Goal: Task Accomplishment & Management: Use online tool/utility

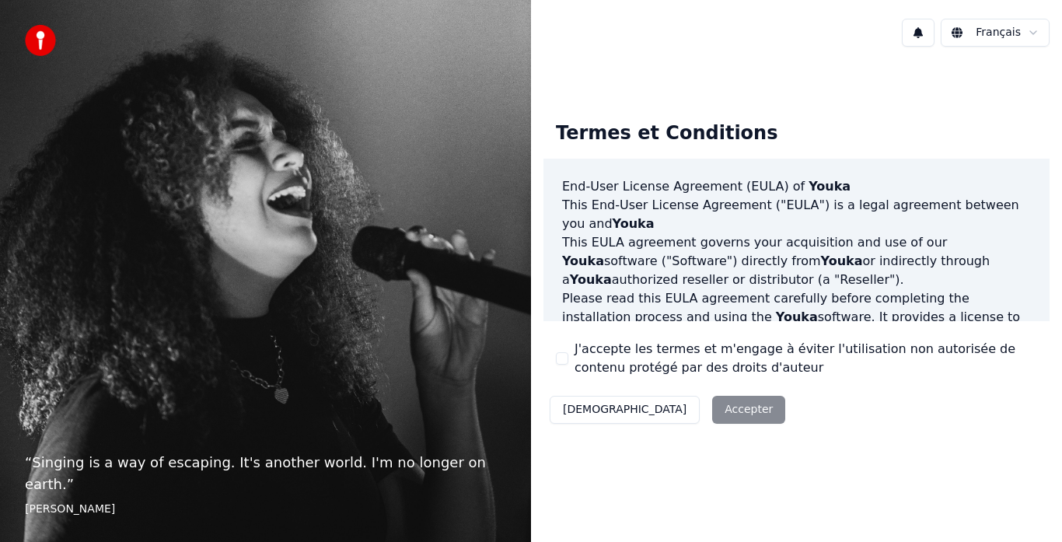
click at [677, 411] on div "Décliner Accepter" at bounding box center [667, 409] width 248 height 40
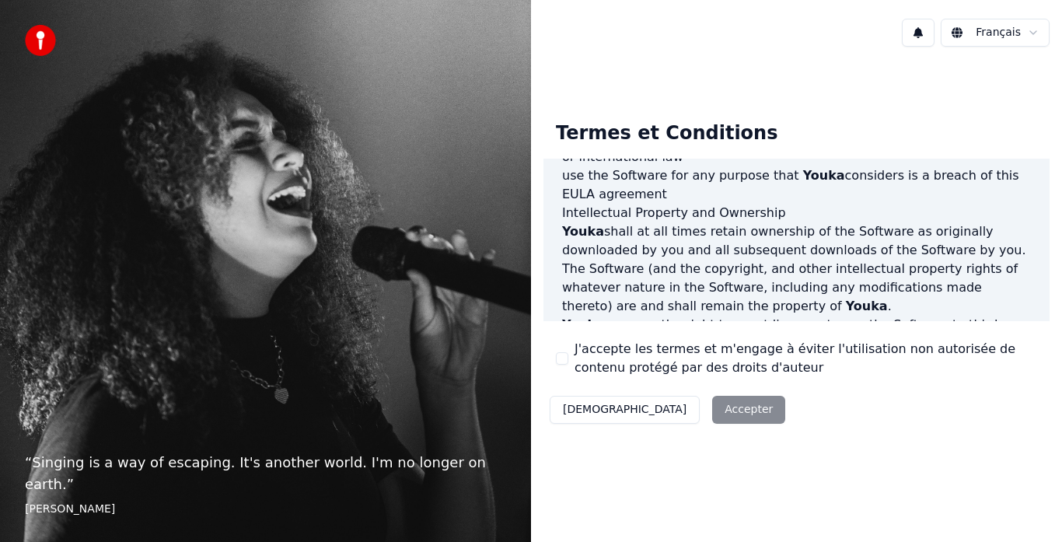
scroll to position [1069, 0]
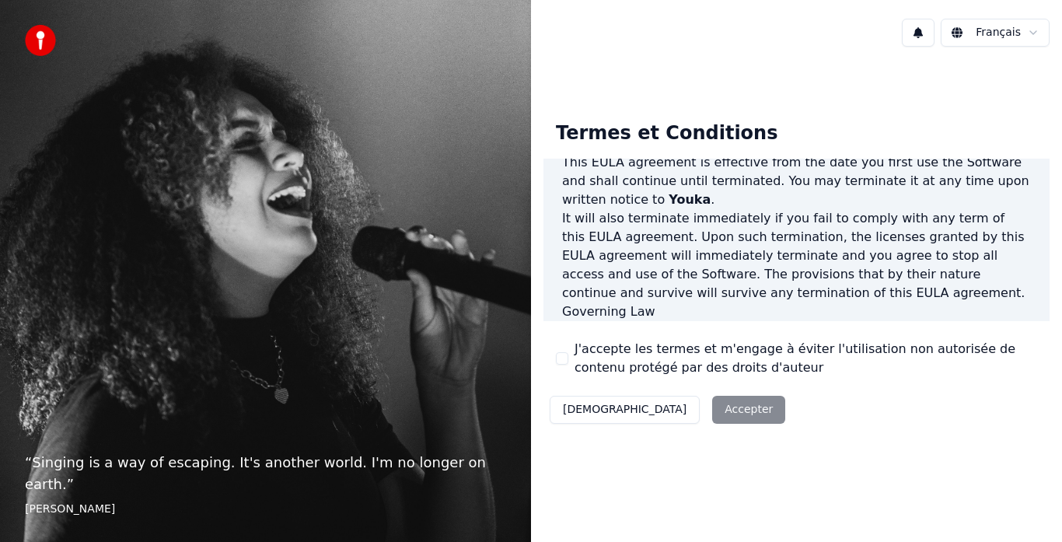
click at [662, 405] on div "Décliner Accepter" at bounding box center [667, 409] width 248 height 40
click at [568, 350] on div "J'accepte les termes et m'engage à éviter l'utilisation non autorisée de conten…" at bounding box center [796, 358] width 481 height 37
click at [560, 357] on button "J'accepte les termes et m'engage à éviter l'utilisation non autorisée de conten…" at bounding box center [562, 358] width 12 height 12
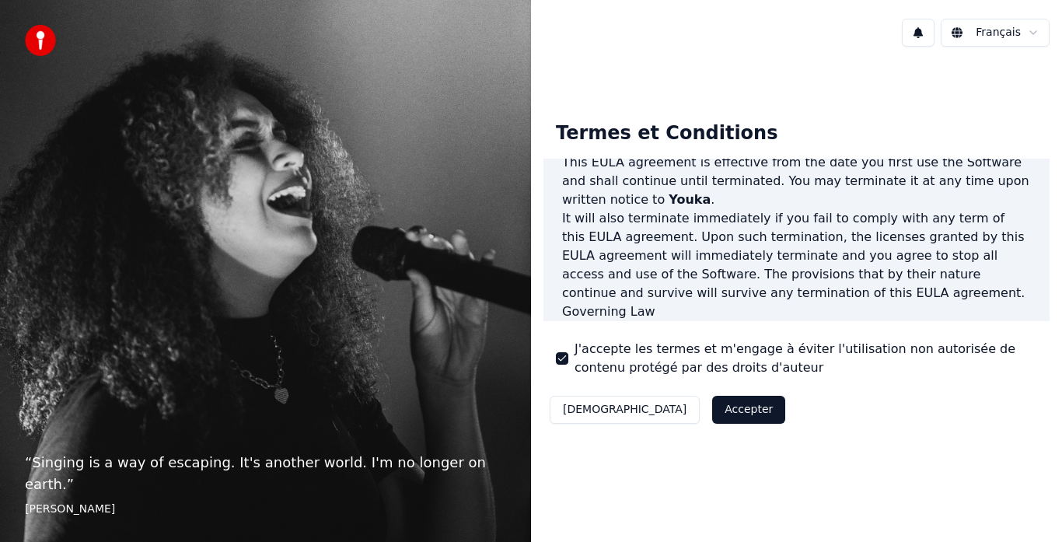
click at [712, 408] on button "Accepter" at bounding box center [748, 410] width 73 height 28
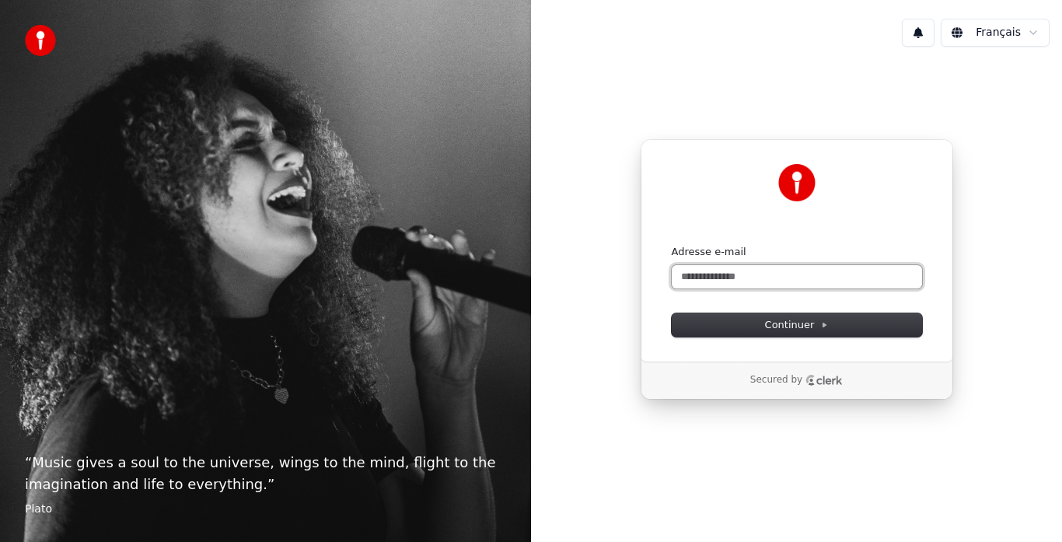
click at [731, 277] on input "Adresse e-mail" at bounding box center [797, 276] width 250 height 23
type input "*"
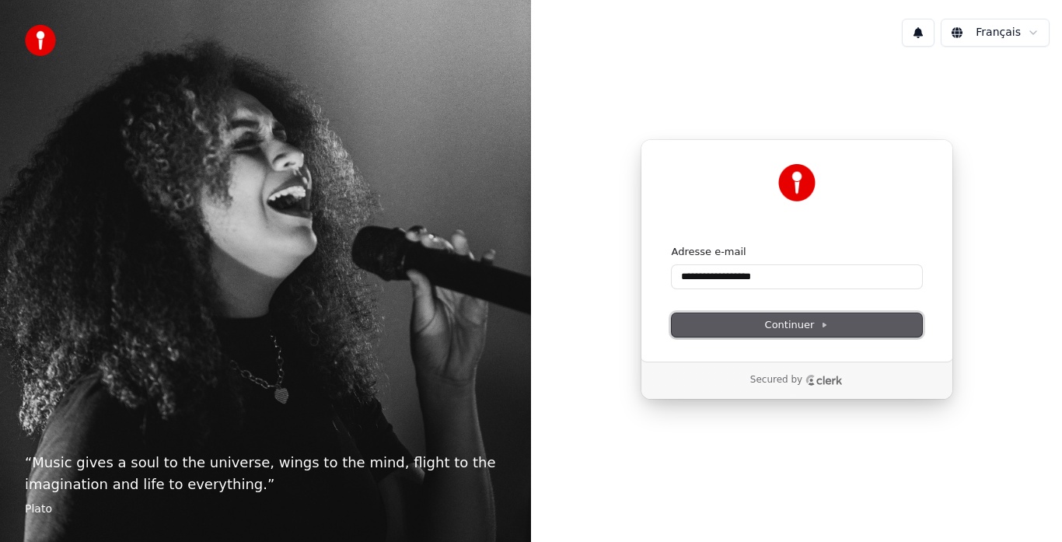
click at [767, 317] on button "Continuer" at bounding box center [797, 324] width 250 height 23
type input "**********"
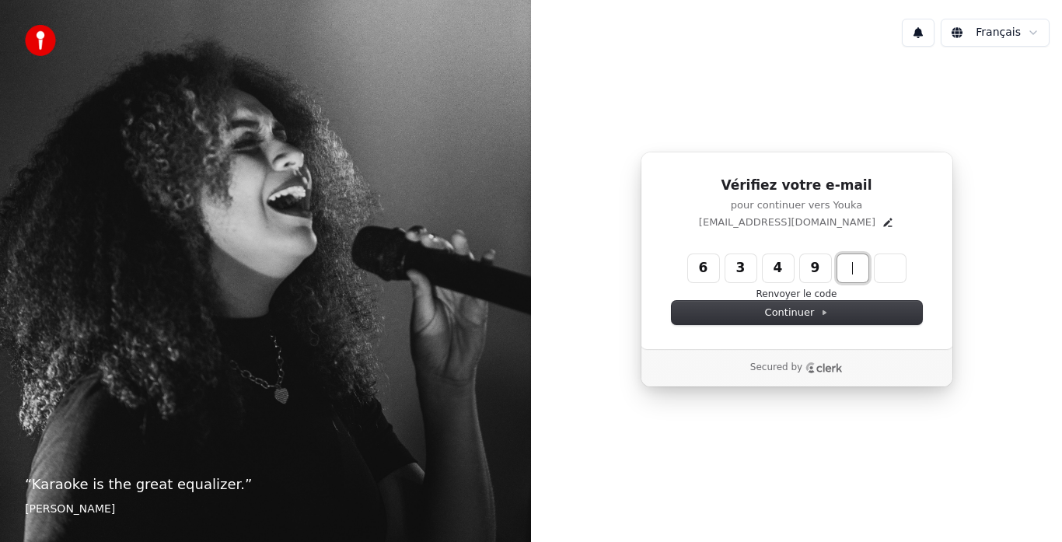
type input "******"
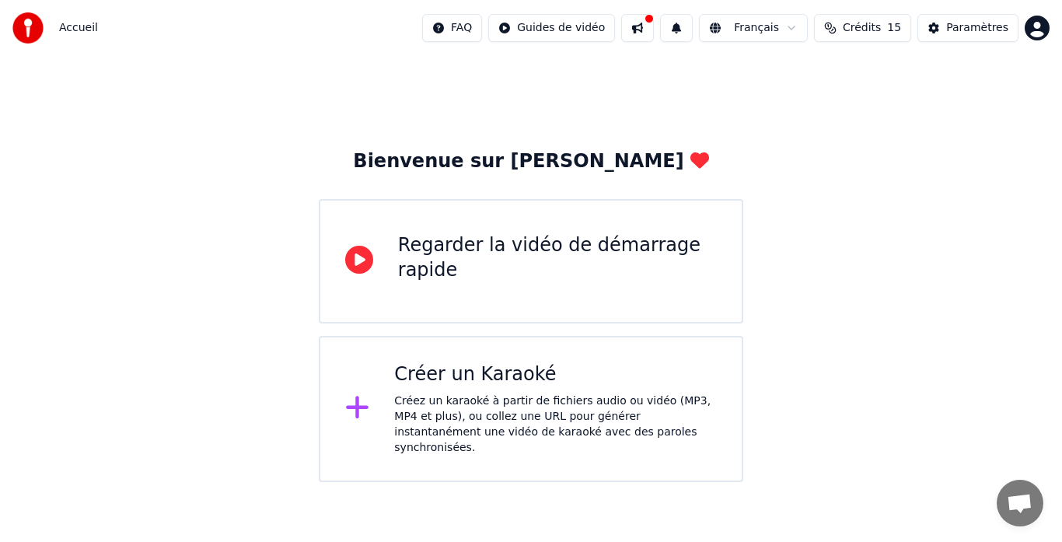
click at [481, 382] on div "Créer un Karaoké" at bounding box center [555, 374] width 323 height 25
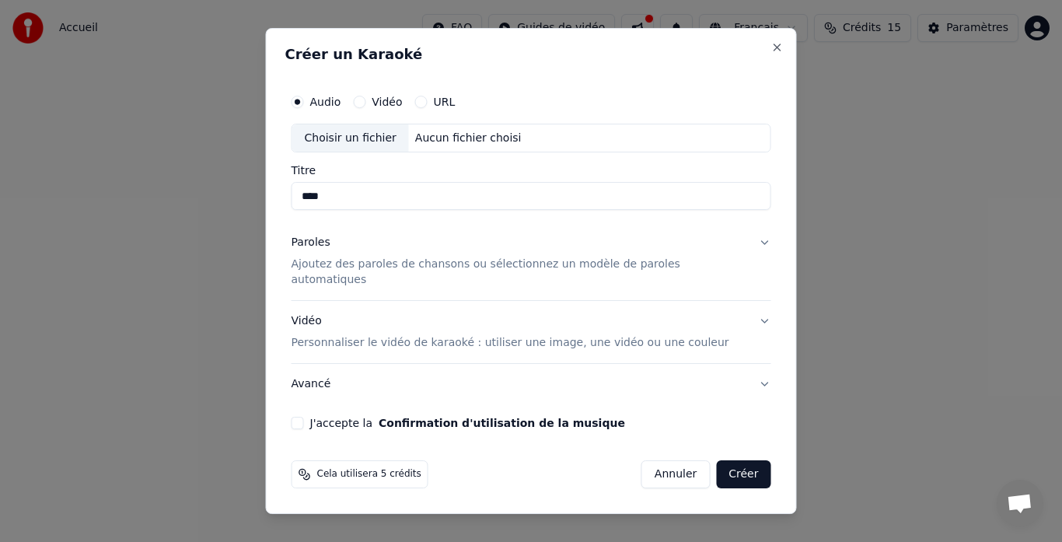
type input "****"
click at [347, 335] on p "Personnaliser le vidéo de karaoké : utiliser une image, une vidéo ou une couleur" at bounding box center [510, 343] width 438 height 16
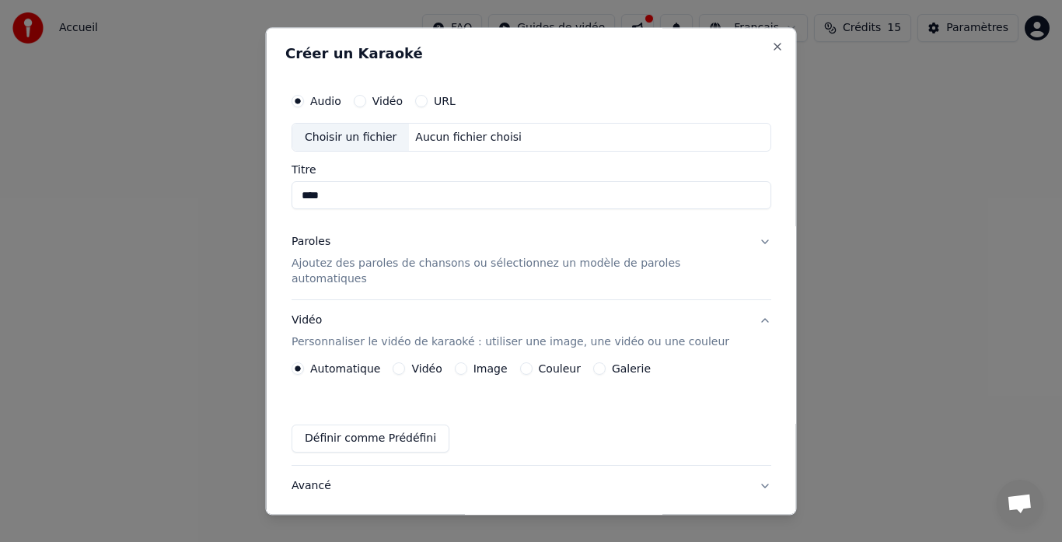
click at [494, 364] on label "Image" at bounding box center [490, 369] width 34 height 11
click at [466, 363] on button "Image" at bounding box center [460, 369] width 12 height 12
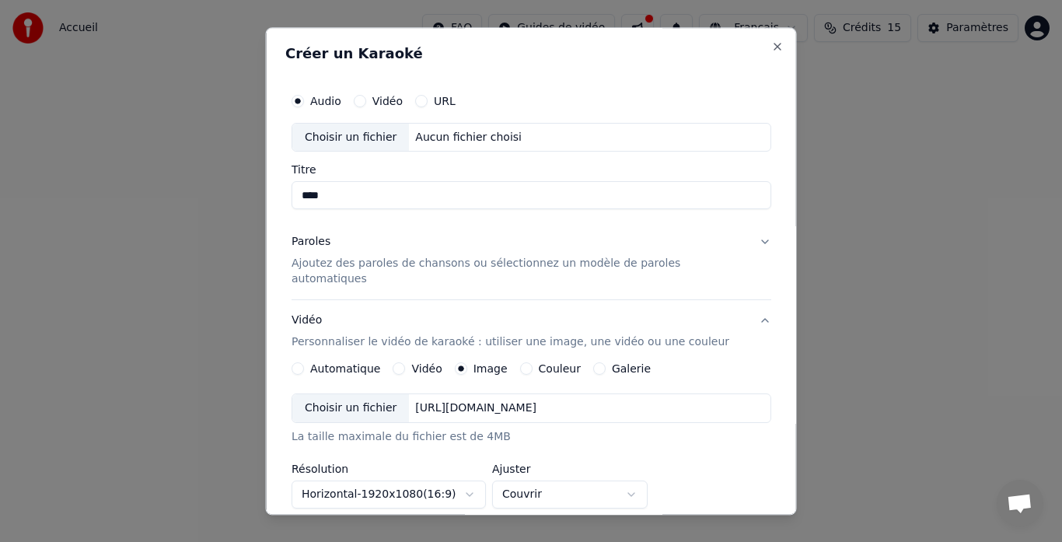
click at [379, 395] on div "Choisir un fichier" at bounding box center [350, 409] width 117 height 28
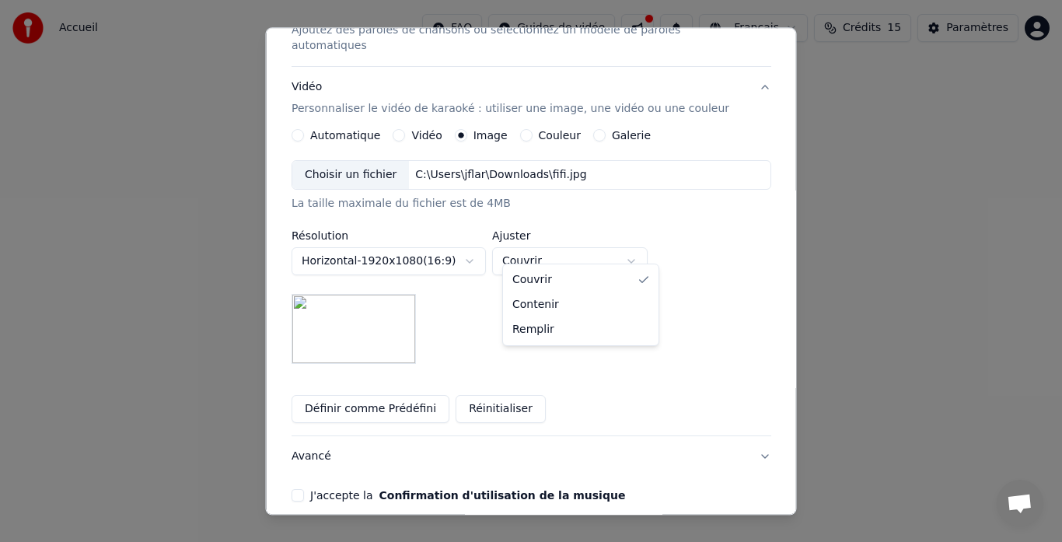
click at [536, 247] on body "**********" at bounding box center [531, 241] width 1062 height 482
click at [542, 249] on body "**********" at bounding box center [531, 241] width 1062 height 482
click at [540, 250] on body "**********" at bounding box center [531, 241] width 1062 height 482
select select "*****"
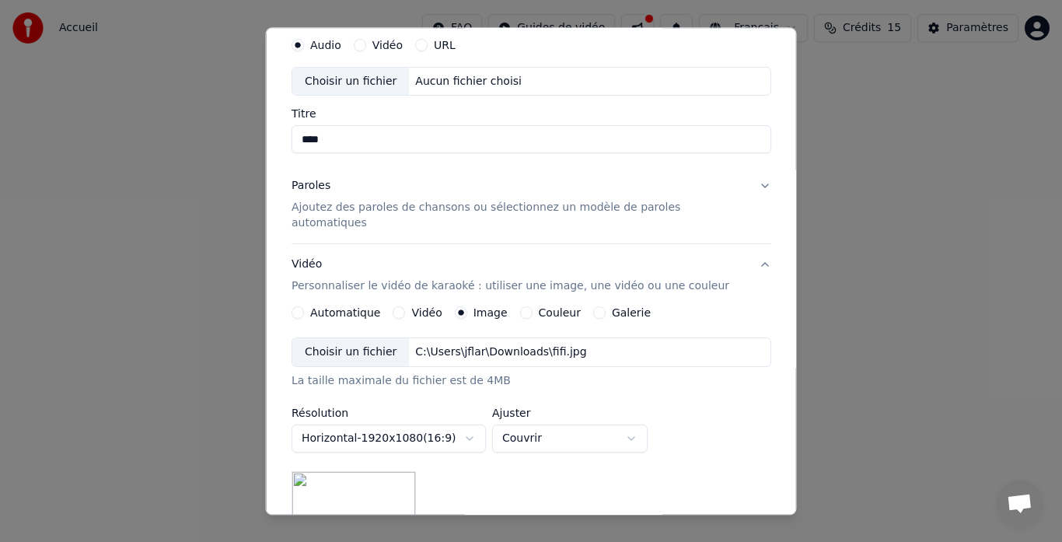
scroll to position [0, 0]
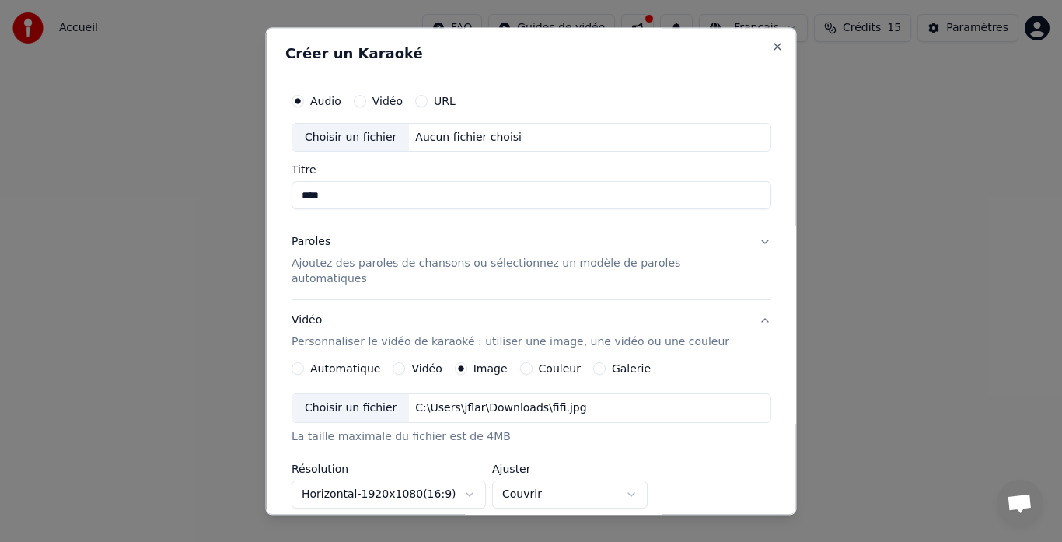
click at [455, 264] on p "Ajoutez des paroles de chansons ou sélectionnez un modèle de paroles automatiqu…" at bounding box center [518, 272] width 455 height 31
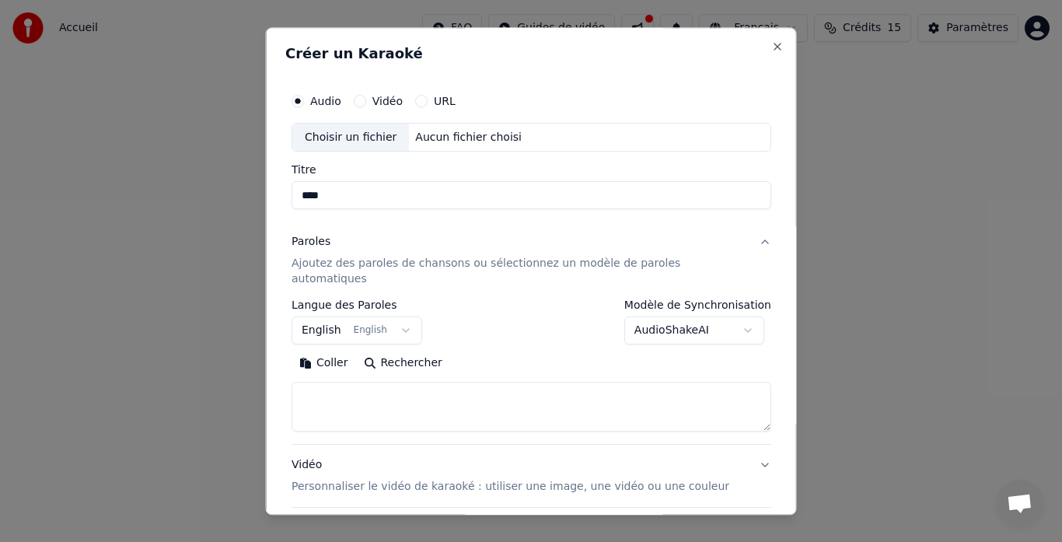
click at [378, 382] on textarea at bounding box center [531, 407] width 480 height 50
paste textarea "**********"
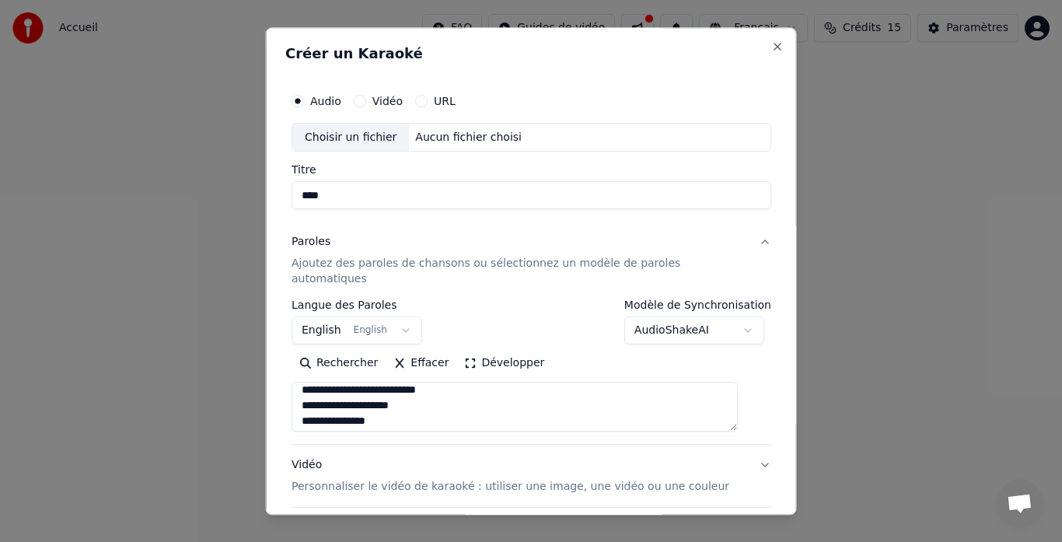
scroll to position [155, 0]
click at [357, 396] on textarea at bounding box center [514, 407] width 446 height 50
type textarea "**********"
click at [374, 140] on div "Choisir un fichier" at bounding box center [350, 138] width 117 height 28
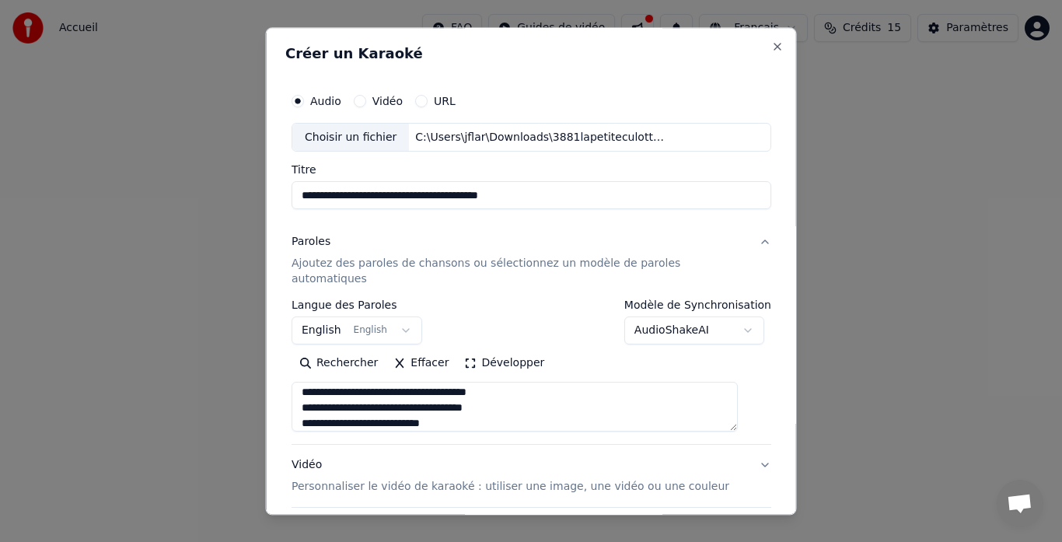
click at [355, 197] on input "**********" at bounding box center [531, 196] width 480 height 28
drag, startPoint x: 536, startPoint y: 195, endPoint x: 305, endPoint y: 199, distance: 230.1
click at [305, 199] on input "**********" at bounding box center [531, 196] width 480 height 28
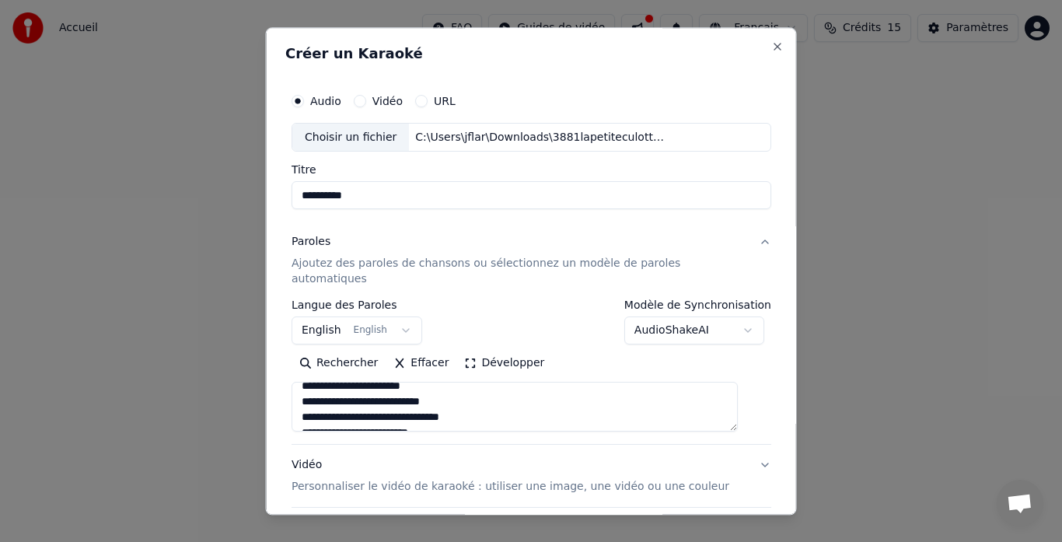
scroll to position [461, 0]
type input "**********"
drag, startPoint x: 332, startPoint y: 403, endPoint x: 331, endPoint y: 394, distance: 8.6
click at [329, 394] on textarea at bounding box center [514, 407] width 446 height 50
click at [332, 400] on textarea at bounding box center [514, 407] width 446 height 50
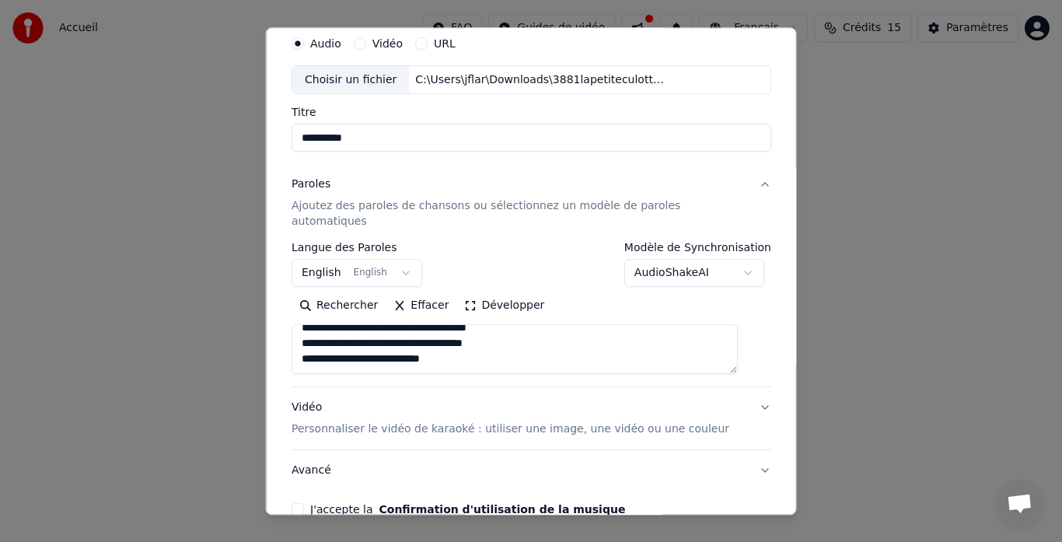
scroll to position [127, 0]
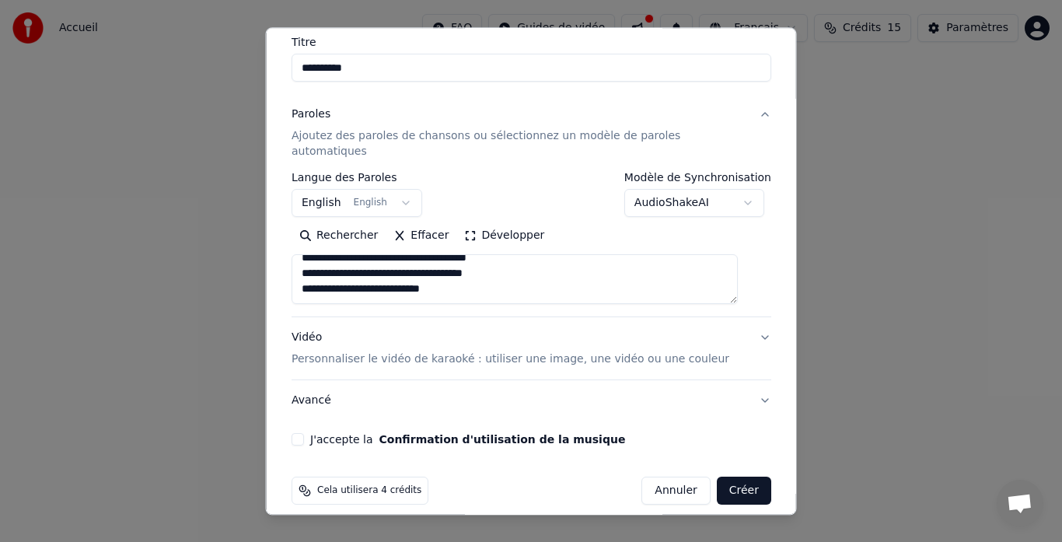
type textarea "**********"
click at [304, 434] on button "J'accepte la Confirmation d'utilisation de la musique" at bounding box center [297, 440] width 12 height 12
click at [744, 382] on button "Avancé" at bounding box center [531, 401] width 480 height 40
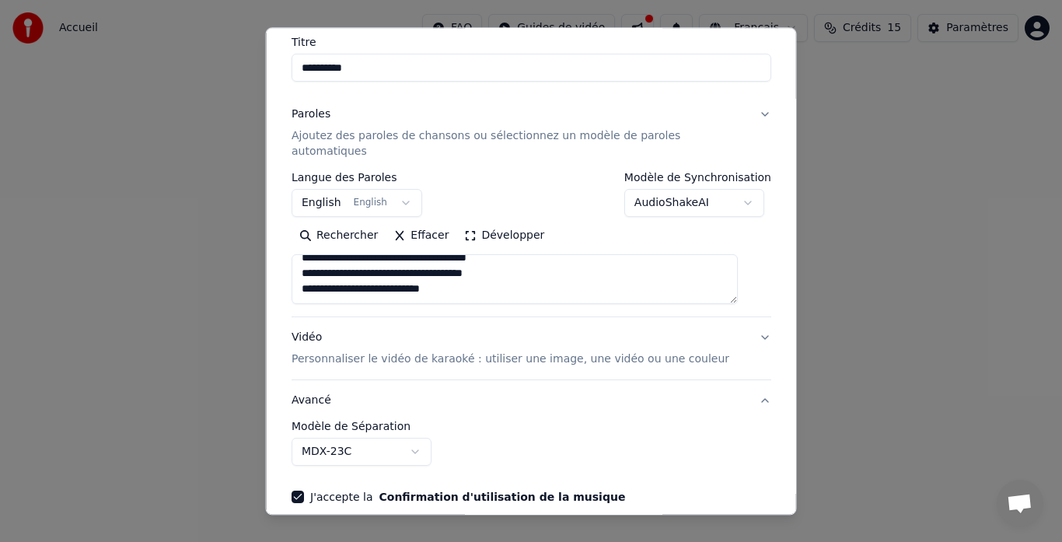
scroll to position [41, 0]
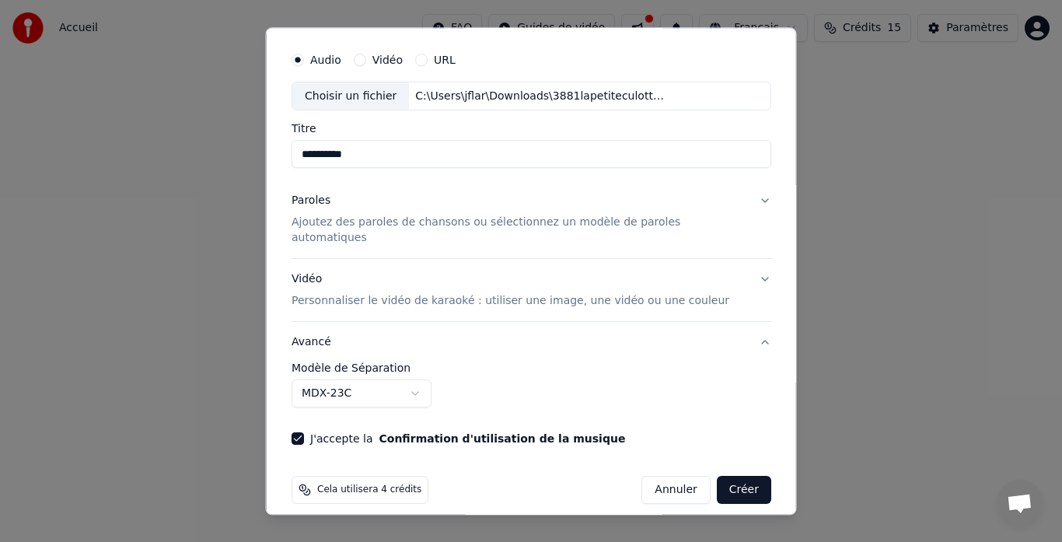
click at [743, 263] on button "Vidéo Personnaliser le vidéo de karaoké : utiliser une image, une vidéo ou une …" at bounding box center [531, 291] width 480 height 62
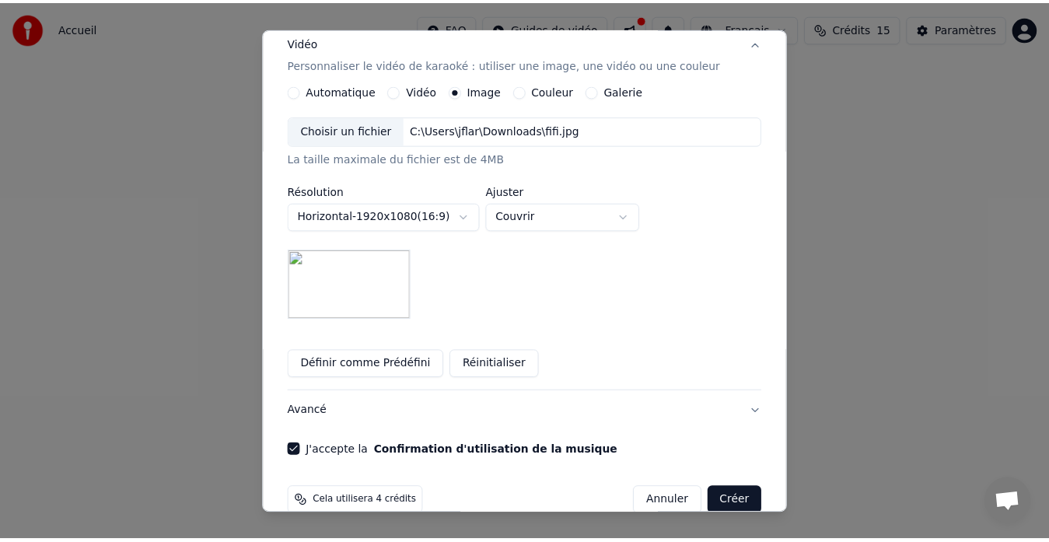
scroll to position [289, 0]
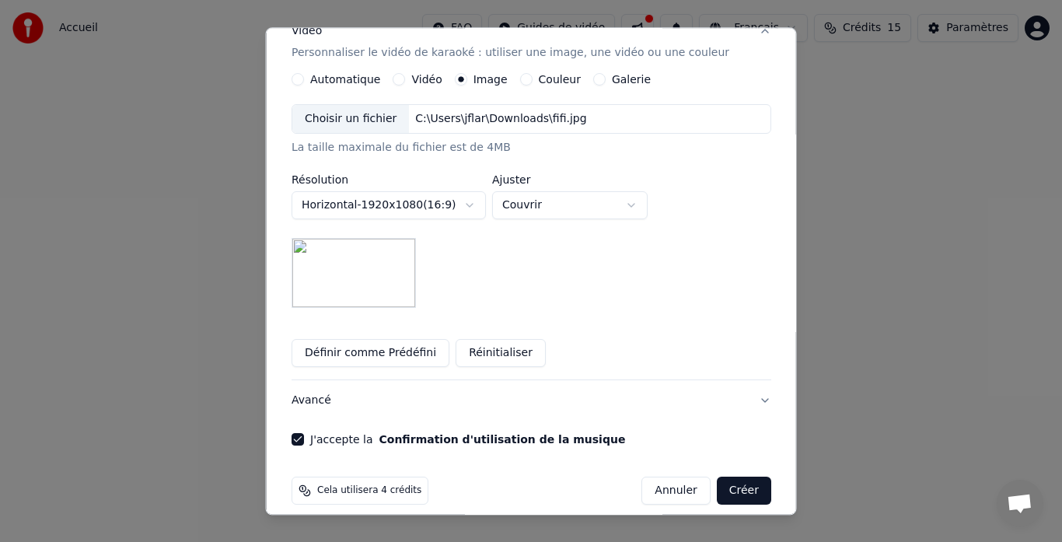
click at [725, 477] on button "Créer" at bounding box center [743, 491] width 54 height 28
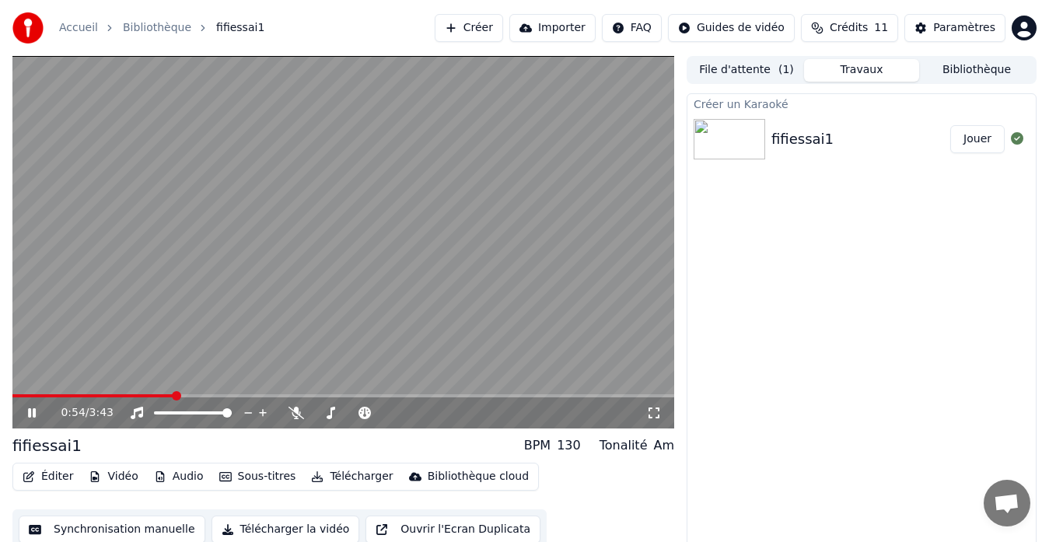
click at [850, 9] on div "Accueil Bibliothèque fifiessai1 Créer Importer FAQ Guides de vidéo Crédits 11 P…" at bounding box center [524, 28] width 1049 height 56
click at [12, 400] on span at bounding box center [16, 395] width 9 height 9
click at [35, 415] on icon at bounding box center [32, 412] width 8 height 9
click at [12, 393] on span at bounding box center [16, 395] width 9 height 9
click at [34, 414] on icon at bounding box center [31, 412] width 9 height 11
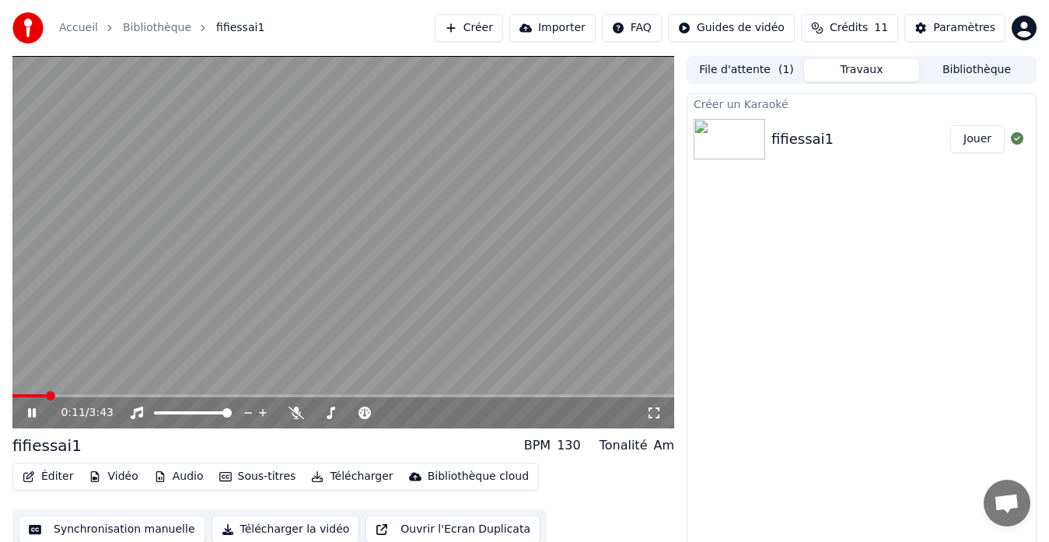
click at [306, 304] on video at bounding box center [342, 242] width 661 height 372
click at [30, 417] on icon at bounding box center [31, 412] width 9 height 11
click at [112, 395] on span at bounding box center [342, 395] width 661 height 3
click at [45, 395] on span at bounding box center [28, 395] width 33 height 3
click at [29, 394] on span at bounding box center [21, 395] width 18 height 3
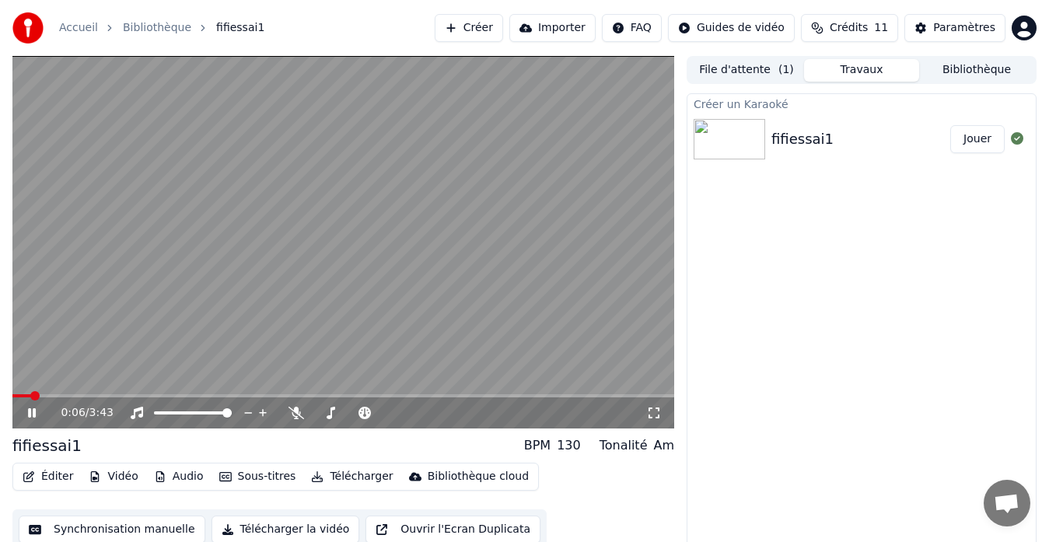
click at [21, 394] on span at bounding box center [21, 395] width 19 height 3
click at [19, 394] on span at bounding box center [16, 395] width 9 height 3
click at [17, 394] on span at bounding box center [15, 395] width 6 height 3
click at [12, 396] on span at bounding box center [16, 395] width 9 height 9
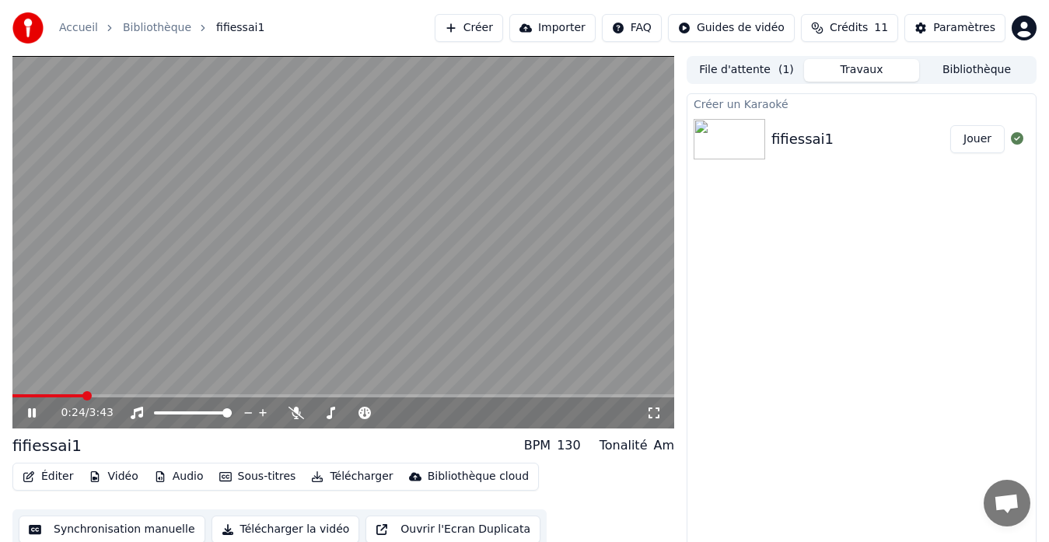
click at [83, 394] on span at bounding box center [342, 395] width 661 height 3
click at [102, 394] on span at bounding box center [342, 395] width 661 height 3
click at [122, 394] on span at bounding box center [342, 395] width 661 height 3
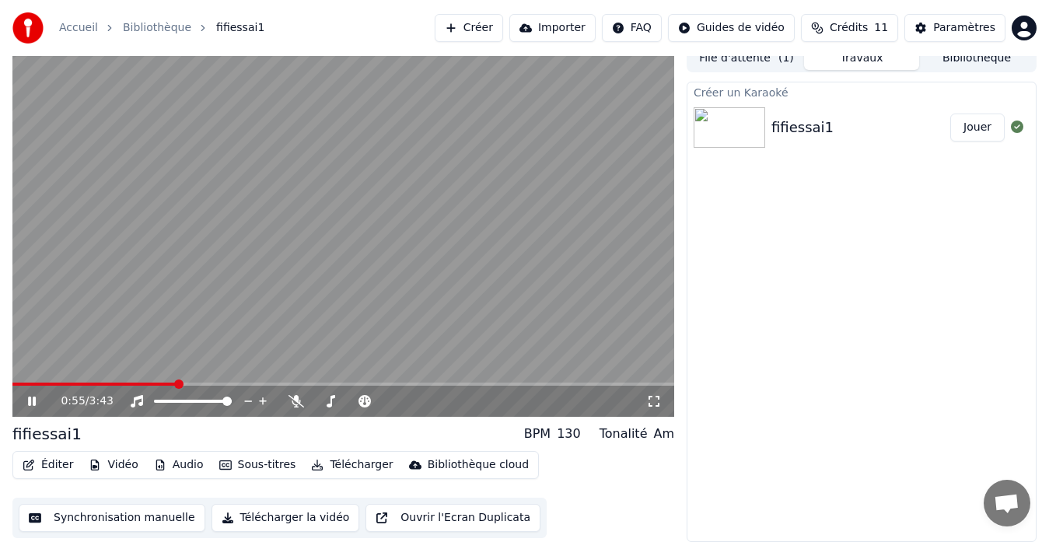
click at [124, 519] on button "Synchronisation manuelle" at bounding box center [112, 518] width 187 height 28
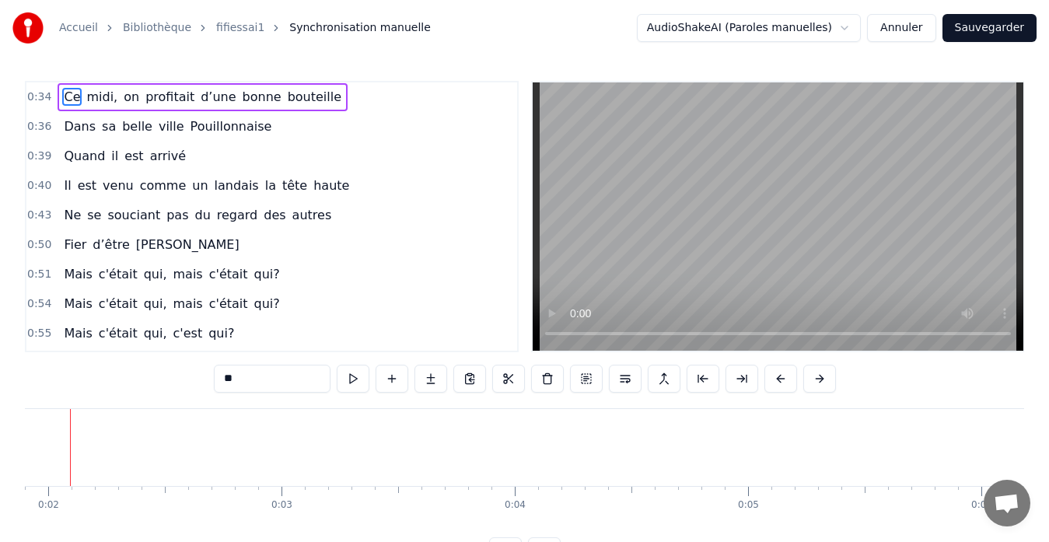
scroll to position [0, 410]
click at [37, 96] on span "0:34" at bounding box center [39, 97] width 24 height 16
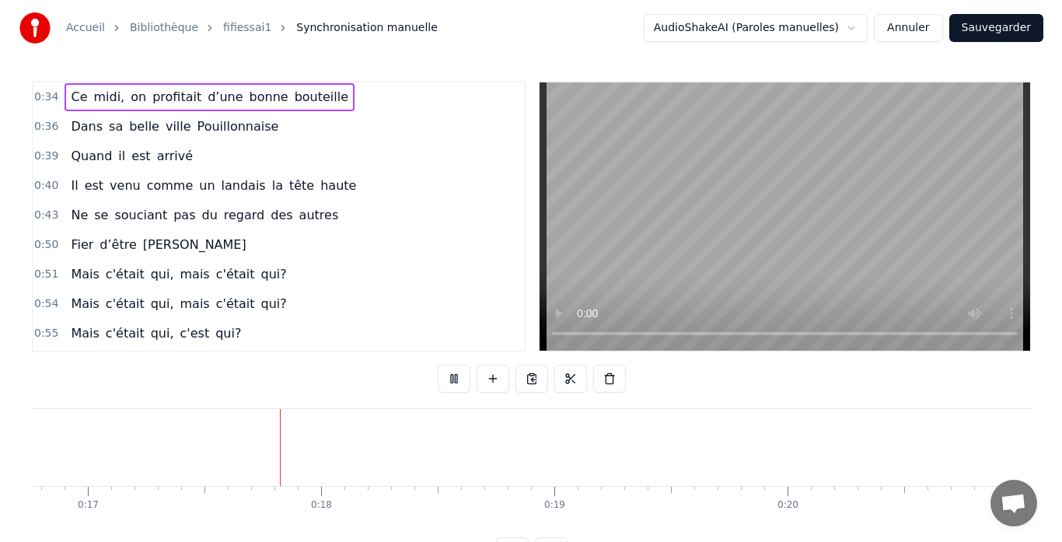
scroll to position [0, 3976]
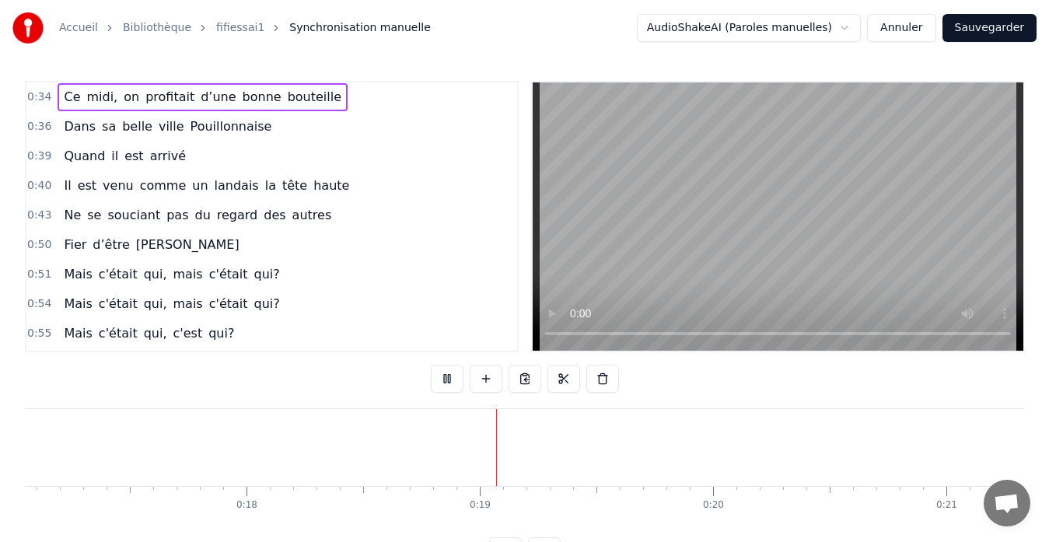
click at [856, 32] on html "Accueil Bibliothèque fifiessai1 Synchronisation manuelle AudioShakeAI (Paroles …" at bounding box center [524, 295] width 1049 height 590
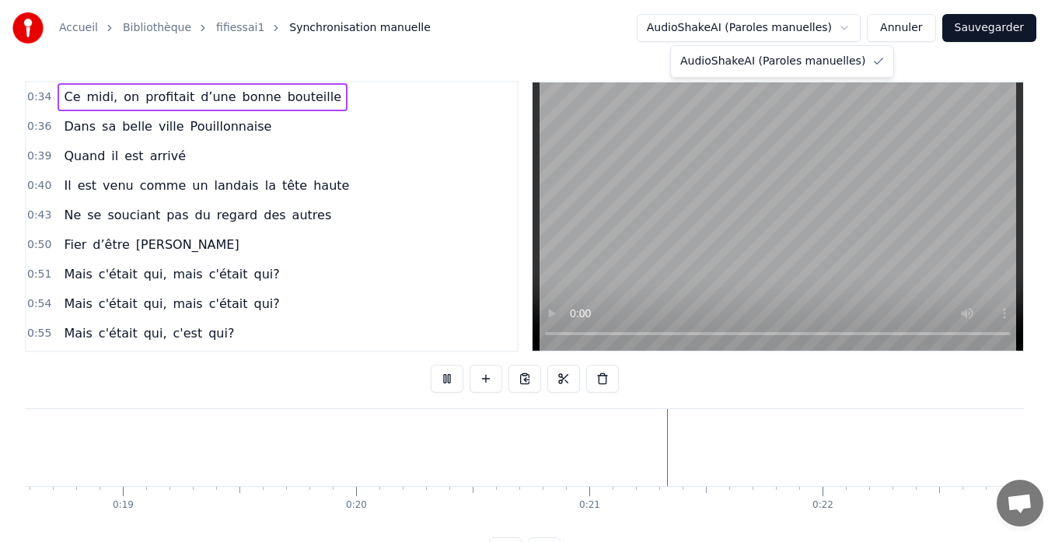
click at [906, 61] on html "Accueil Bibliothèque fifiessai1 Synchronisation manuelle AudioShakeAI (Paroles …" at bounding box center [531, 295] width 1062 height 590
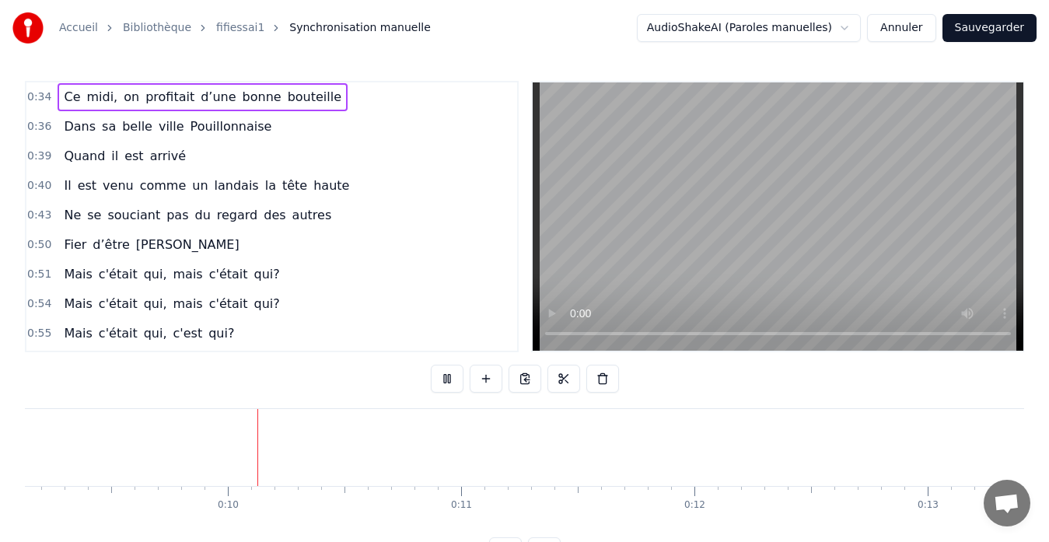
scroll to position [0, 2134]
click at [907, 31] on button "Annuler" at bounding box center [901, 28] width 68 height 28
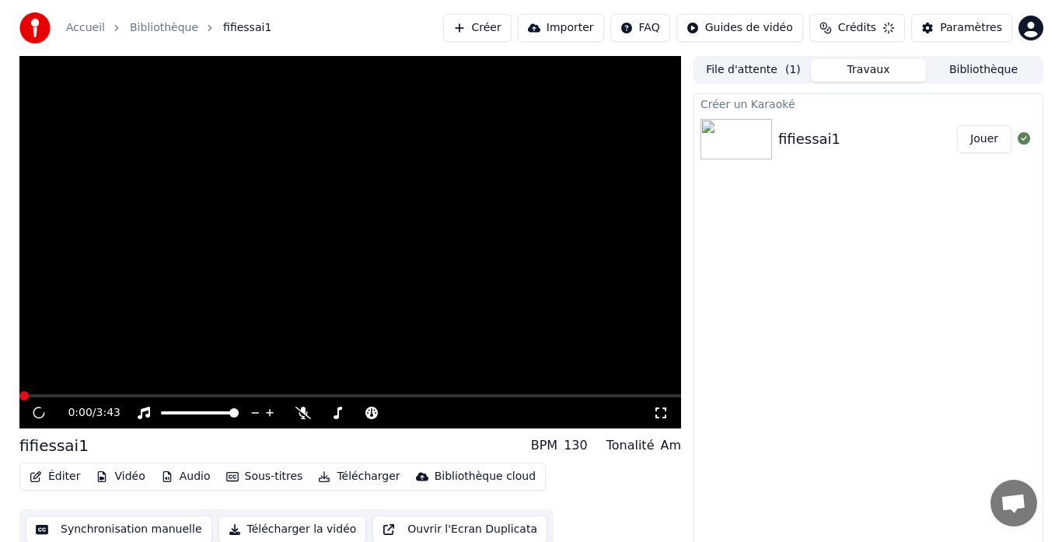
scroll to position [12, 0]
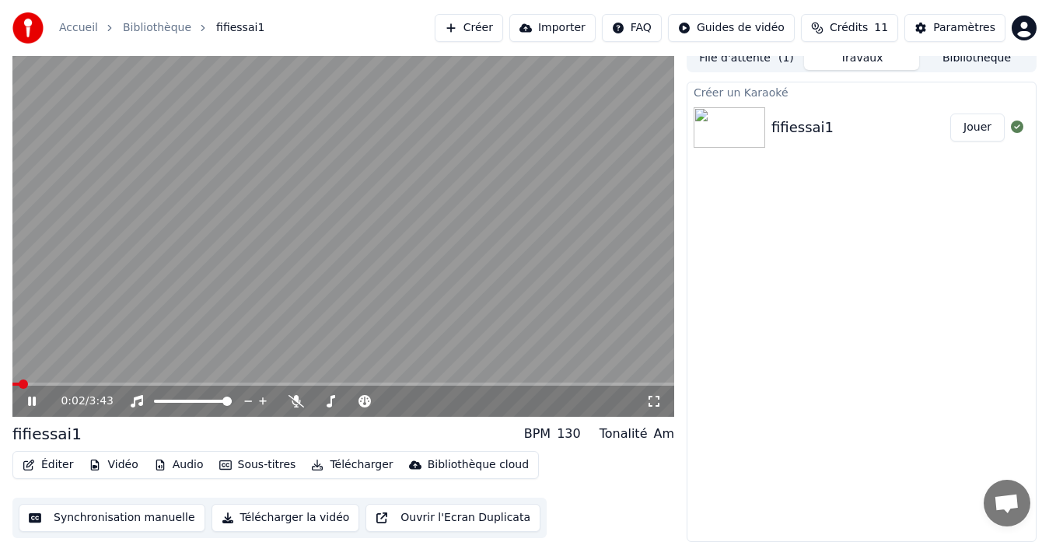
click at [353, 245] on video at bounding box center [342, 230] width 661 height 372
click at [56, 460] on button "Éditer" at bounding box center [47, 465] width 63 height 22
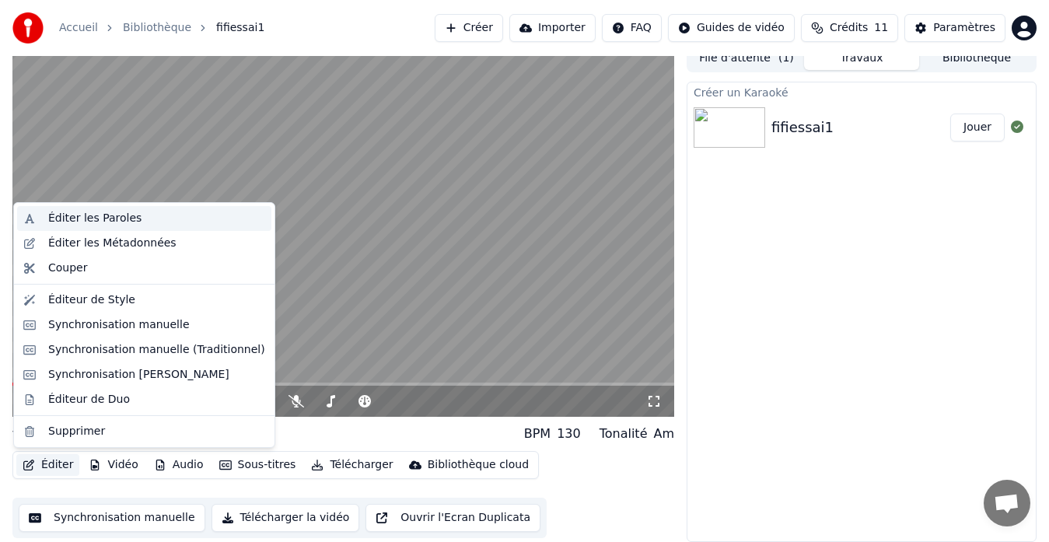
click at [106, 215] on div "Éditer les Paroles" at bounding box center [94, 219] width 93 height 16
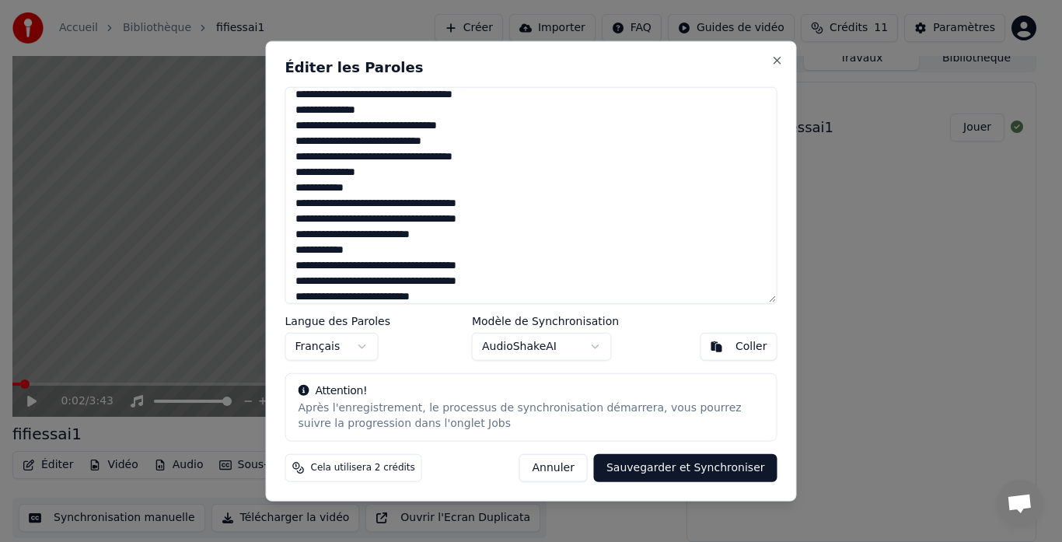
scroll to position [651, 0]
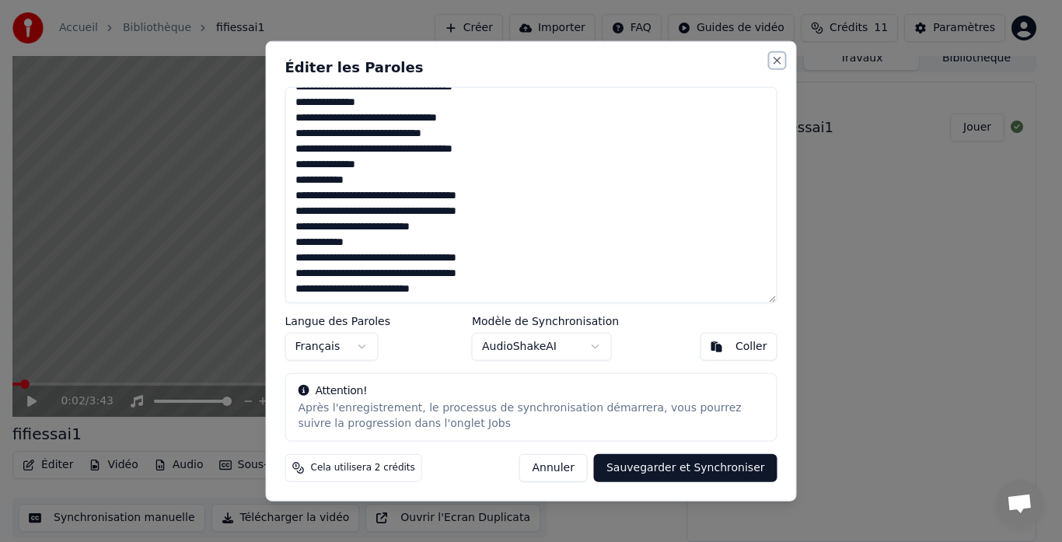
click at [780, 59] on button "Close" at bounding box center [777, 60] width 12 height 12
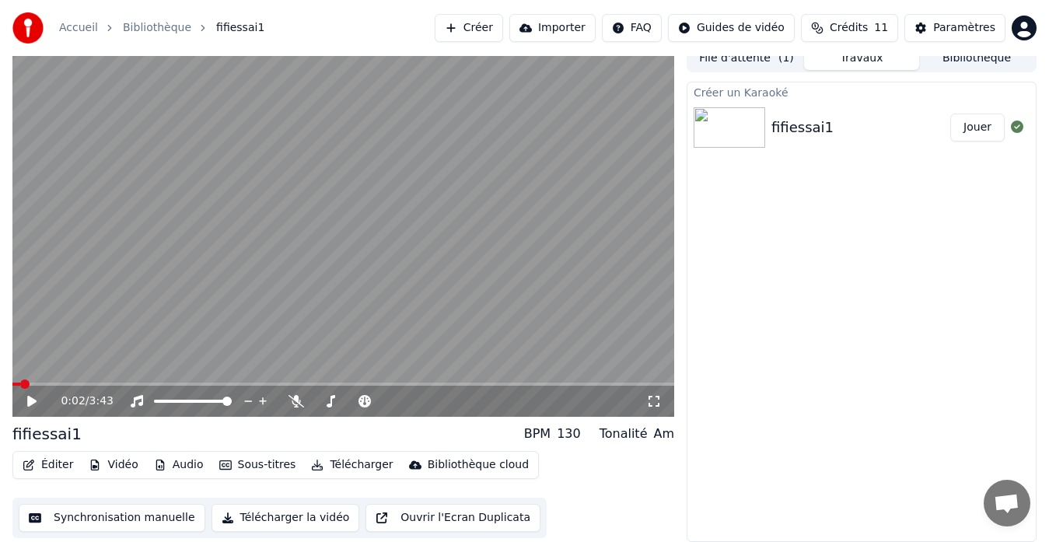
click at [431, 518] on button "Ouvrir l'Ecran Duplicata" at bounding box center [452, 518] width 175 height 28
click at [34, 402] on icon at bounding box center [32, 400] width 8 height 9
click at [144, 25] on link "Bibliothèque" at bounding box center [157, 28] width 68 height 16
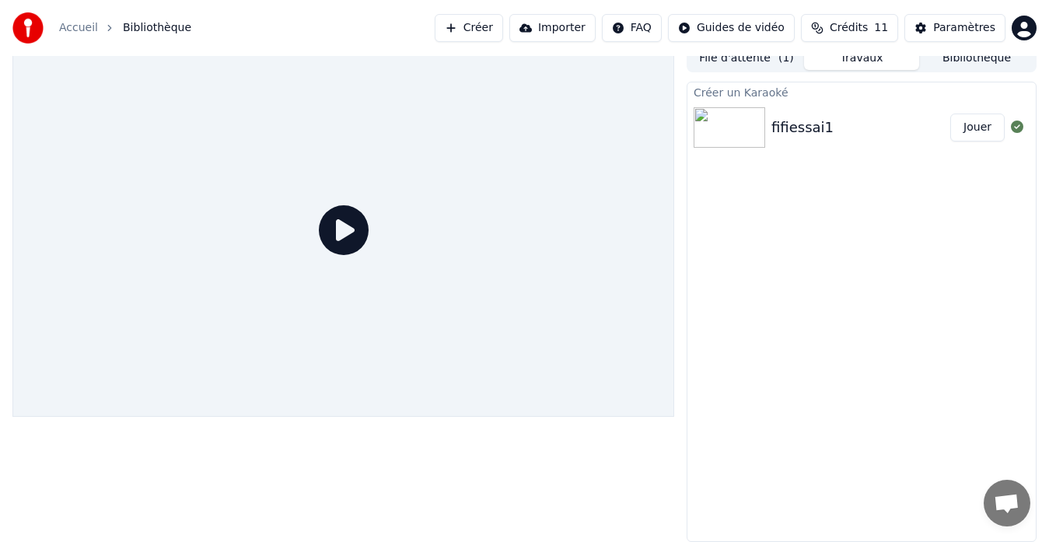
click at [503, 27] on button "Créer" at bounding box center [469, 28] width 68 height 28
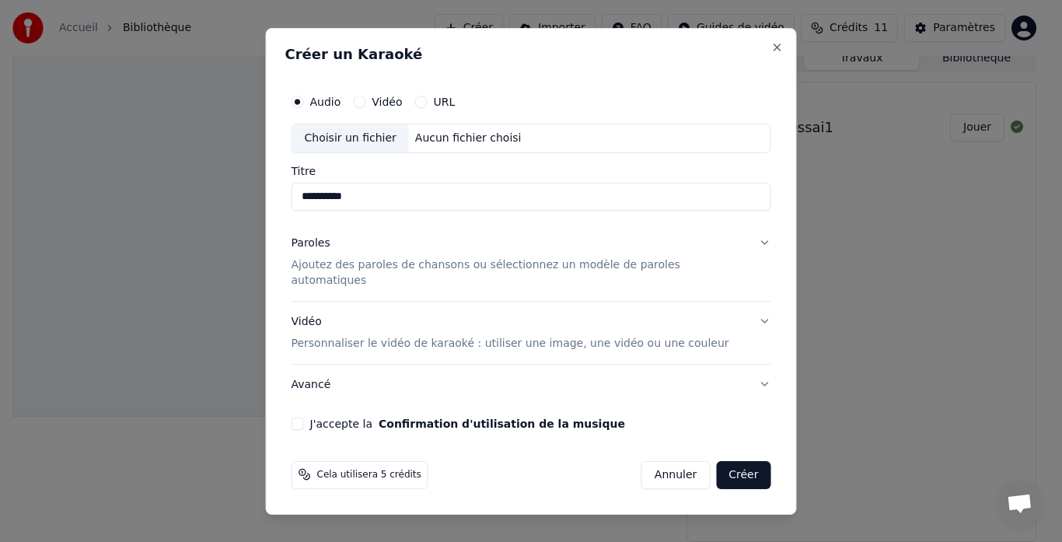
type input "**********"
click at [436, 275] on p "Ajoutez des paroles de chansons ou sélectionnez un modèle de paroles automatiqu…" at bounding box center [518, 272] width 455 height 31
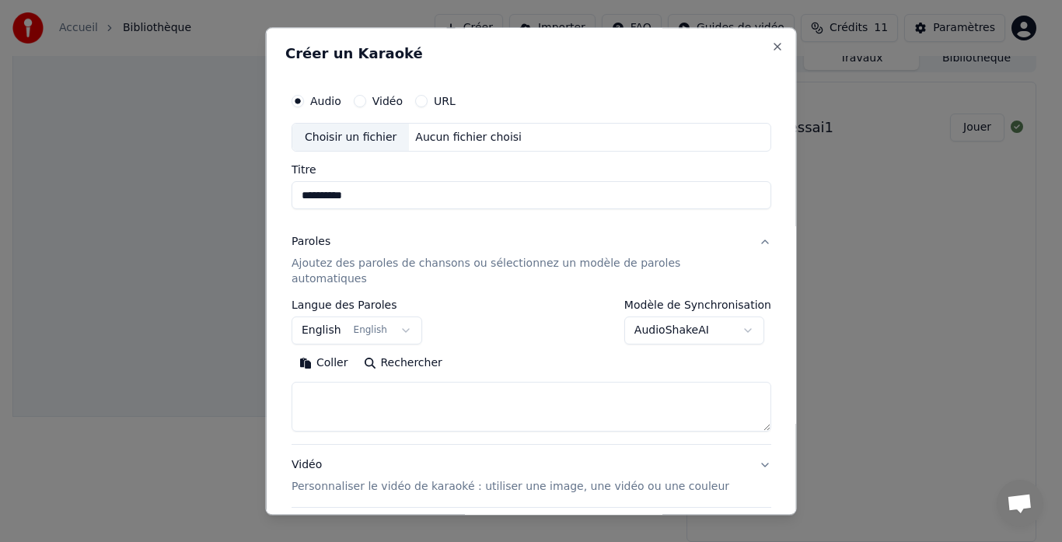
click at [728, 316] on body "**********" at bounding box center [524, 259] width 1049 height 542
click at [353, 386] on textarea at bounding box center [531, 407] width 480 height 50
paste textarea "**********"
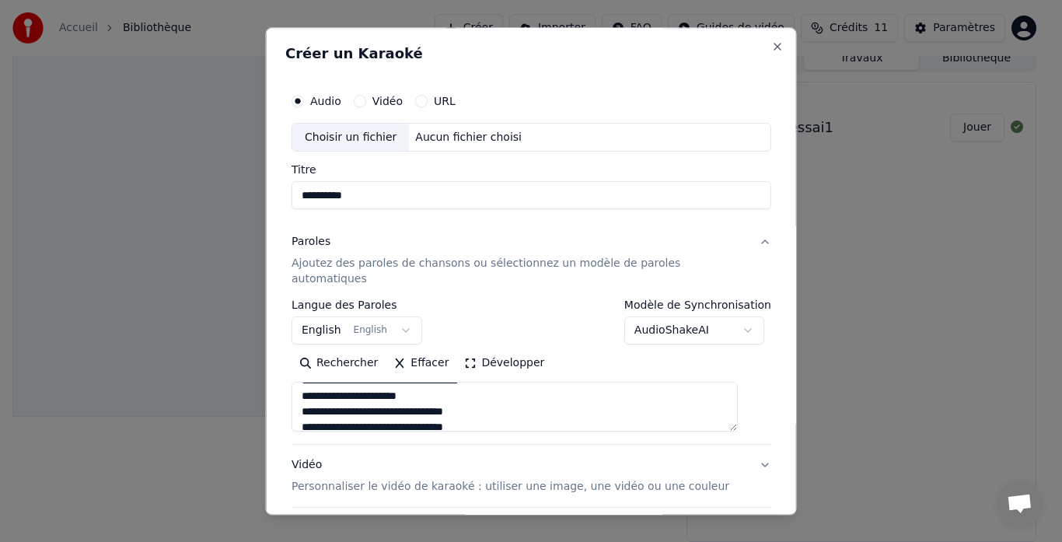
scroll to position [155, 0]
drag, startPoint x: 358, startPoint y: 396, endPoint x: 309, endPoint y: 396, distance: 49.0
click at [309, 396] on textarea at bounding box center [514, 407] width 446 height 50
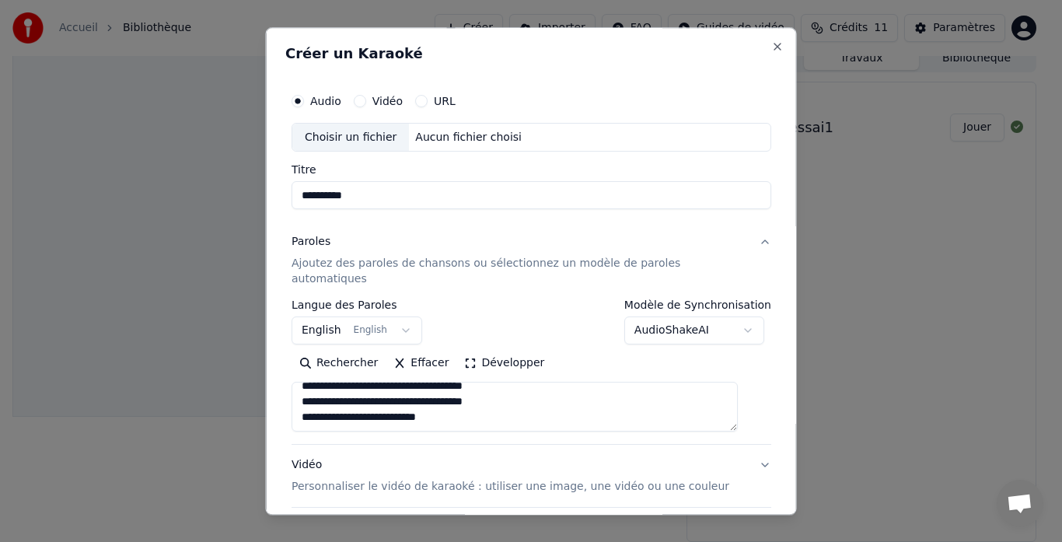
type textarea "**********"
click at [472, 480] on p "Personnaliser le vidéo de karaoké : utiliser une image, une vidéo ou une couleur" at bounding box center [510, 488] width 438 height 16
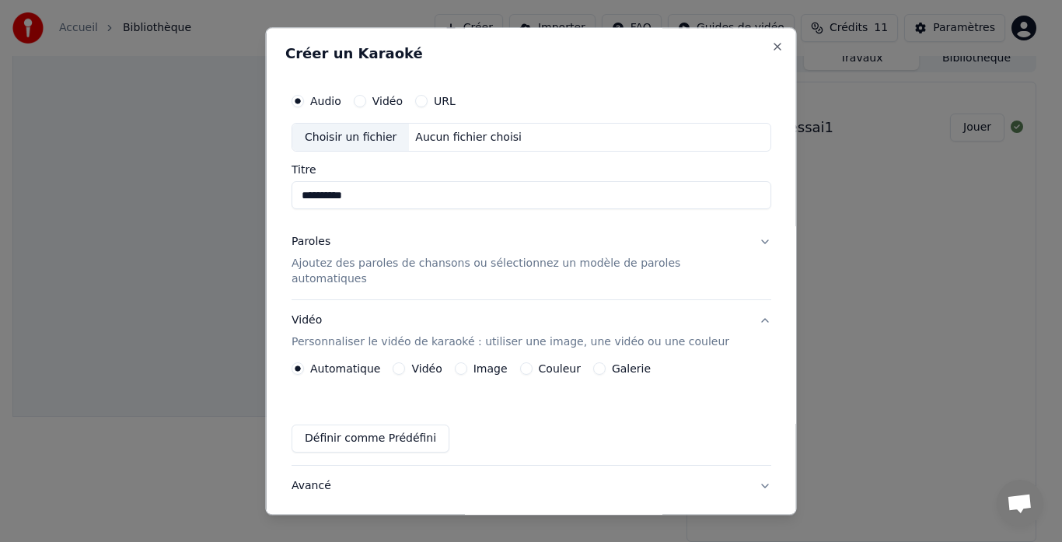
click at [493, 364] on label "Image" at bounding box center [490, 369] width 34 height 11
click at [466, 363] on button "Image" at bounding box center [460, 369] width 12 height 12
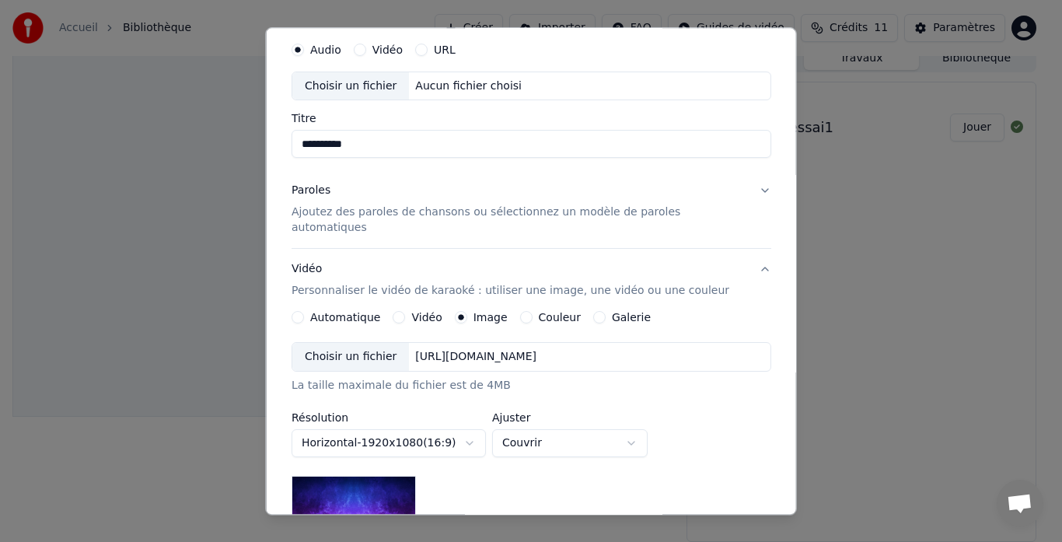
scroll to position [78, 0]
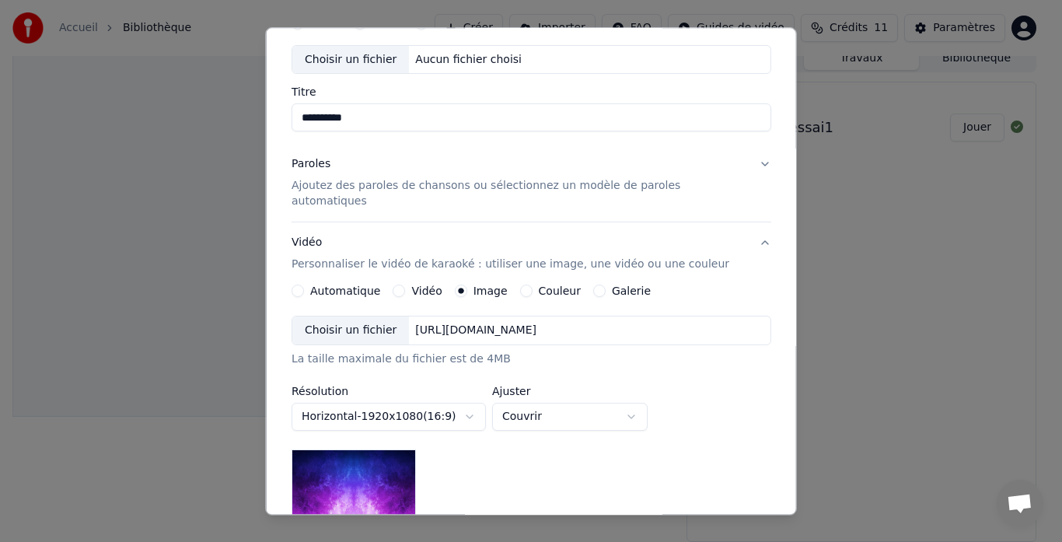
click at [368, 317] on div "Choisir un fichier" at bounding box center [350, 331] width 117 height 28
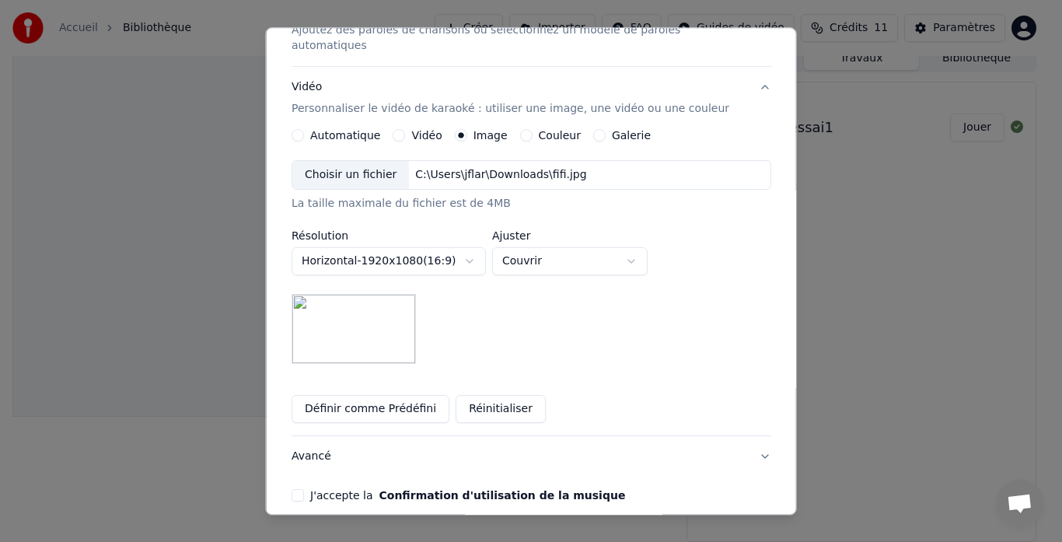
scroll to position [289, 0]
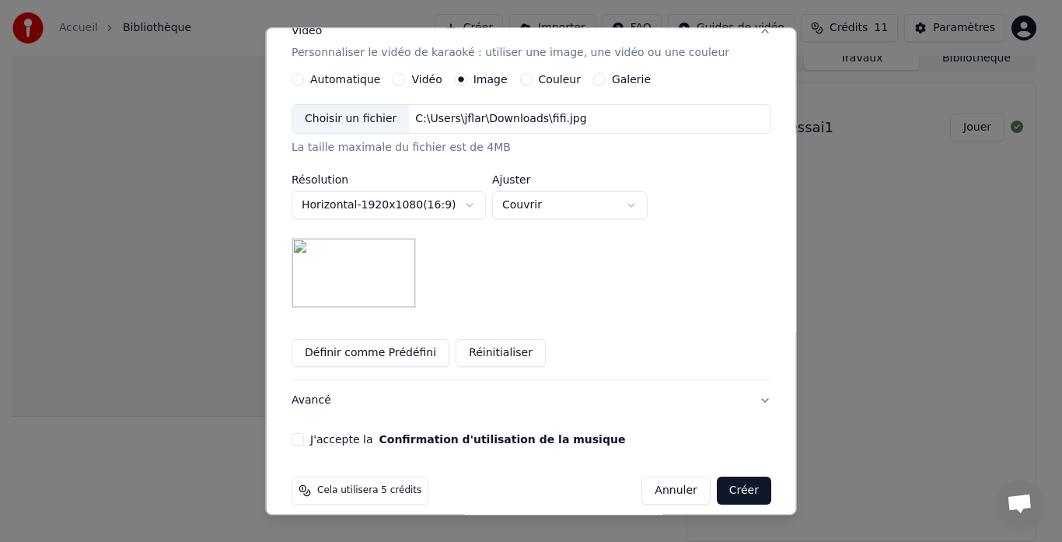
click at [322, 386] on button "Avancé" at bounding box center [531, 401] width 480 height 40
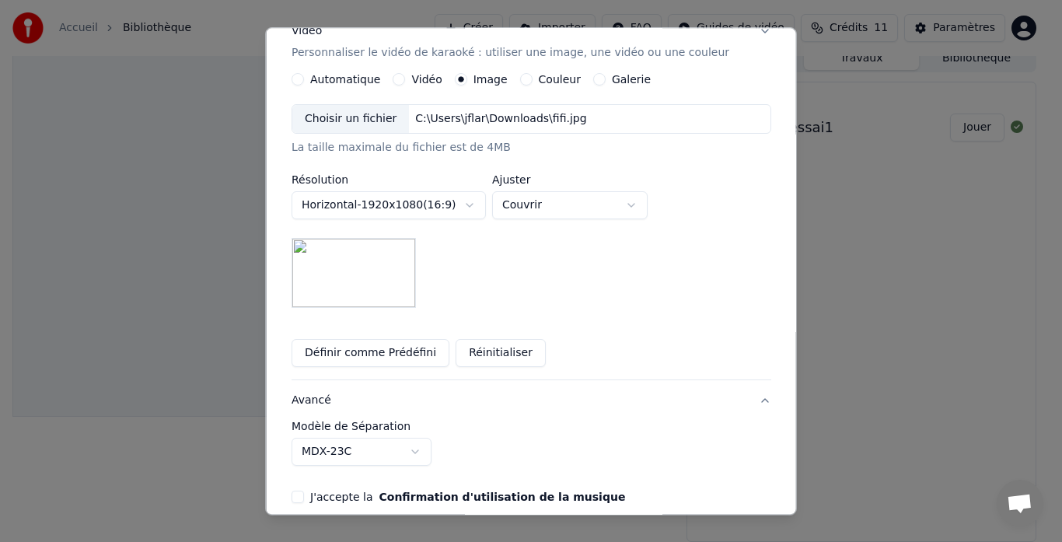
scroll to position [41, 0]
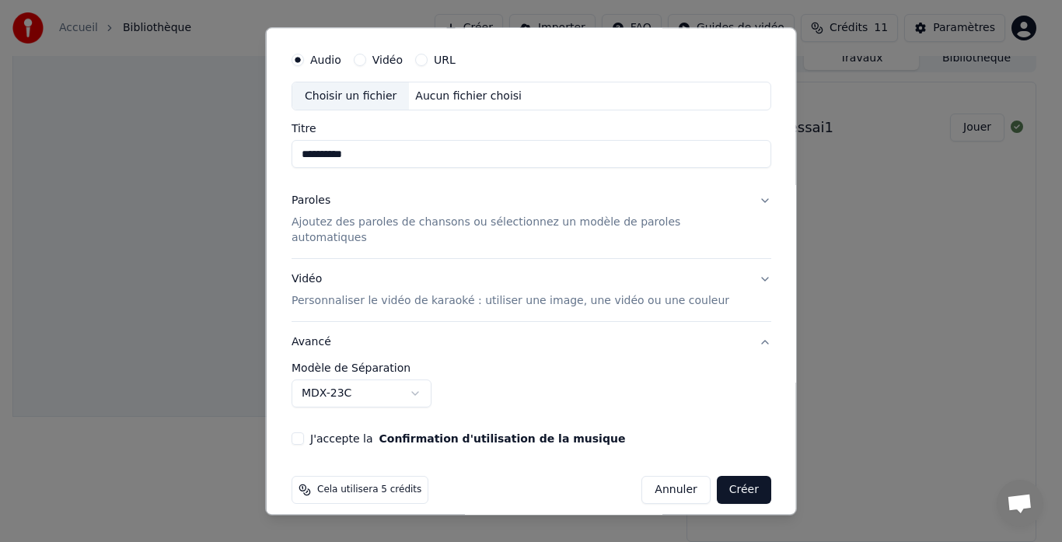
click at [497, 373] on div "**********" at bounding box center [531, 385] width 480 height 45
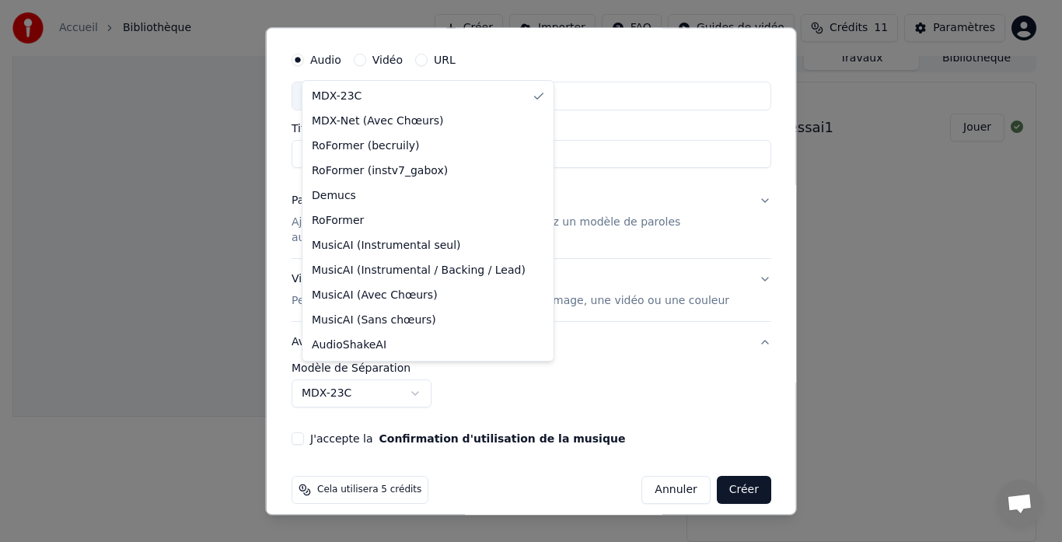
click at [428, 379] on body "**********" at bounding box center [524, 259] width 1049 height 542
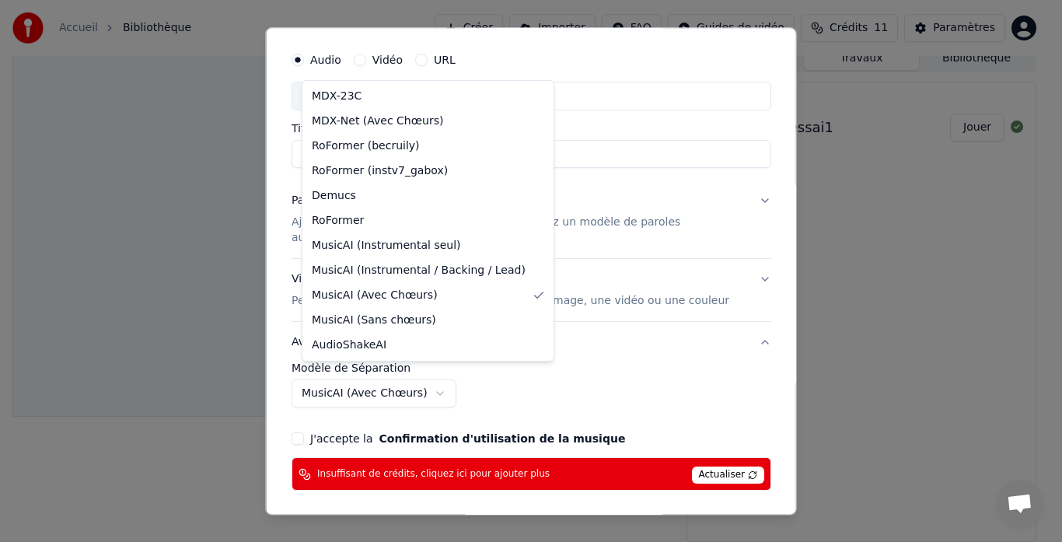
click at [400, 379] on body "**********" at bounding box center [524, 259] width 1049 height 542
select select "******"
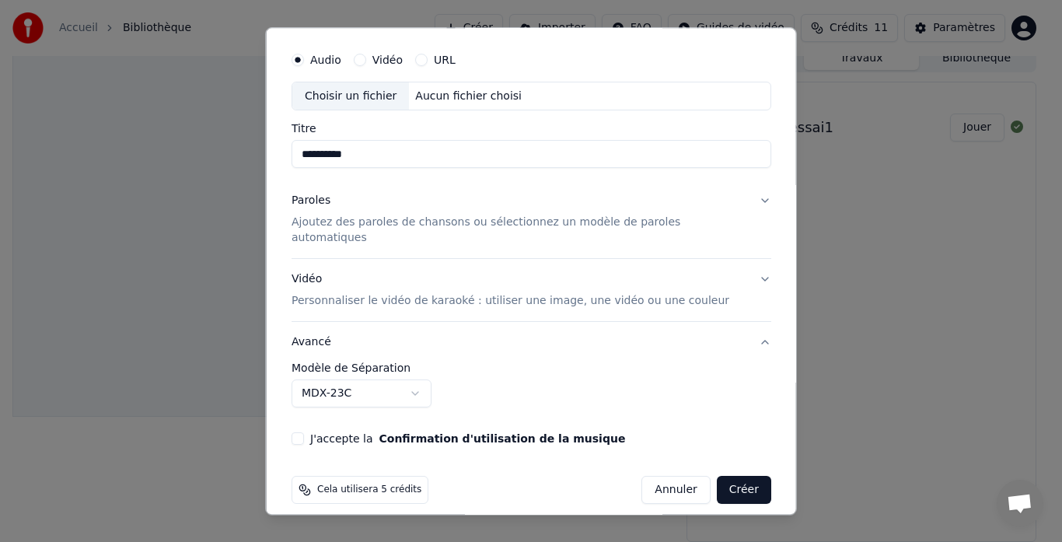
click at [463, 224] on p "Ajoutez des paroles de chansons ou sélectionnez un modèle de paroles automatiqu…" at bounding box center [518, 230] width 455 height 31
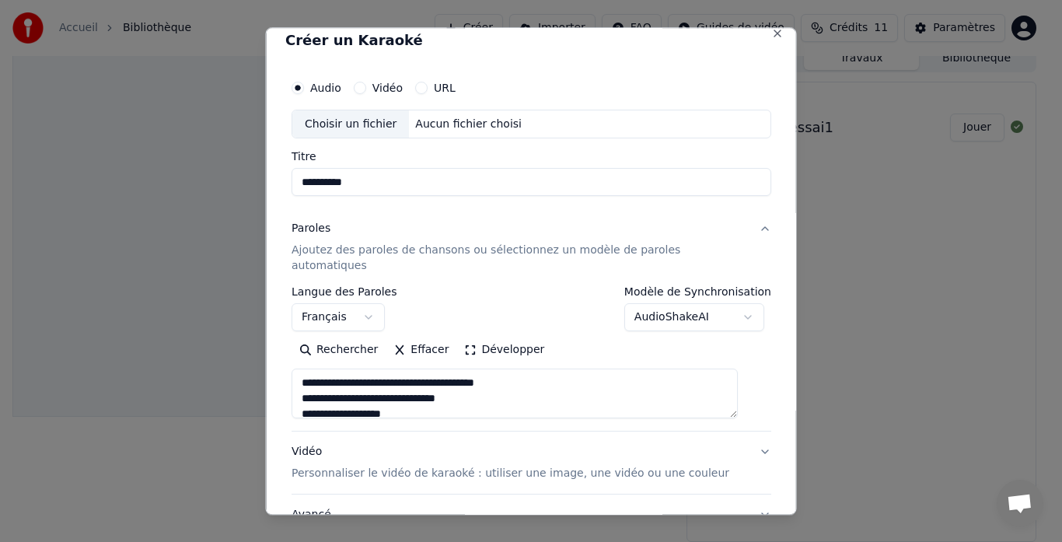
scroll to position [0, 0]
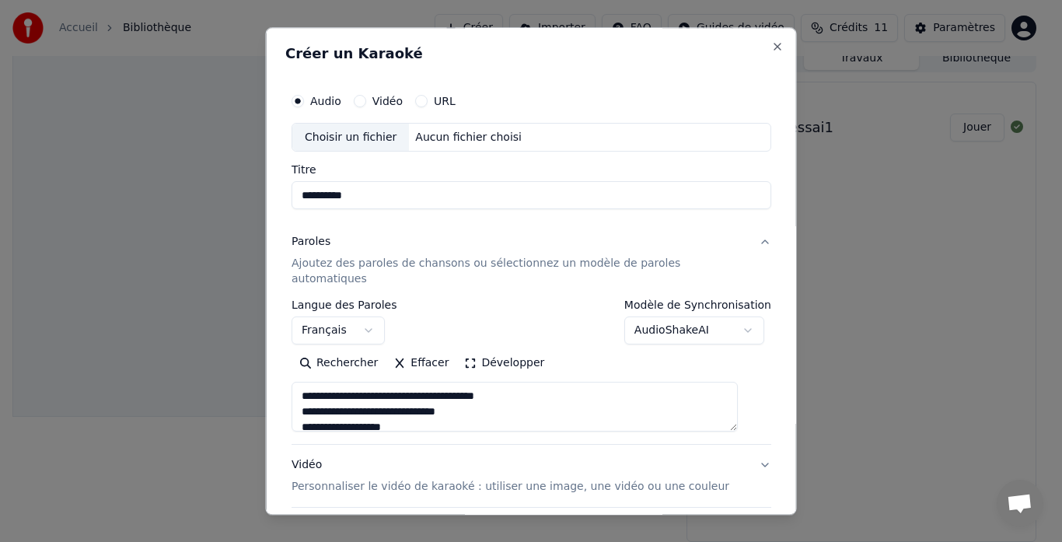
click at [372, 142] on div "Choisir un fichier" at bounding box center [350, 138] width 117 height 28
type input "**********"
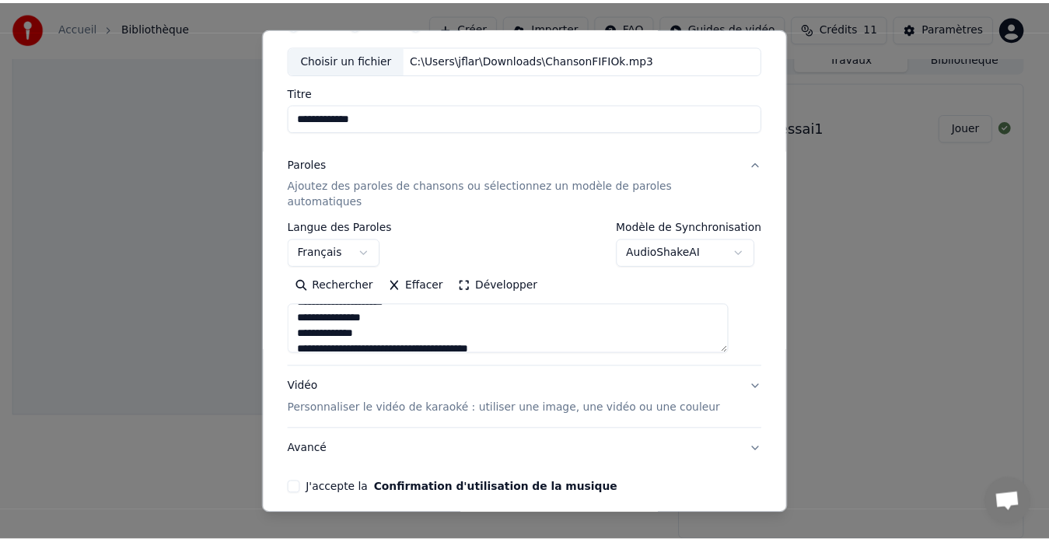
scroll to position [127, 0]
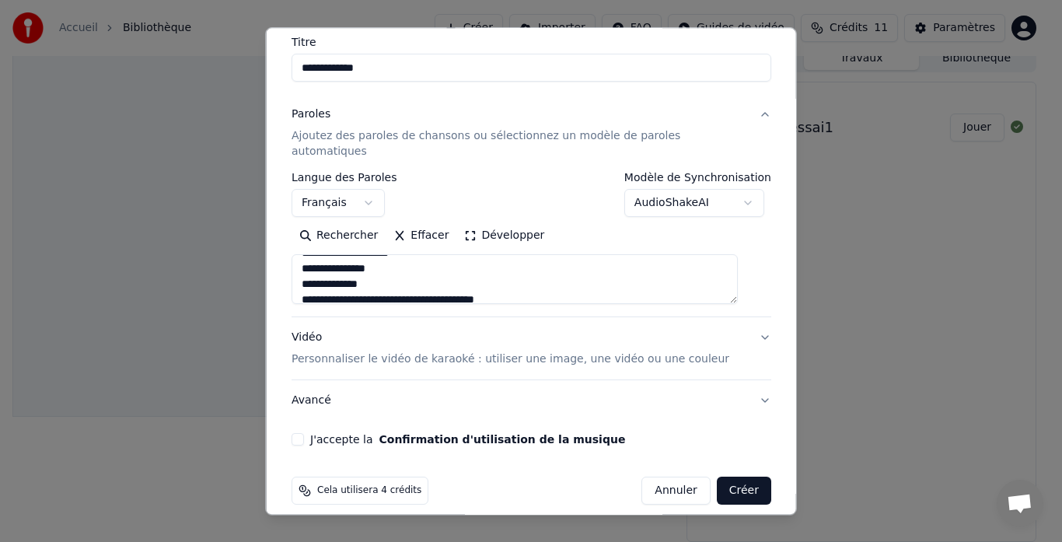
click at [728, 477] on button "Créer" at bounding box center [743, 491] width 54 height 28
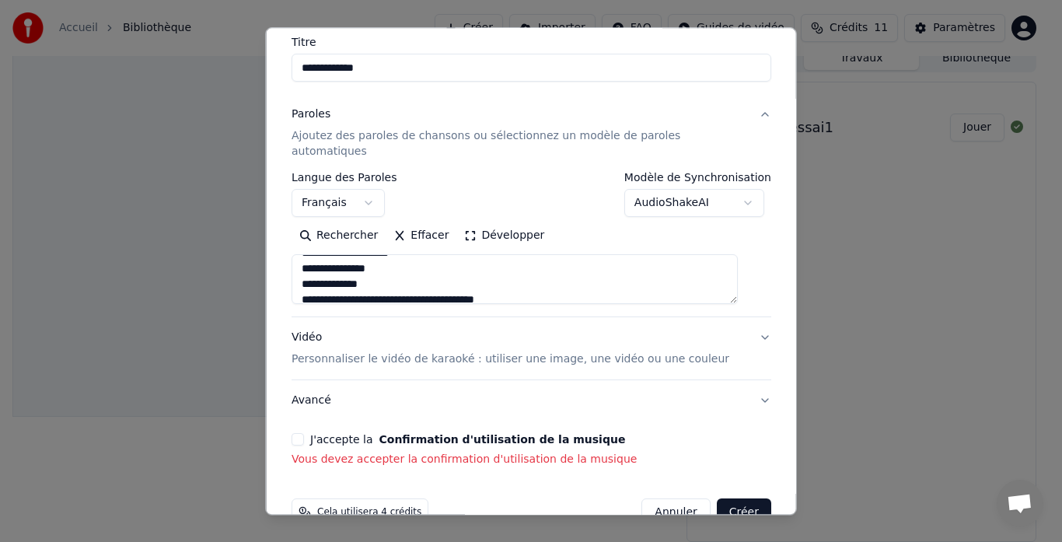
click at [304, 434] on button "J'accepte la Confirmation d'utilisation de la musique" at bounding box center [297, 440] width 12 height 12
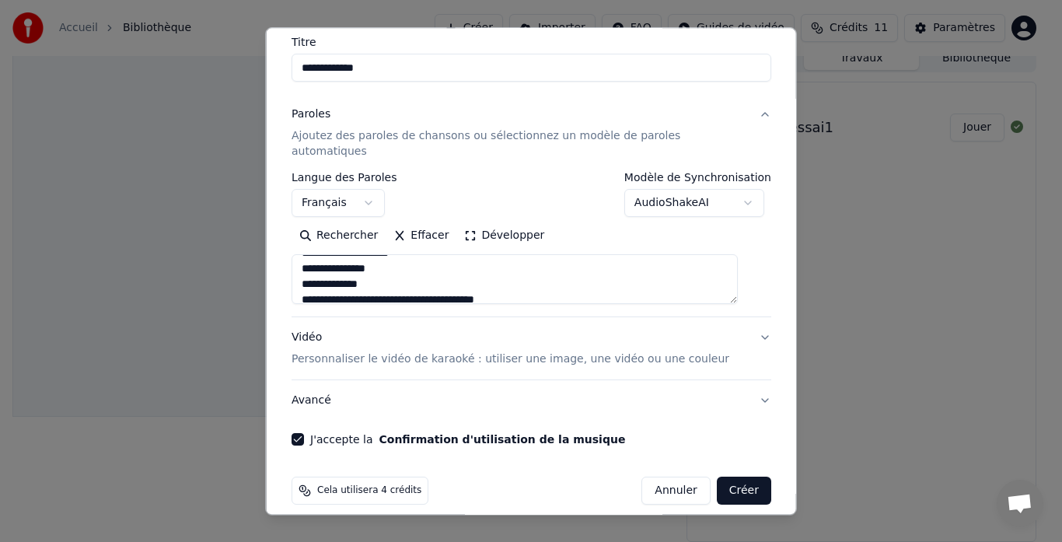
click at [721, 477] on button "Créer" at bounding box center [743, 491] width 54 height 28
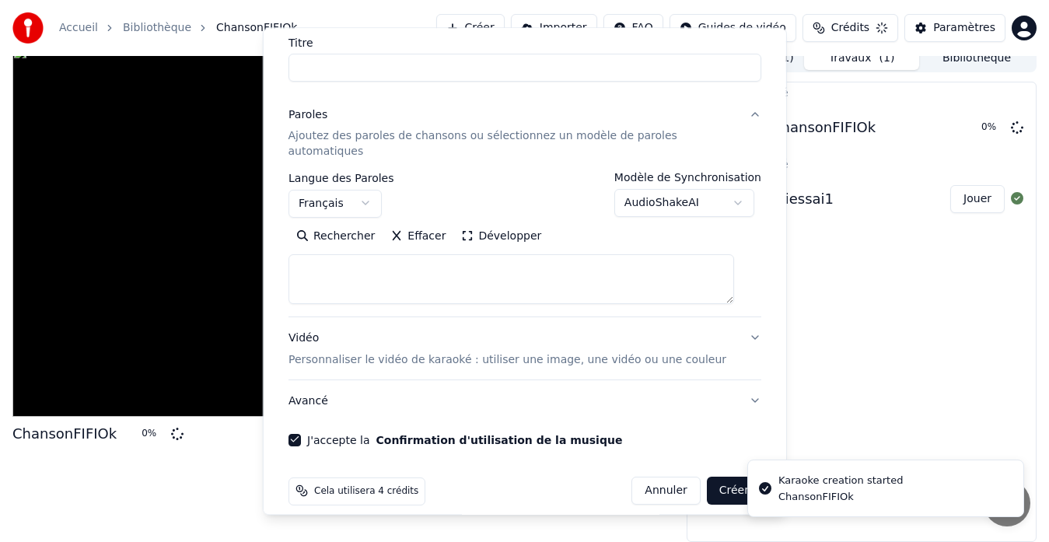
scroll to position [0, 0]
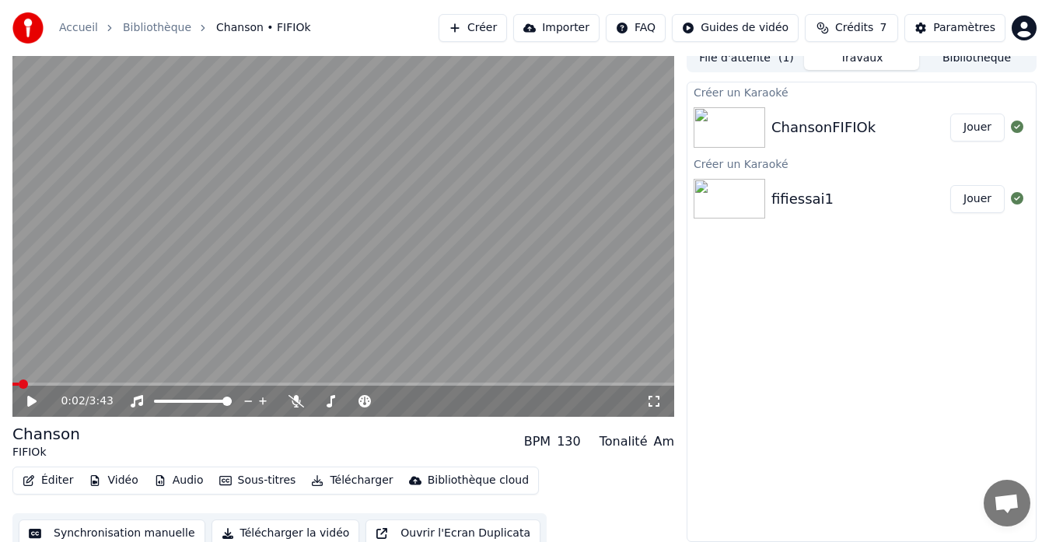
click at [18, 385] on span at bounding box center [15, 383] width 6 height 3
click at [16, 385] on span at bounding box center [20, 383] width 9 height 9
click at [12, 386] on span at bounding box center [16, 383] width 9 height 9
click at [28, 398] on icon at bounding box center [31, 401] width 9 height 11
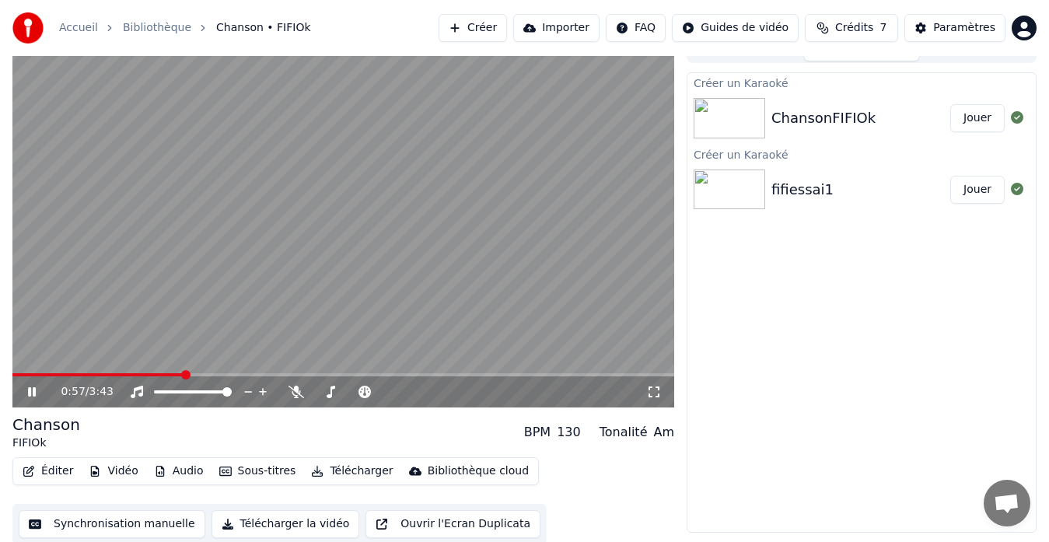
scroll to position [23, 0]
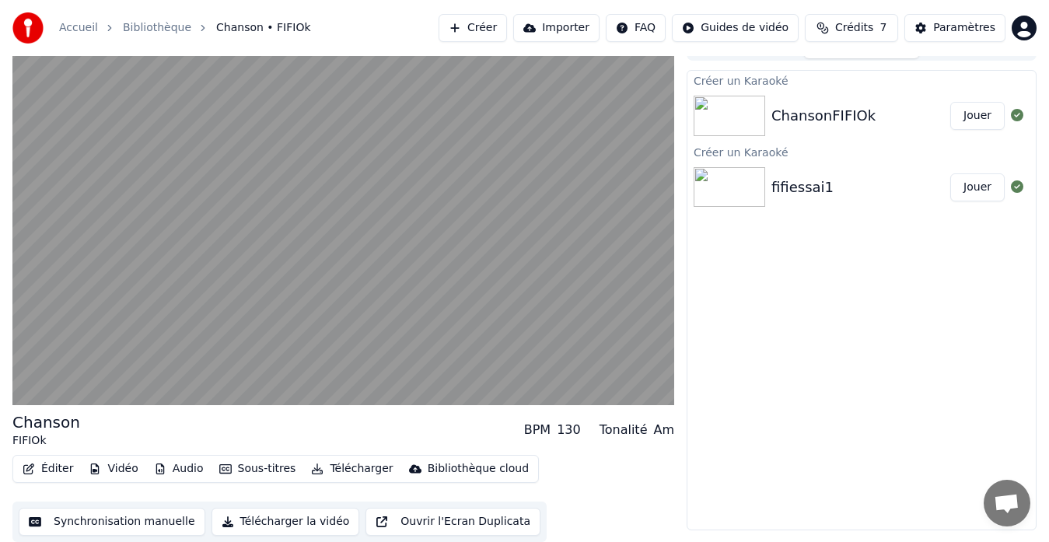
click at [150, 520] on button "Synchronisation manuelle" at bounding box center [112, 522] width 187 height 28
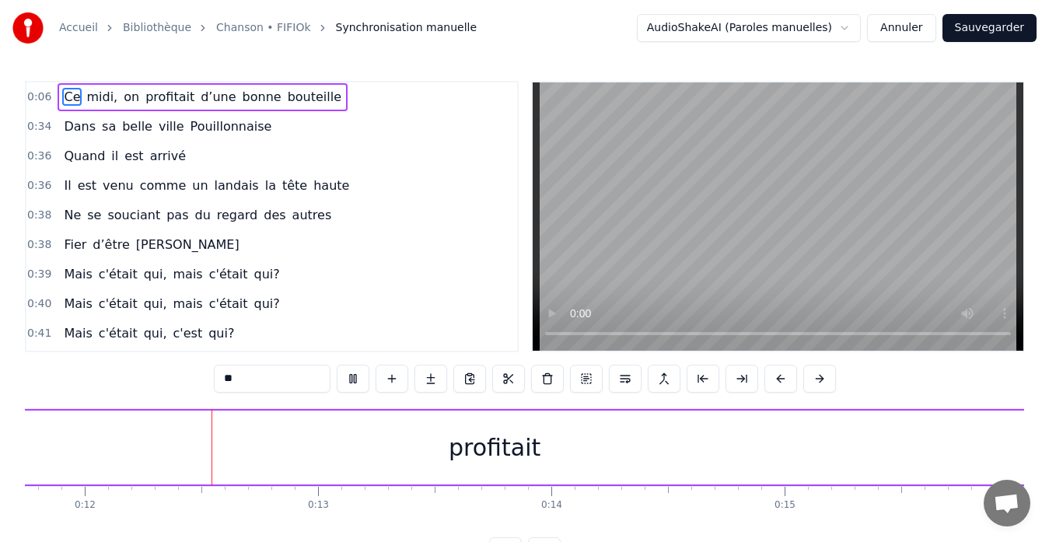
scroll to position [0, 2756]
click at [85, 98] on span "midi," at bounding box center [102, 97] width 34 height 18
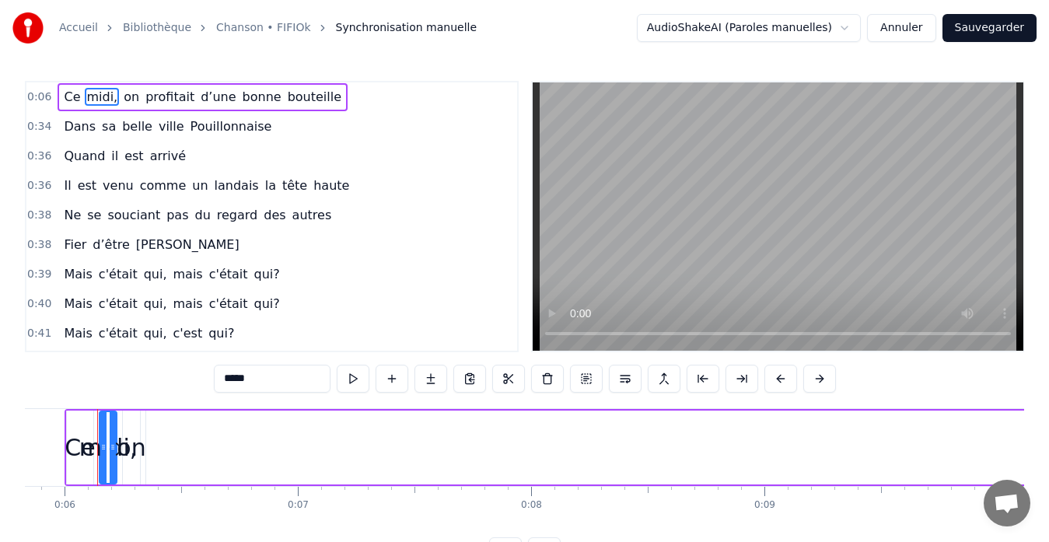
scroll to position [0, 1354]
click at [65, 99] on span "Ce" at bounding box center [71, 97] width 19 height 18
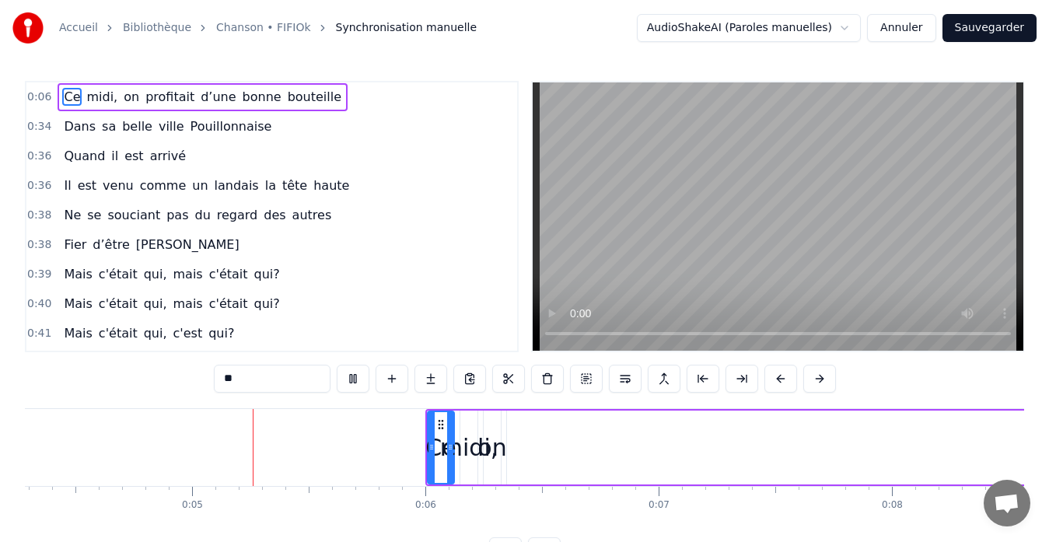
scroll to position [0, 1029]
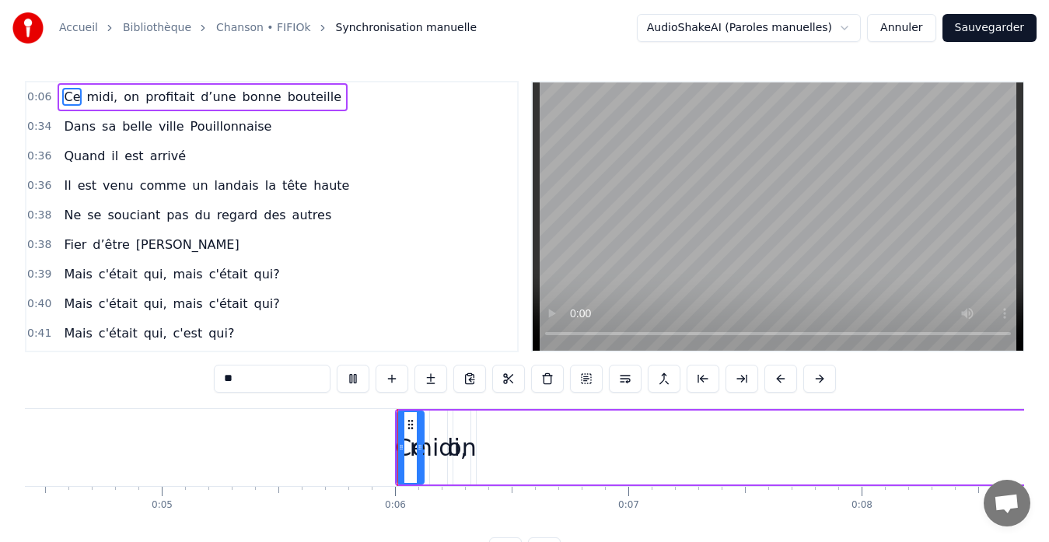
click at [90, 97] on span "midi," at bounding box center [102, 97] width 34 height 18
click at [122, 97] on span "on" at bounding box center [131, 97] width 19 height 18
click at [155, 99] on span "profitait" at bounding box center [170, 97] width 52 height 18
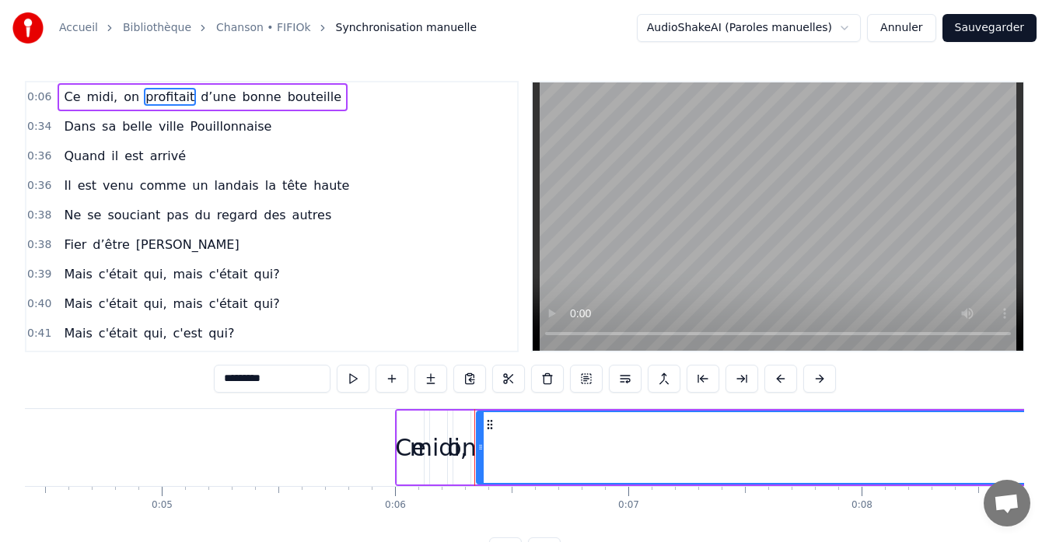
click at [199, 99] on span "d’une" at bounding box center [218, 97] width 38 height 18
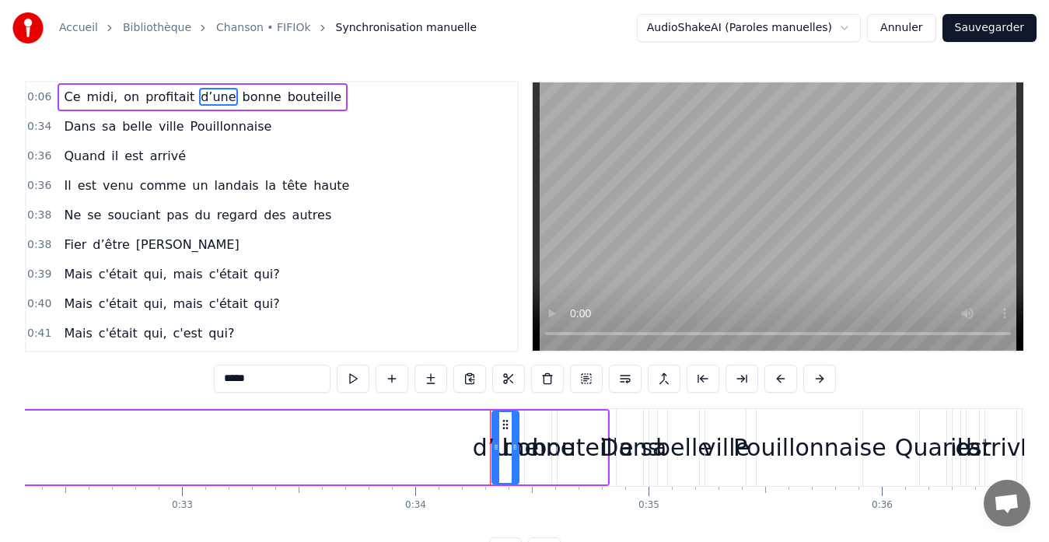
scroll to position [0, 7925]
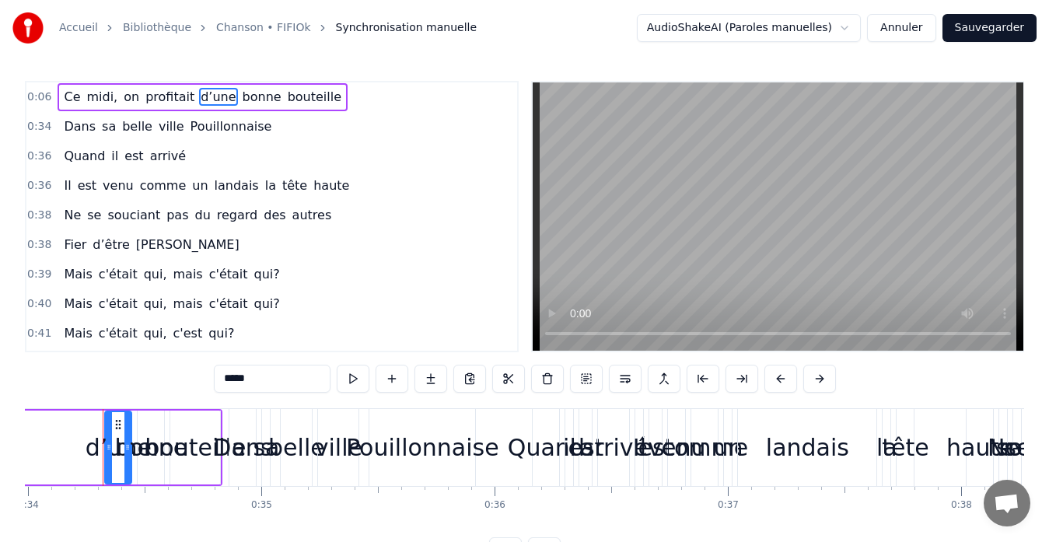
click at [241, 100] on span "bonne" at bounding box center [262, 97] width 42 height 18
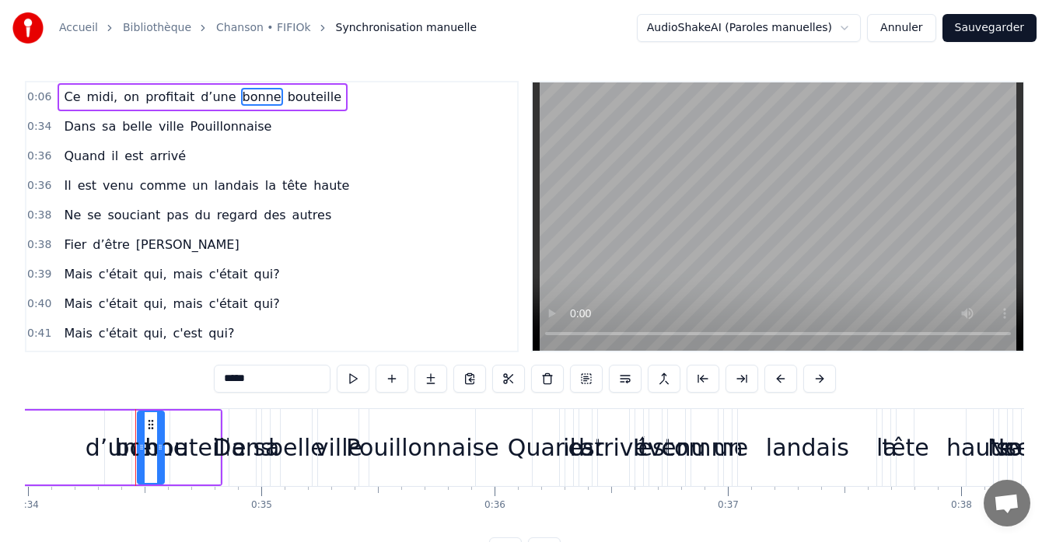
click at [286, 99] on span "bouteille" at bounding box center [314, 97] width 57 height 18
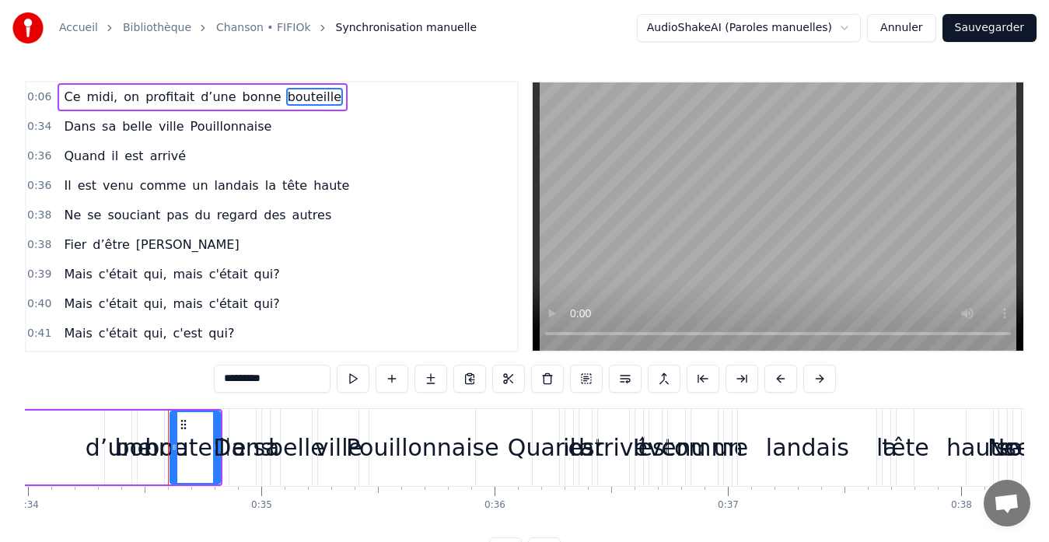
click at [81, 130] on span "Dans" at bounding box center [79, 126] width 35 height 18
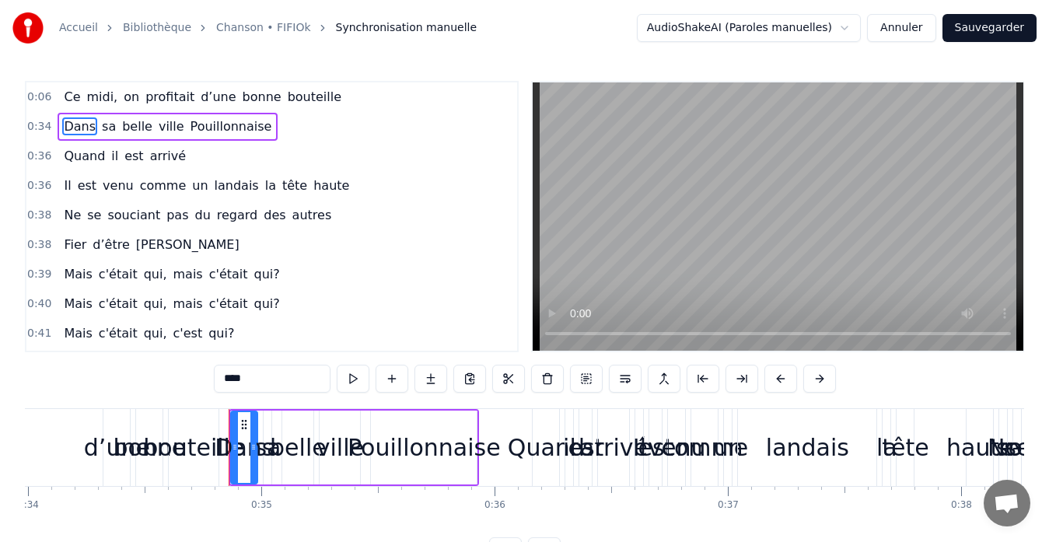
click at [103, 130] on span "sa" at bounding box center [108, 126] width 17 height 18
click at [120, 127] on span "belle" at bounding box center [136, 126] width 33 height 18
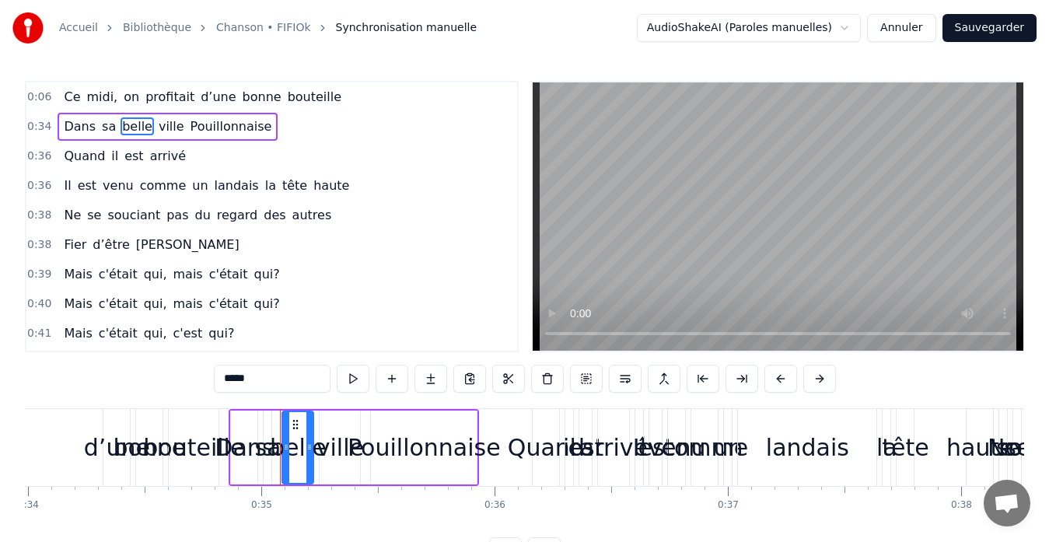
click at [157, 126] on span "ville" at bounding box center [171, 126] width 29 height 18
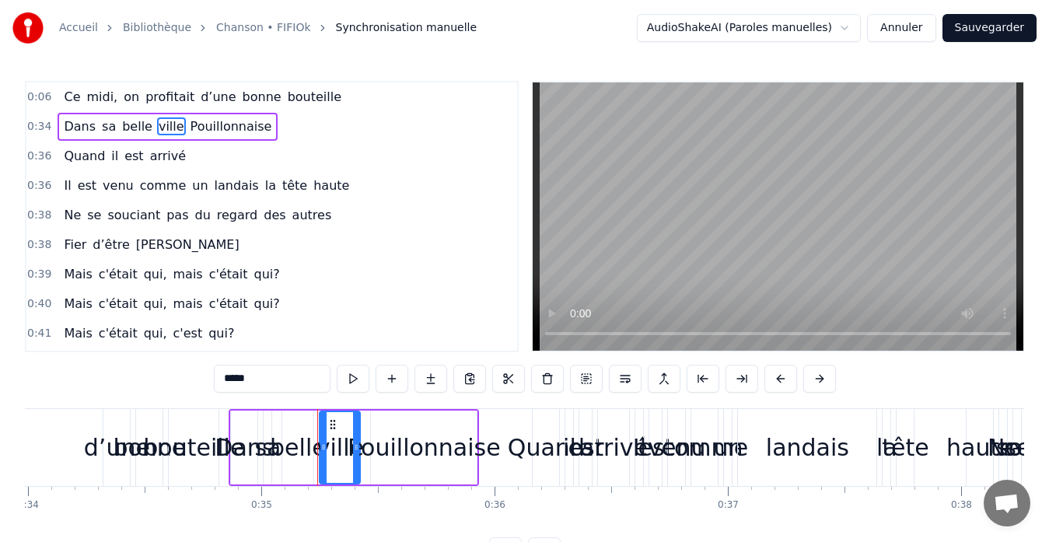
click at [199, 127] on span "Pouillonnaise" at bounding box center [231, 126] width 85 height 18
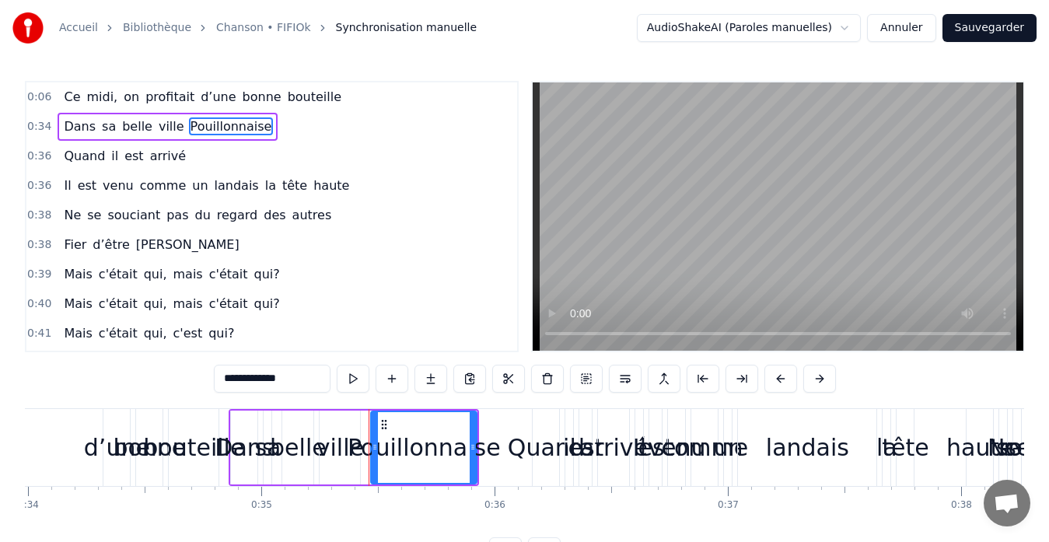
click at [85, 159] on span "Quand" at bounding box center [84, 156] width 44 height 18
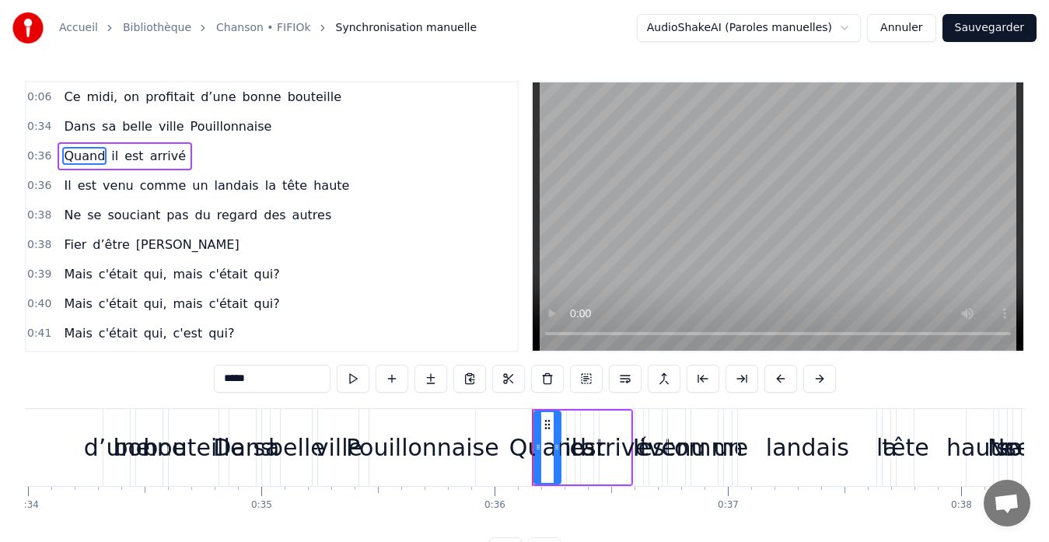
click at [123, 159] on span "est" at bounding box center [134, 156] width 22 height 18
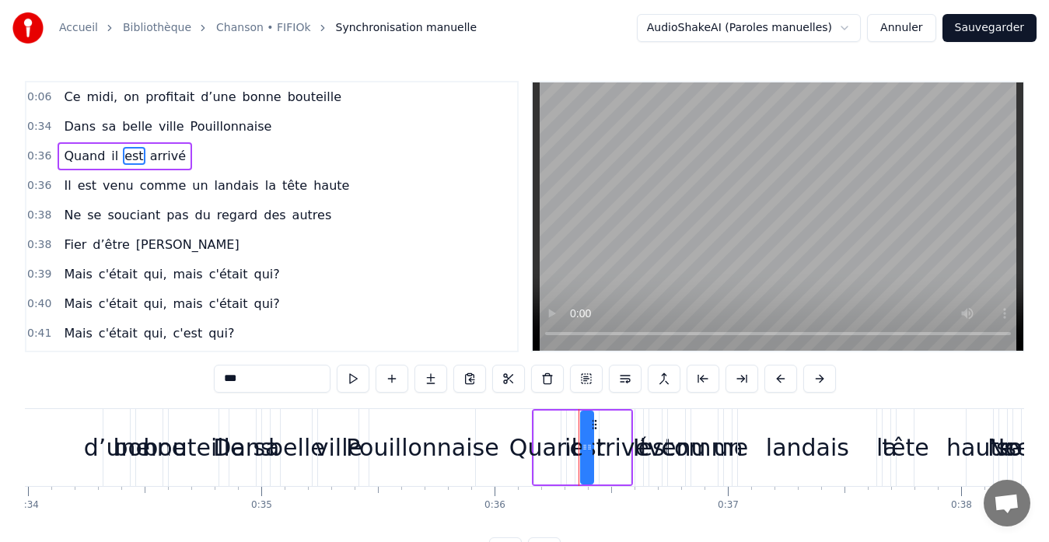
click at [110, 156] on span "il" at bounding box center [115, 156] width 10 height 18
click at [151, 156] on span "arrivé" at bounding box center [167, 156] width 39 height 18
type input "******"
click at [982, 30] on button "Sauvegarder" at bounding box center [989, 28] width 94 height 28
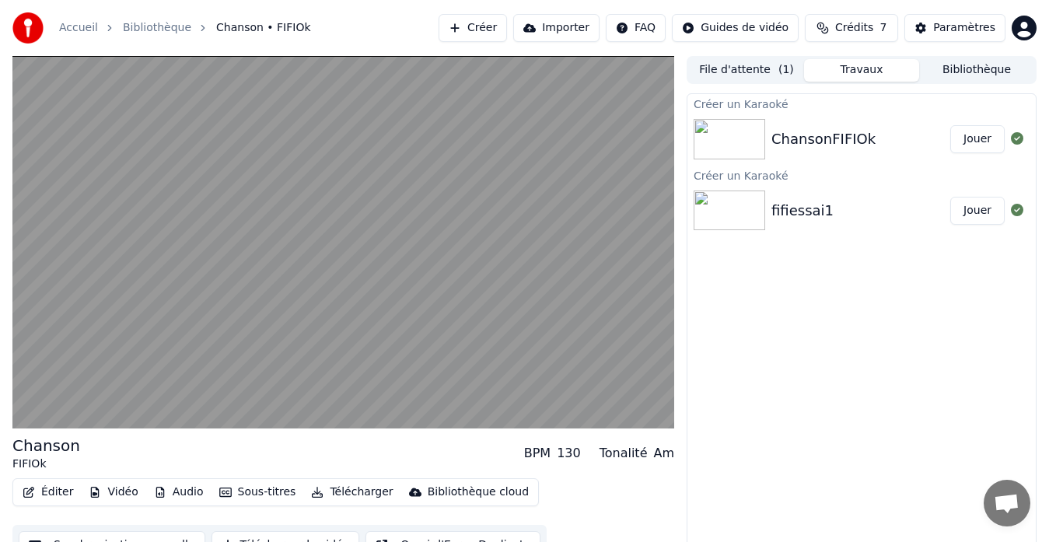
scroll to position [23, 0]
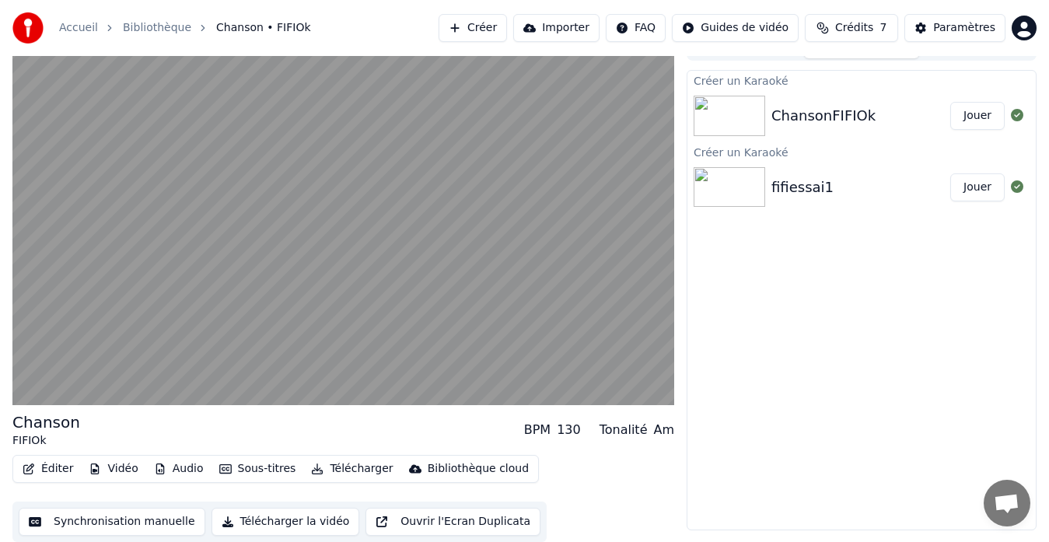
click at [124, 522] on button "Synchronisation manuelle" at bounding box center [112, 522] width 187 height 28
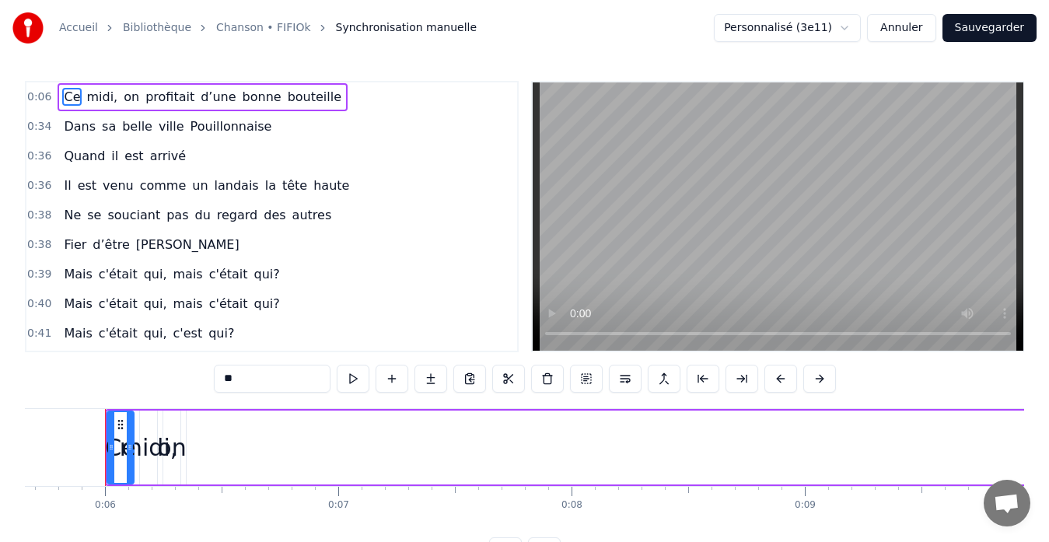
scroll to position [0, 1321]
drag, startPoint x: 127, startPoint y: 448, endPoint x: 135, endPoint y: 452, distance: 8.7
click at [135, 452] on icon at bounding box center [135, 447] width 6 height 12
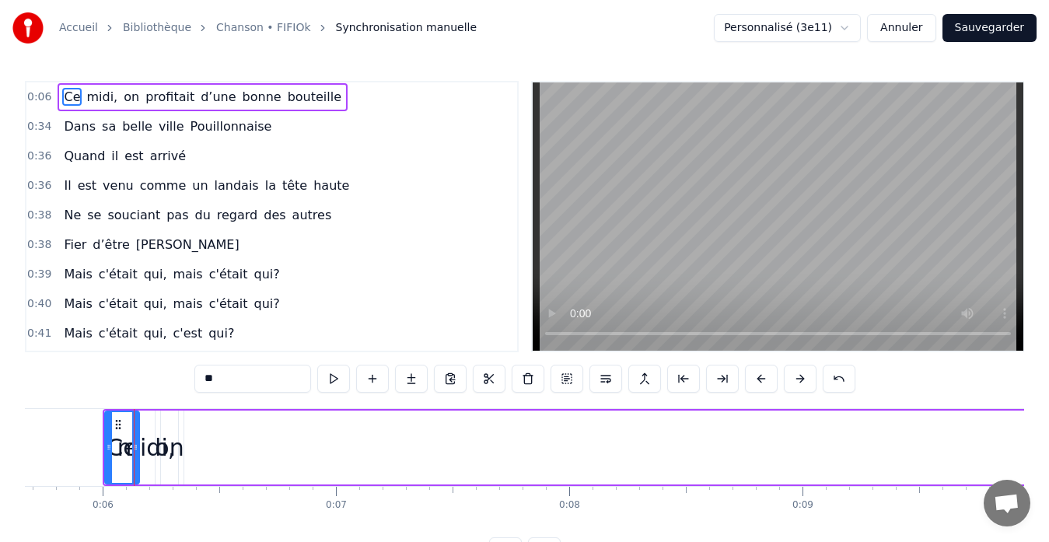
click at [145, 451] on div "midi," at bounding box center [146, 447] width 58 height 35
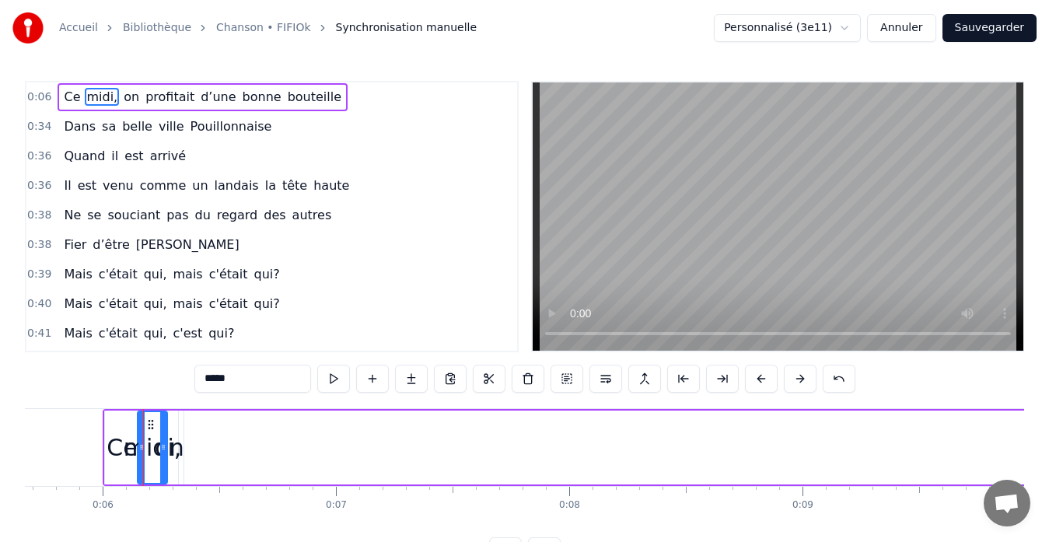
drag, startPoint x: 152, startPoint y: 442, endPoint x: 165, endPoint y: 444, distance: 12.5
click at [165, 444] on icon at bounding box center [163, 447] width 6 height 12
click at [173, 449] on div "midi," at bounding box center [153, 447] width 58 height 35
click at [110, 451] on div "Ce" at bounding box center [121, 447] width 30 height 35
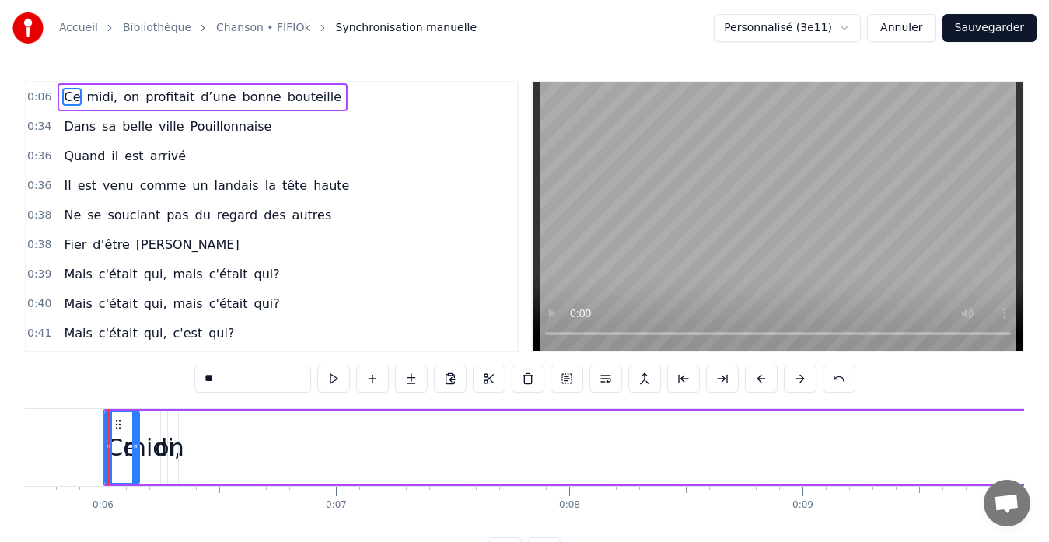
click at [138, 449] on icon at bounding box center [135, 447] width 6 height 12
drag, startPoint x: 137, startPoint y: 449, endPoint x: 123, endPoint y: 449, distance: 14.0
click at [123, 449] on icon at bounding box center [121, 447] width 6 height 12
click at [128, 452] on div "Ce" at bounding box center [114, 447] width 30 height 35
click at [137, 452] on div "midi," at bounding box center [153, 447] width 58 height 35
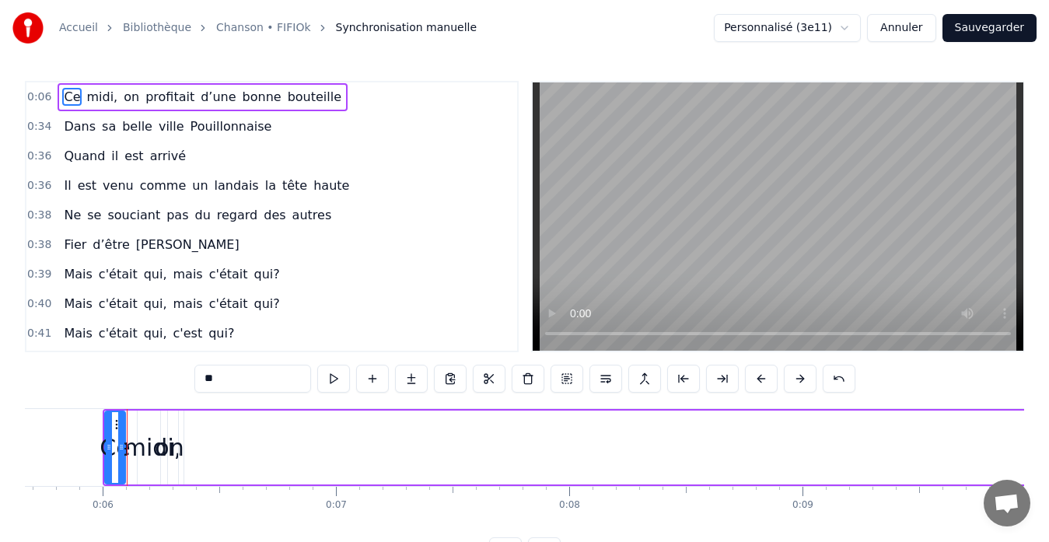
type input "*****"
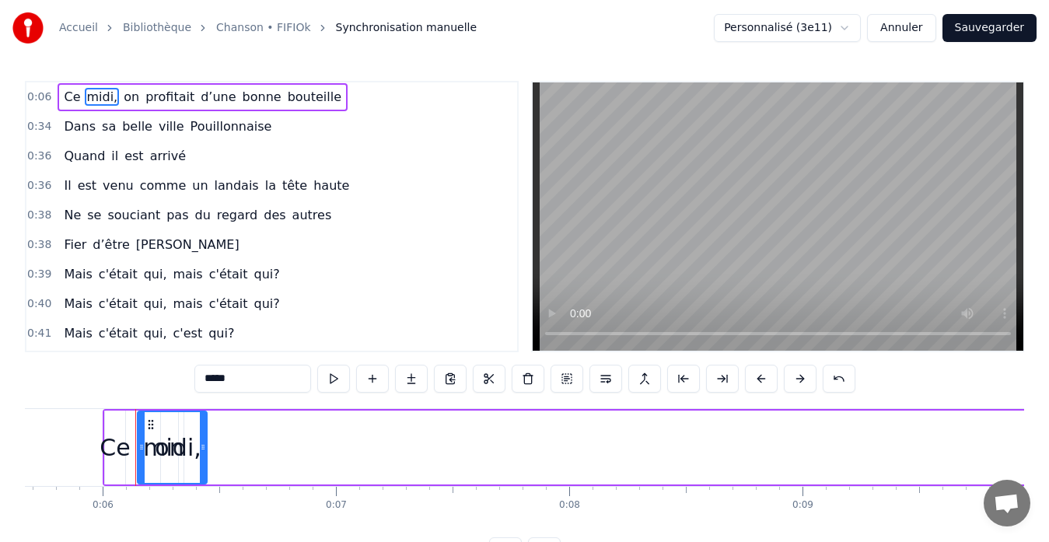
drag, startPoint x: 163, startPoint y: 449, endPoint x: 203, endPoint y: 455, distance: 40.1
click at [203, 455] on div at bounding box center [203, 447] width 6 height 71
click at [172, 443] on div "midi," at bounding box center [172, 447] width 58 height 35
click at [183, 450] on div "midi," at bounding box center [172, 447] width 58 height 35
click at [151, 428] on icon at bounding box center [151, 424] width 12 height 12
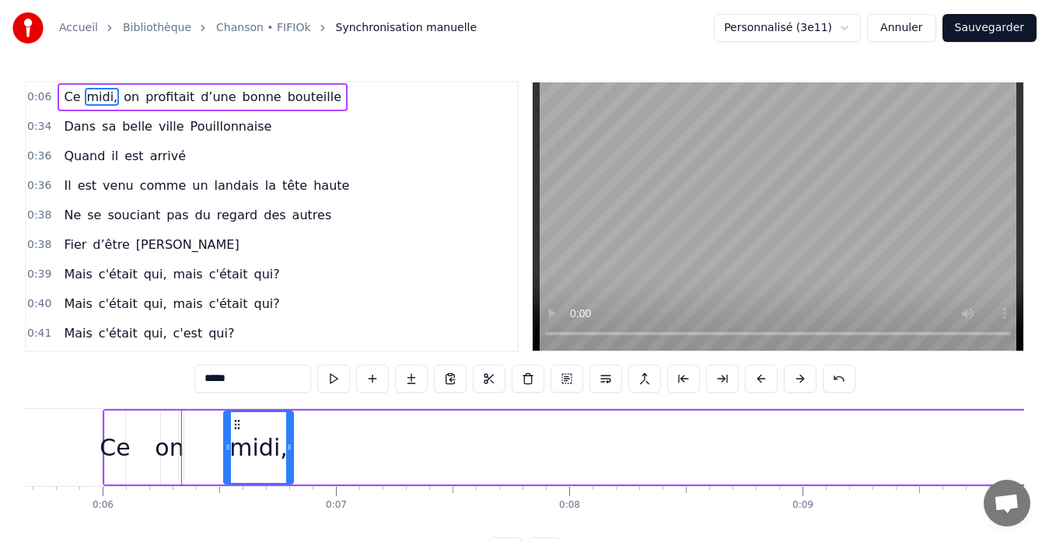
drag, startPoint x: 151, startPoint y: 426, endPoint x: 204, endPoint y: 440, distance: 55.4
drag, startPoint x: 166, startPoint y: 450, endPoint x: 239, endPoint y: 457, distance: 72.6
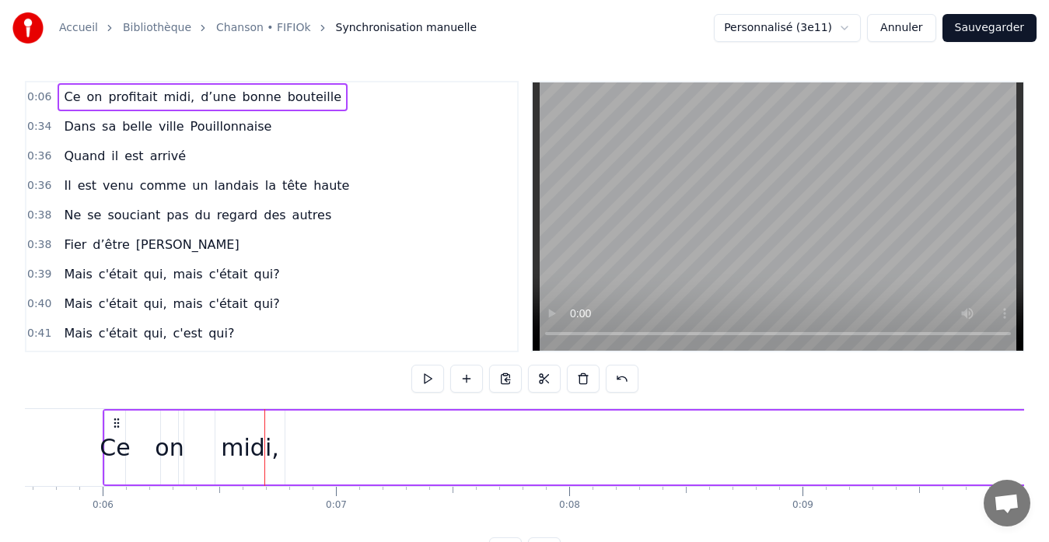
click at [176, 456] on div "on" at bounding box center [169, 447] width 29 height 35
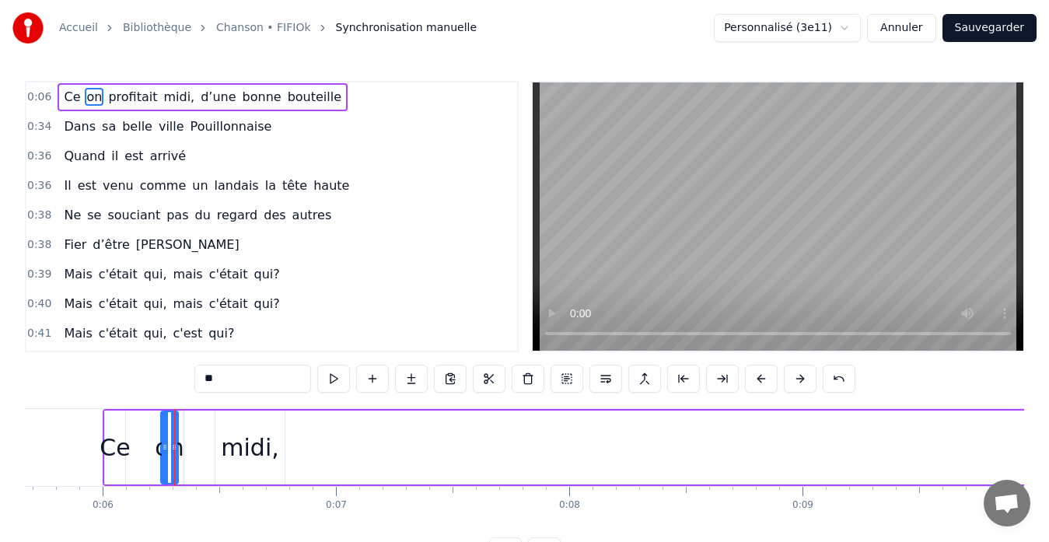
drag, startPoint x: 169, startPoint y: 455, endPoint x: 185, endPoint y: 455, distance: 16.3
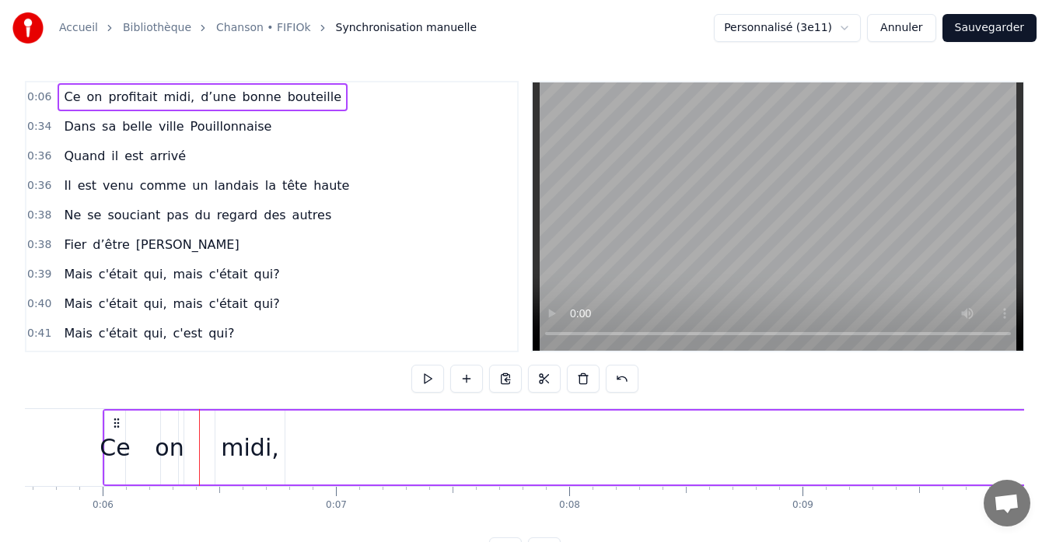
click at [167, 453] on div "on" at bounding box center [169, 447] width 29 height 35
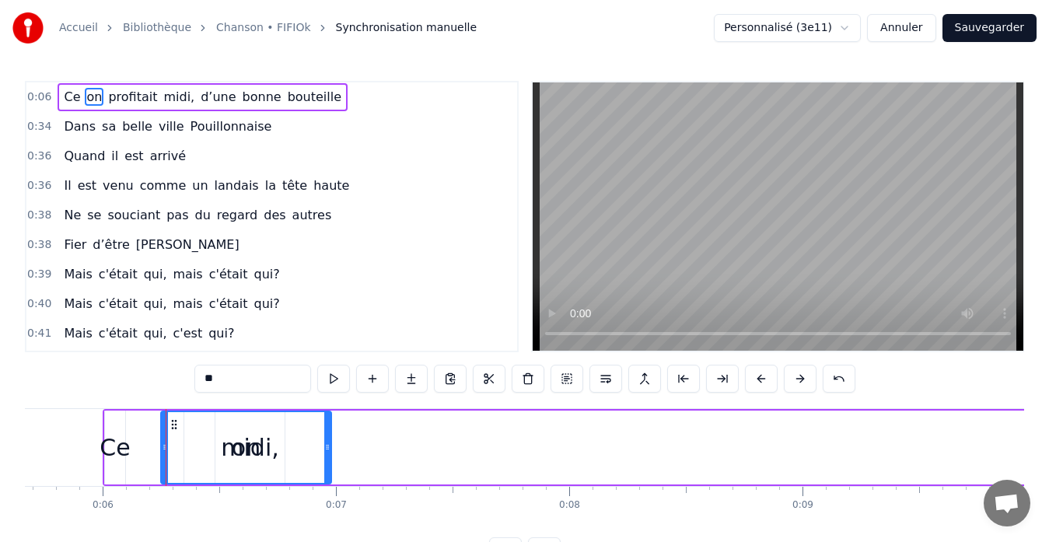
drag, startPoint x: 176, startPoint y: 452, endPoint x: 351, endPoint y: 466, distance: 176.3
click at [330, 466] on div at bounding box center [327, 447] width 6 height 71
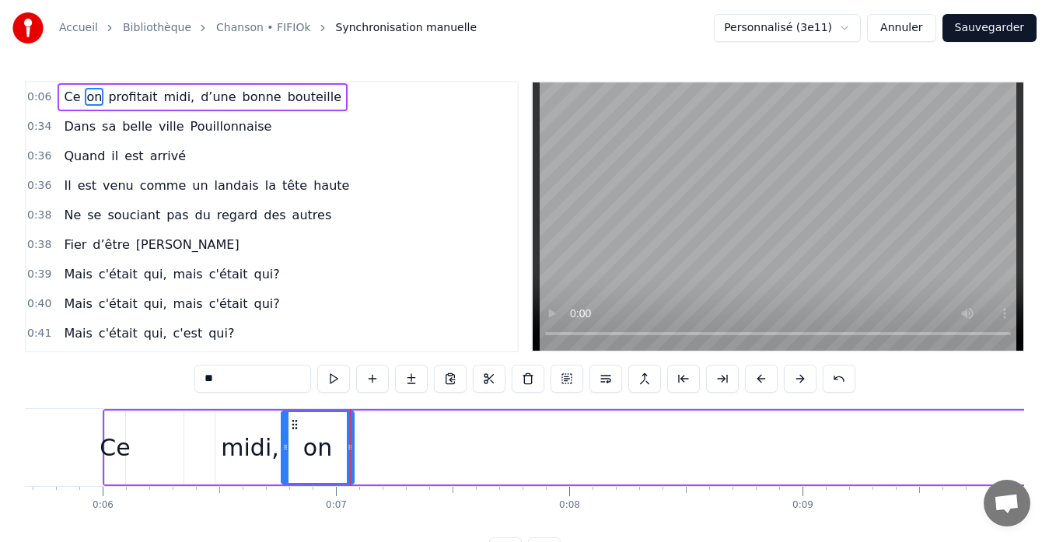
drag, startPoint x: 164, startPoint y: 447, endPoint x: 283, endPoint y: 458, distance: 119.4
click at [246, 455] on div "midi," at bounding box center [250, 447] width 58 height 35
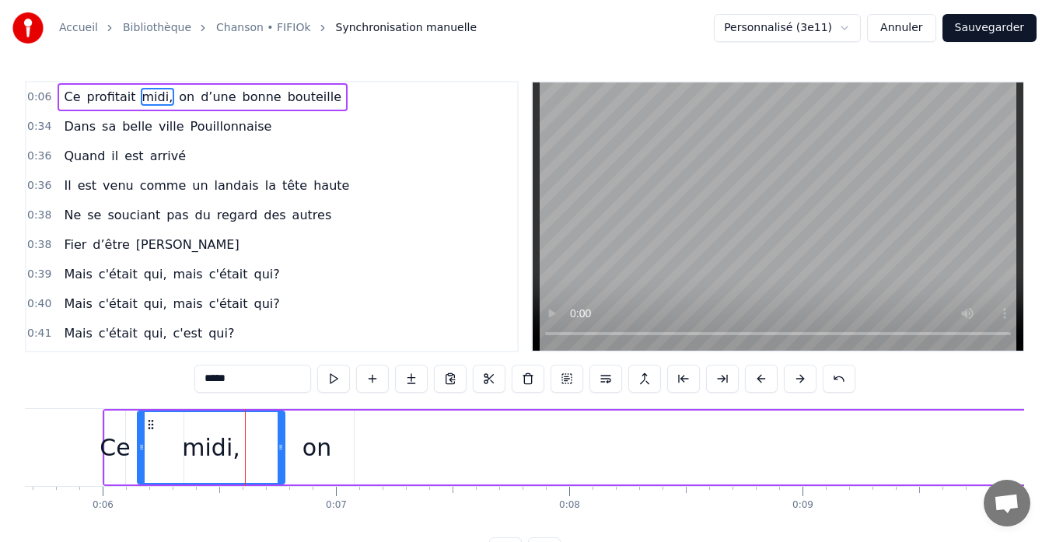
drag, startPoint x: 218, startPoint y: 449, endPoint x: 139, endPoint y: 450, distance: 78.5
click at [139, 450] on icon at bounding box center [141, 447] width 6 height 12
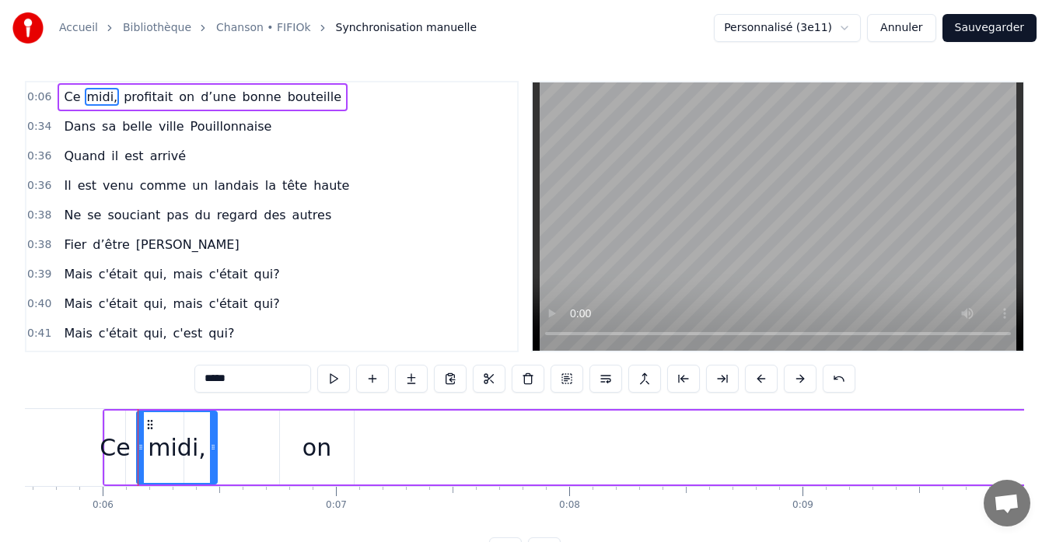
drag, startPoint x: 282, startPoint y: 449, endPoint x: 215, endPoint y: 453, distance: 67.7
click at [215, 453] on div at bounding box center [213, 447] width 6 height 71
click at [294, 451] on div "on" at bounding box center [317, 447] width 74 height 74
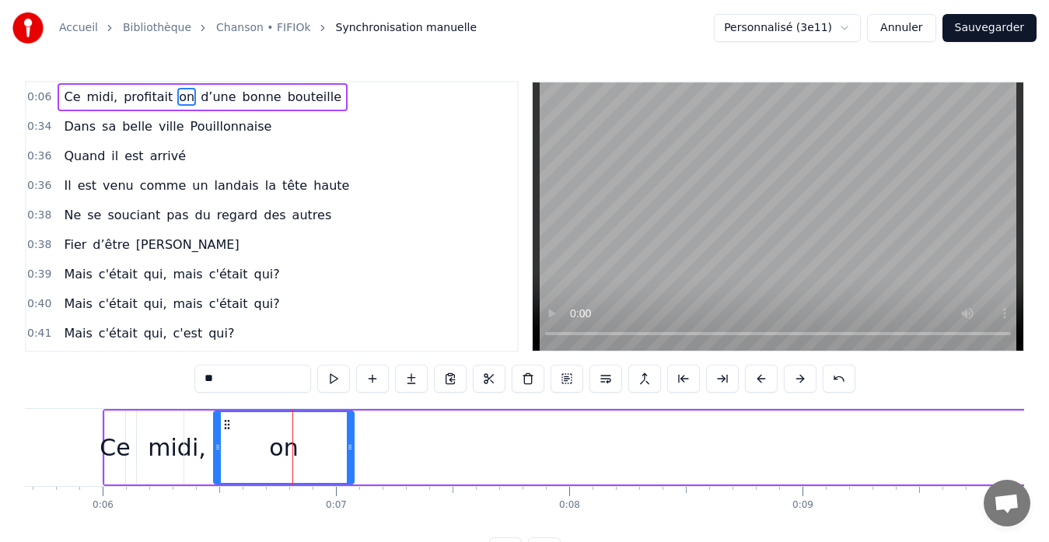
drag, startPoint x: 282, startPoint y: 451, endPoint x: 216, endPoint y: 455, distance: 66.2
click at [216, 455] on div at bounding box center [218, 447] width 6 height 71
drag, startPoint x: 348, startPoint y: 449, endPoint x: 267, endPoint y: 452, distance: 80.9
click at [267, 452] on icon at bounding box center [269, 447] width 6 height 12
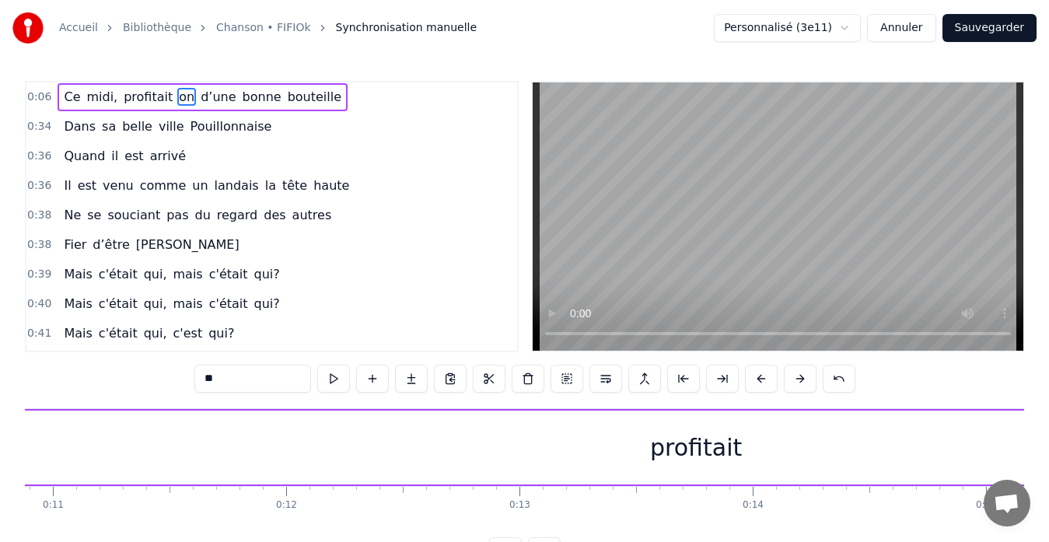
scroll to position [0, 2578]
click at [601, 449] on div "profitait" at bounding box center [654, 447] width 3454 height 74
type input "*********"
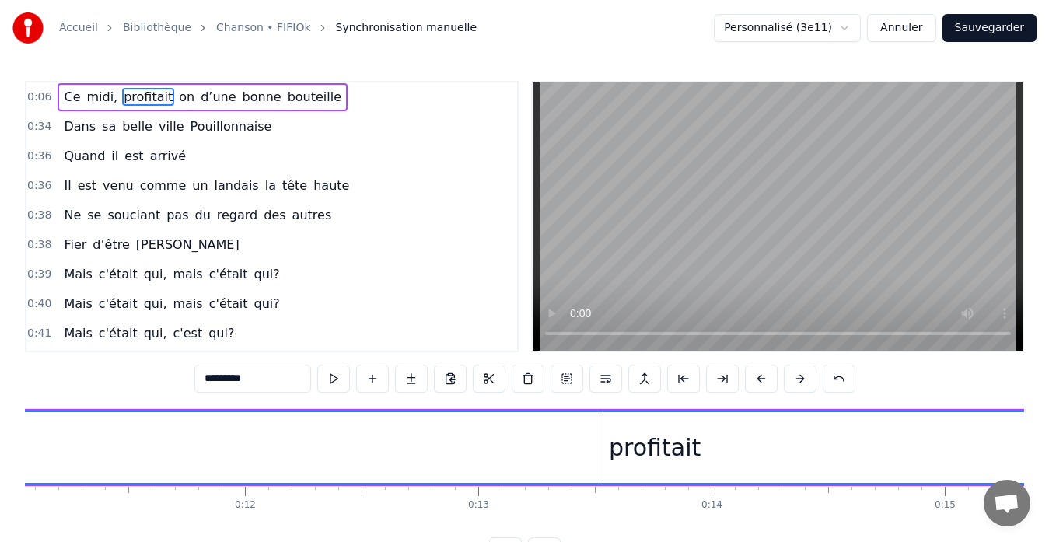
click at [523, 452] on div "profitait" at bounding box center [654, 447] width 3453 height 71
click at [643, 453] on div "profitait" at bounding box center [655, 447] width 92 height 35
click at [620, 453] on div "profitait" at bounding box center [655, 447] width 92 height 35
click at [642, 453] on div "profitait" at bounding box center [655, 447] width 92 height 35
click at [138, 96] on span "profitait" at bounding box center [148, 97] width 52 height 18
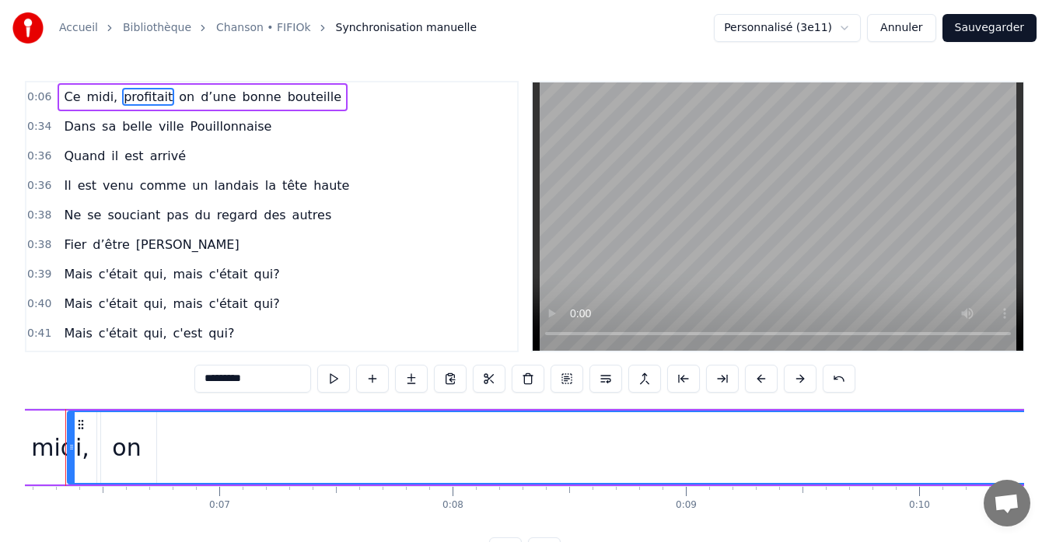
scroll to position [0, 1401]
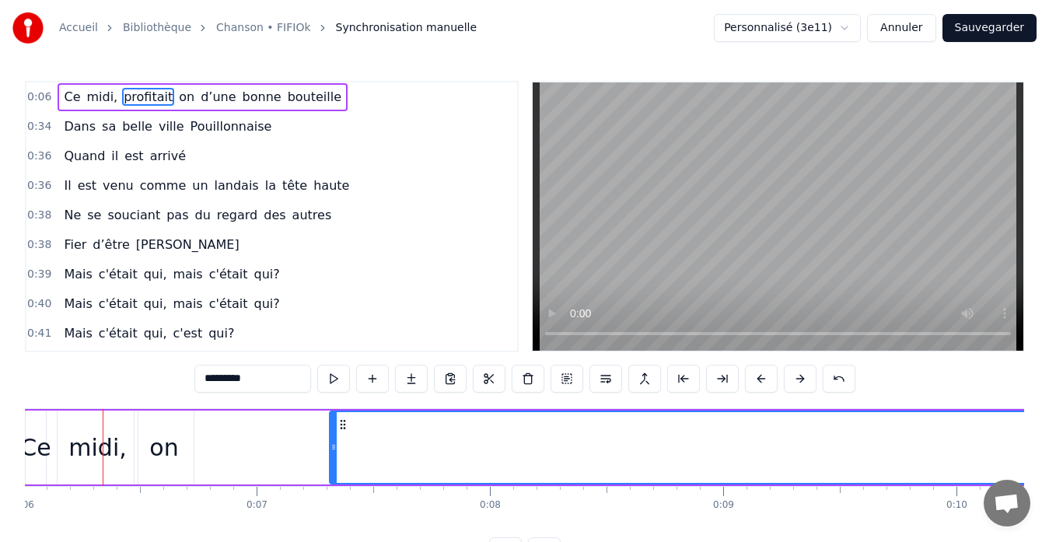
drag, startPoint x: 106, startPoint y: 445, endPoint x: 326, endPoint y: 454, distance: 220.1
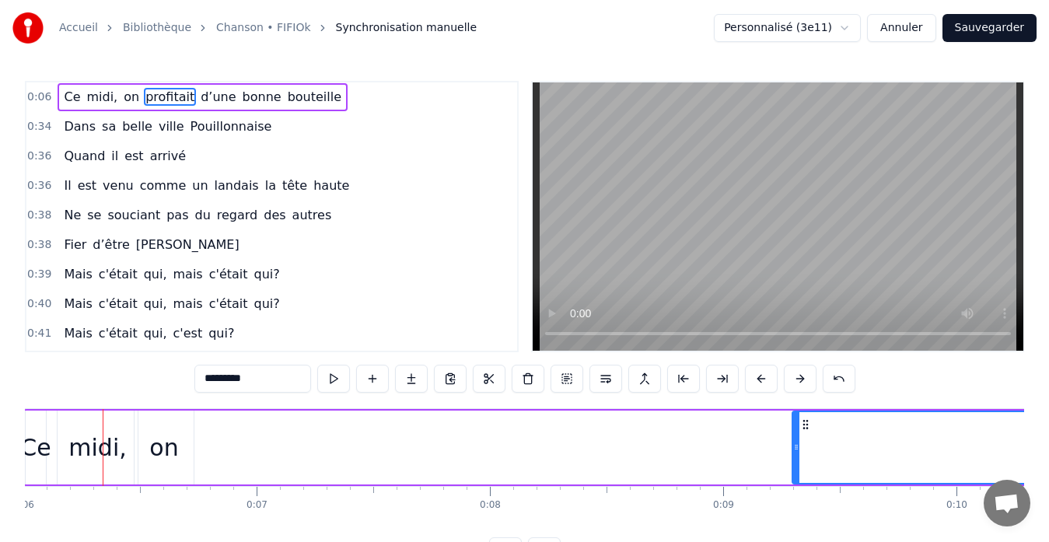
drag, startPoint x: 331, startPoint y: 453, endPoint x: 797, endPoint y: 470, distance: 465.9
click at [797, 470] on div at bounding box center [796, 447] width 6 height 71
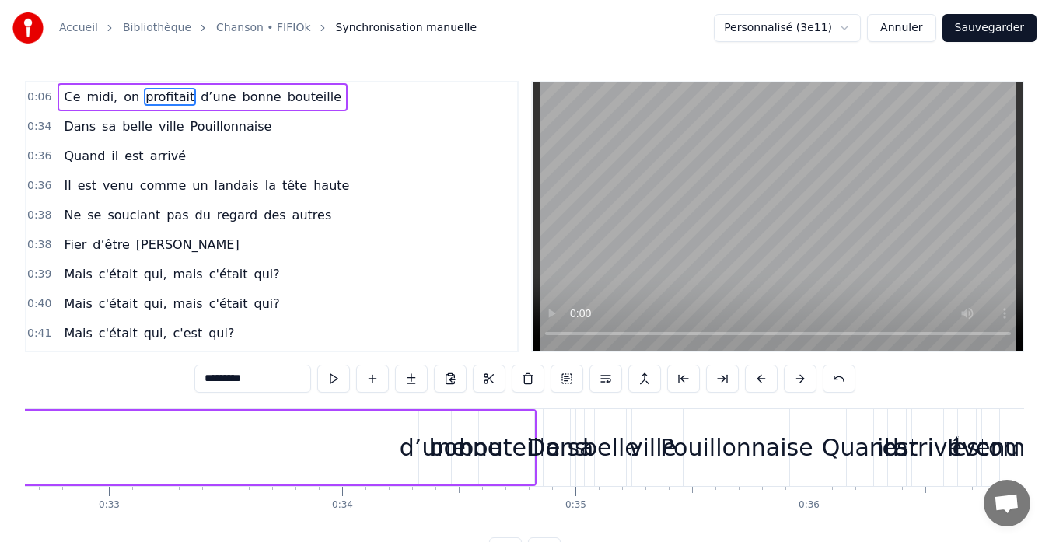
scroll to position [0, 7528]
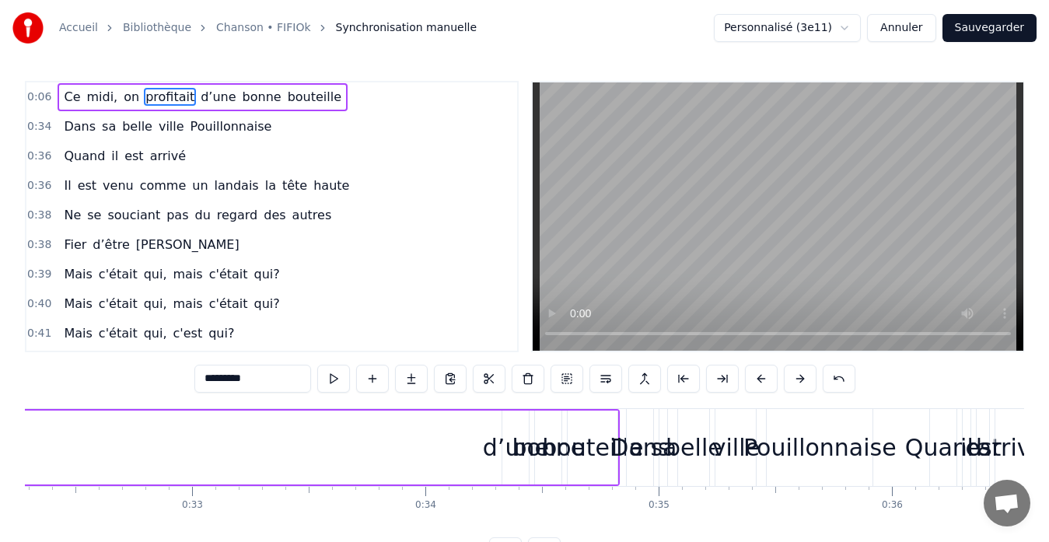
drag, startPoint x: 616, startPoint y: 473, endPoint x: 424, endPoint y: 474, distance: 192.0
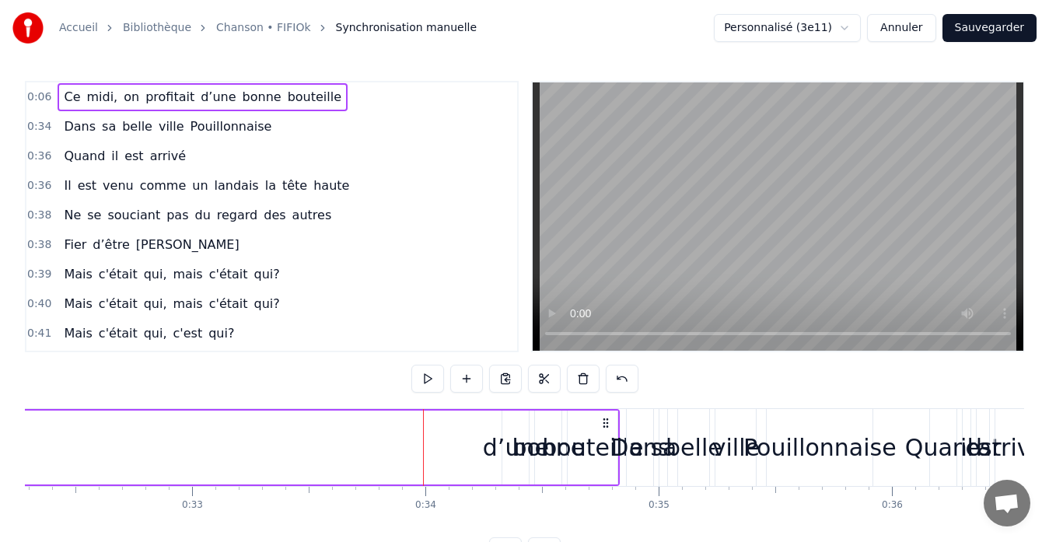
click at [608, 426] on circle at bounding box center [607, 426] width 1 height 1
drag, startPoint x: 617, startPoint y: 419, endPoint x: 574, endPoint y: 421, distance: 42.8
click at [571, 419] on div "bouteille" at bounding box center [592, 447] width 51 height 74
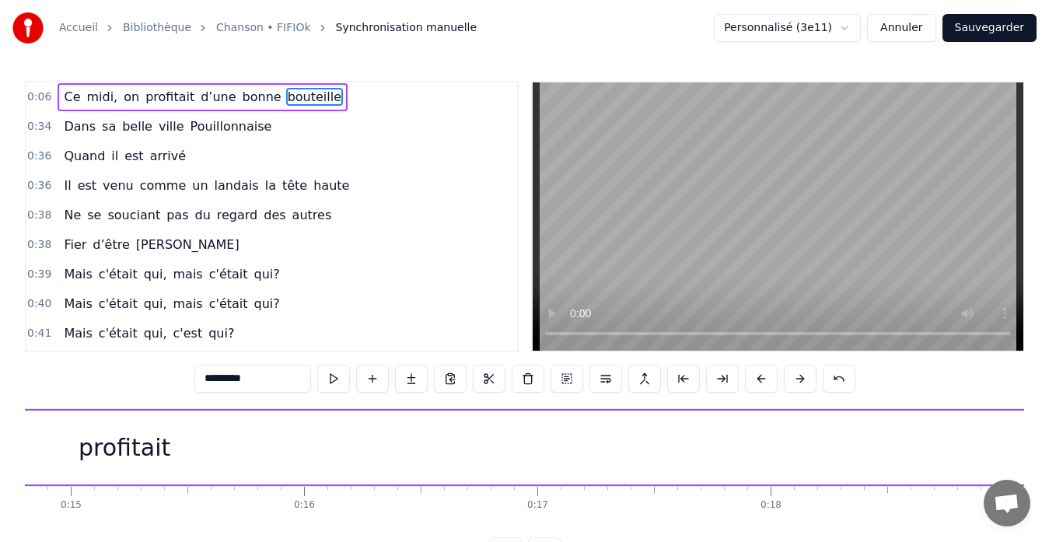
scroll to position [0, 3369]
click at [200, 455] on div "profitait" at bounding box center [208, 447] width 92 height 35
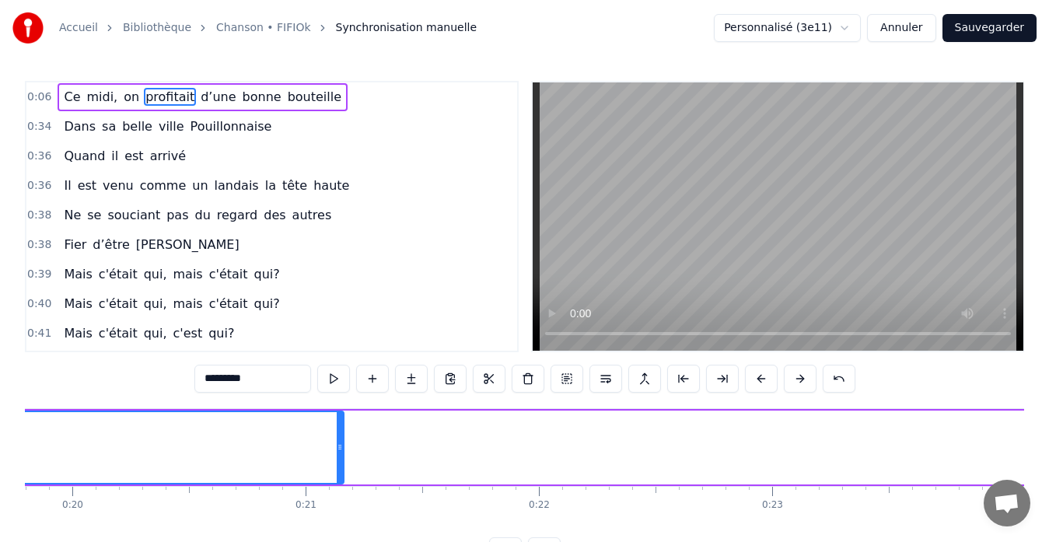
scroll to position [0, 4533]
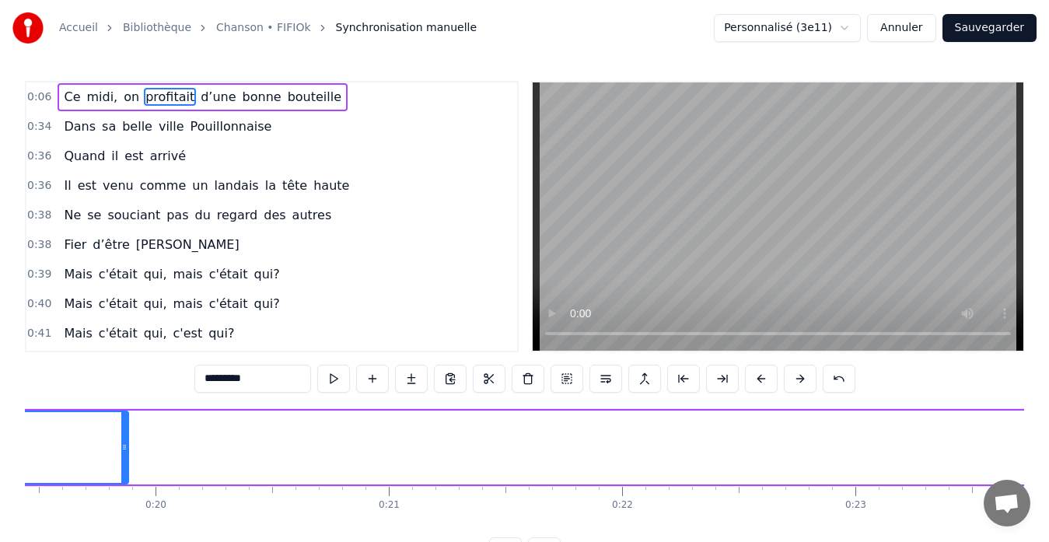
drag, startPoint x: 424, startPoint y: 442, endPoint x: 106, endPoint y: 457, distance: 318.3
click at [121, 445] on icon at bounding box center [124, 447] width 6 height 12
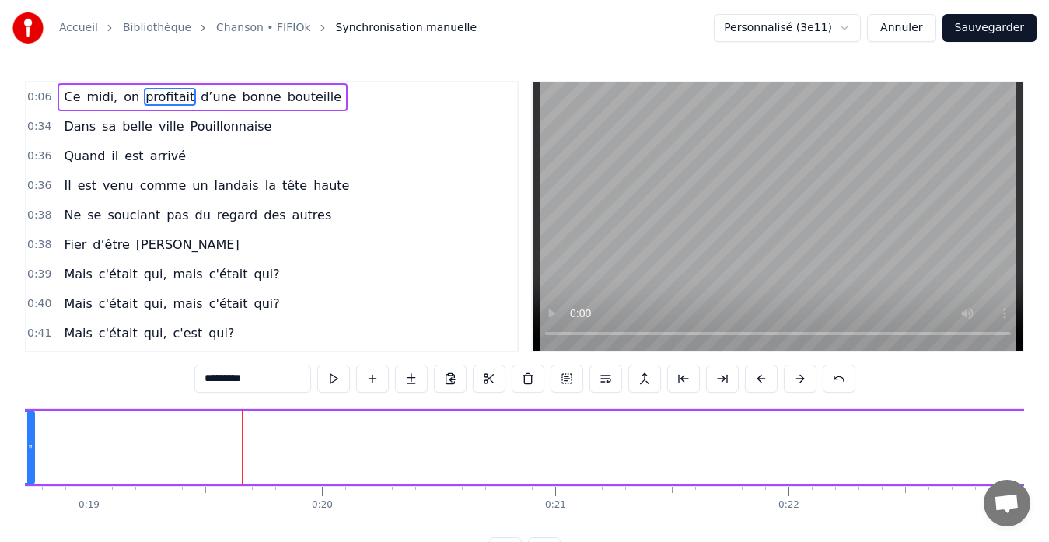
drag, startPoint x: 243, startPoint y: 444, endPoint x: 32, endPoint y: 452, distance: 211.6
click at [32, 452] on icon at bounding box center [30, 447] width 6 height 12
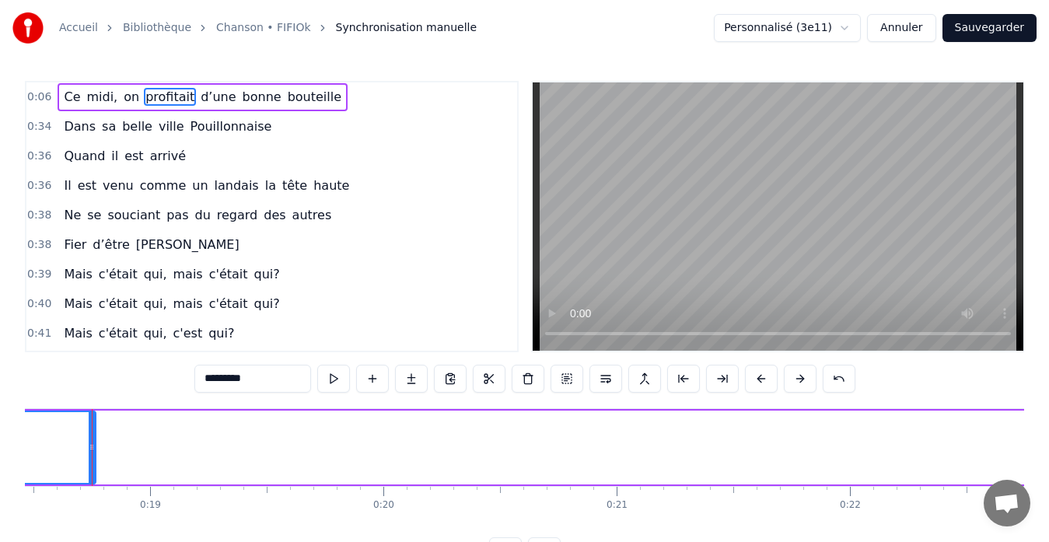
scroll to position [0, 4295]
drag, startPoint x: 104, startPoint y: 455, endPoint x: 38, endPoint y: 452, distance: 66.1
click at [38, 452] on div at bounding box center [36, 447] width 6 height 71
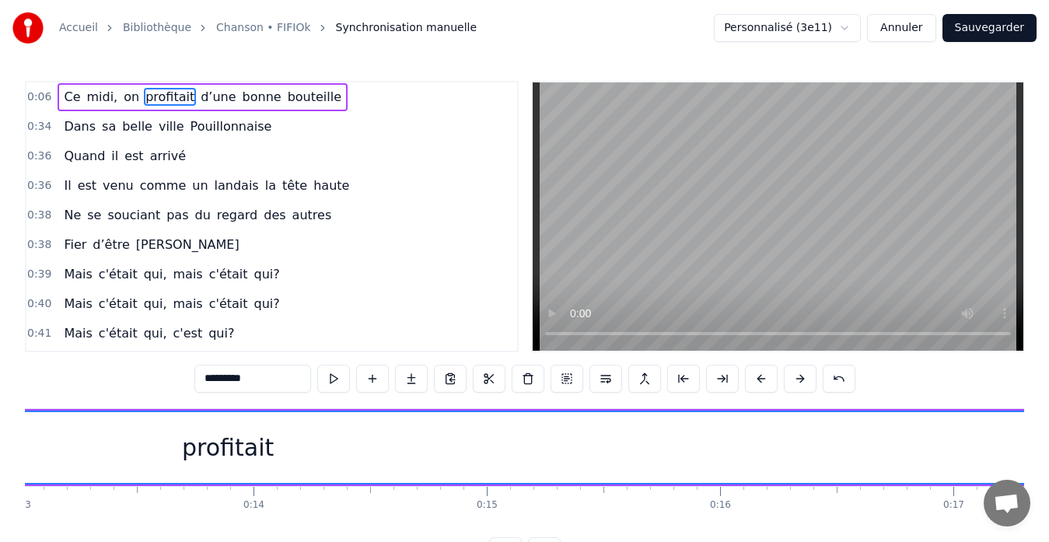
scroll to position [0, 4076]
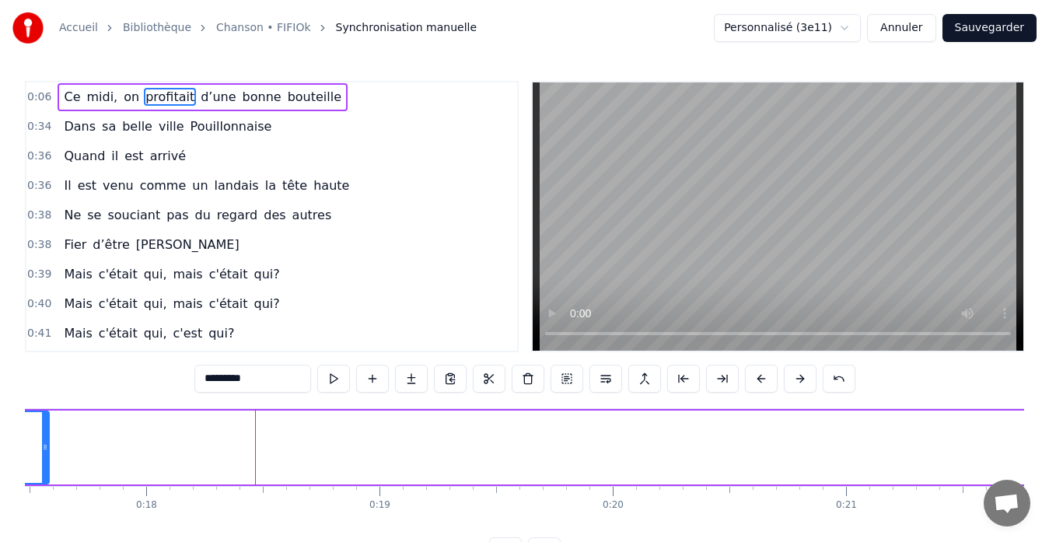
drag, startPoint x: 254, startPoint y: 445, endPoint x: 41, endPoint y: 450, distance: 213.1
click at [42, 446] on icon at bounding box center [45, 447] width 6 height 12
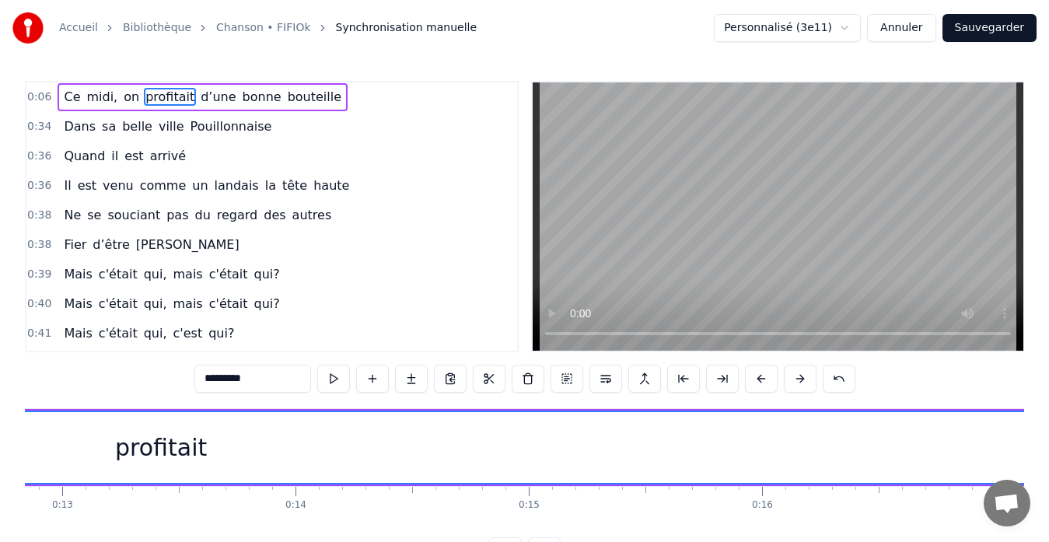
scroll to position [0, 3286]
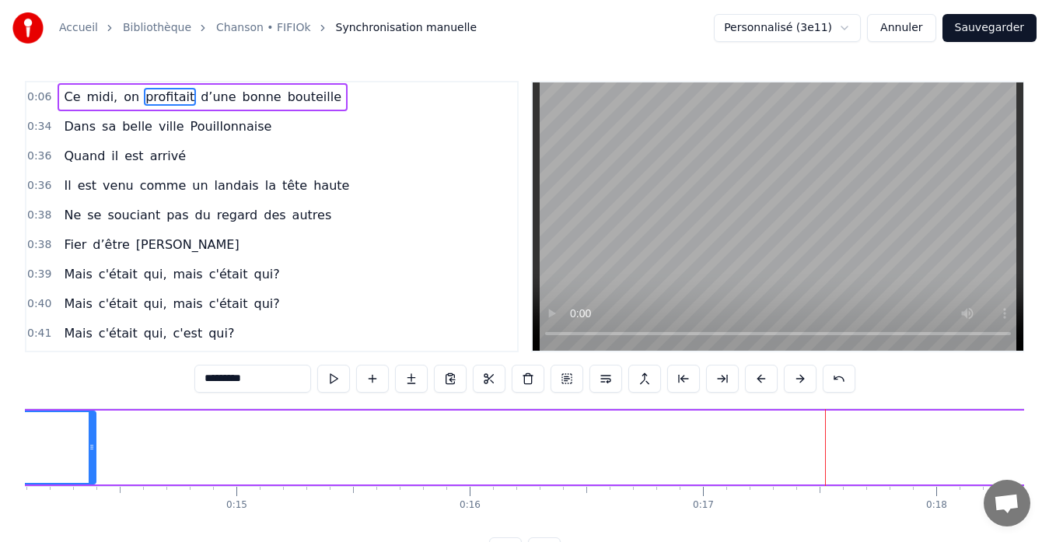
drag, startPoint x: 826, startPoint y: 438, endPoint x: 91, endPoint y: 439, distance: 735.3
click at [91, 439] on div at bounding box center [92, 447] width 6 height 71
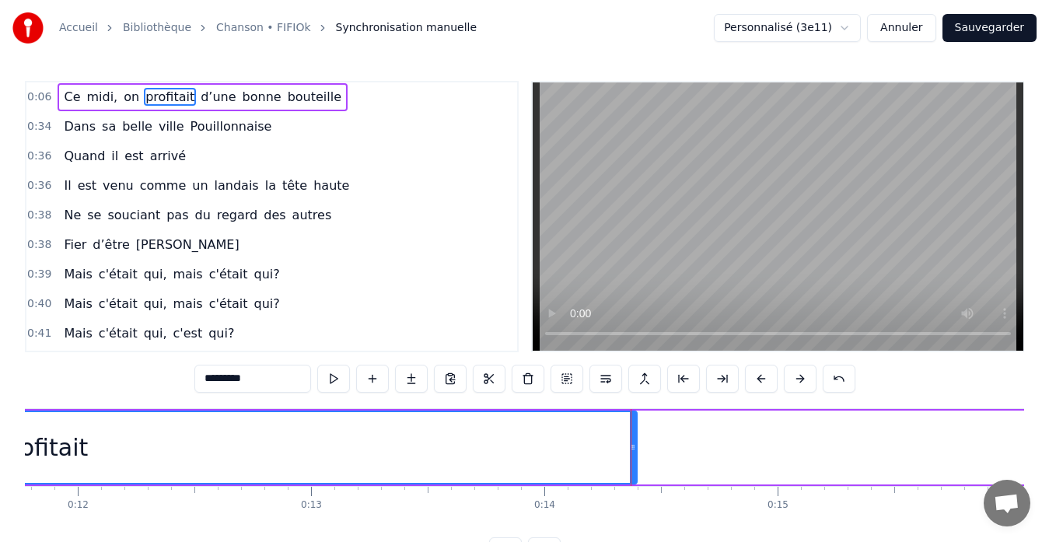
scroll to position [0, 2537]
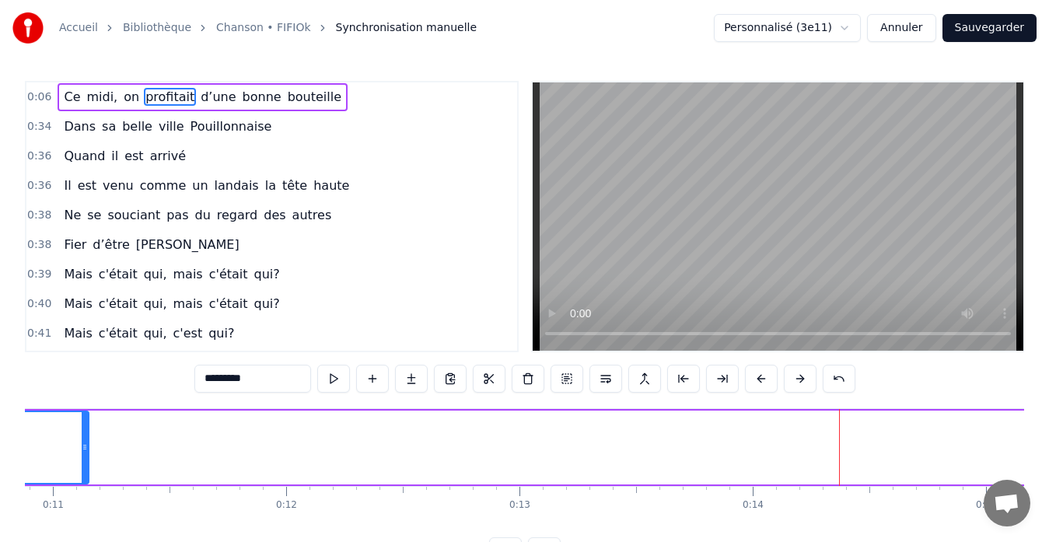
drag, startPoint x: 840, startPoint y: 441, endPoint x: 83, endPoint y: 442, distance: 757.1
click at [83, 442] on icon at bounding box center [85, 447] width 6 height 12
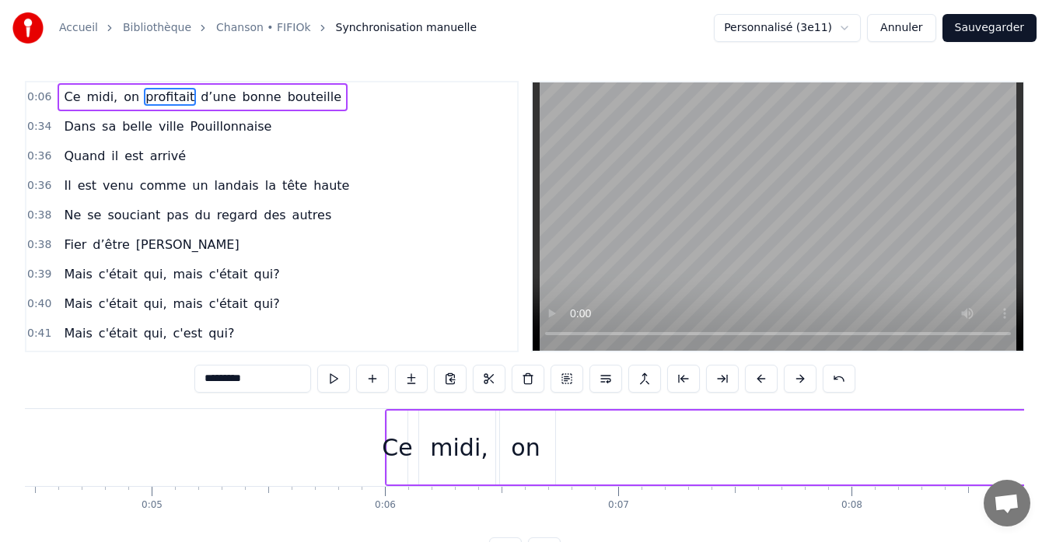
scroll to position [0, 1539]
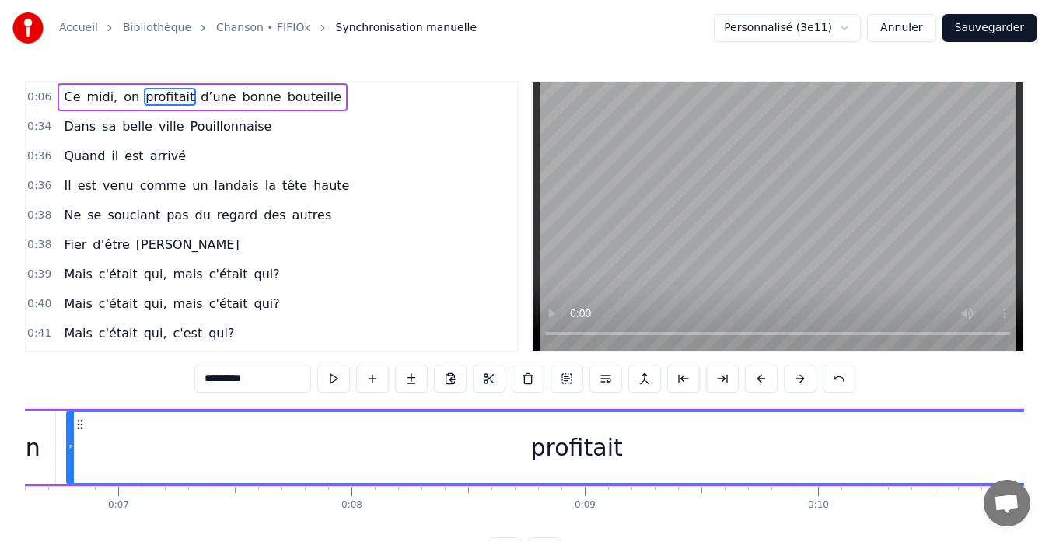
drag, startPoint x: 657, startPoint y: 449, endPoint x: 69, endPoint y: 457, distance: 587.7
click at [69, 457] on div at bounding box center [71, 447] width 6 height 71
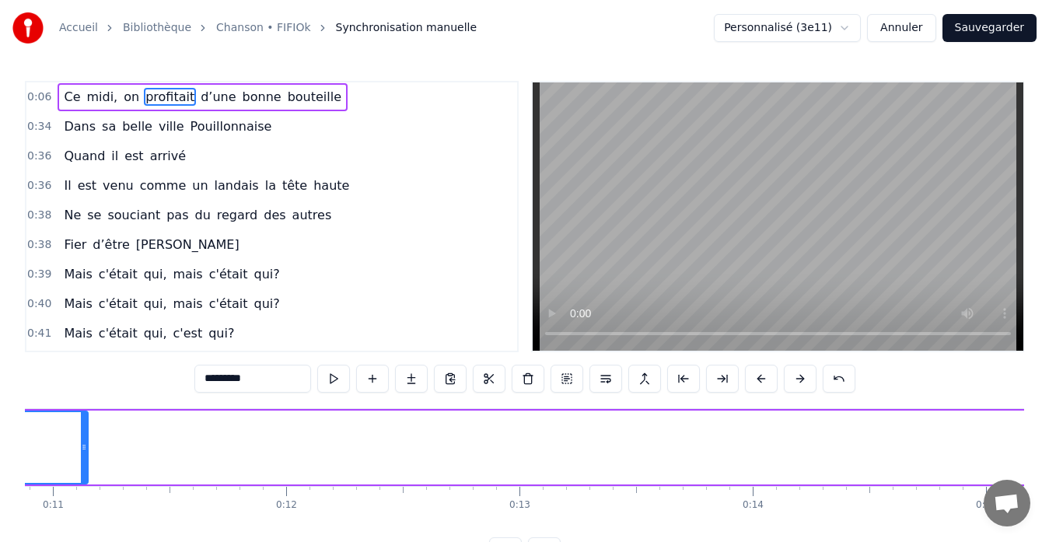
scroll to position [0, 2454]
drag, startPoint x: 168, startPoint y: 451, endPoint x: 72, endPoint y: 454, distance: 95.7
click at [73, 446] on icon at bounding box center [76, 447] width 6 height 12
drag, startPoint x: 684, startPoint y: 457, endPoint x: 58, endPoint y: 460, distance: 625.7
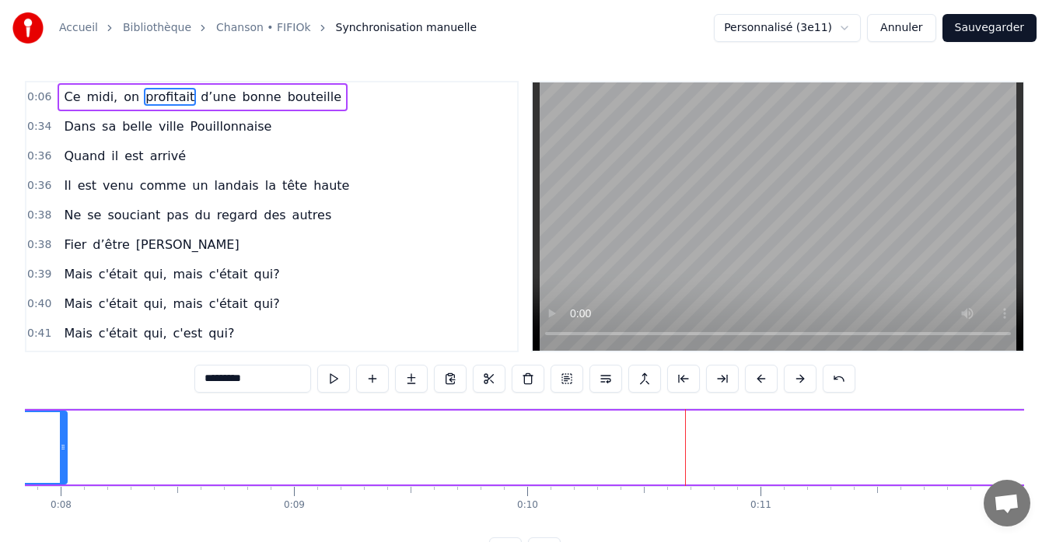
click at [60, 460] on div at bounding box center [63, 447] width 6 height 71
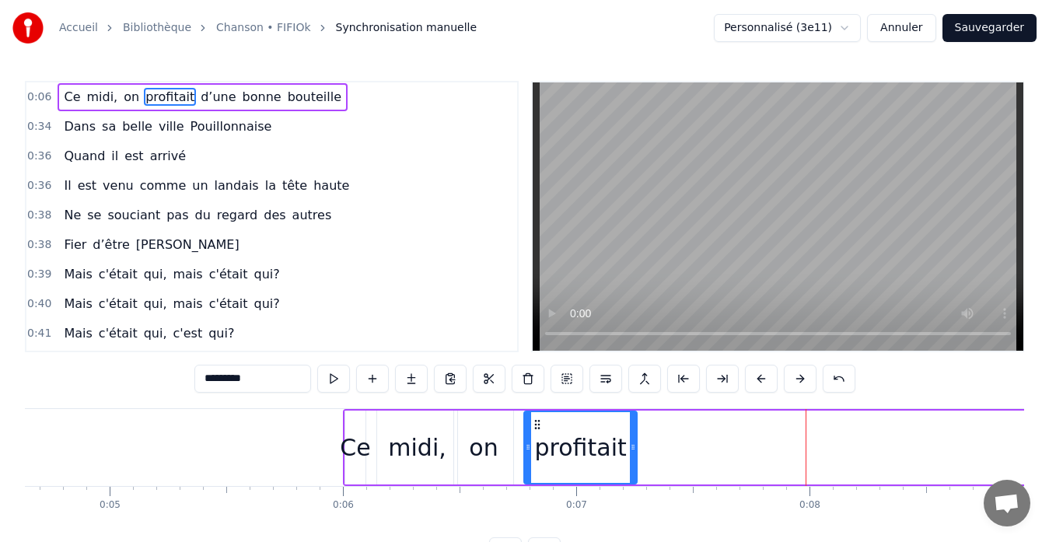
drag, startPoint x: 810, startPoint y: 449, endPoint x: 634, endPoint y: 449, distance: 175.7
click at [634, 449] on icon at bounding box center [633, 447] width 6 height 12
click at [505, 447] on div "on" at bounding box center [483, 447] width 59 height 74
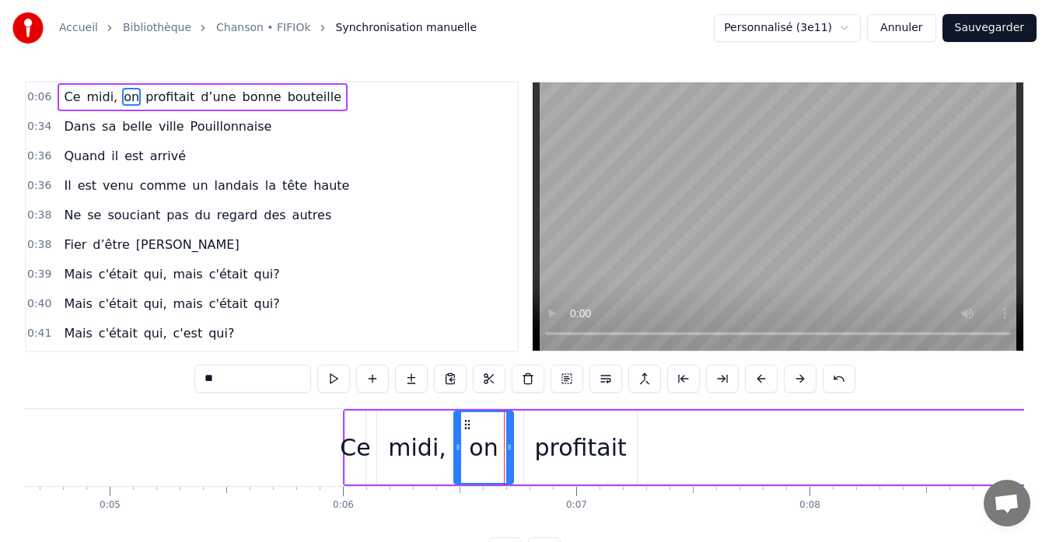
click at [526, 447] on div "profitait" at bounding box center [580, 447] width 113 height 74
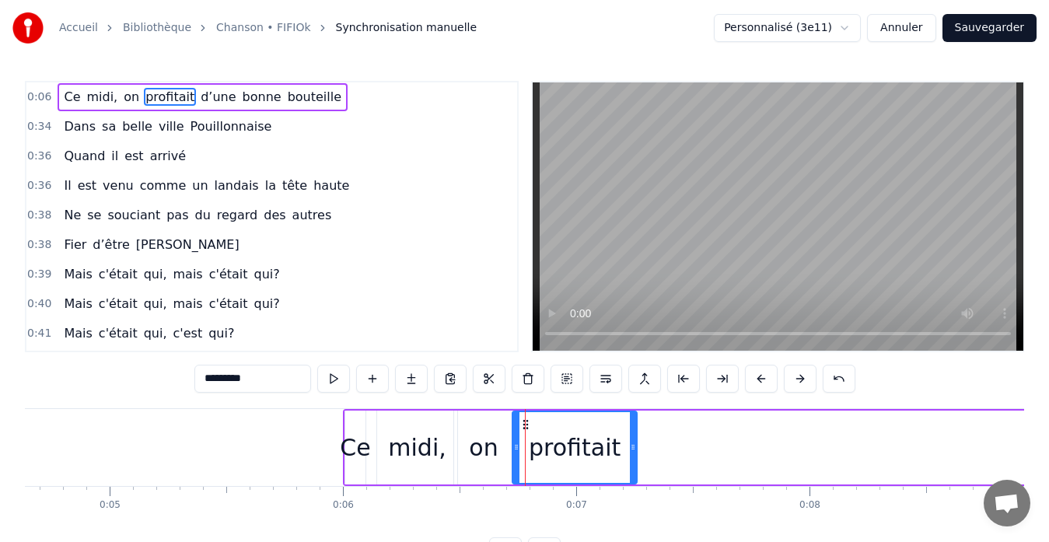
drag, startPoint x: 527, startPoint y: 446, endPoint x: 514, endPoint y: 446, distance: 13.2
click at [514, 446] on icon at bounding box center [516, 447] width 6 height 12
drag, startPoint x: 635, startPoint y: 451, endPoint x: 612, endPoint y: 452, distance: 23.4
click at [612, 452] on icon at bounding box center [609, 447] width 6 height 12
click at [464, 447] on div "on" at bounding box center [483, 447] width 59 height 74
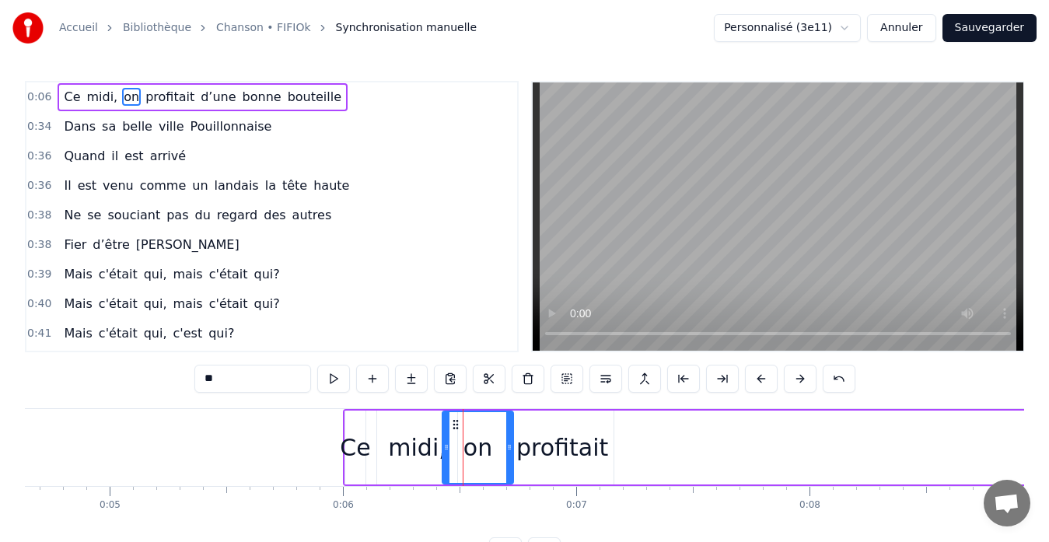
drag, startPoint x: 455, startPoint y: 445, endPoint x: 443, endPoint y: 445, distance: 11.7
click at [443, 445] on icon at bounding box center [446, 447] width 6 height 12
drag, startPoint x: 510, startPoint y: 441, endPoint x: 497, endPoint y: 441, distance: 12.4
click at [497, 441] on icon at bounding box center [498, 447] width 6 height 12
click at [570, 446] on div "profitait" at bounding box center [562, 447] width 92 height 35
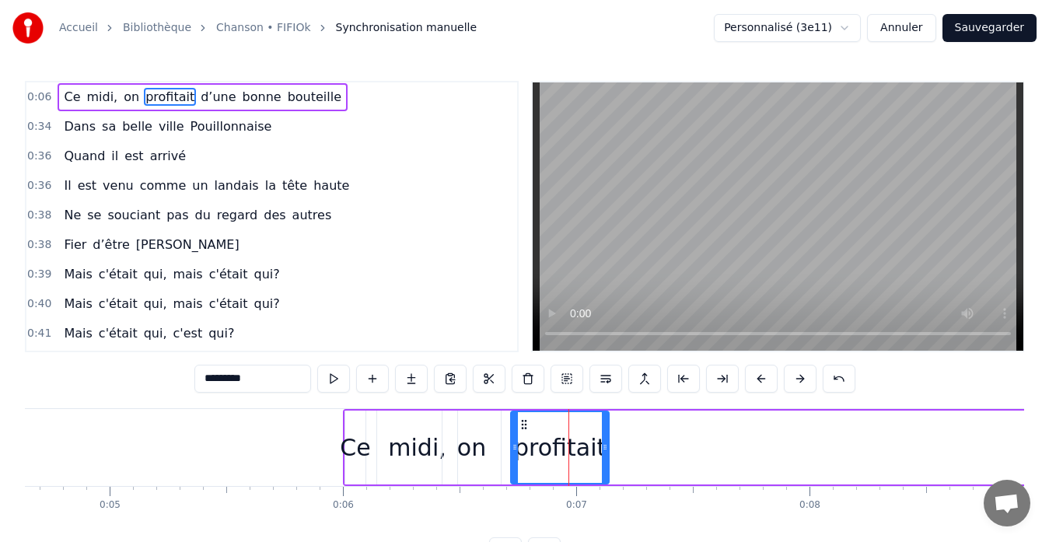
click at [606, 442] on icon at bounding box center [605, 447] width 6 height 12
drag, startPoint x: 515, startPoint y: 442, endPoint x: 506, endPoint y: 442, distance: 9.3
click at [506, 442] on icon at bounding box center [505, 447] width 6 height 12
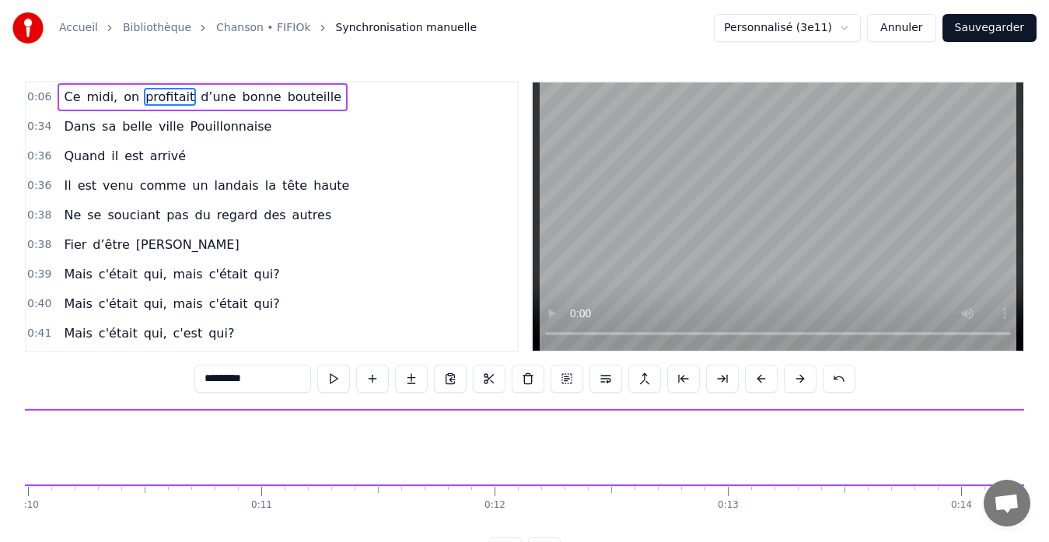
scroll to position [0, 3369]
click at [208, 90] on span "d’une" at bounding box center [218, 97] width 38 height 18
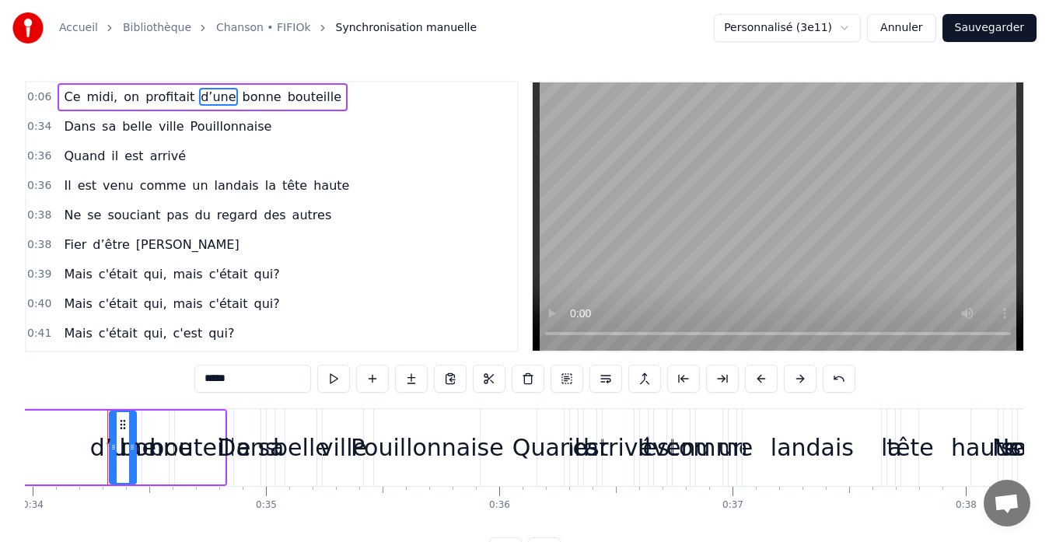
scroll to position [0, 7925]
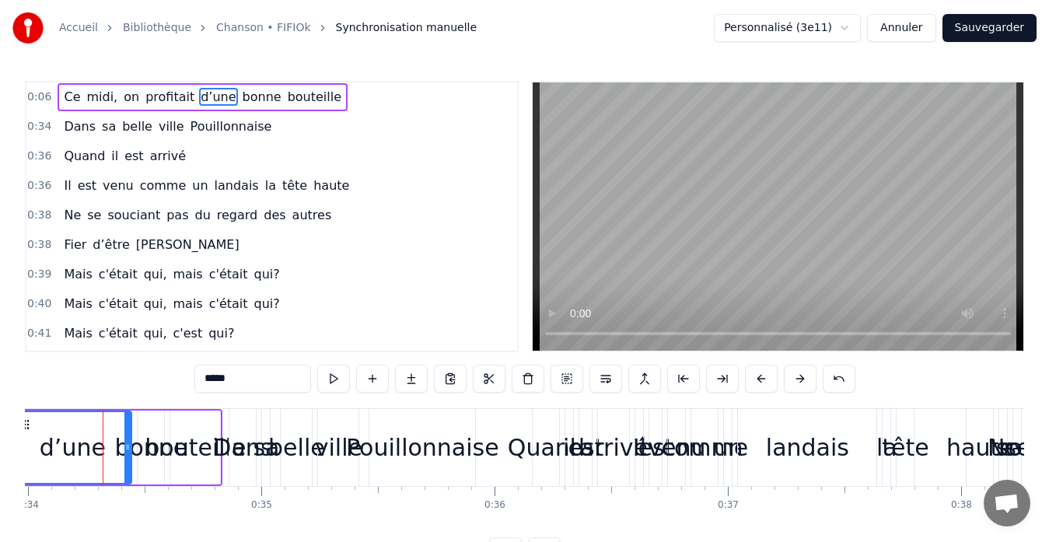
drag, startPoint x: 107, startPoint y: 443, endPoint x: 15, endPoint y: 443, distance: 92.5
click at [15, 443] on div "Accueil Bibliothèque Chanson • FIFIOk Synchronisation manuelle Personnalisé (3e…" at bounding box center [524, 282] width 1049 height 565
drag, startPoint x: 127, startPoint y: 435, endPoint x: 74, endPoint y: 436, distance: 52.9
click at [74, 436] on div at bounding box center [75, 447] width 6 height 71
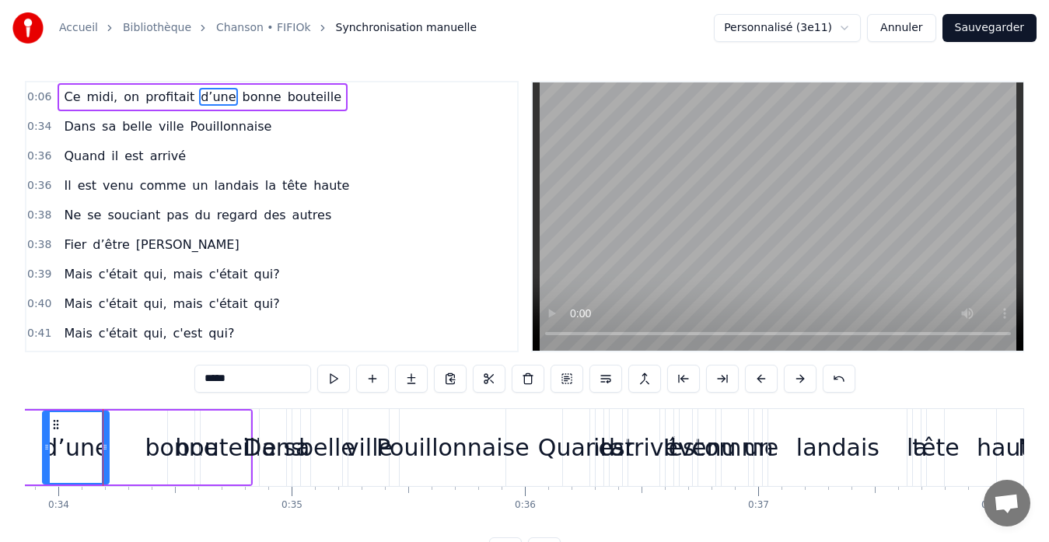
click at [251, 98] on span "bonne" at bounding box center [262, 97] width 42 height 18
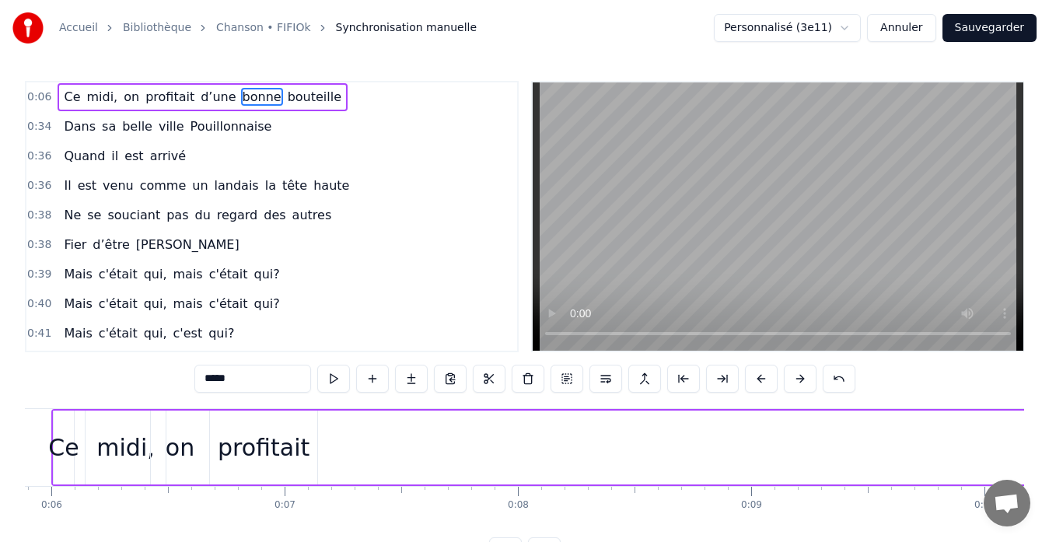
scroll to position [0, 1456]
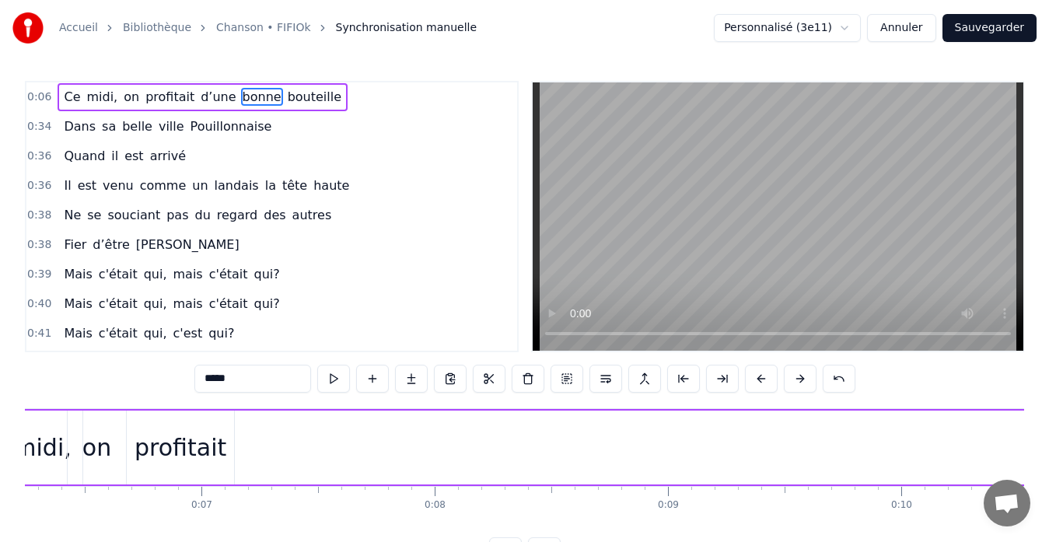
click at [164, 446] on div "profitait" at bounding box center [180, 447] width 92 height 35
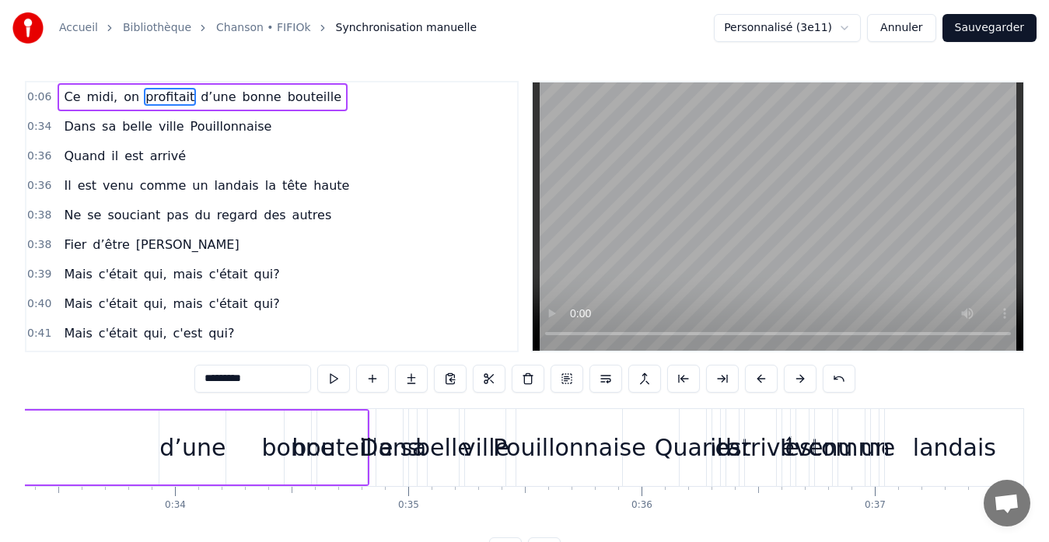
scroll to position [0, 7902]
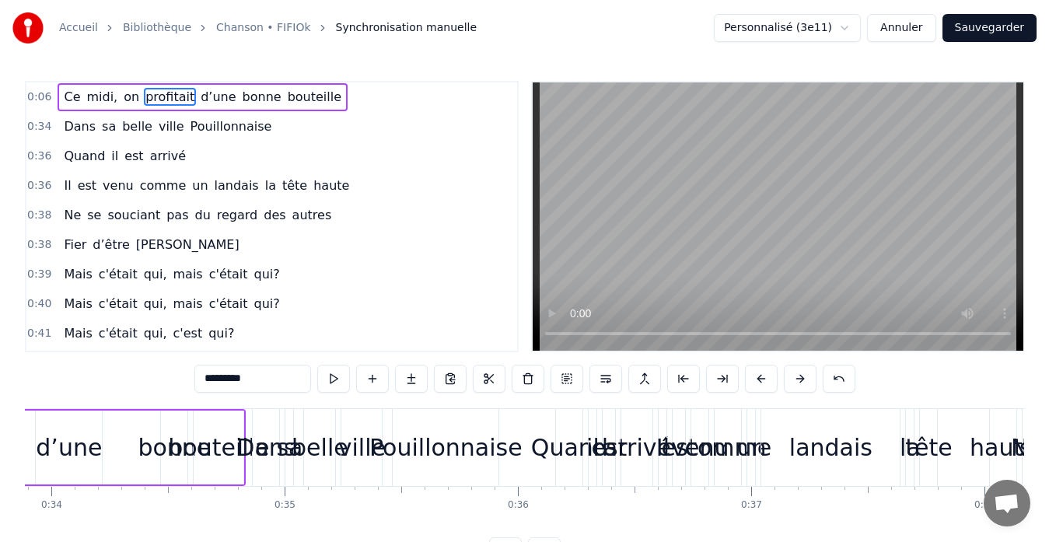
click at [208, 98] on span "d’une" at bounding box center [218, 97] width 38 height 18
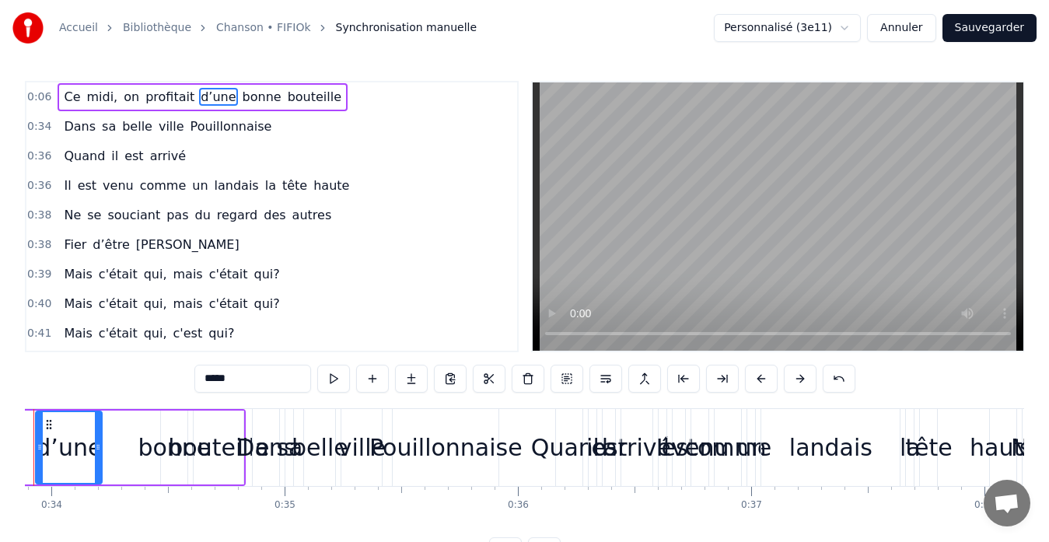
scroll to position [0, 7833]
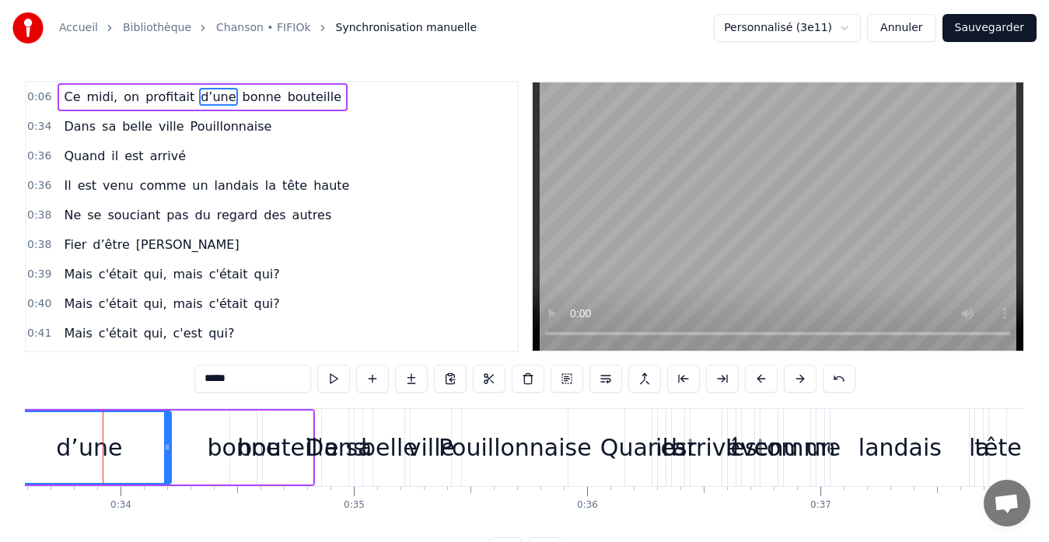
drag, startPoint x: 109, startPoint y: 437, endPoint x: 14, endPoint y: 431, distance: 95.0
click at [0, 429] on div "Accueil Bibliothèque Chanson • FIFIOk Synchronisation manuelle Personnalisé (3e…" at bounding box center [524, 282] width 1049 height 565
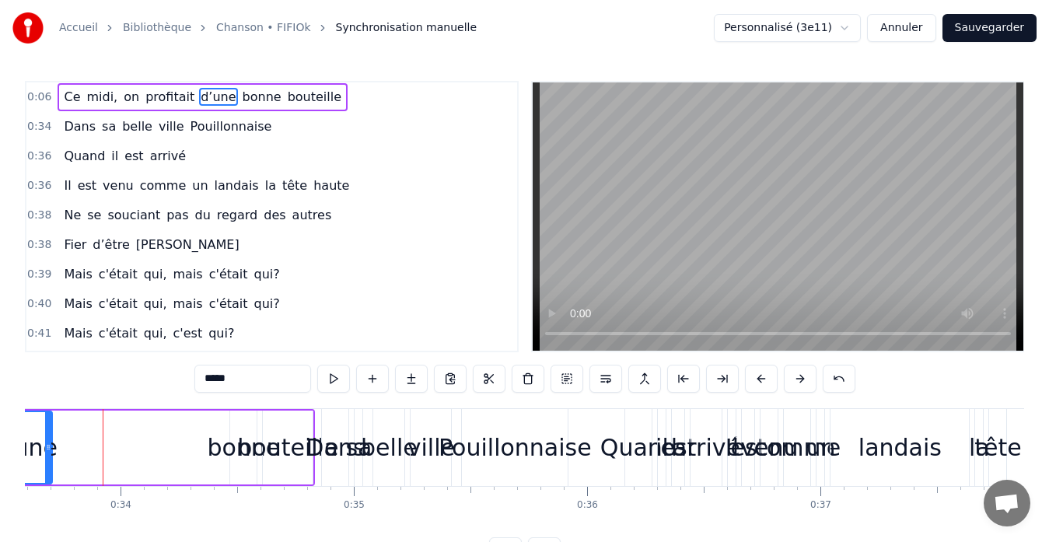
drag, startPoint x: 168, startPoint y: 434, endPoint x: 49, endPoint y: 435, distance: 118.9
click at [49, 435] on div at bounding box center [48, 447] width 6 height 71
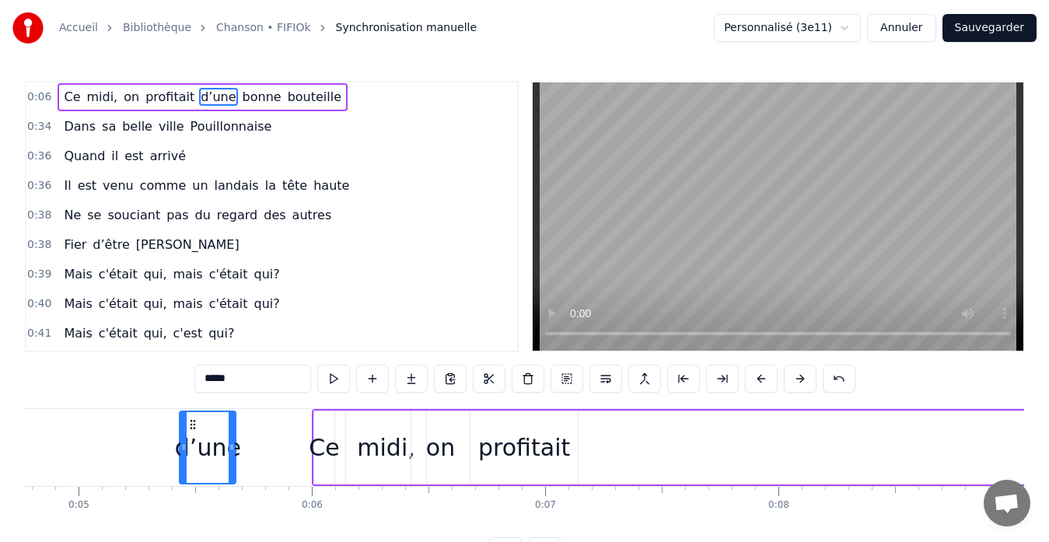
scroll to position [0, 1089]
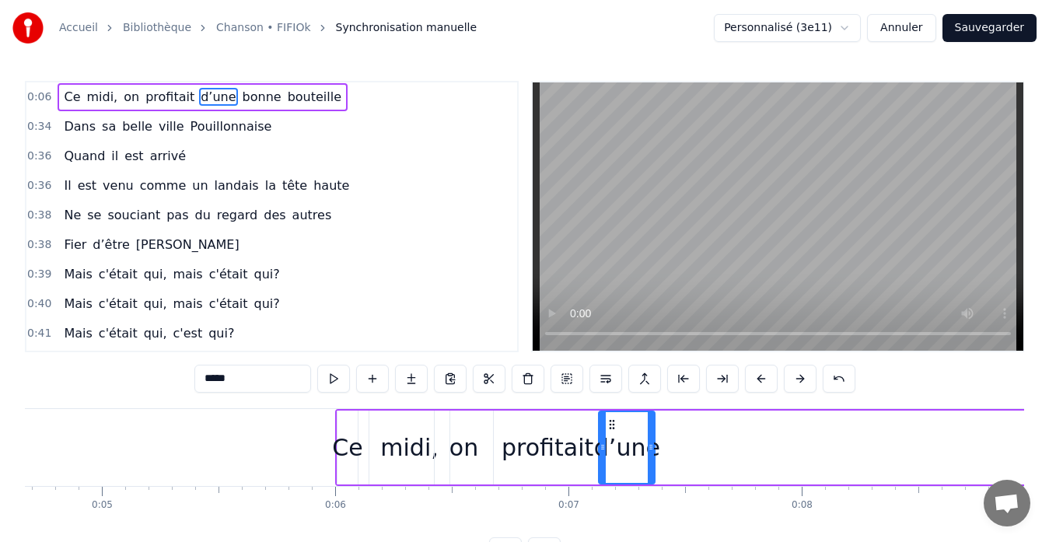
drag, startPoint x: 62, startPoint y: 426, endPoint x: 609, endPoint y: 425, distance: 547.2
click at [609, 425] on icon at bounding box center [612, 424] width 12 height 12
drag, startPoint x: 651, startPoint y: 433, endPoint x: 676, endPoint y: 435, distance: 25.0
click at [676, 435] on div at bounding box center [675, 447] width 6 height 71
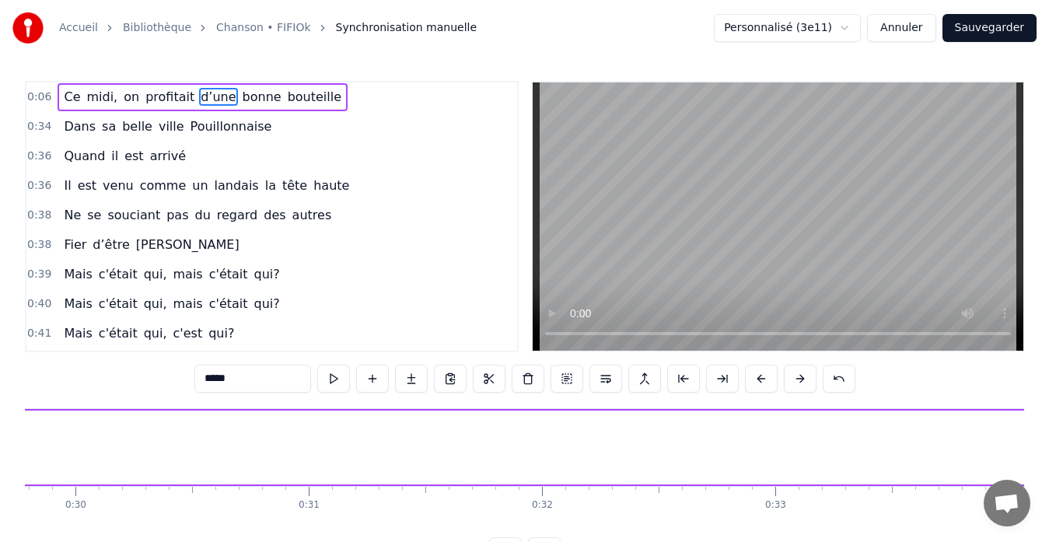
scroll to position [0, 7112]
click at [242, 100] on span "bonne" at bounding box center [262, 97] width 42 height 18
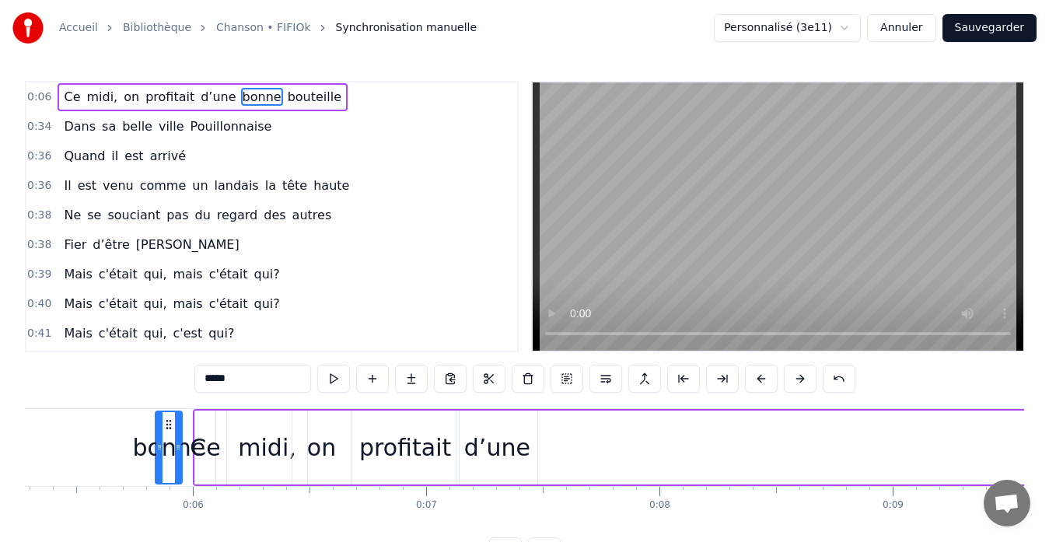
scroll to position [0, 1231]
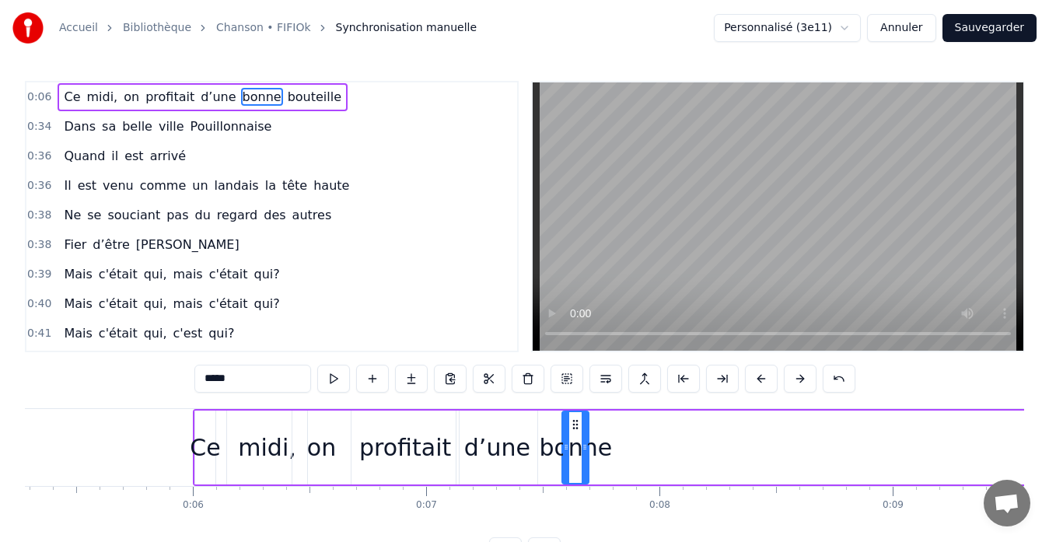
drag, startPoint x: 117, startPoint y: 424, endPoint x: 574, endPoint y: 434, distance: 457.1
click at [574, 434] on div "bonne" at bounding box center [575, 447] width 25 height 71
click at [409, 447] on div "profitait" at bounding box center [405, 447] width 92 height 35
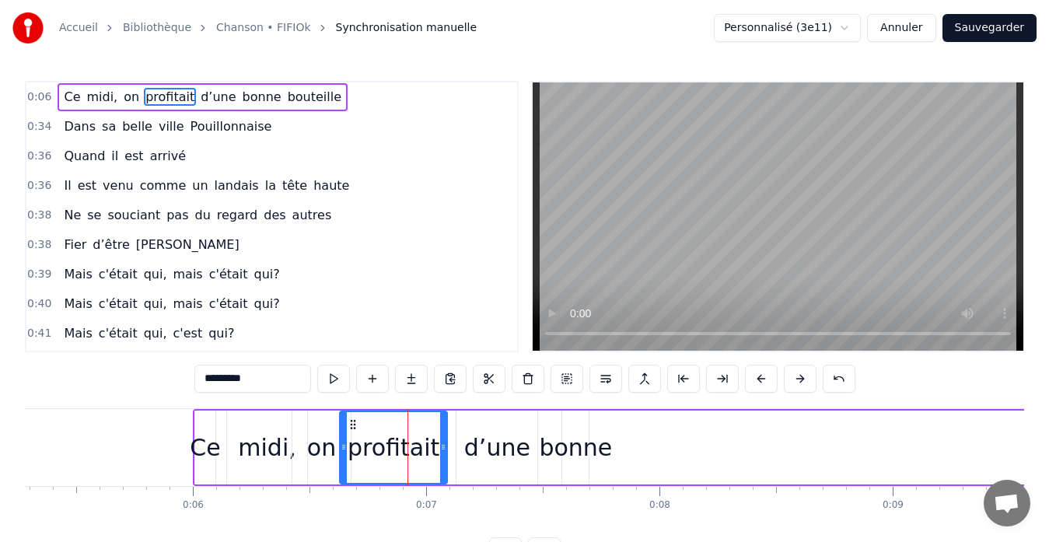
drag, startPoint x: 364, startPoint y: 427, endPoint x: 352, endPoint y: 427, distance: 11.7
click at [352, 427] on icon at bounding box center [353, 424] width 12 height 12
click at [480, 447] on div "d’une" at bounding box center [497, 447] width 66 height 35
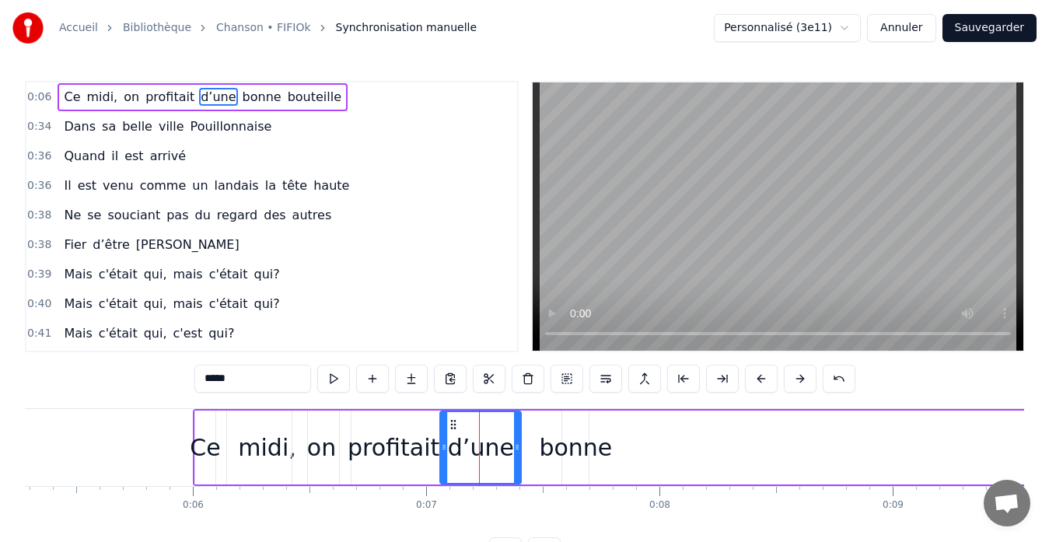
drag, startPoint x: 469, startPoint y: 426, endPoint x: 453, endPoint y: 427, distance: 16.3
click at [453, 427] on icon at bounding box center [453, 424] width 12 height 12
click at [557, 445] on div "bonne" at bounding box center [575, 447] width 73 height 35
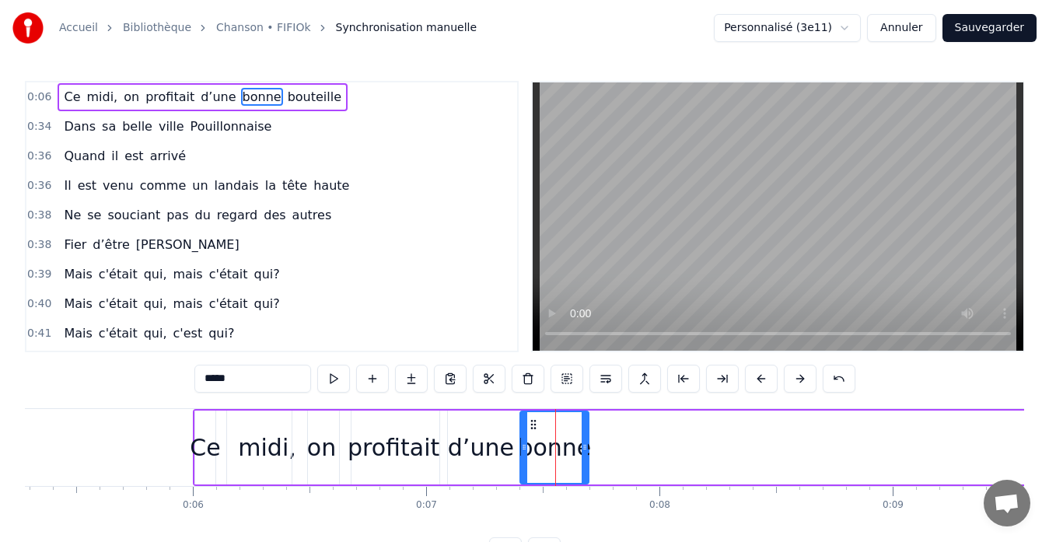
drag, startPoint x: 565, startPoint y: 438, endPoint x: 523, endPoint y: 442, distance: 42.2
click at [523, 442] on div at bounding box center [524, 447] width 6 height 71
drag, startPoint x: 585, startPoint y: 437, endPoint x: 602, endPoint y: 436, distance: 17.1
click at [602, 436] on div at bounding box center [602, 447] width 6 height 71
click at [291, 96] on span "bouteille" at bounding box center [314, 97] width 57 height 18
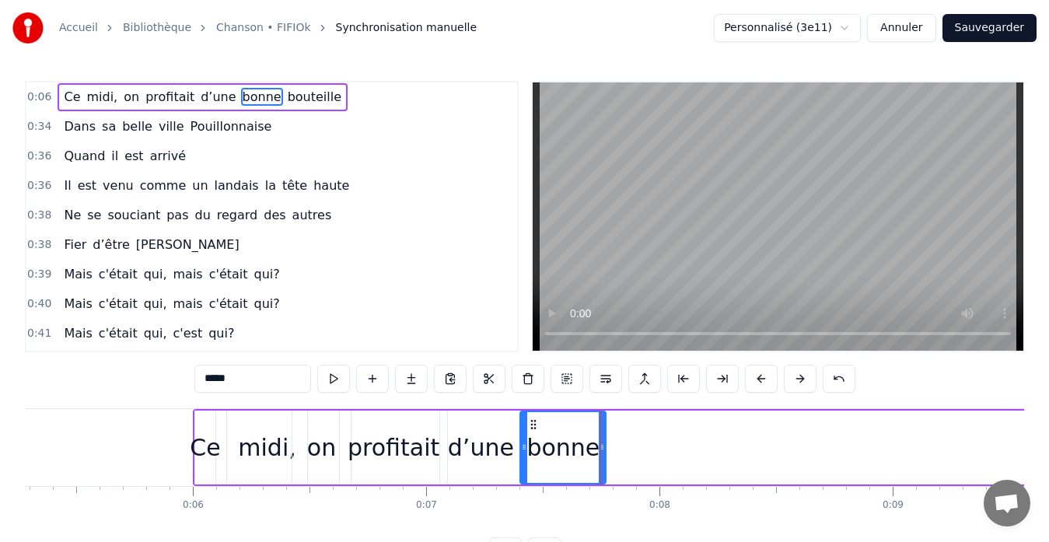
type input "*********"
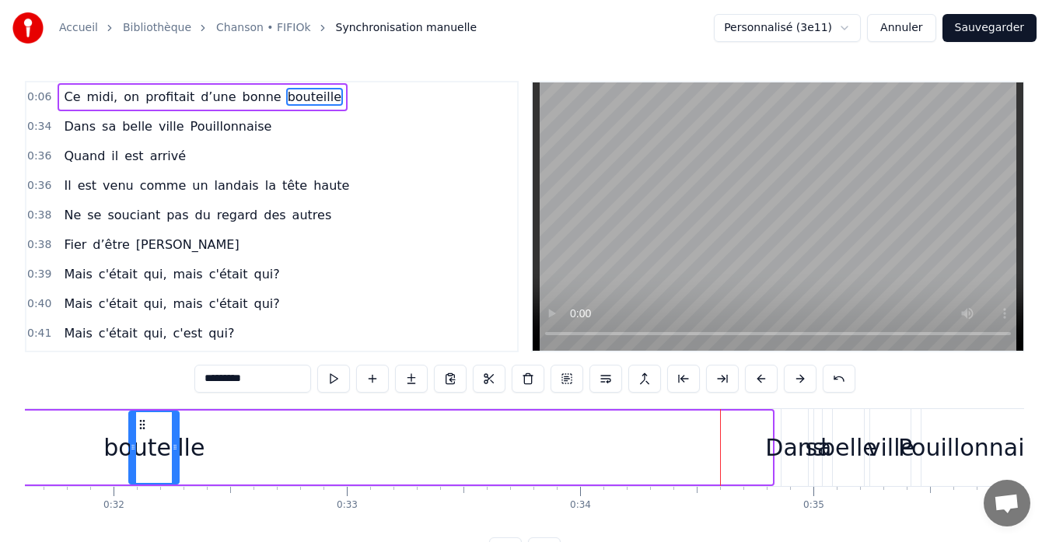
scroll to position [0, 7314]
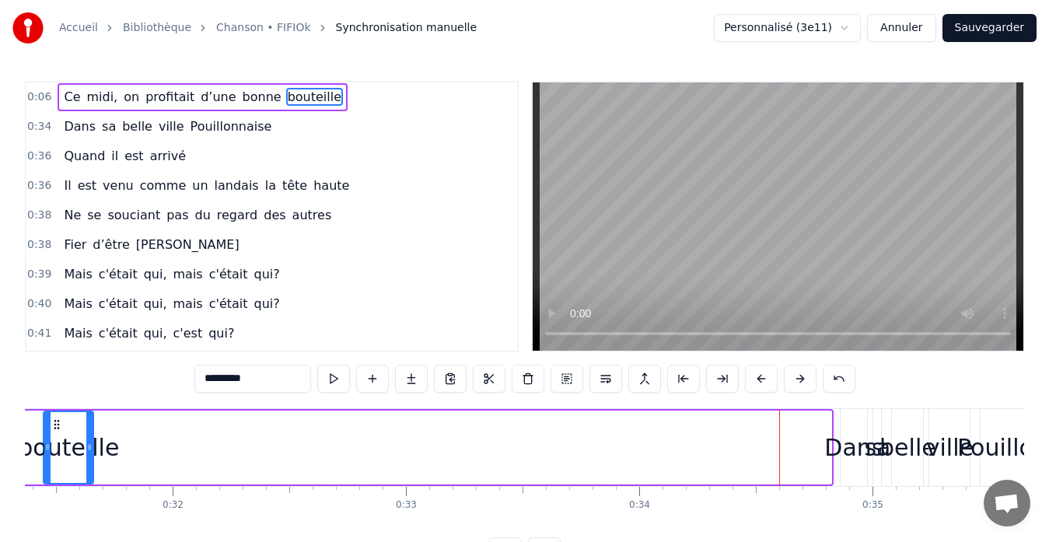
drag, startPoint x: 581, startPoint y: 424, endPoint x: 58, endPoint y: 442, distance: 524.2
click at [58, 442] on div "bouteille" at bounding box center [68, 447] width 48 height 71
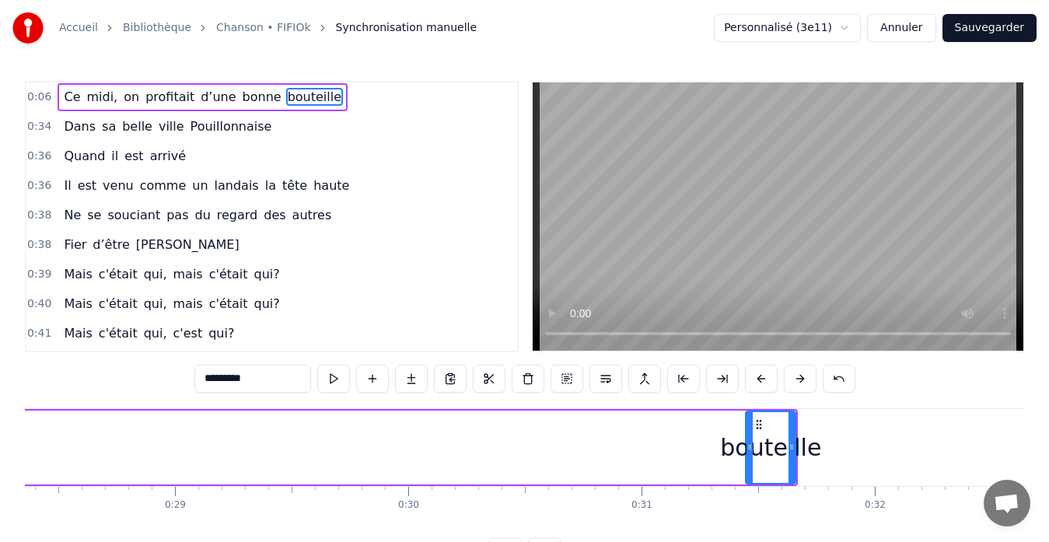
scroll to position [0, 6696]
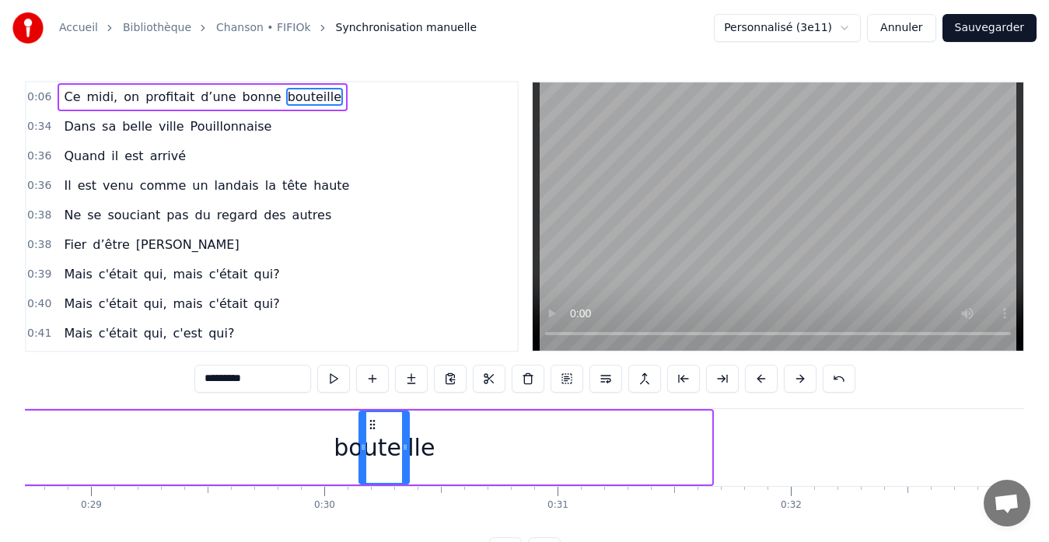
drag, startPoint x: 676, startPoint y: 426, endPoint x: 295, endPoint y: 428, distance: 381.7
click at [366, 428] on icon at bounding box center [372, 424] width 12 height 12
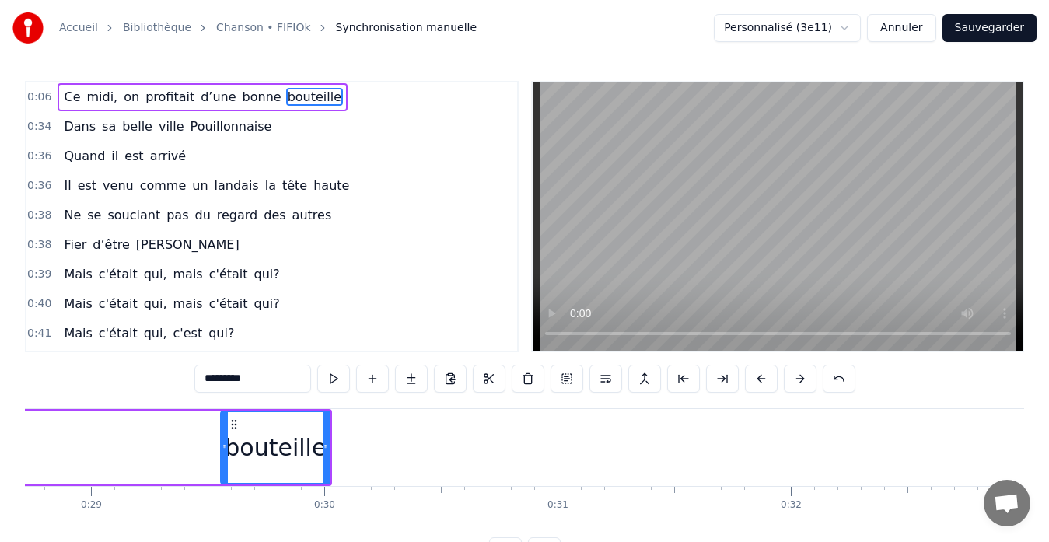
drag, startPoint x: 284, startPoint y: 440, endPoint x: 225, endPoint y: 442, distance: 59.1
click at [225, 442] on div at bounding box center [225, 447] width 6 height 71
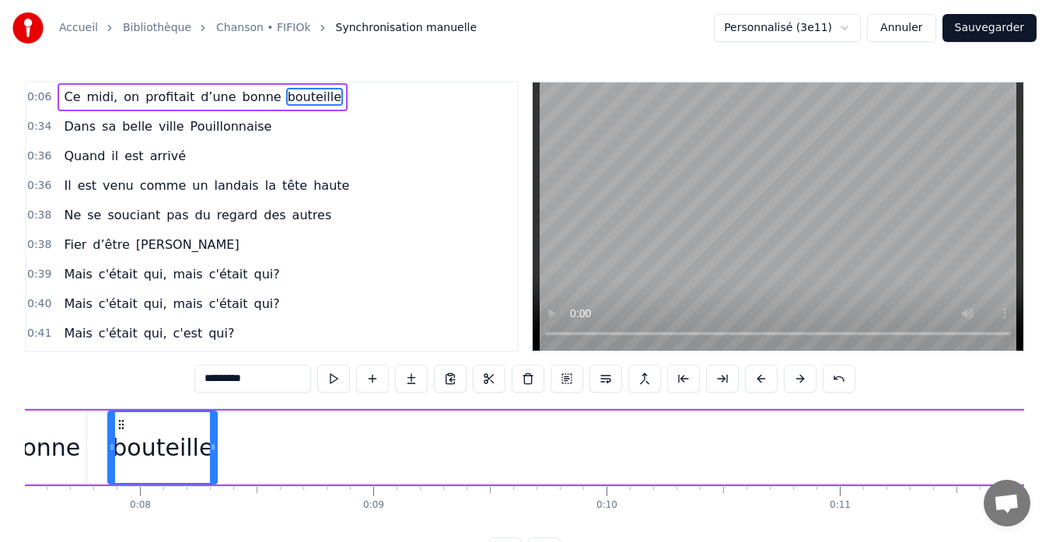
scroll to position [0, 1688]
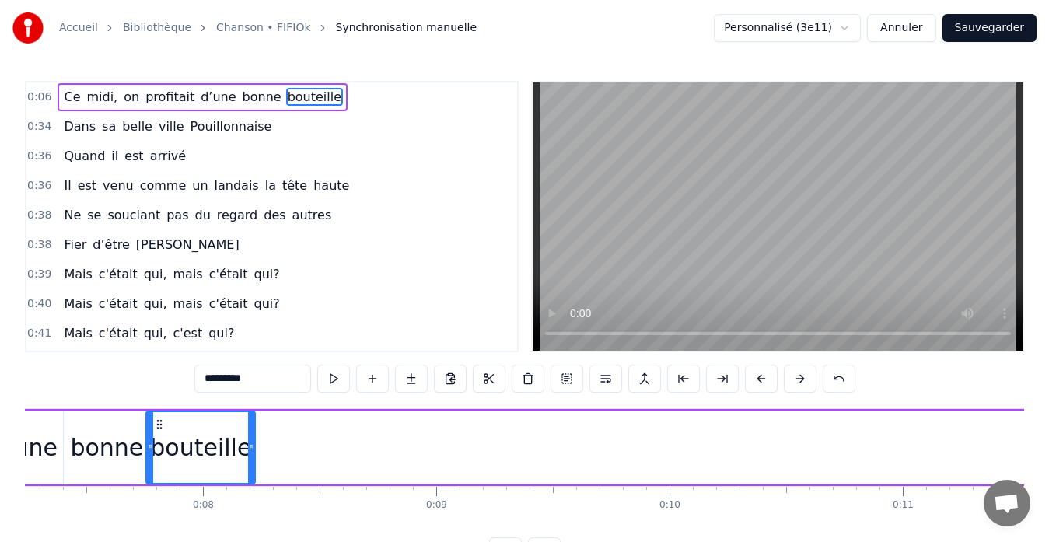
drag, startPoint x: 232, startPoint y: 424, endPoint x: 158, endPoint y: 438, distance: 75.9
click at [158, 438] on div "bouteille" at bounding box center [200, 447] width 107 height 71
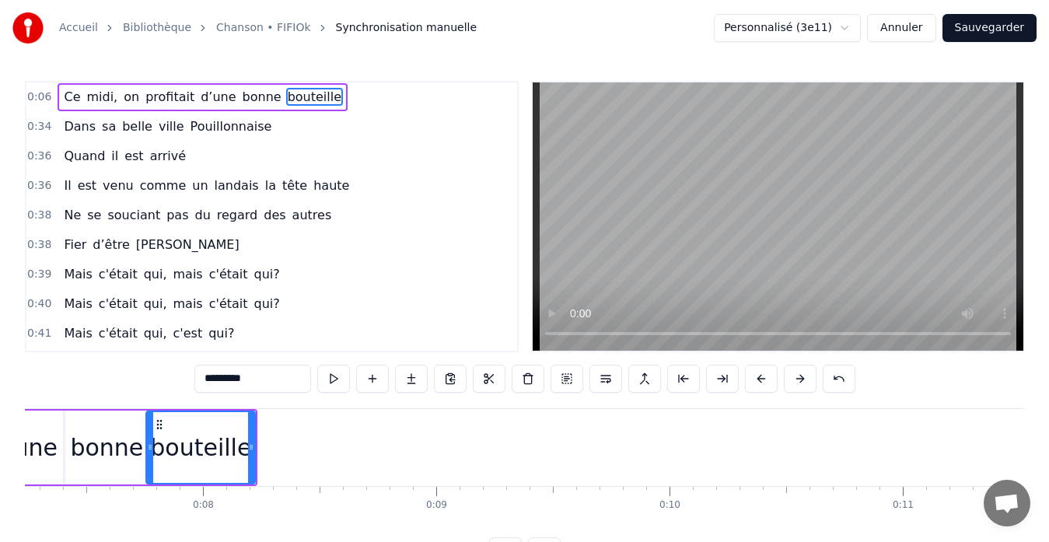
click at [988, 29] on button "Sauvegarder" at bounding box center [989, 28] width 94 height 28
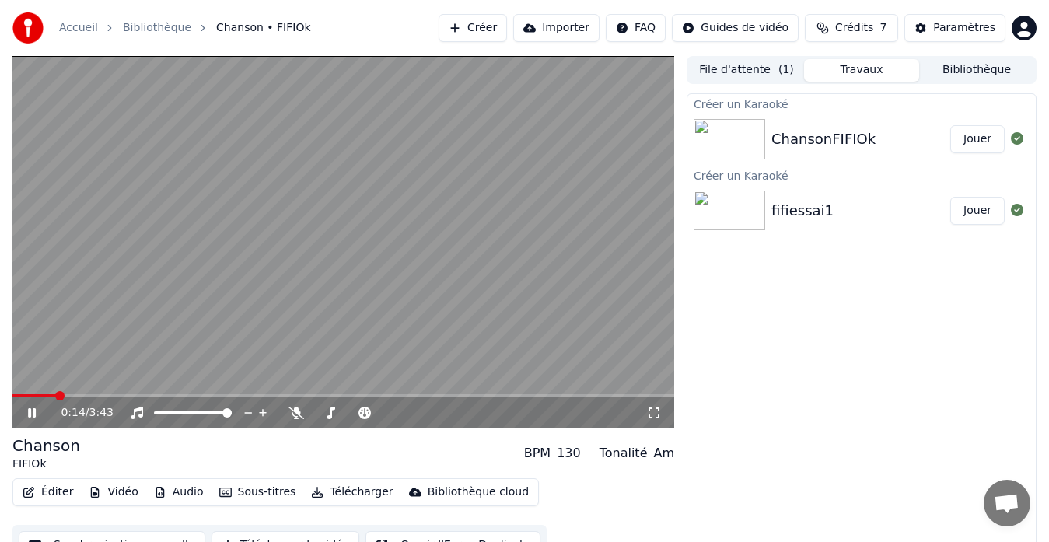
click at [370, 393] on video at bounding box center [342, 242] width 661 height 372
click at [375, 396] on span at bounding box center [342, 395] width 661 height 3
click at [33, 416] on icon at bounding box center [43, 413] width 36 height 12
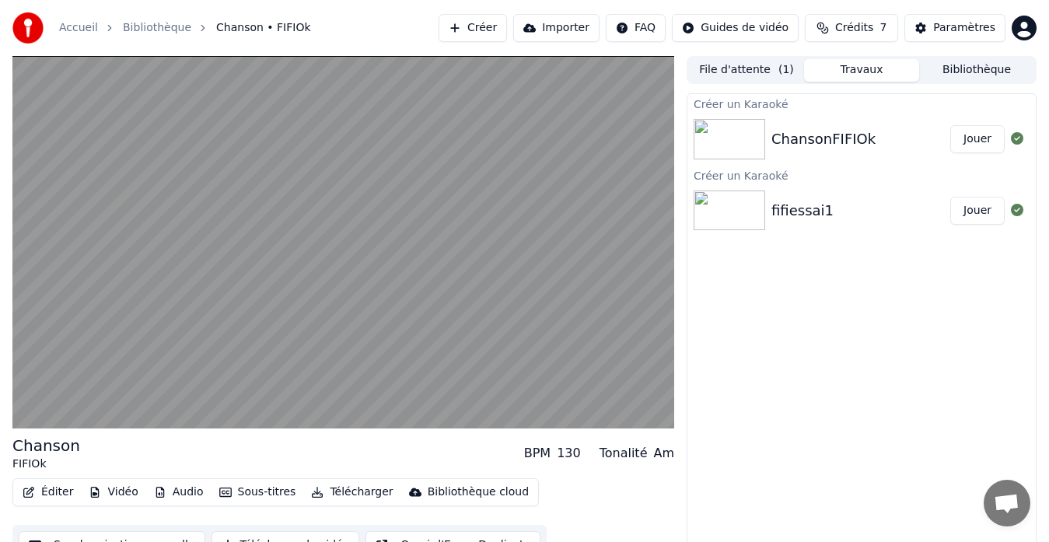
scroll to position [23, 0]
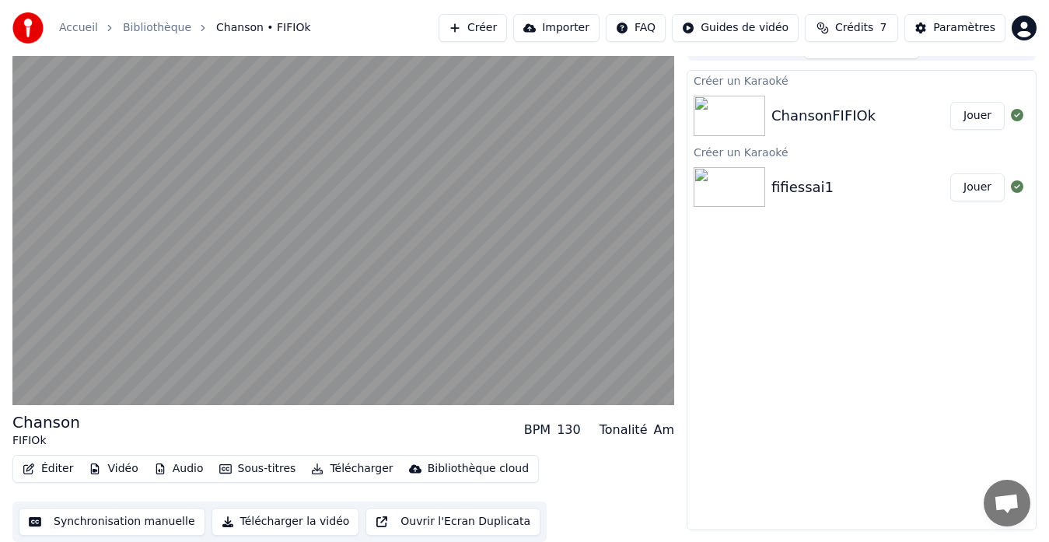
click at [160, 522] on button "Synchronisation manuelle" at bounding box center [112, 522] width 187 height 28
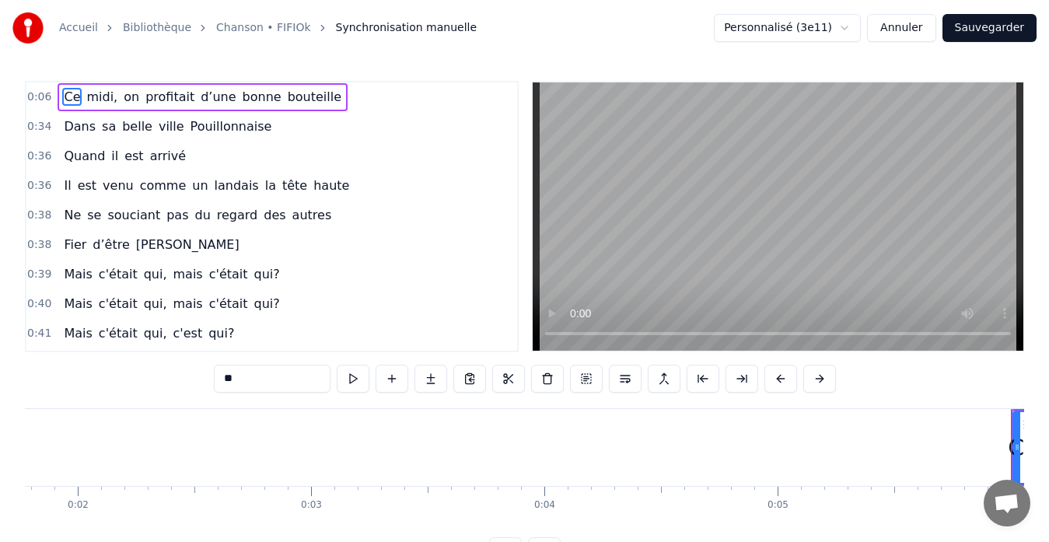
scroll to position [0, 1321]
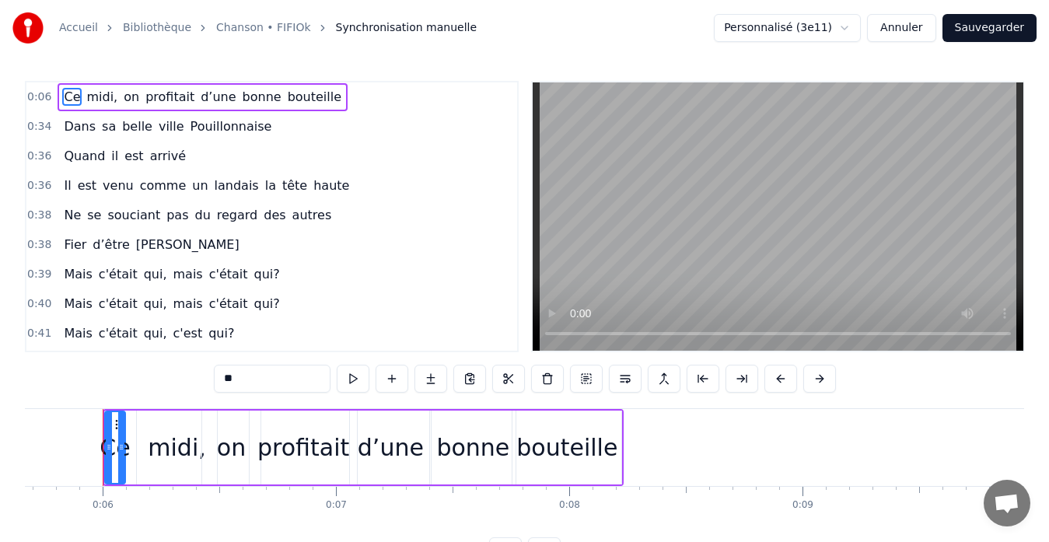
click at [79, 129] on span "Dans" at bounding box center [79, 126] width 35 height 18
type input "****"
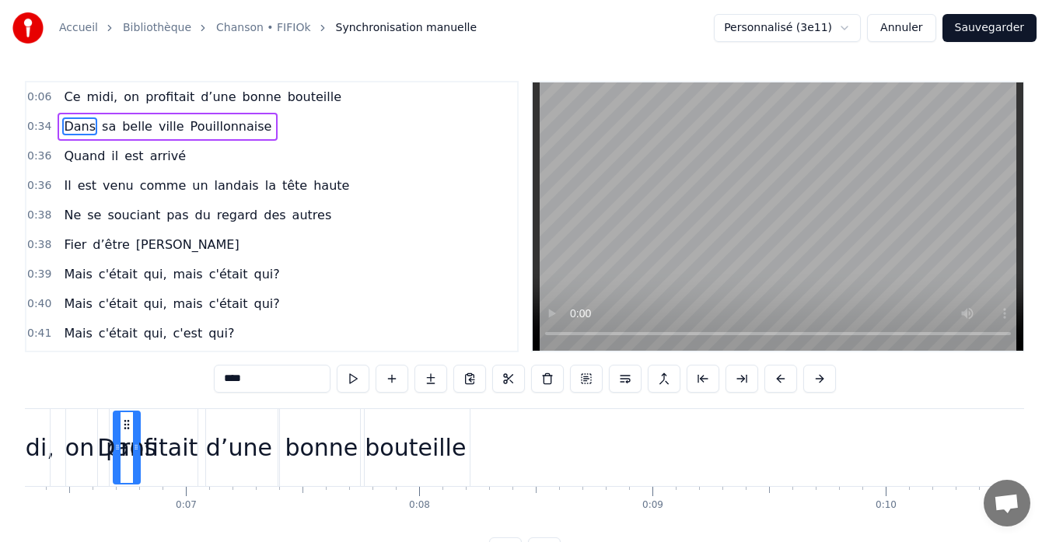
scroll to position [0, 1455]
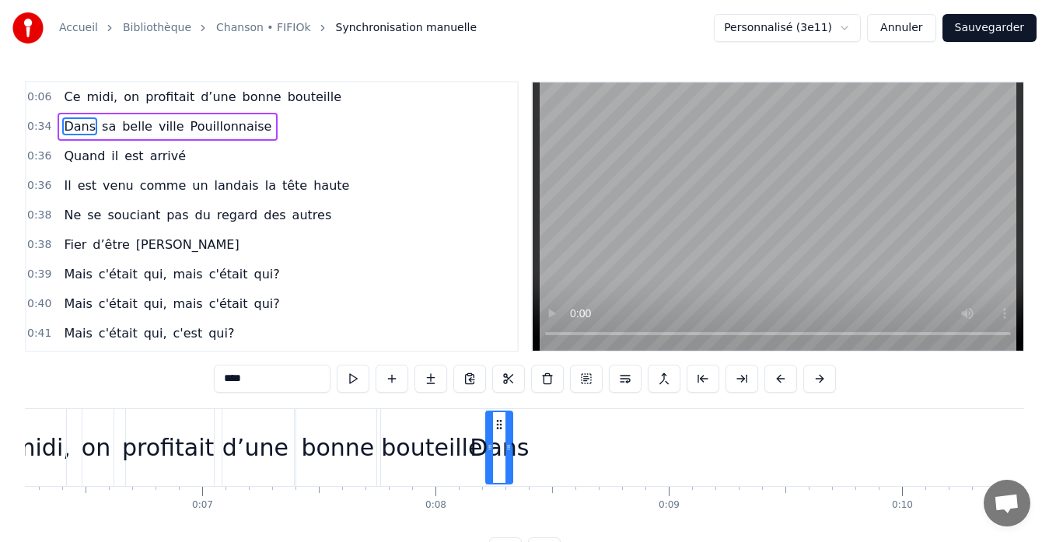
drag, startPoint x: 118, startPoint y: 424, endPoint x: 499, endPoint y: 431, distance: 380.9
click at [499, 431] on div "Dans" at bounding box center [499, 447] width 25 height 71
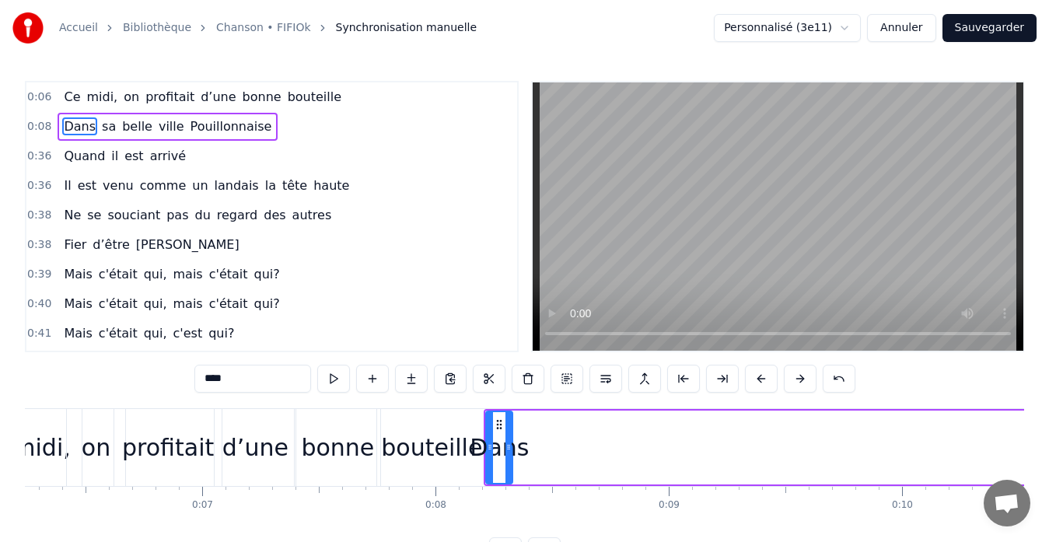
click at [499, 431] on div "Dans" at bounding box center [499, 447] width 28 height 74
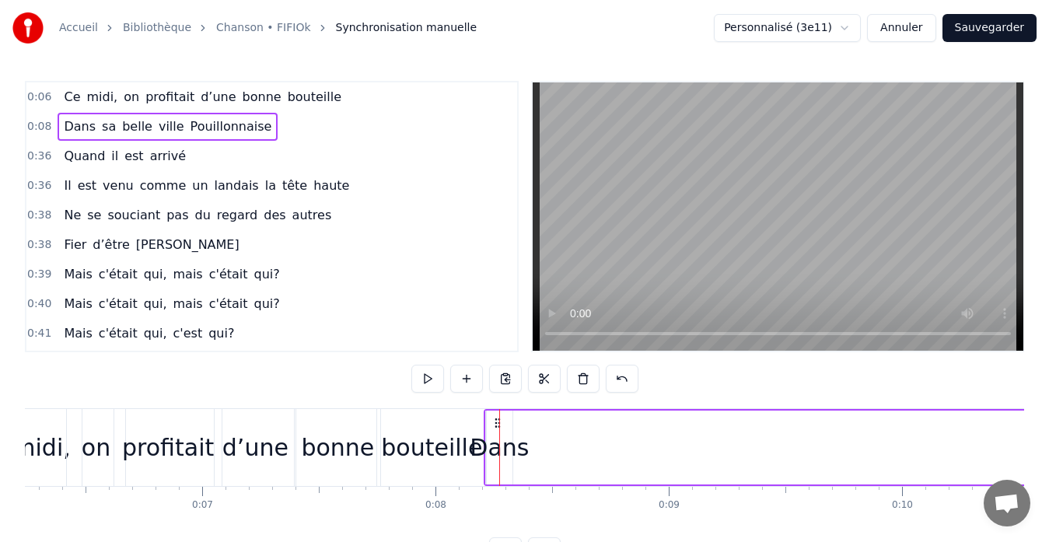
click at [496, 424] on icon at bounding box center [497, 423] width 12 height 12
click at [292, 100] on span "bouteille" at bounding box center [314, 97] width 57 height 18
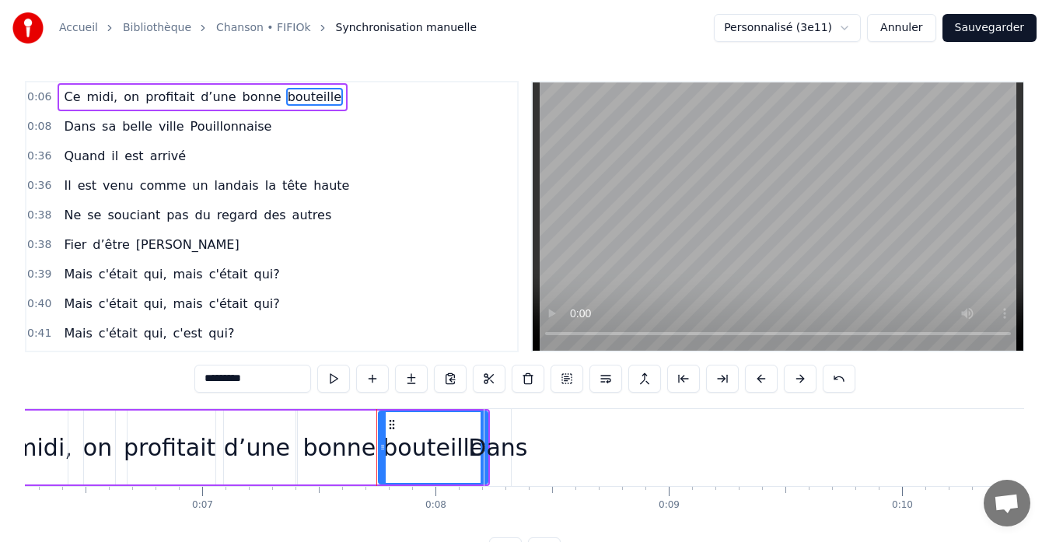
drag, startPoint x: 438, startPoint y: 452, endPoint x: 454, endPoint y: 452, distance: 15.5
click at [454, 452] on div "bouteille" at bounding box center [432, 447] width 101 height 35
click at [393, 426] on icon at bounding box center [391, 424] width 12 height 12
click at [88, 138] on div "Dans sa belle ville Pouillonnaise" at bounding box center [168, 127] width 220 height 28
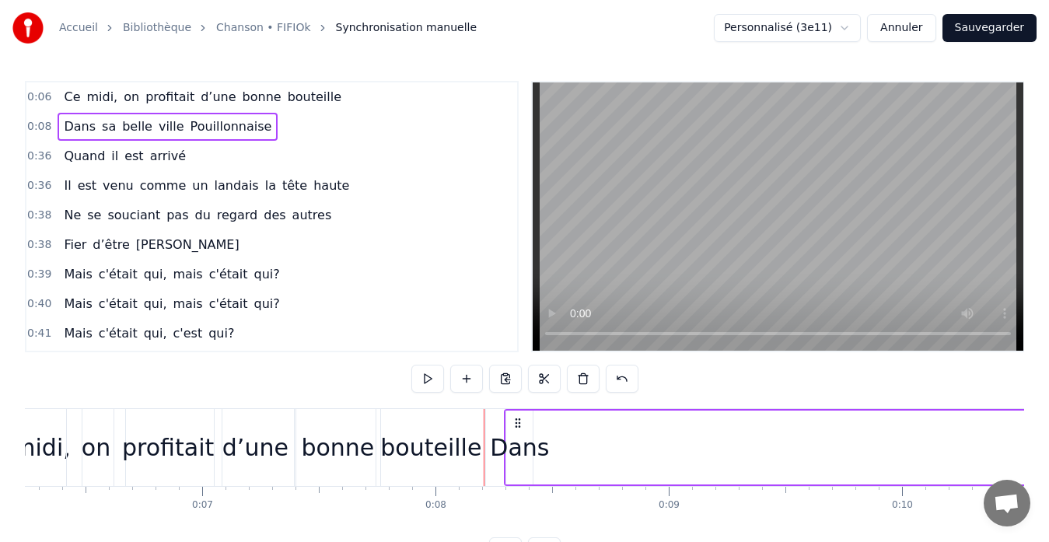
drag, startPoint x: 496, startPoint y: 424, endPoint x: 516, endPoint y: 427, distance: 20.4
click at [516, 427] on icon at bounding box center [517, 423] width 12 height 12
click at [525, 440] on div "Dans" at bounding box center [519, 447] width 59 height 35
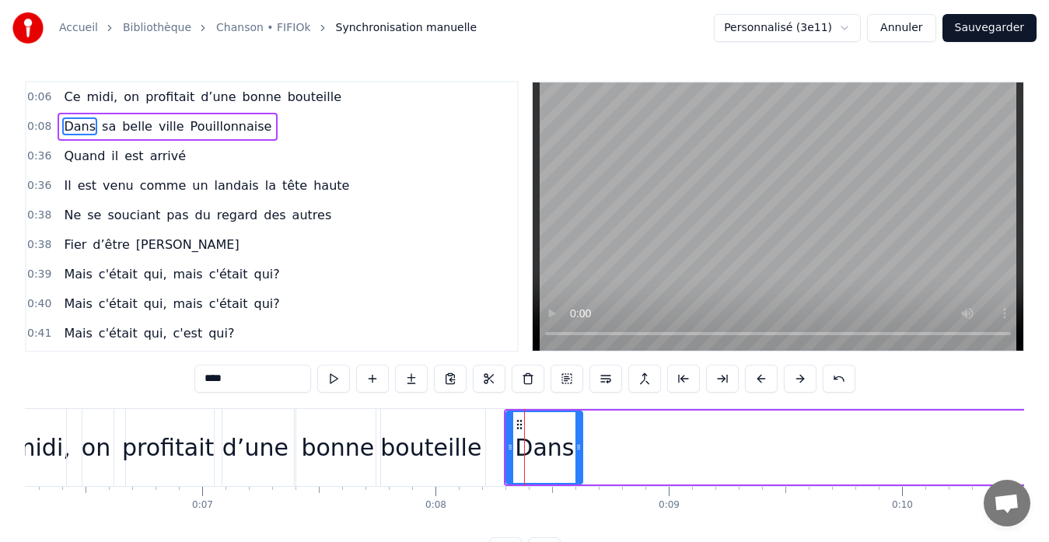
drag, startPoint x: 529, startPoint y: 441, endPoint x: 579, endPoint y: 445, distance: 49.9
click at [579, 445] on icon at bounding box center [578, 447] width 6 height 12
click at [100, 132] on span "sa" at bounding box center [108, 126] width 17 height 18
type input "**"
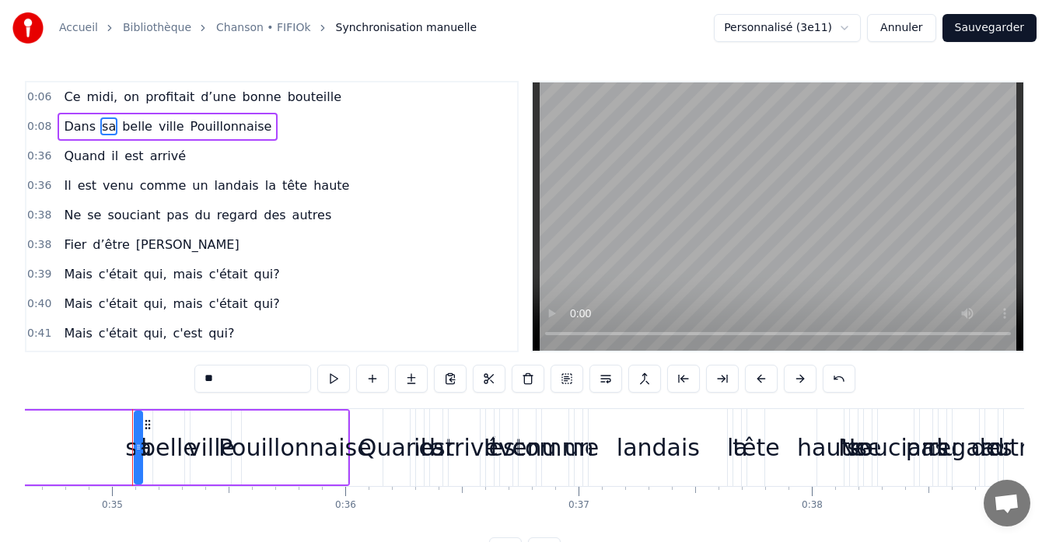
scroll to position [0, 8104]
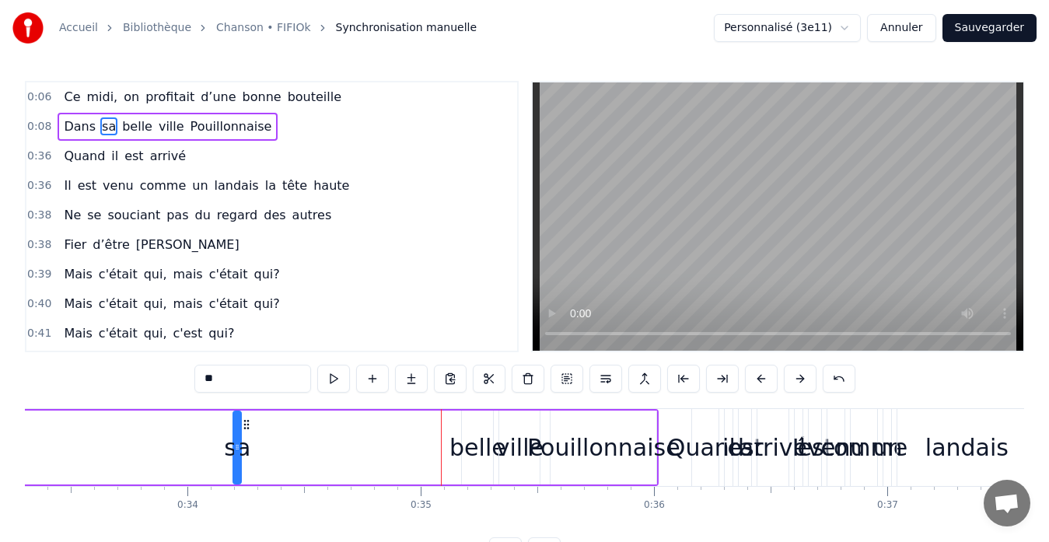
drag, startPoint x: 117, startPoint y: 427, endPoint x: 99, endPoint y: 426, distance: 18.7
click at [234, 426] on div "sa" at bounding box center [237, 447] width 6 height 71
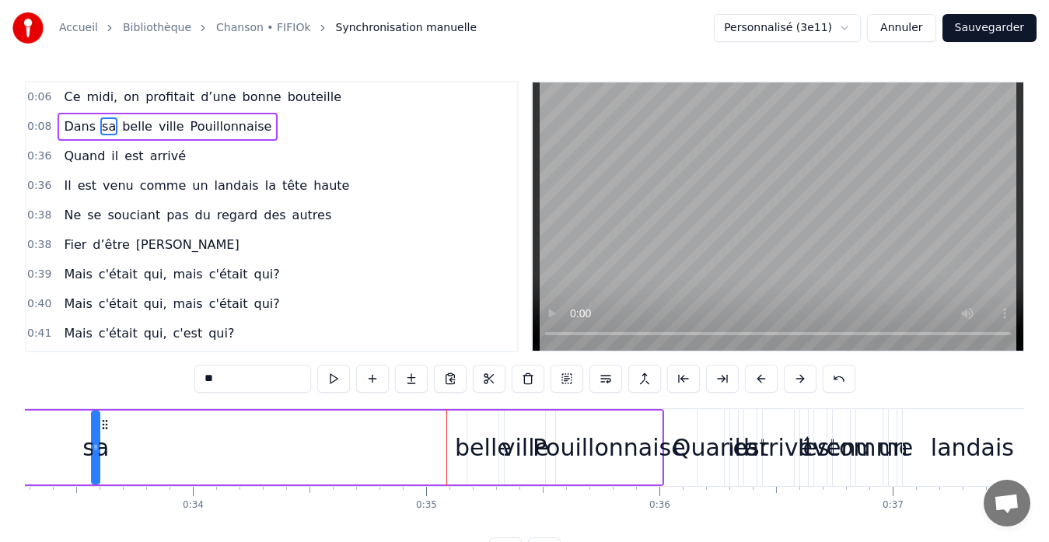
drag, startPoint x: 102, startPoint y: 436, endPoint x: 110, endPoint y: 435, distance: 8.7
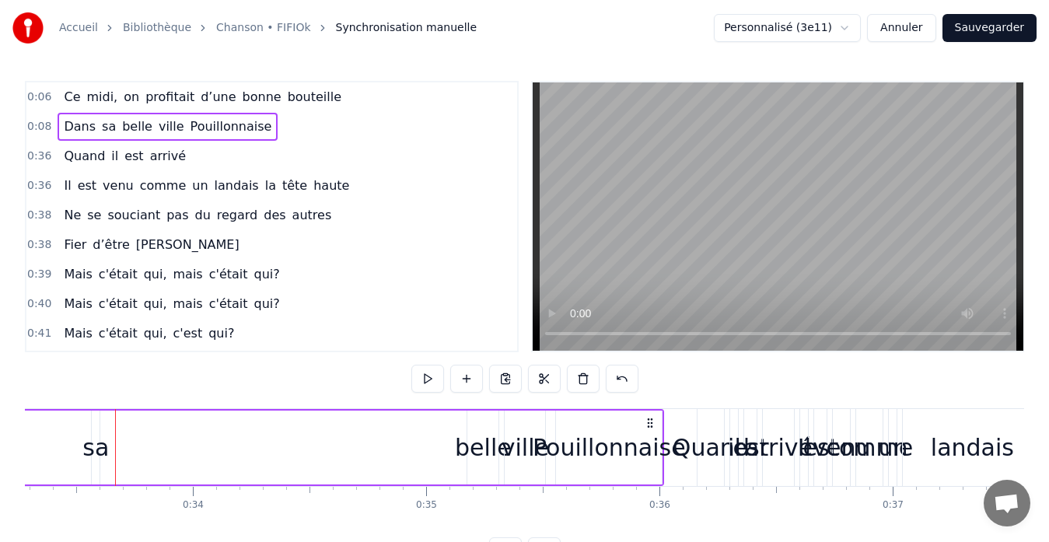
click at [97, 437] on div "sa" at bounding box center [95, 447] width 26 height 35
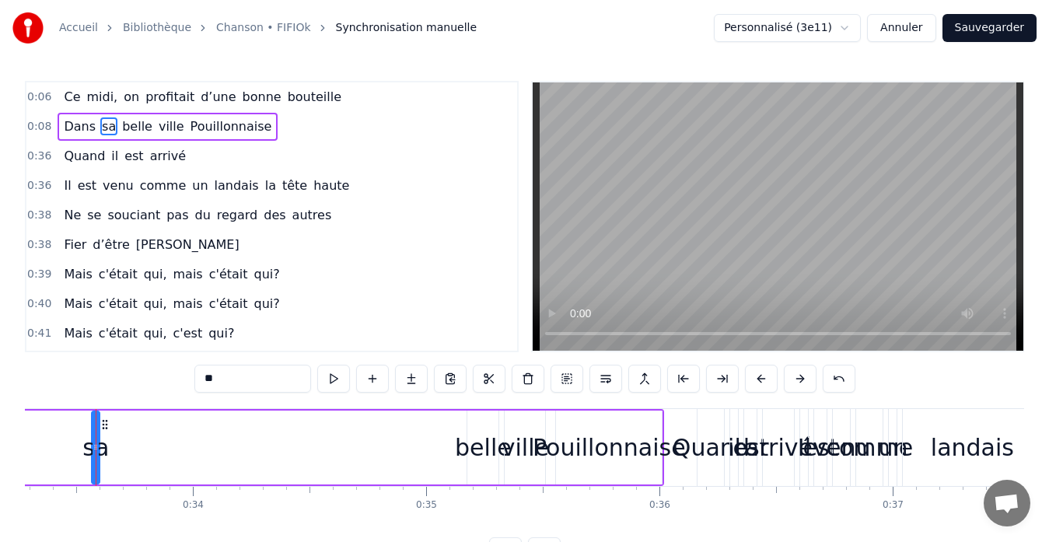
scroll to position [0, 7754]
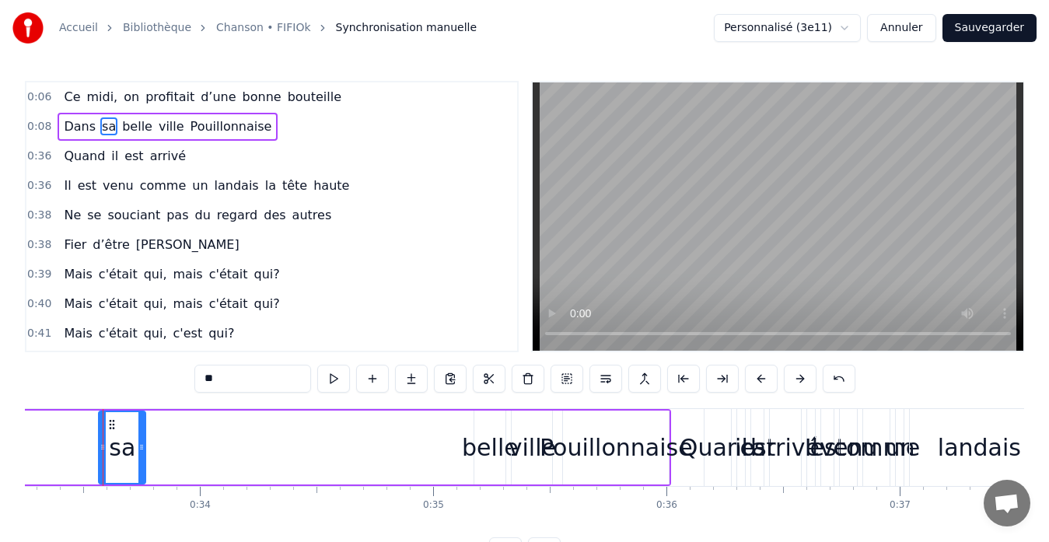
drag, startPoint x: 104, startPoint y: 435, endPoint x: 144, endPoint y: 436, distance: 39.7
click at [144, 436] on div at bounding box center [141, 447] width 6 height 71
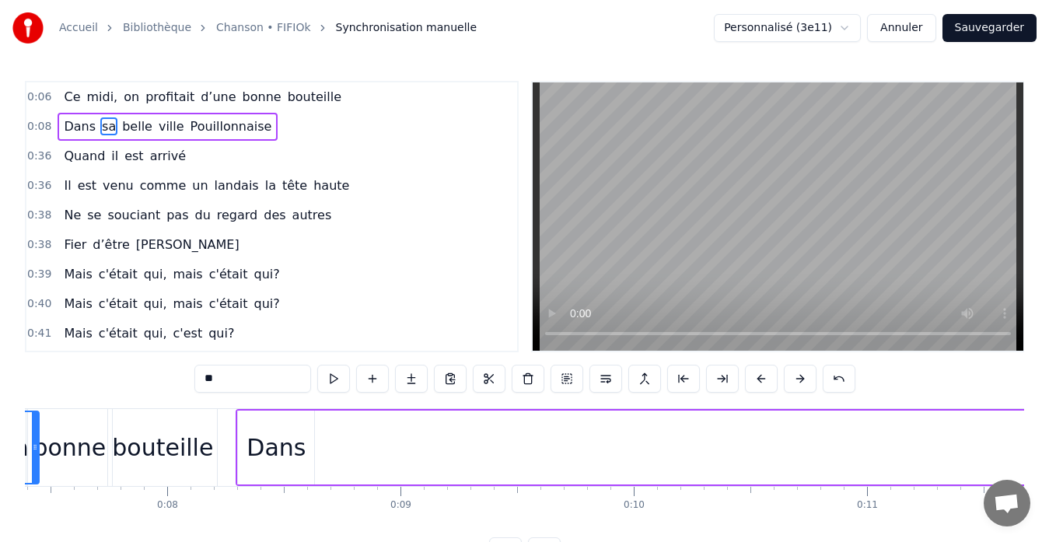
scroll to position [0, 1637]
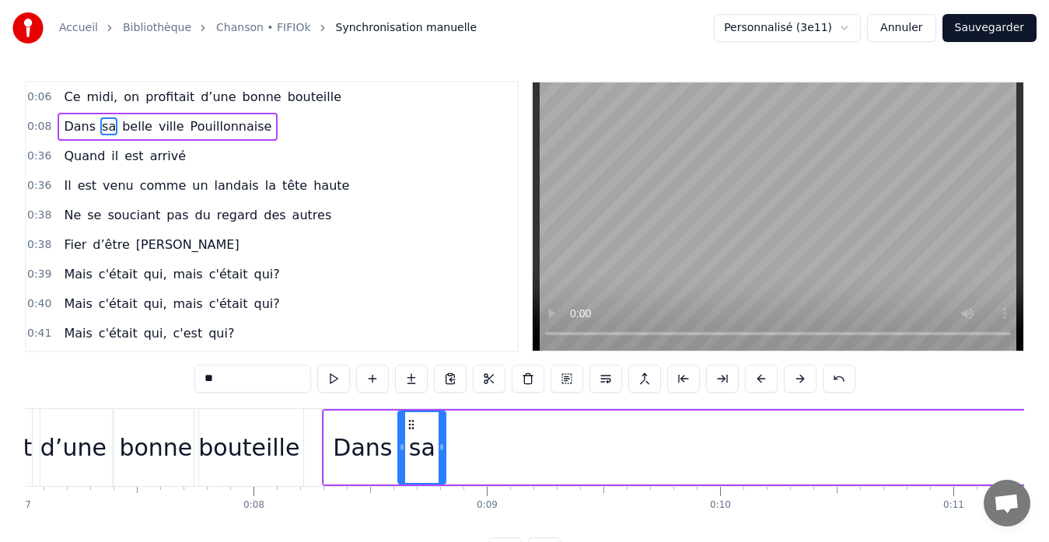
drag, startPoint x: 111, startPoint y: 426, endPoint x: 410, endPoint y: 417, distance: 299.4
click at [410, 417] on div "sa" at bounding box center [422, 447] width 46 height 71
click at [355, 445] on div "Dans" at bounding box center [362, 447] width 59 height 35
type input "****"
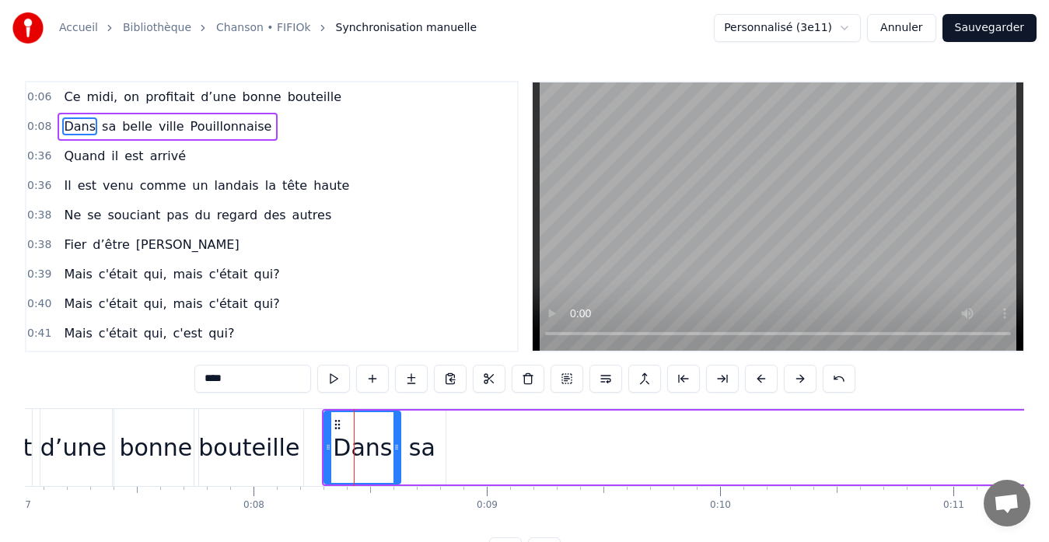
click at [178, 141] on div "0:36 Quand il est arrivé" at bounding box center [271, 156] width 490 height 30
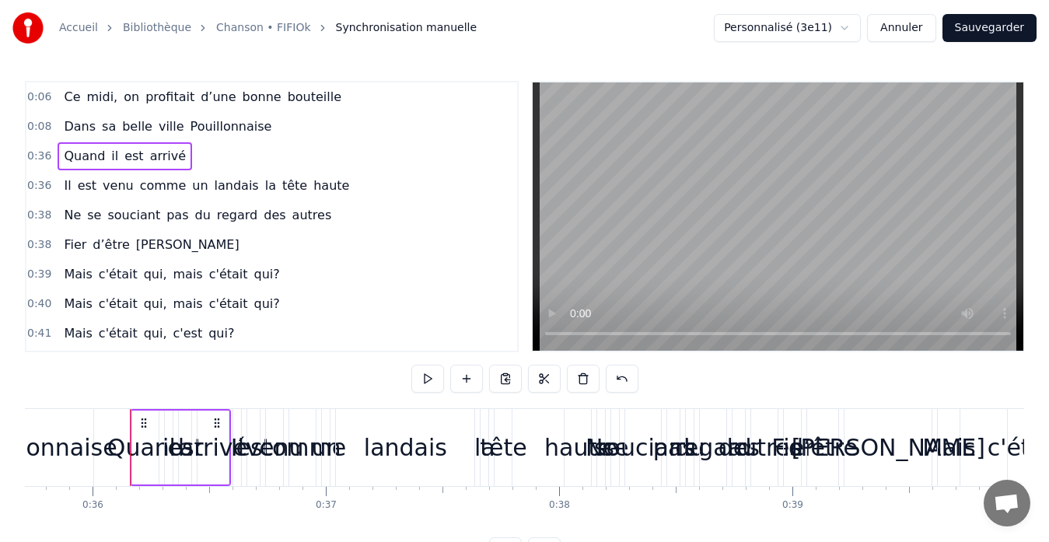
click at [189, 132] on span "Pouillonnaise" at bounding box center [231, 126] width 85 height 18
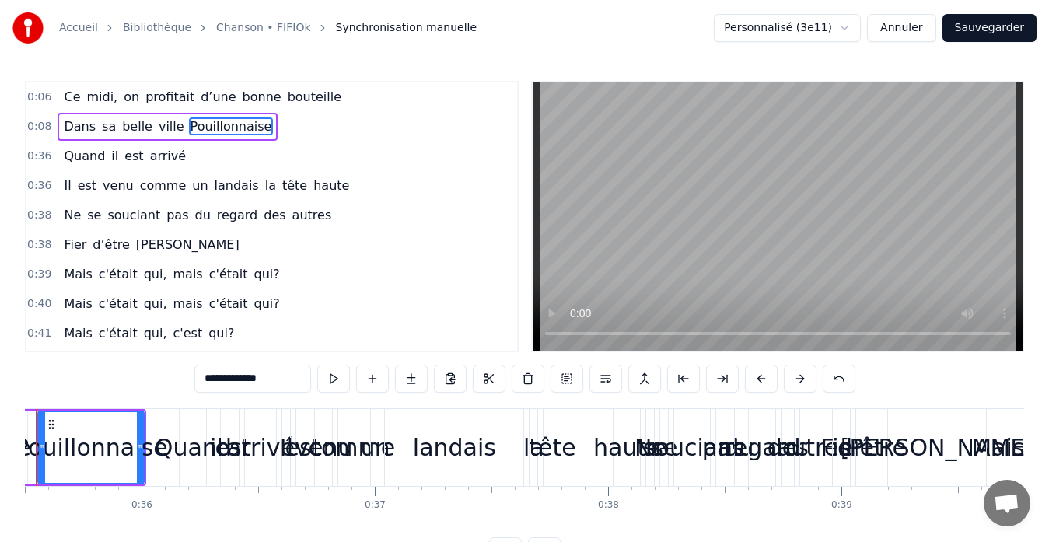
scroll to position [0, 8211]
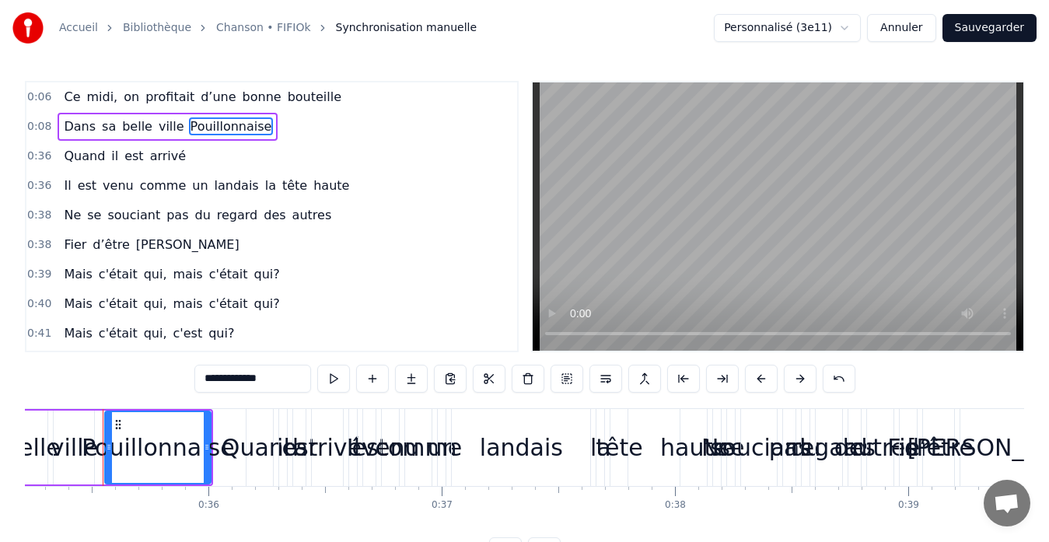
click at [166, 138] on div "Dans sa belle ville Pouillonnaise" at bounding box center [168, 127] width 220 height 28
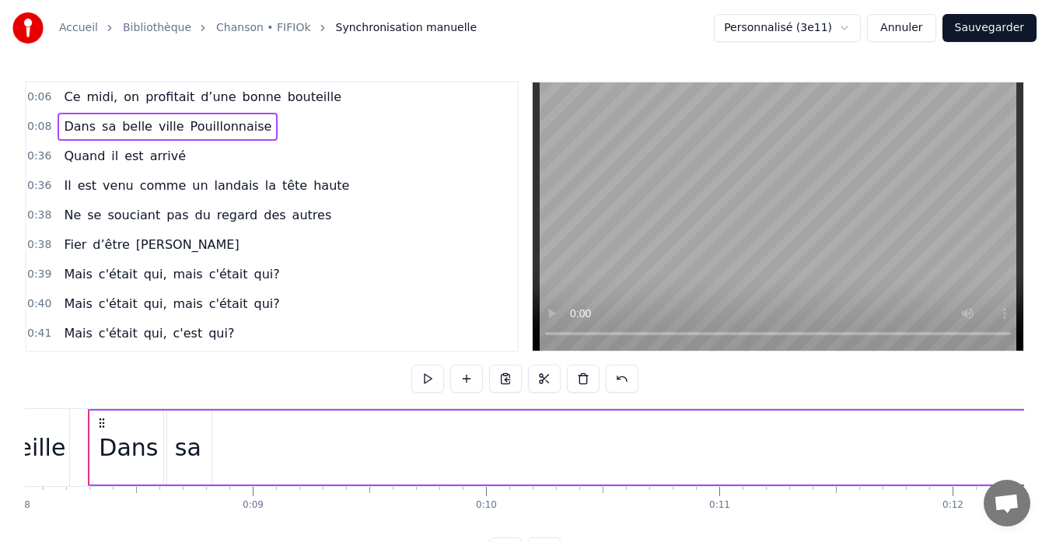
scroll to position [0, 1856]
click at [83, 122] on span "Dans" at bounding box center [79, 126] width 35 height 18
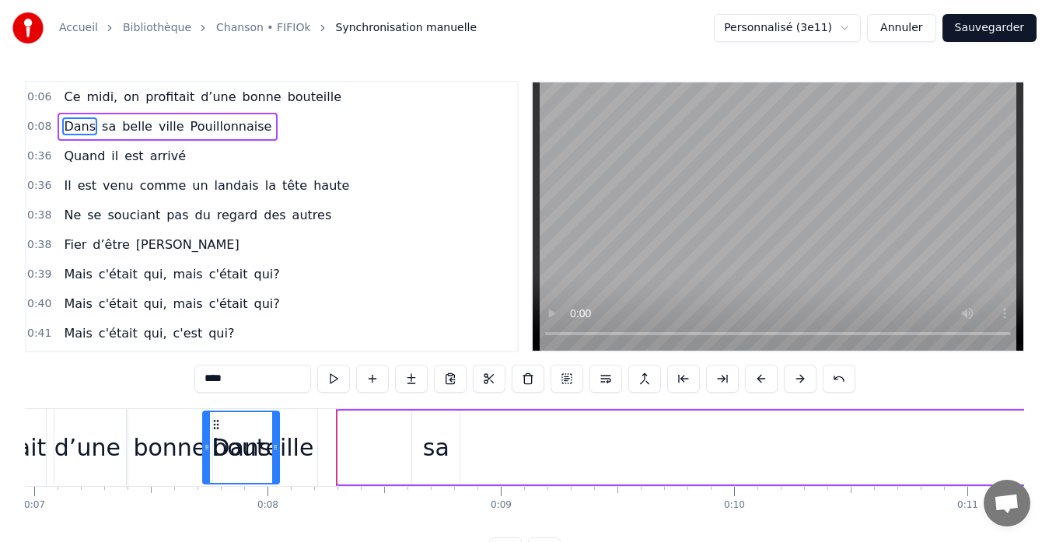
scroll to position [0, 1623]
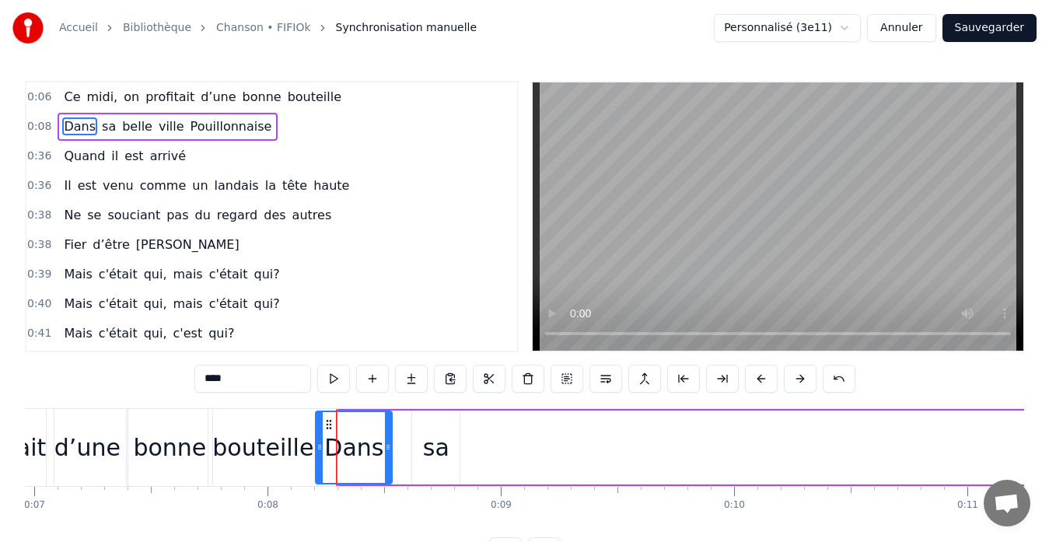
drag, startPoint x: 117, startPoint y: 425, endPoint x: 328, endPoint y: 436, distance: 210.9
click at [328, 436] on div "Dans" at bounding box center [353, 447] width 75 height 71
click at [210, 140] on div "Dans sa belle ville Pouillonnaise" at bounding box center [168, 127] width 220 height 28
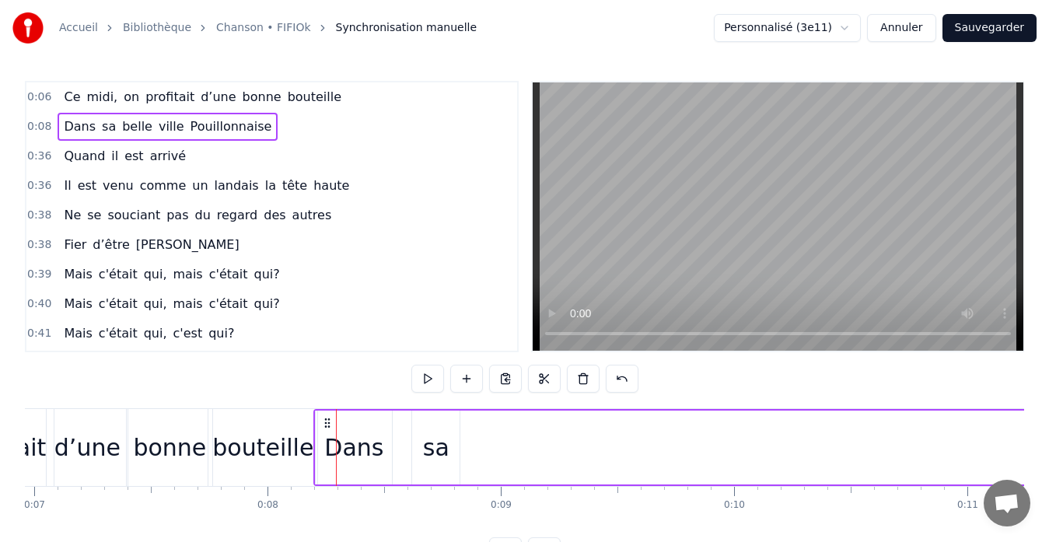
click at [429, 445] on div "sa" at bounding box center [436, 447] width 26 height 35
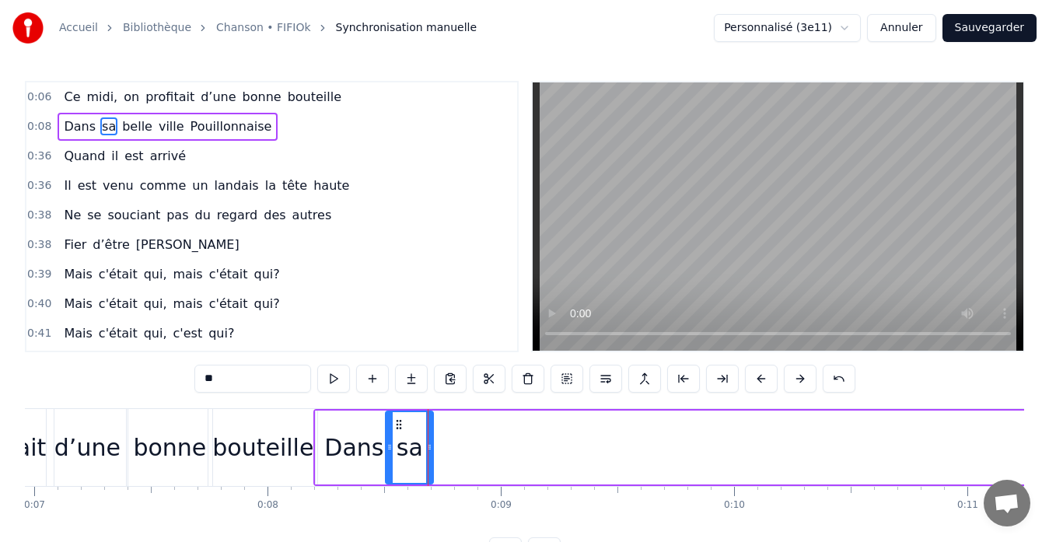
drag, startPoint x: 424, startPoint y: 424, endPoint x: 397, endPoint y: 426, distance: 26.5
click at [397, 426] on icon at bounding box center [399, 424] width 12 height 12
click at [128, 131] on span "belle" at bounding box center [136, 126] width 33 height 18
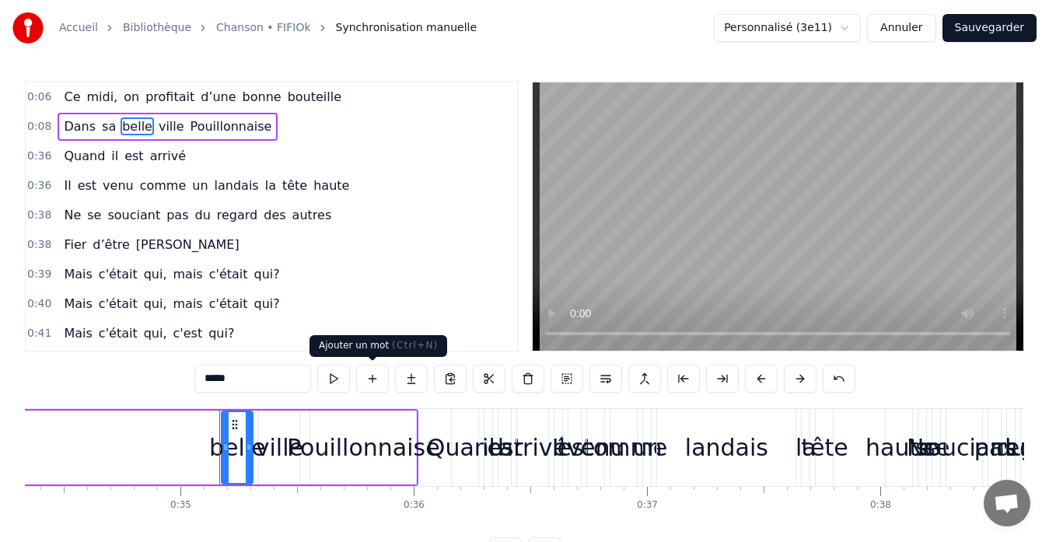
scroll to position [0, 8123]
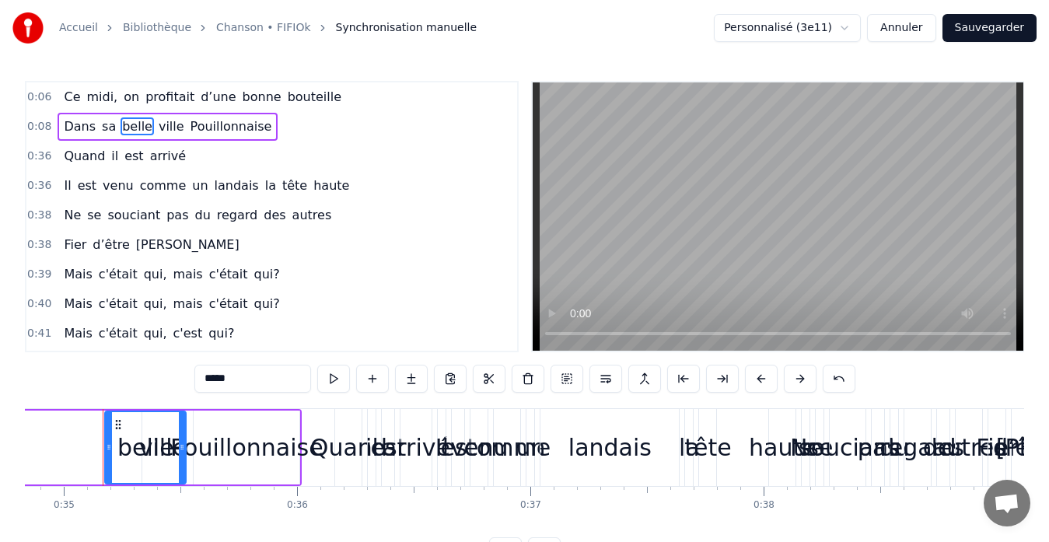
drag, startPoint x: 131, startPoint y: 427, endPoint x: 181, endPoint y: 429, distance: 49.8
click at [181, 429] on div at bounding box center [182, 447] width 6 height 71
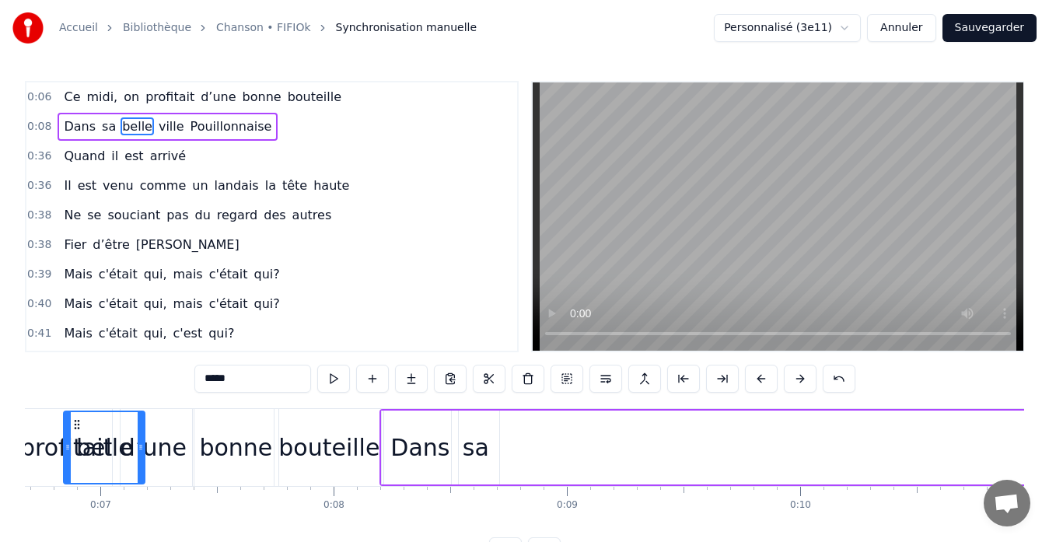
scroll to position [0, 1557]
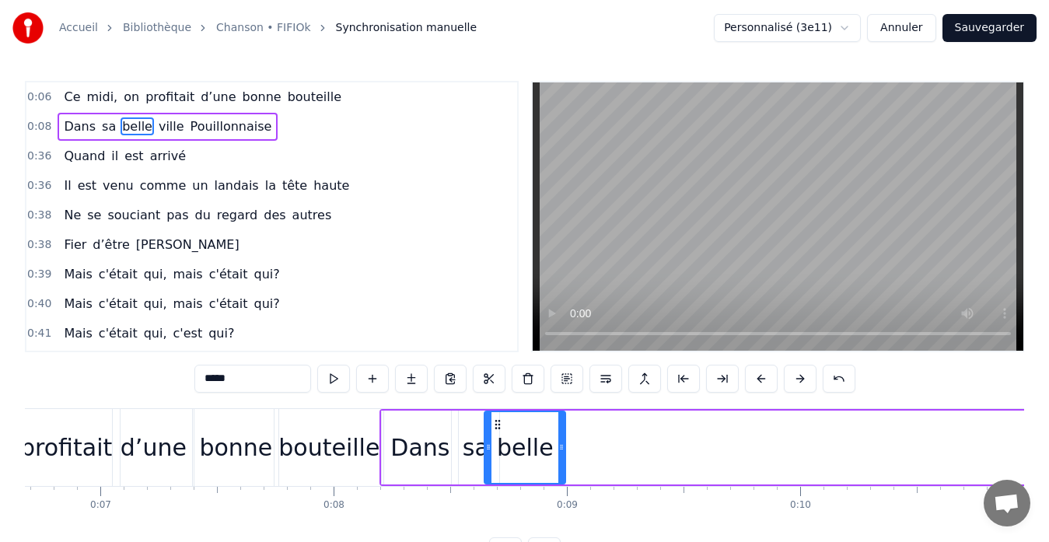
drag, startPoint x: 120, startPoint y: 428, endPoint x: 499, endPoint y: 437, distance: 379.4
click at [499, 437] on div "belle" at bounding box center [524, 447] width 79 height 71
click at [478, 452] on div "sa" at bounding box center [475, 447] width 26 height 35
type input "**"
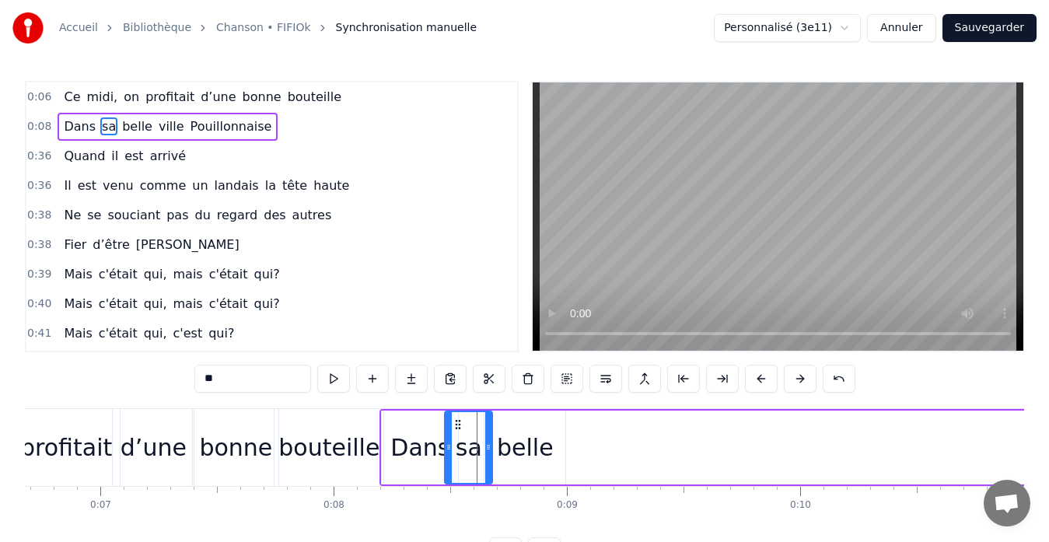
click at [459, 426] on icon at bounding box center [458, 424] width 12 height 12
click at [979, 32] on button "Sauvegarder" at bounding box center [989, 28] width 94 height 28
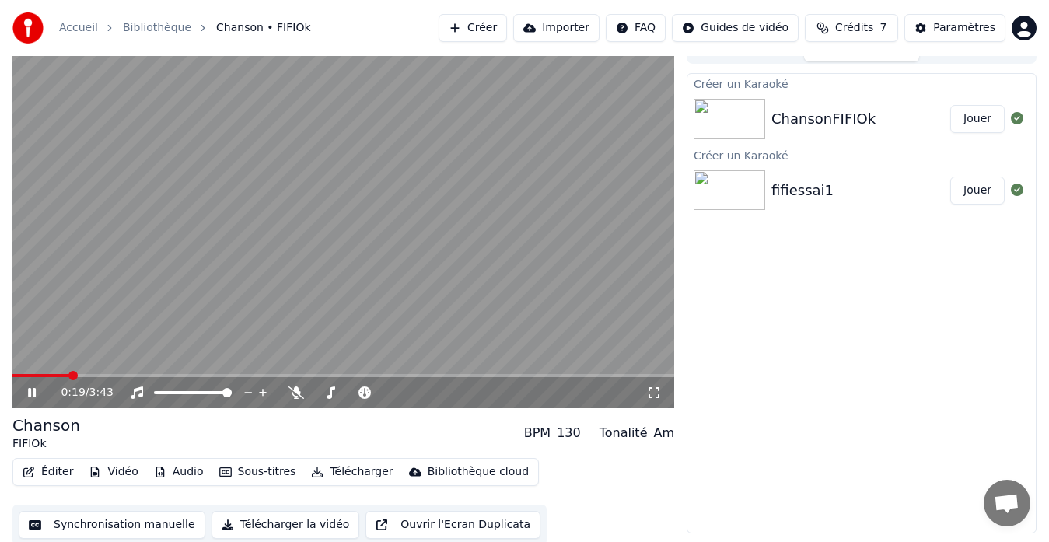
scroll to position [23, 0]
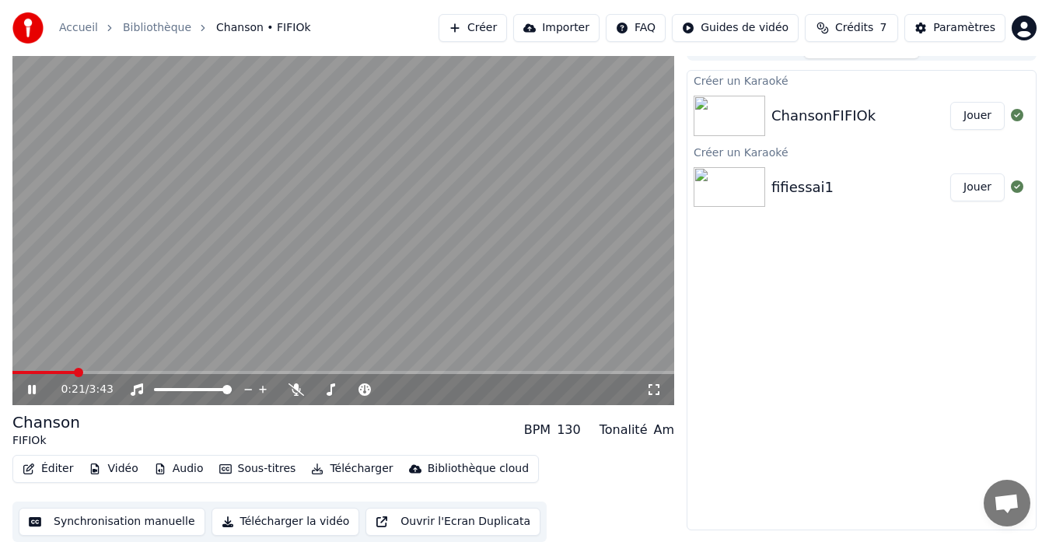
click at [155, 527] on button "Synchronisation manuelle" at bounding box center [112, 522] width 187 height 28
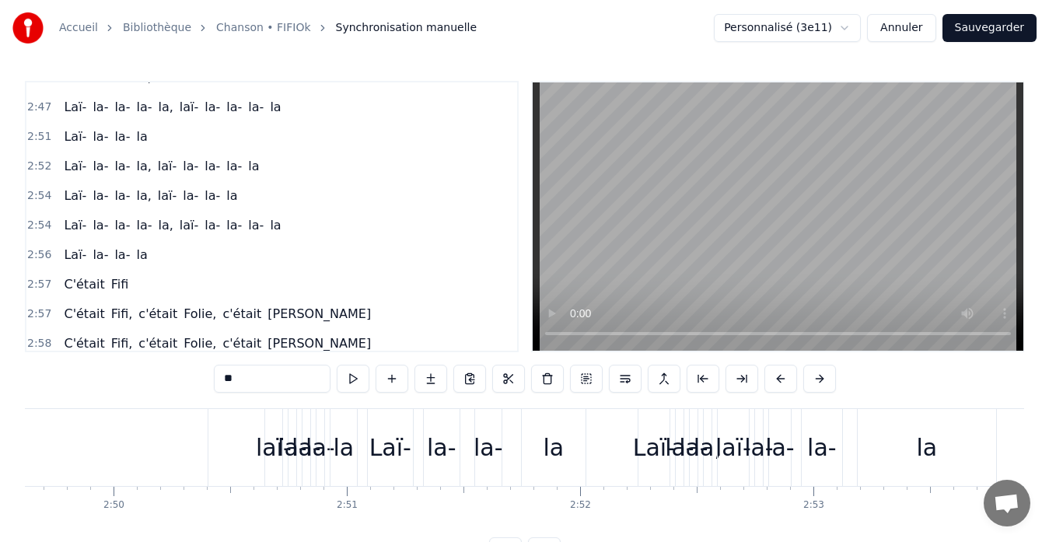
scroll to position [0, 39597]
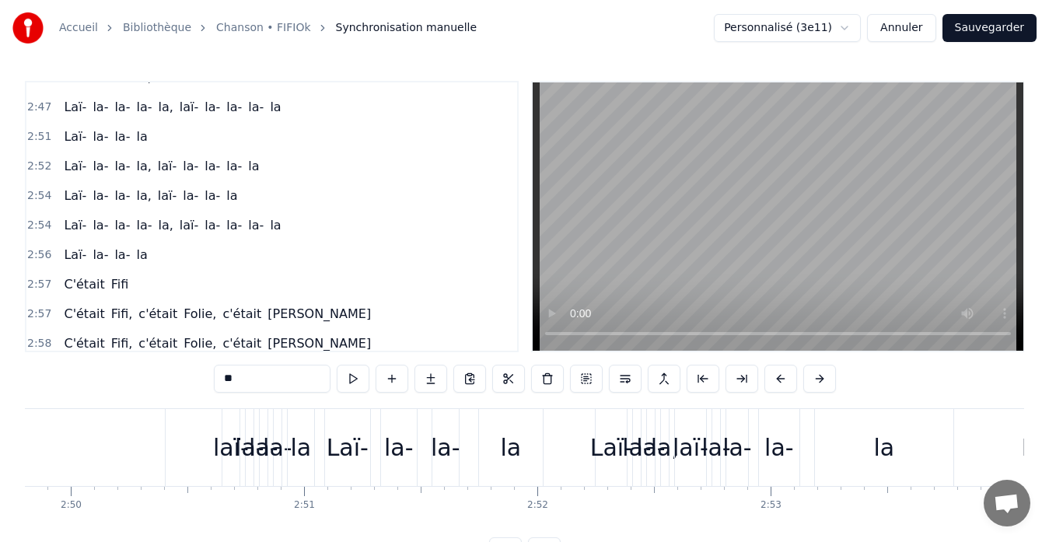
click at [141, 178] on div "Laï- la- la- la, laï- [GEOGRAPHIC_DATA]" at bounding box center [162, 166] width 208 height 28
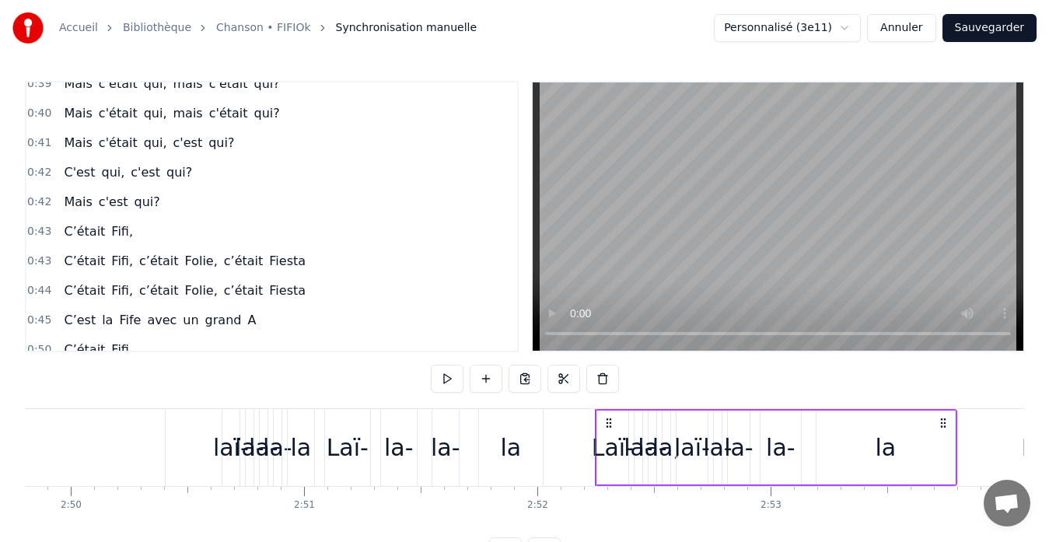
scroll to position [0, 0]
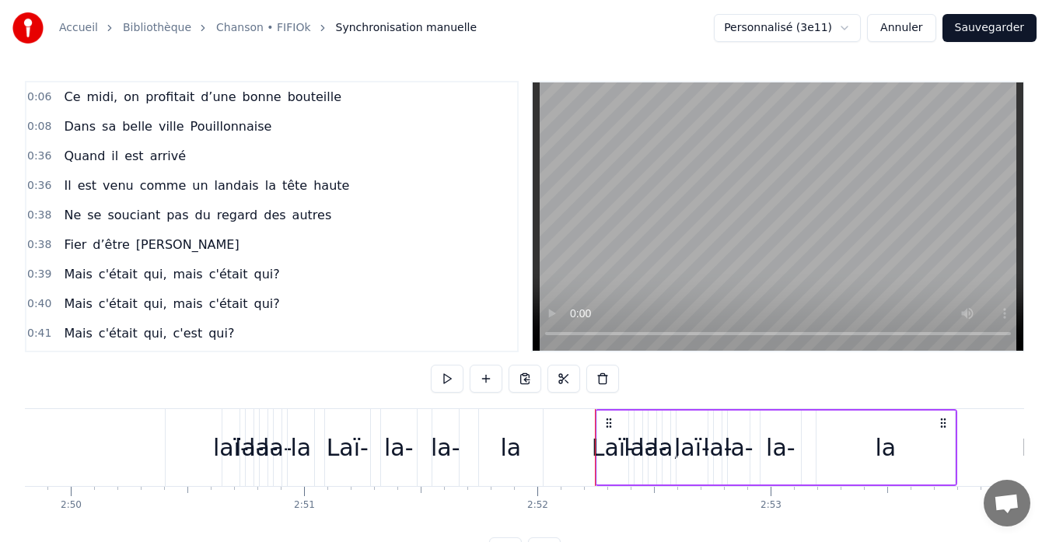
click at [158, 109] on div "Ce midi, on profitait d’une bonne bouteille" at bounding box center [203, 97] width 290 height 28
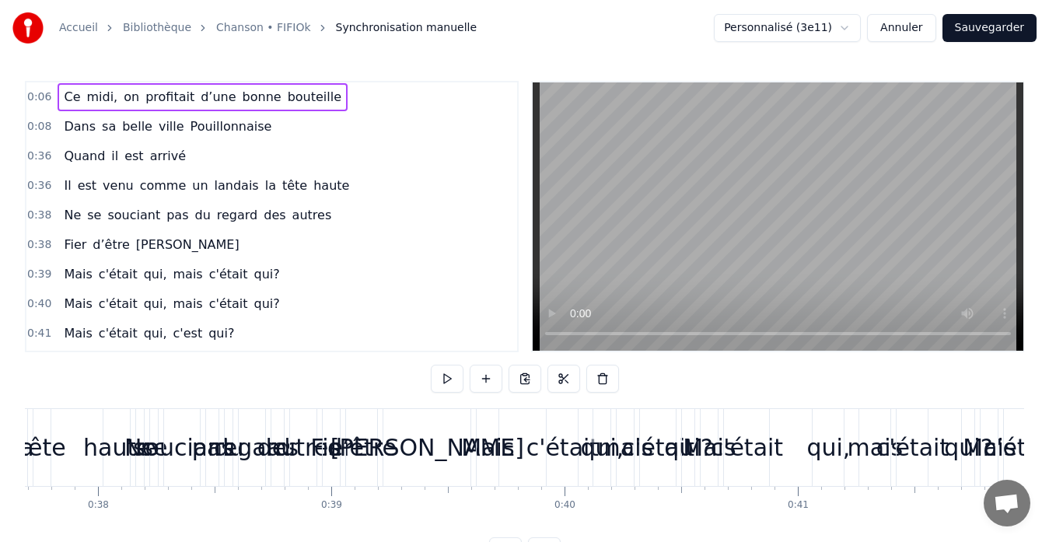
scroll to position [0, 1321]
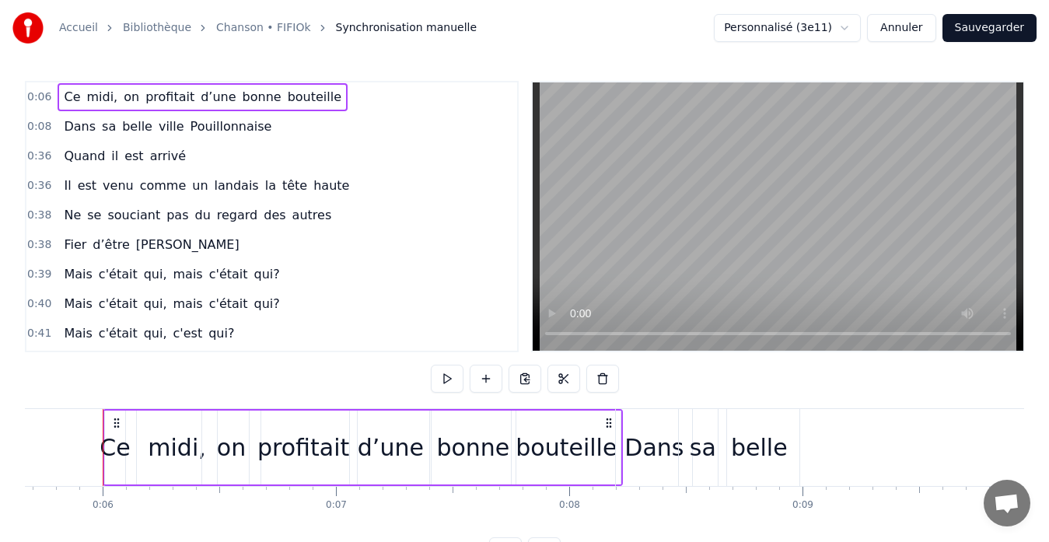
click at [176, 138] on div "Dans sa belle ville Pouillonnaise" at bounding box center [168, 127] width 220 height 28
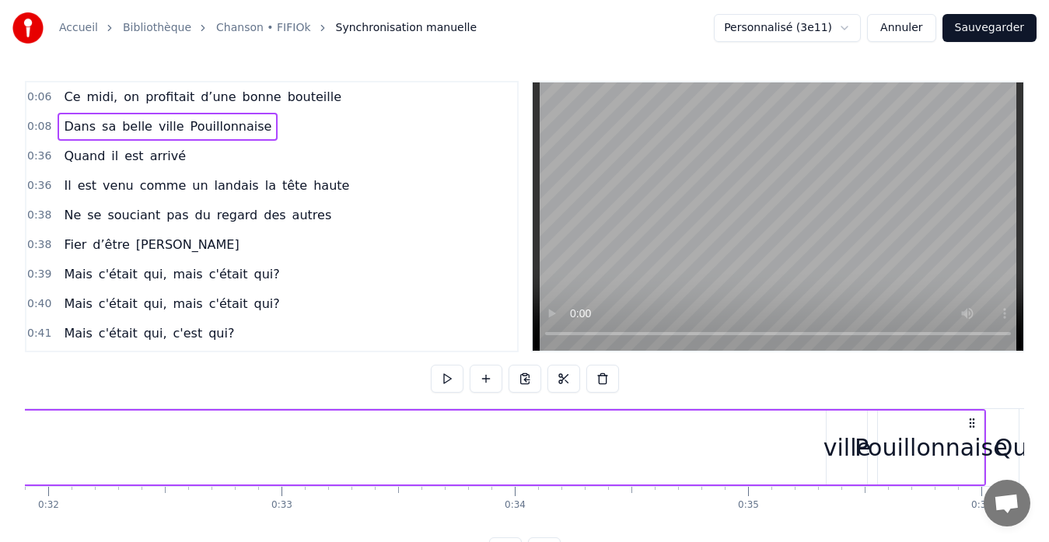
scroll to position [0, 8313]
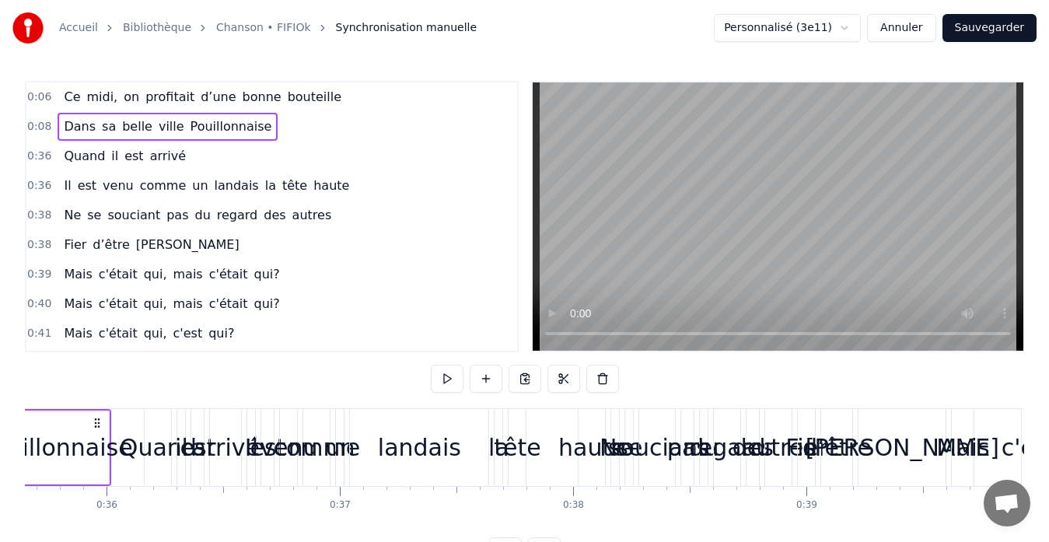
drag, startPoint x: 109, startPoint y: 430, endPoint x: 89, endPoint y: 431, distance: 19.5
click at [89, 431] on div "Pouillonnaise" at bounding box center [56, 447] width 153 height 35
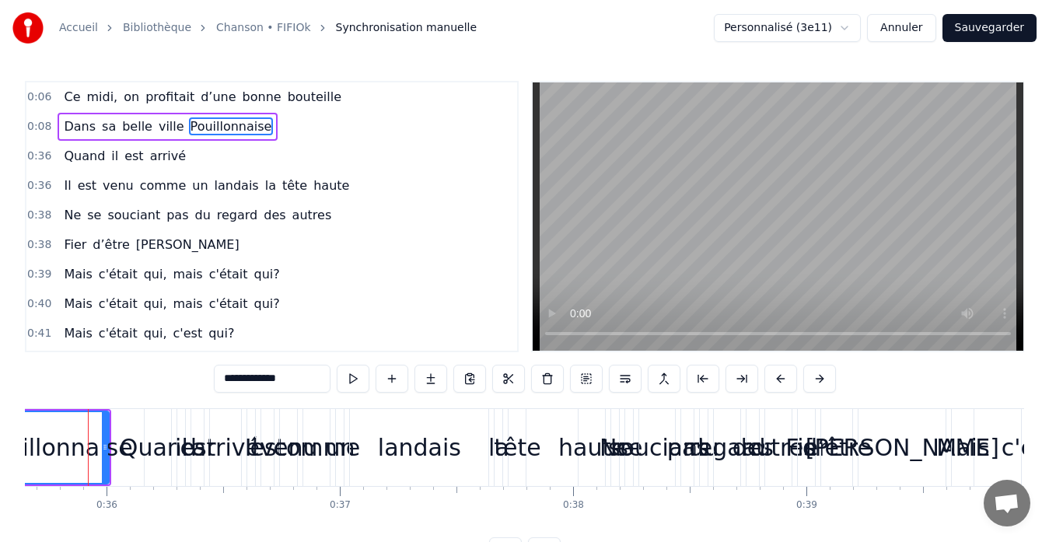
scroll to position [0, 8298]
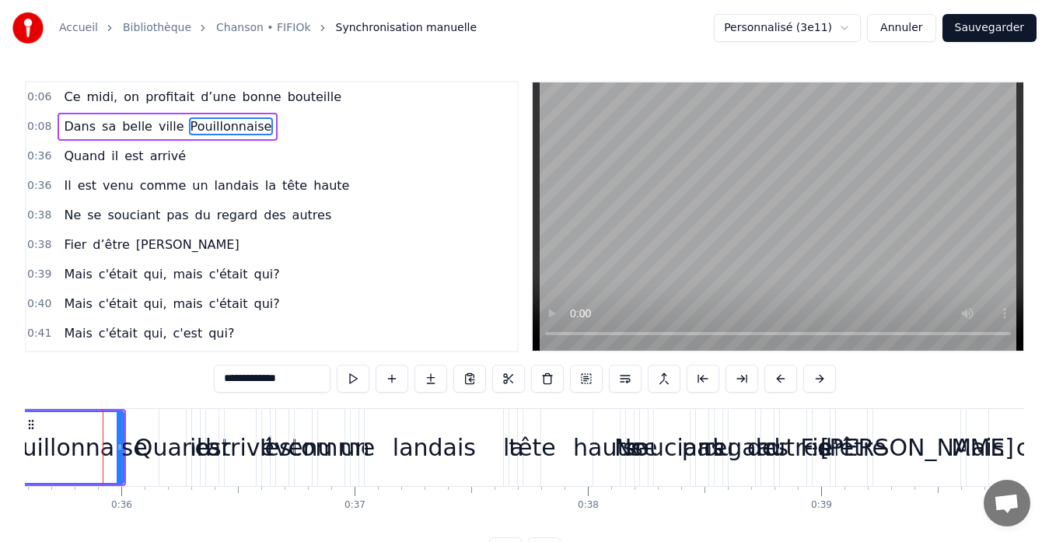
click at [80, 141] on div "0:08 Dans sa belle ville [GEOGRAPHIC_DATA]" at bounding box center [271, 127] width 490 height 30
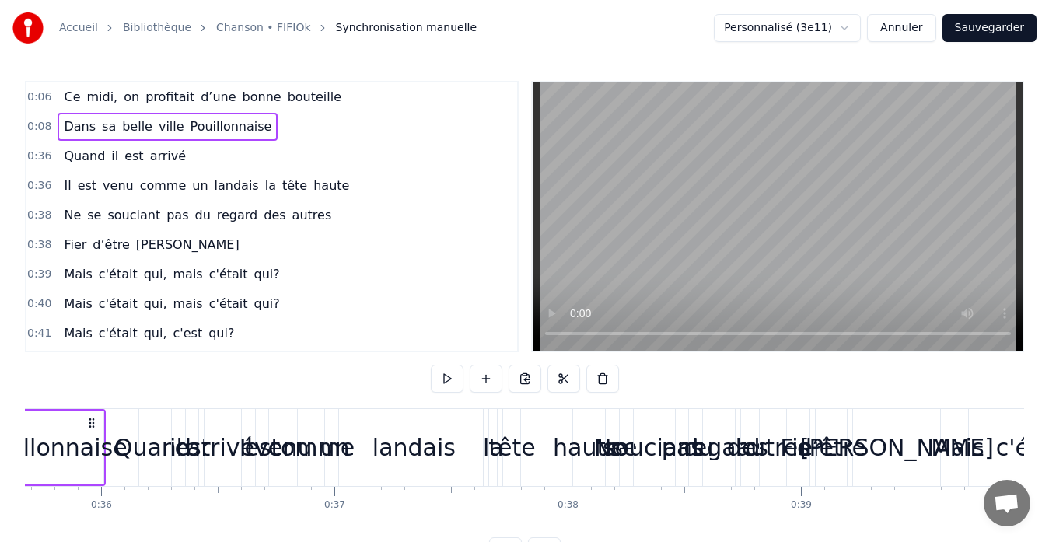
scroll to position [0, 8194]
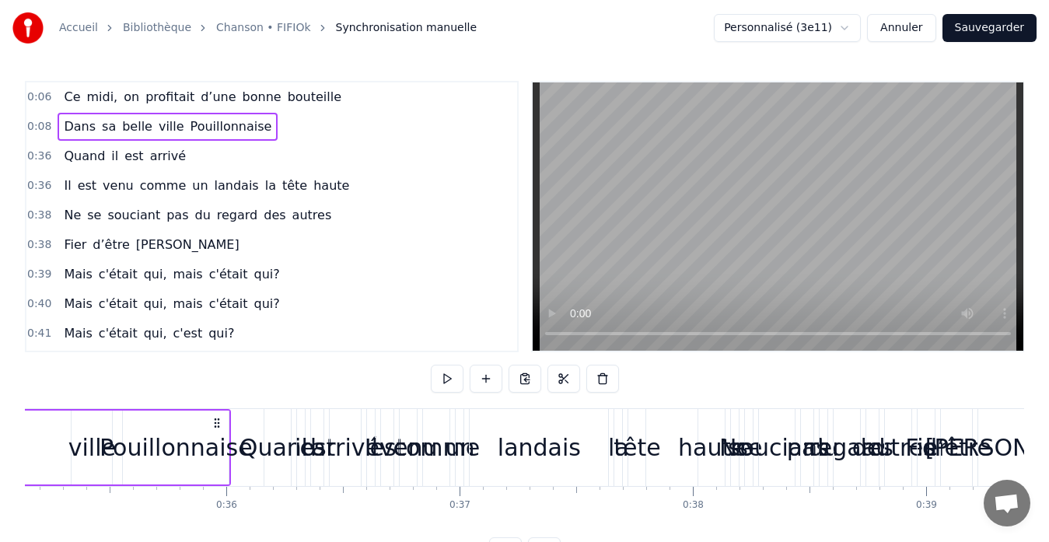
drag, startPoint x: 120, startPoint y: 409, endPoint x: 104, endPoint y: 410, distance: 15.6
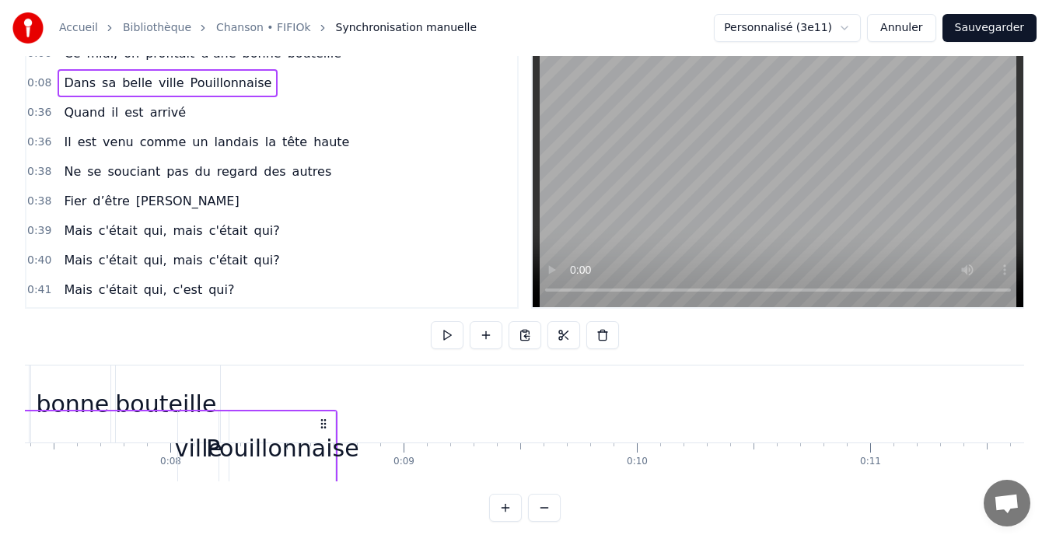
scroll to position [45, 0]
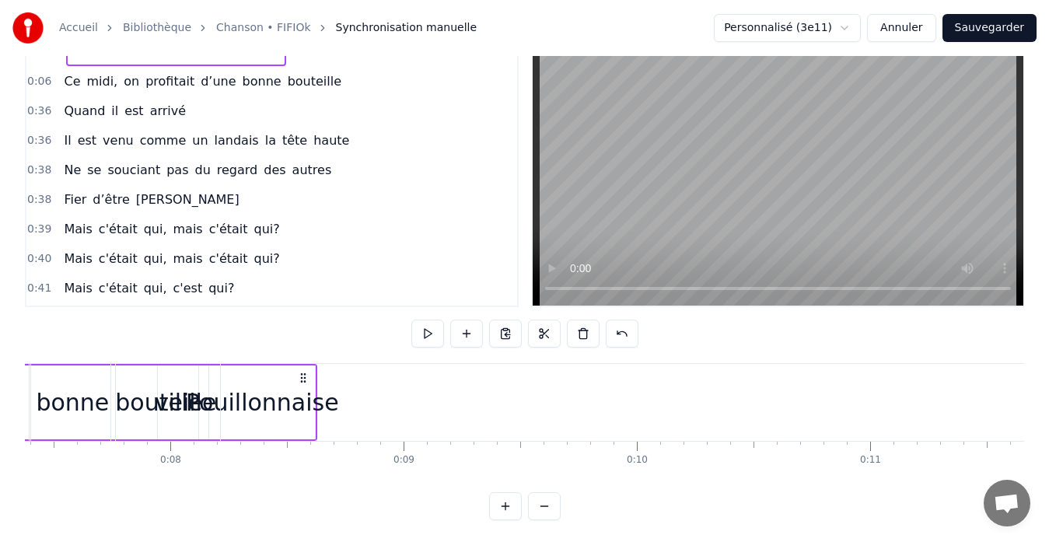
drag, startPoint x: 244, startPoint y: 364, endPoint x: 283, endPoint y: 365, distance: 38.9
click at [184, 365] on div "bouteille" at bounding box center [165, 402] width 109 height 77
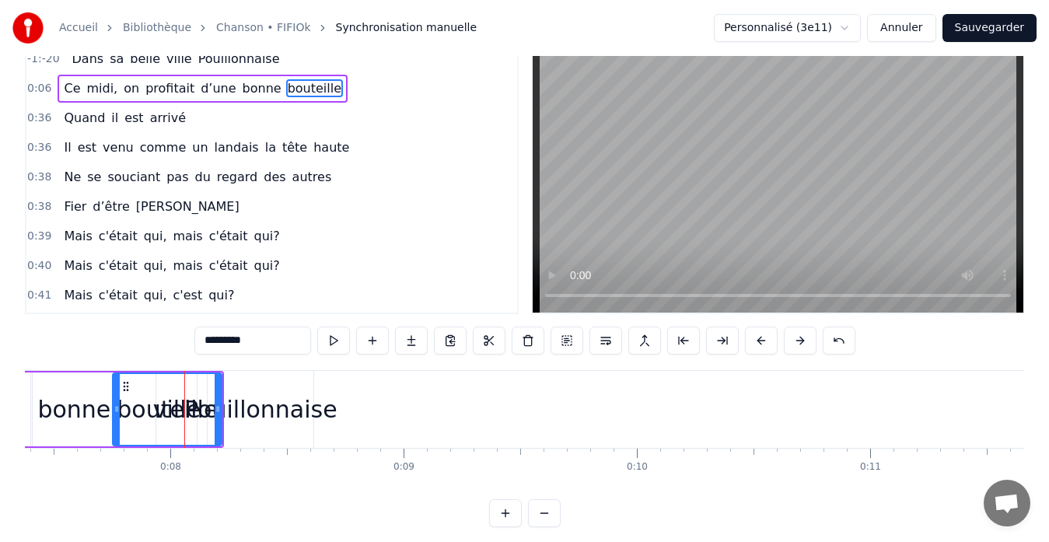
scroll to position [0, 0]
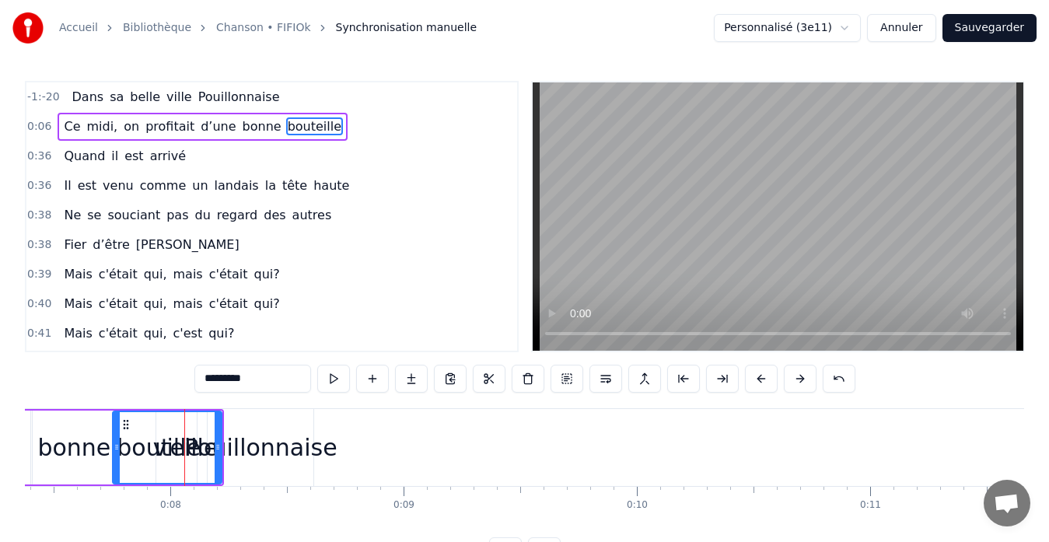
click at [222, 141] on div "0:06 Ce midi, on profitait d’une bonne bouteille" at bounding box center [271, 127] width 490 height 30
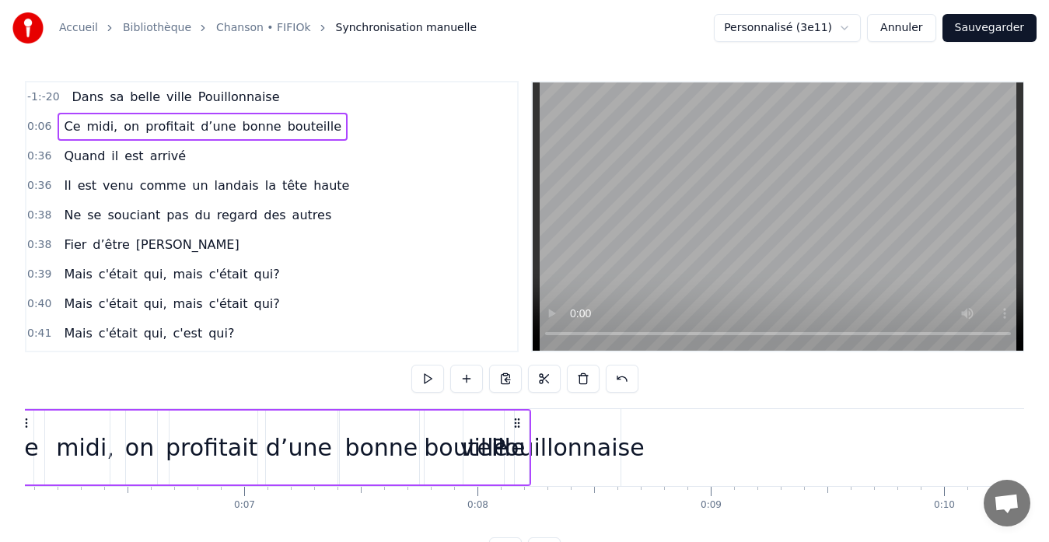
scroll to position [0, 1321]
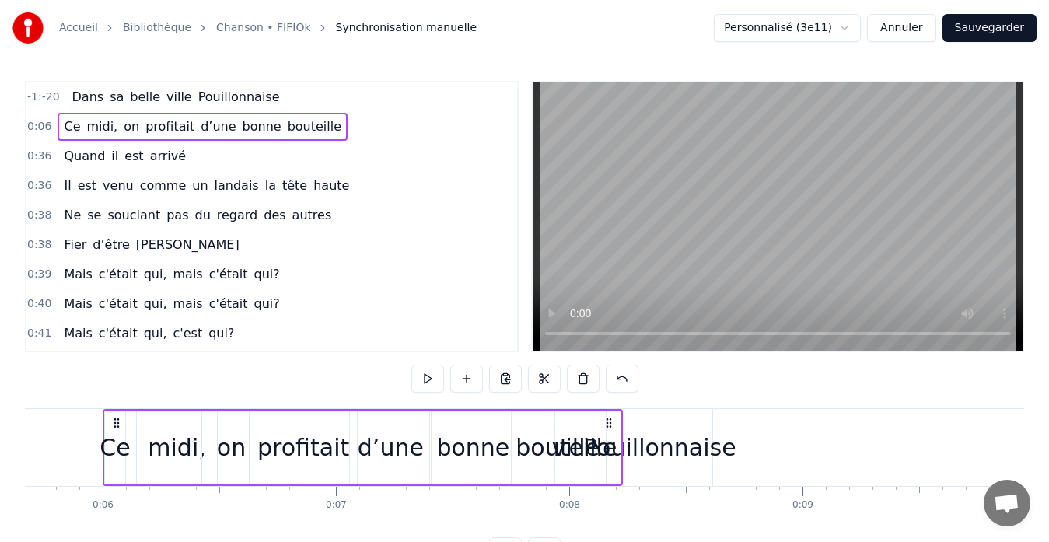
drag, startPoint x: 281, startPoint y: 408, endPoint x: 337, endPoint y: 413, distance: 55.4
click at [319, 413] on div "Ce midi, on profitait d’une bonne bouteille" at bounding box center [363, 447] width 520 height 77
drag, startPoint x: 501, startPoint y: 409, endPoint x: 615, endPoint y: 409, distance: 114.3
click at [602, 409] on div "Ce midi, on profitait d’une bonne bouteille" at bounding box center [363, 447] width 520 height 77
drag, startPoint x: 620, startPoint y: 419, endPoint x: 665, endPoint y: 424, distance: 45.4
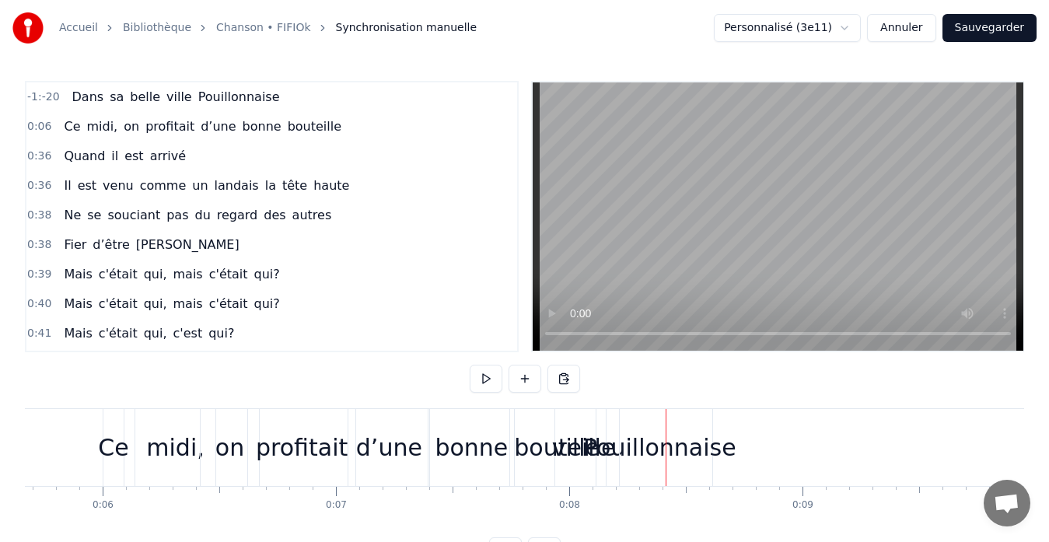
click at [138, 139] on div "Ce midi, on profitait d’une bonne bouteille" at bounding box center [203, 127] width 290 height 28
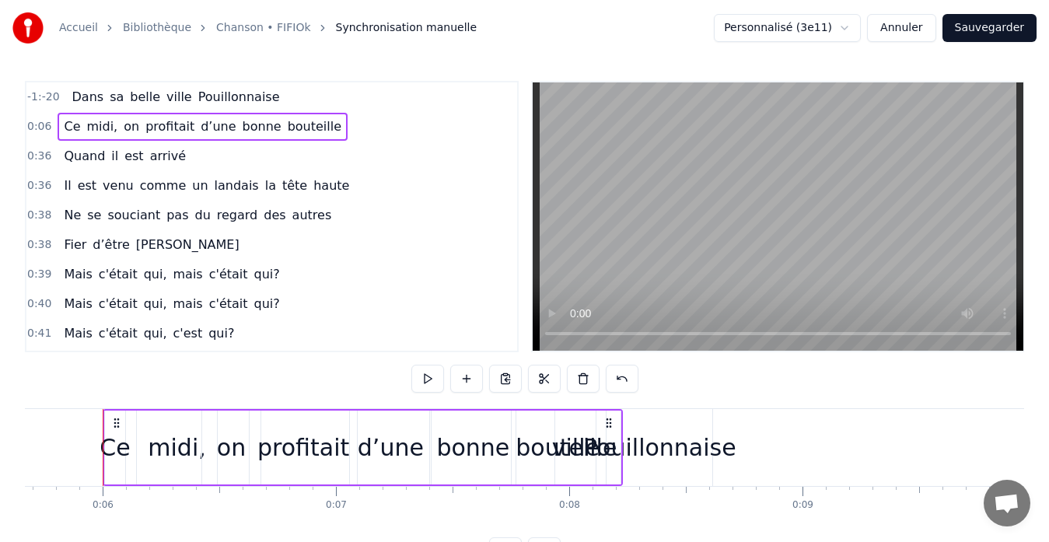
drag, startPoint x: 182, startPoint y: 139, endPoint x: 180, endPoint y: 114, distance: 24.9
click at [180, 114] on div "Ce midi, on profitait d’une bonne bouteille" at bounding box center [203, 127] width 290 height 28
drag, startPoint x: 208, startPoint y: 409, endPoint x: 288, endPoint y: 412, distance: 80.9
click at [288, 412] on div "Ce midi, on profitait d’une bonne bouteille" at bounding box center [363, 447] width 520 height 77
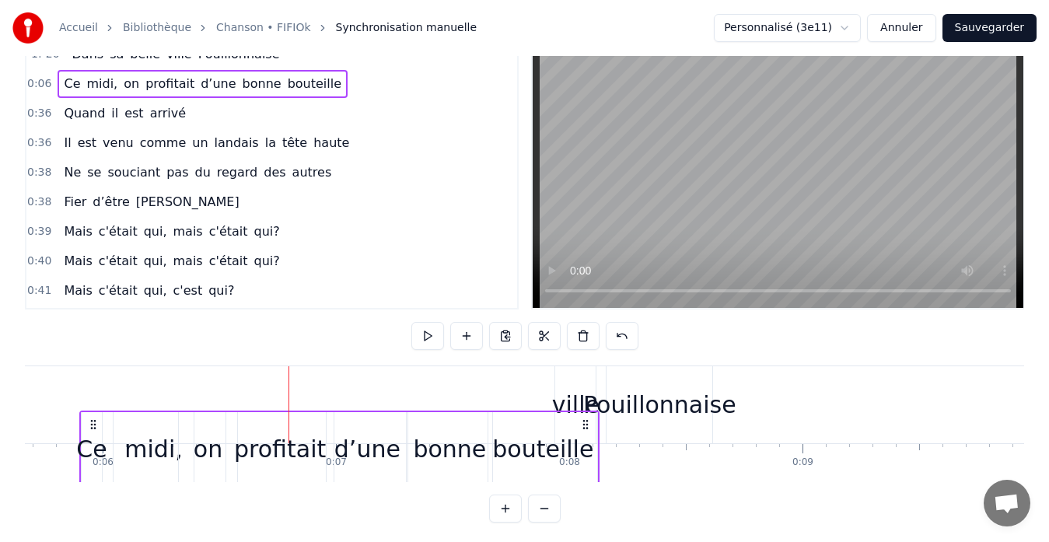
scroll to position [44, 0]
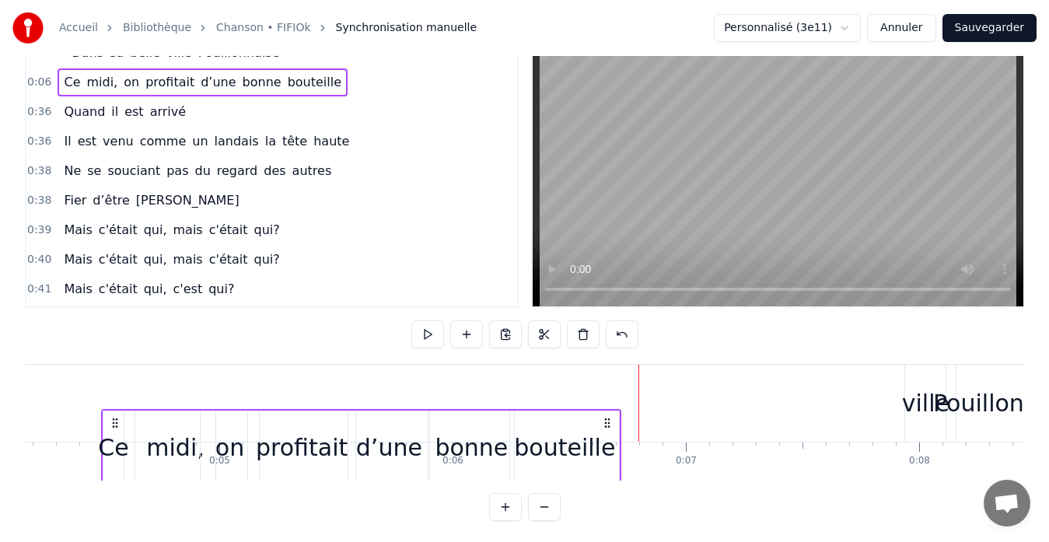
drag, startPoint x: 117, startPoint y: 422, endPoint x: 116, endPoint y: 383, distance: 38.9
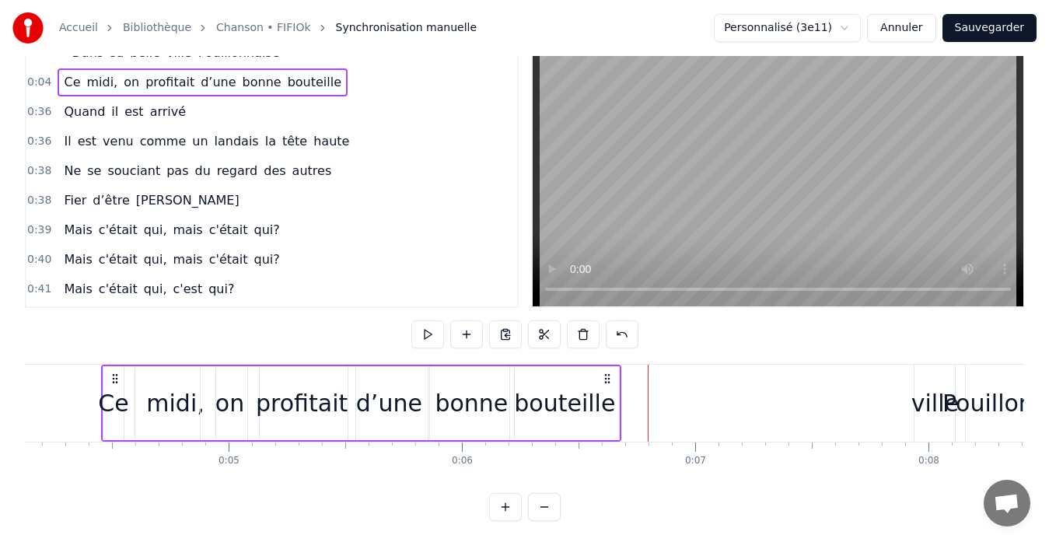
scroll to position [0, 0]
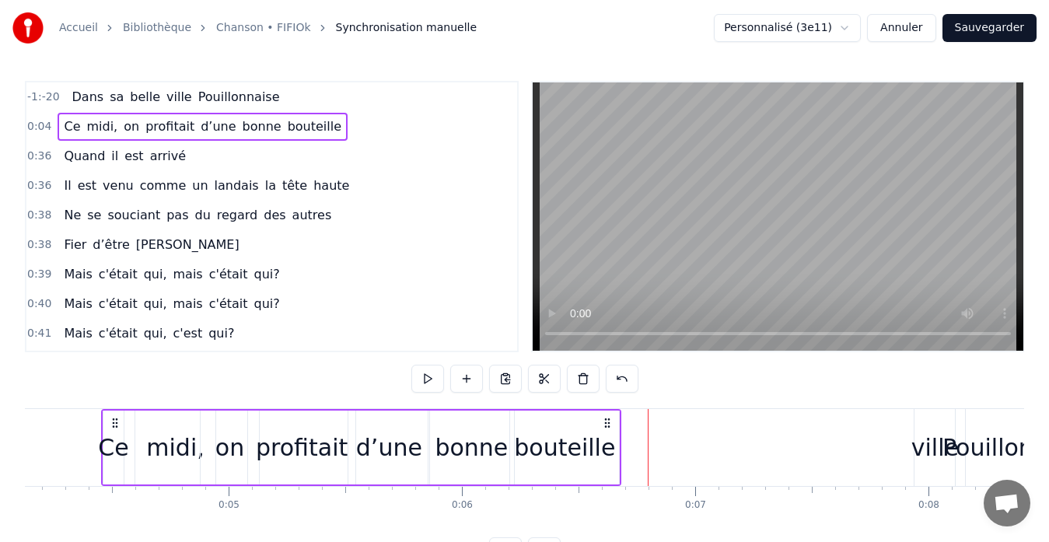
click at [257, 103] on div "Dans sa belle ville Pouillonnaise" at bounding box center [176, 97] width 220 height 28
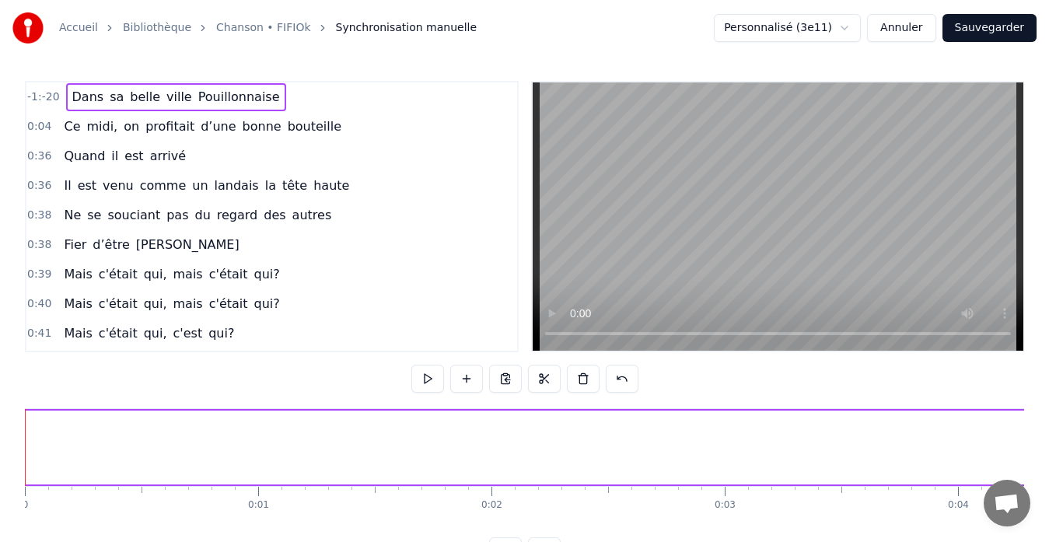
drag, startPoint x: 120, startPoint y: 409, endPoint x: 319, endPoint y: 412, distance: 199.0
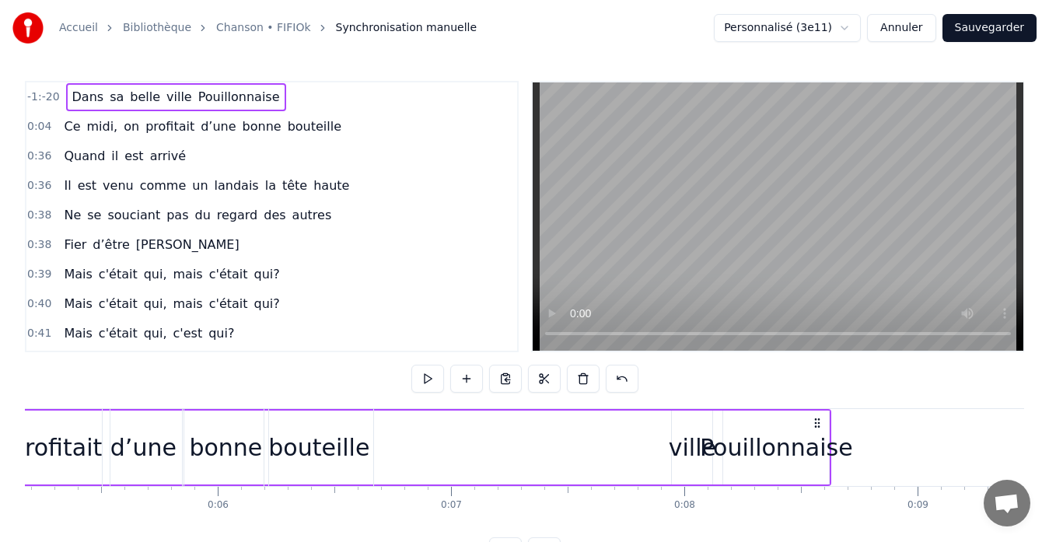
scroll to position [0, 1290]
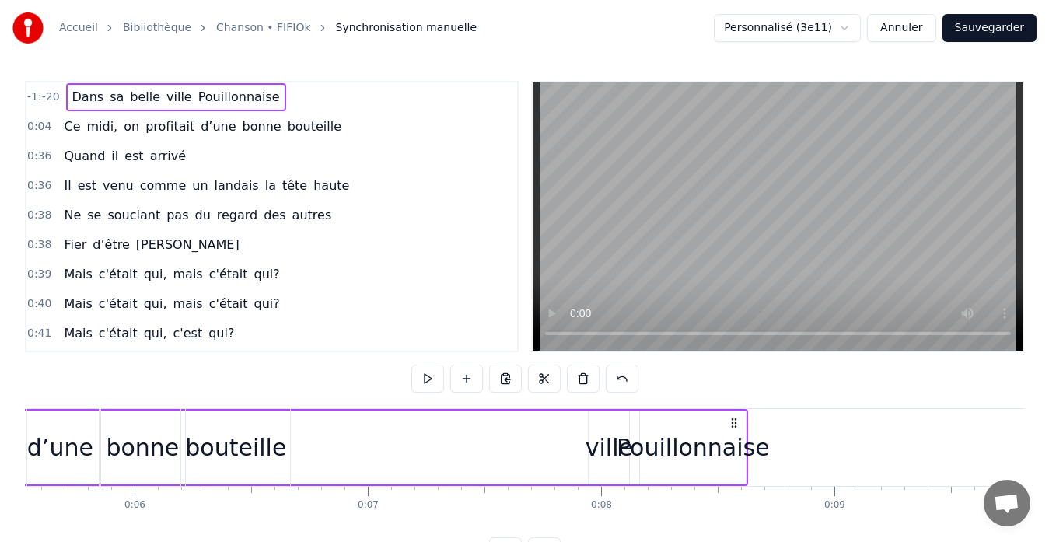
drag, startPoint x: 369, startPoint y: 483, endPoint x: 469, endPoint y: 484, distance: 100.3
drag, startPoint x: 504, startPoint y: 409, endPoint x: 675, endPoint y: 412, distance: 170.3
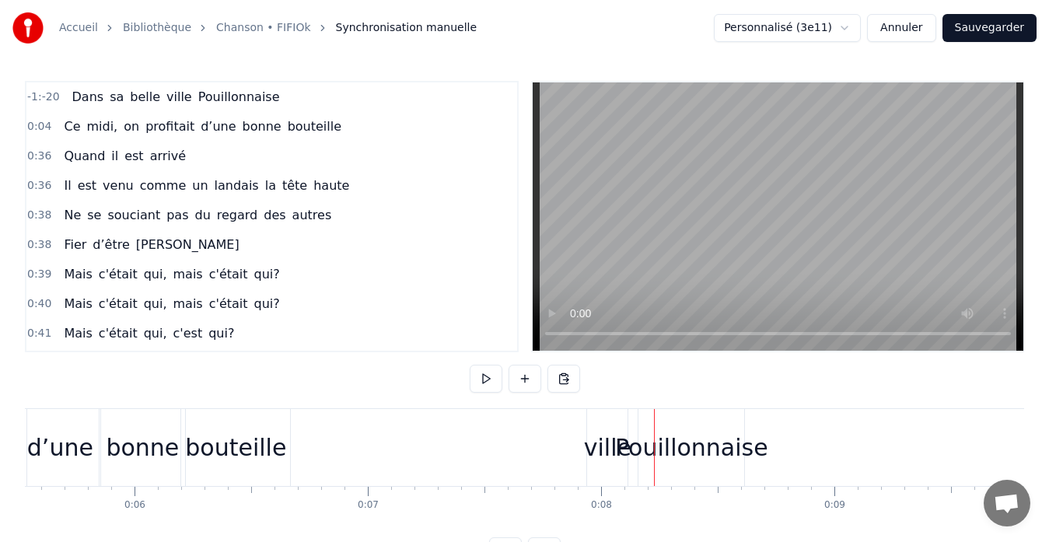
click at [50, 101] on span "-1:-20" at bounding box center [43, 97] width 33 height 16
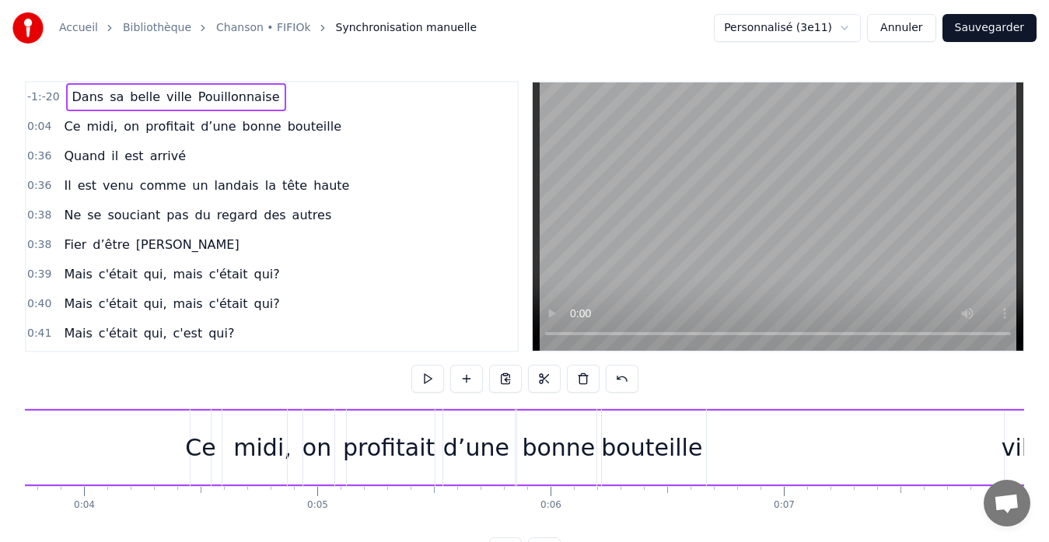
scroll to position [0, 1747]
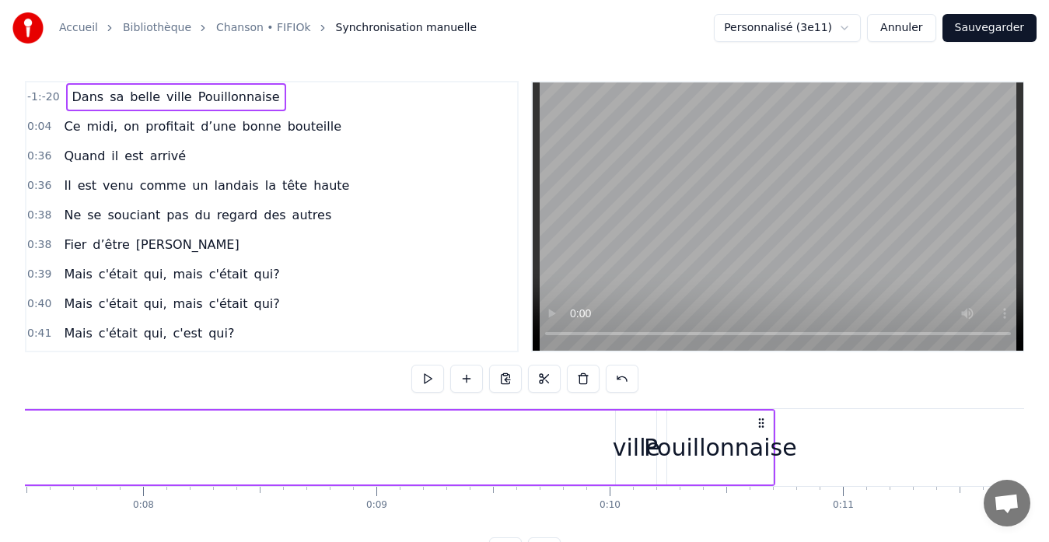
drag, startPoint x: 276, startPoint y: 424, endPoint x: 761, endPoint y: 435, distance: 485.2
drag, startPoint x: 568, startPoint y: 408, endPoint x: 587, endPoint y: 409, distance: 18.7
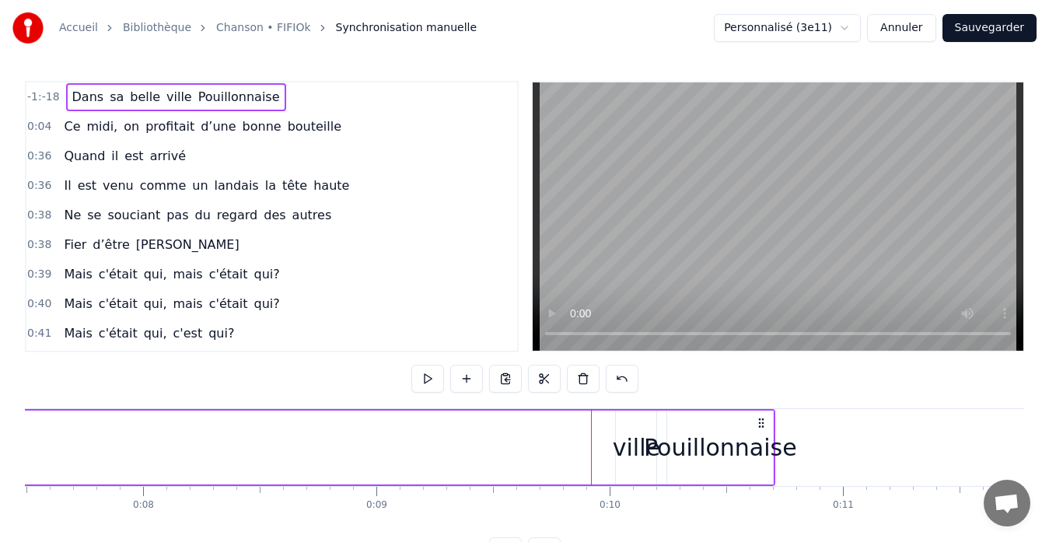
drag, startPoint x: 578, startPoint y: 410, endPoint x: 602, endPoint y: 416, distance: 23.9
drag, startPoint x: 539, startPoint y: 484, endPoint x: 582, endPoint y: 478, distance: 43.2
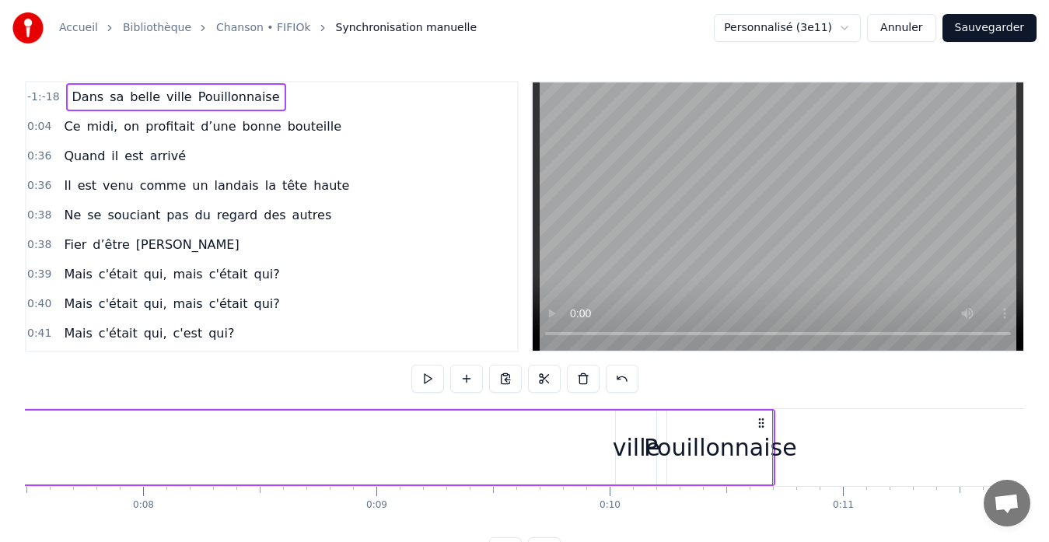
drag, startPoint x: 74, startPoint y: 110, endPoint x: 132, endPoint y: 147, distance: 69.2
click at [132, 147] on div "-1:-18 Dans sa belle ville Pouillonnaise 0:04 Ce midi, on profitait d’une bonne…" at bounding box center [272, 216] width 494 height 271
drag, startPoint x: 259, startPoint y: 102, endPoint x: 270, endPoint y: 116, distance: 17.7
click at [270, 116] on div "-1:-18 Dans sa belle ville Pouillonnaise 0:04 Ce midi, on profitait d’une bonne…" at bounding box center [272, 216] width 494 height 271
click at [547, 381] on button at bounding box center [544, 379] width 33 height 28
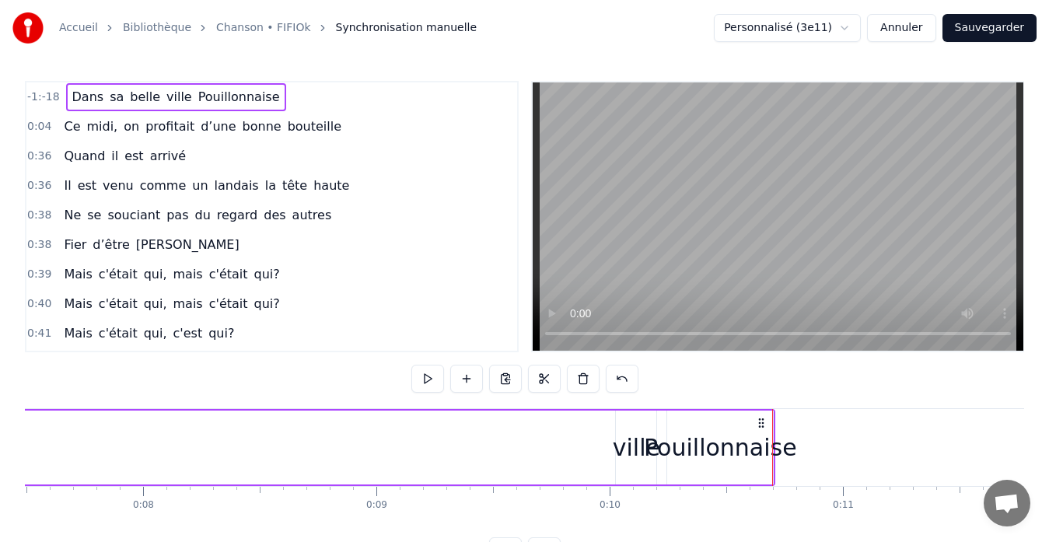
click at [58, 142] on div "Quand il est arrivé" at bounding box center [125, 156] width 134 height 28
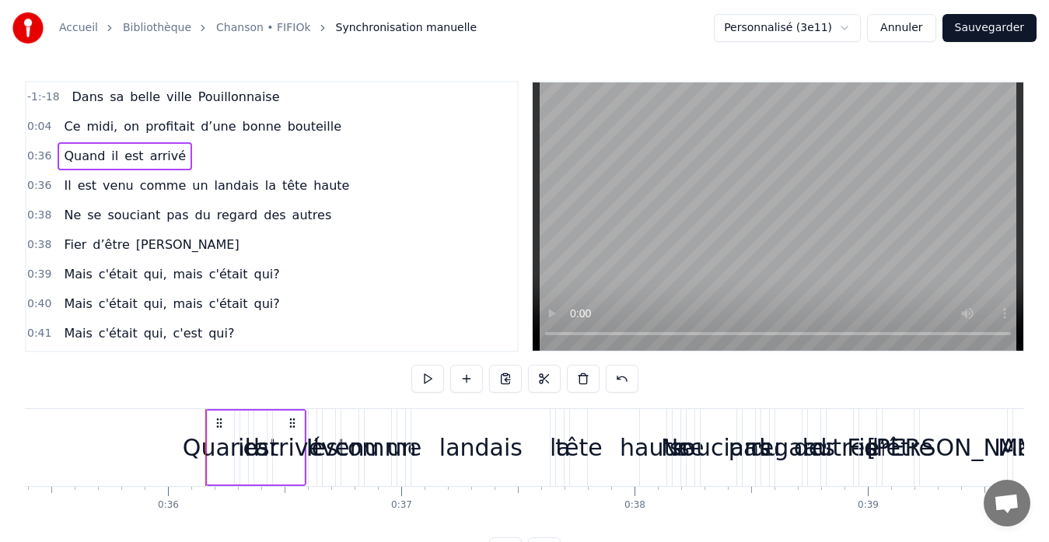
scroll to position [0, 8354]
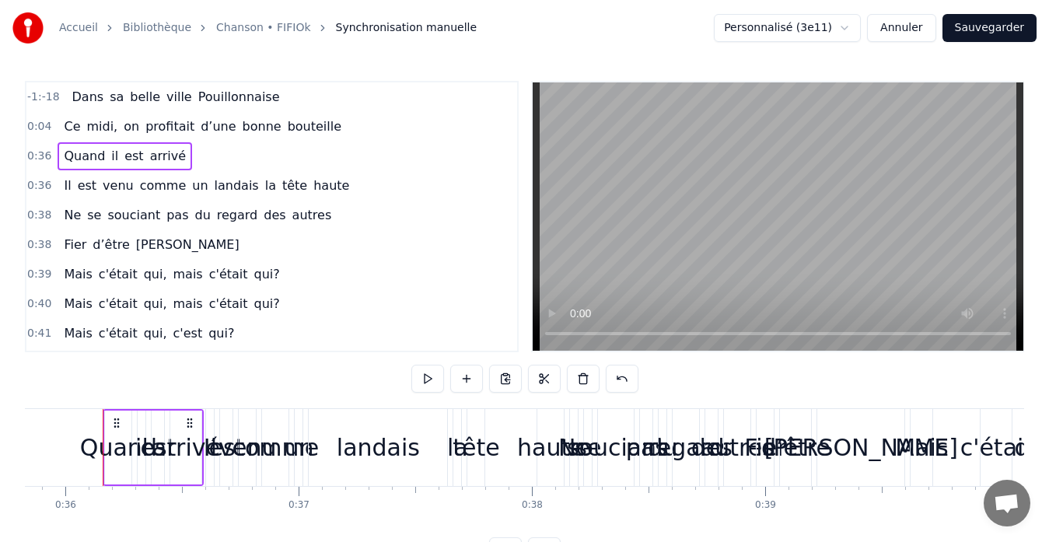
click at [249, 108] on div "Dans sa belle ville Pouillonnaise" at bounding box center [176, 97] width 220 height 28
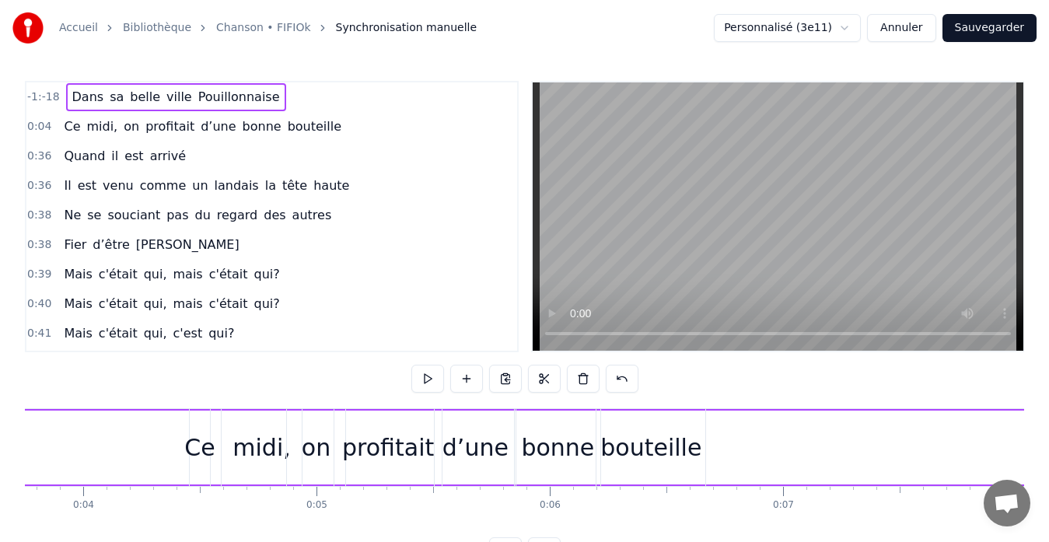
scroll to position [0, 1748]
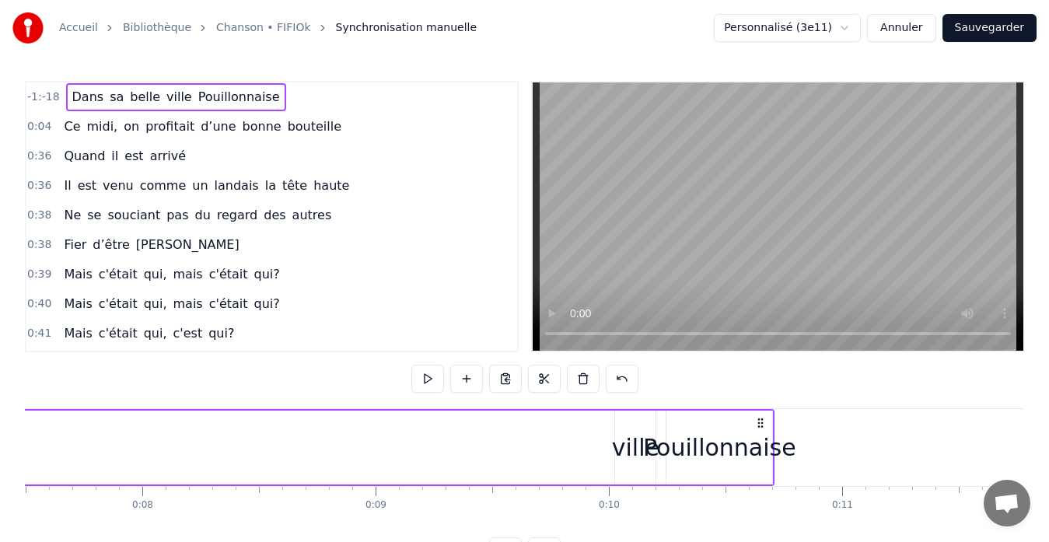
click at [919, 31] on button "Annuler" at bounding box center [901, 28] width 68 height 28
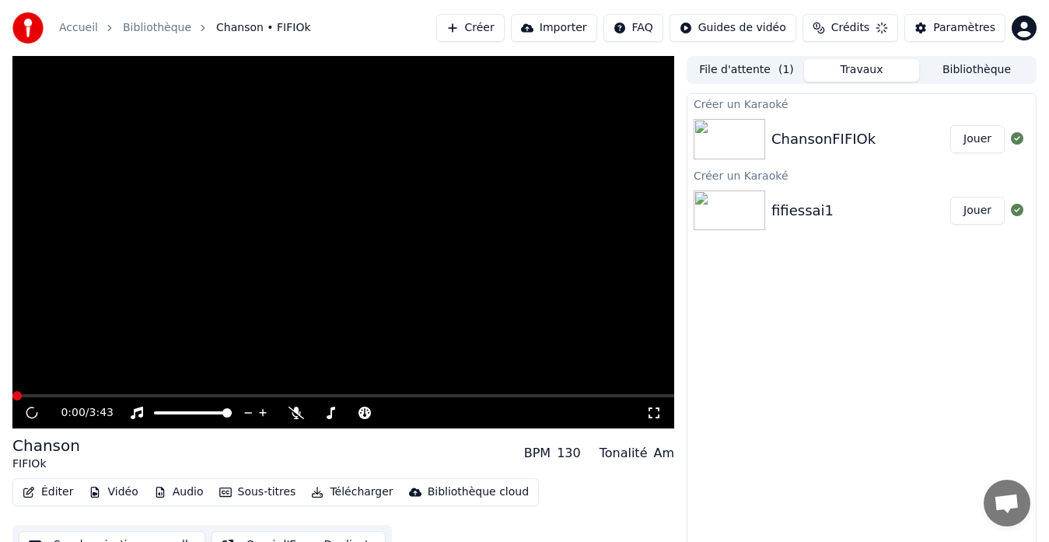
scroll to position [12, 0]
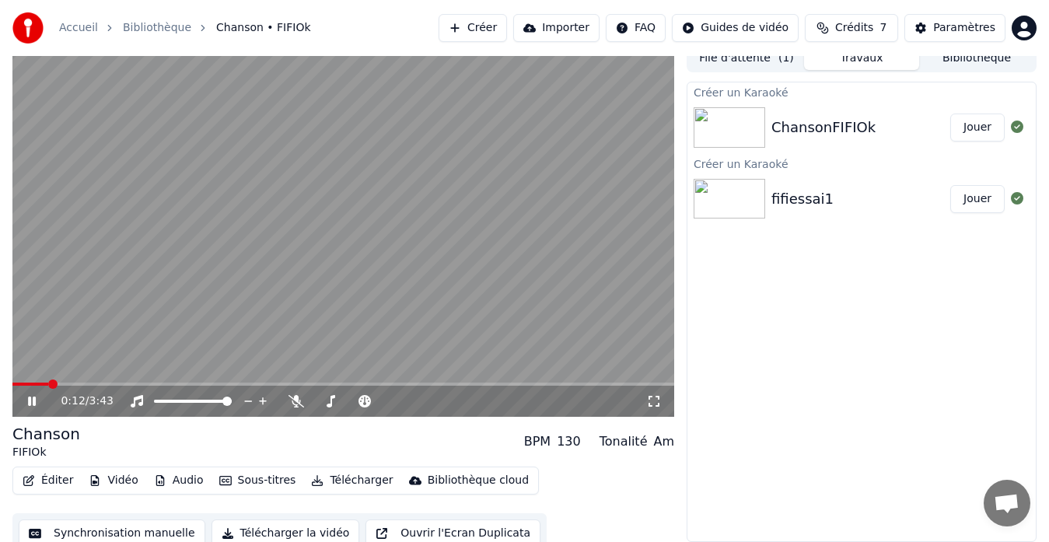
click at [142, 529] on button "Synchronisation manuelle" at bounding box center [112, 533] width 187 height 28
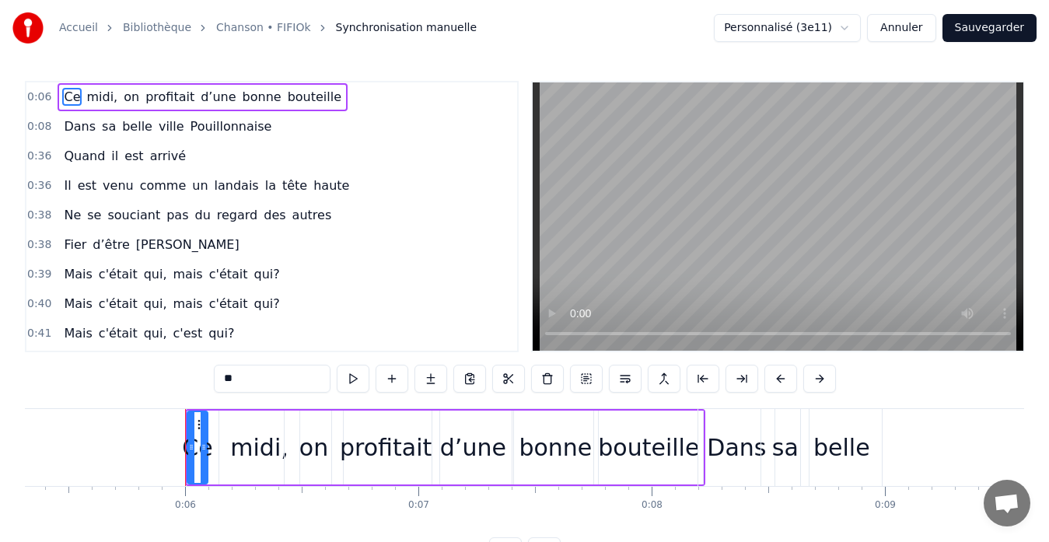
scroll to position [0, 1321]
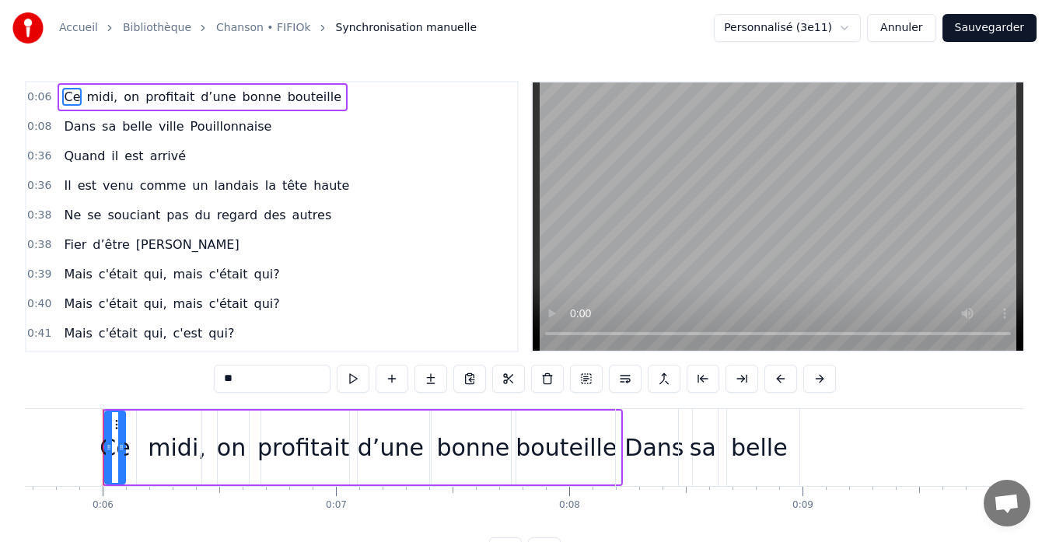
click at [269, 137] on div "0:08 Dans sa belle ville [GEOGRAPHIC_DATA]" at bounding box center [271, 127] width 490 height 30
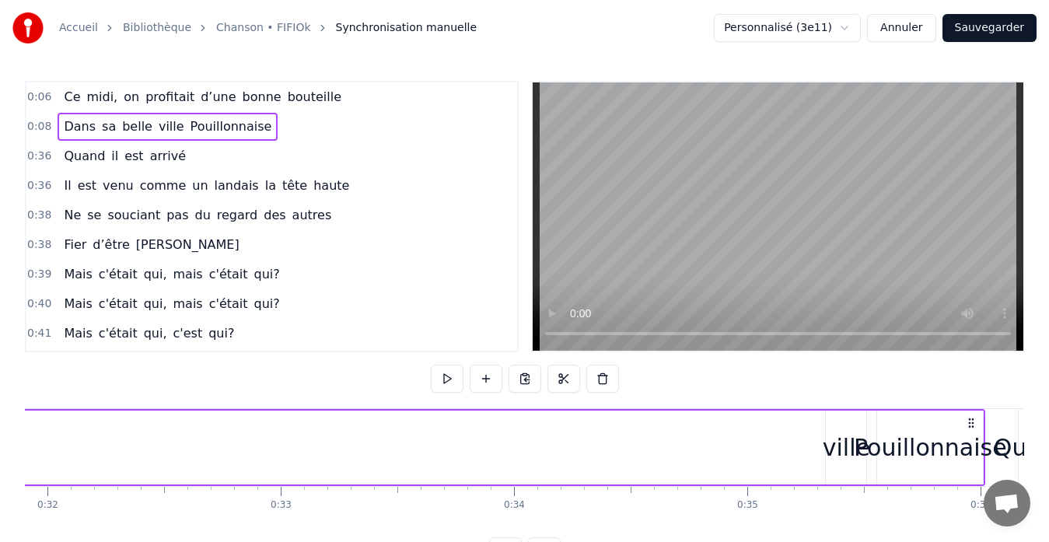
scroll to position [0, 8313]
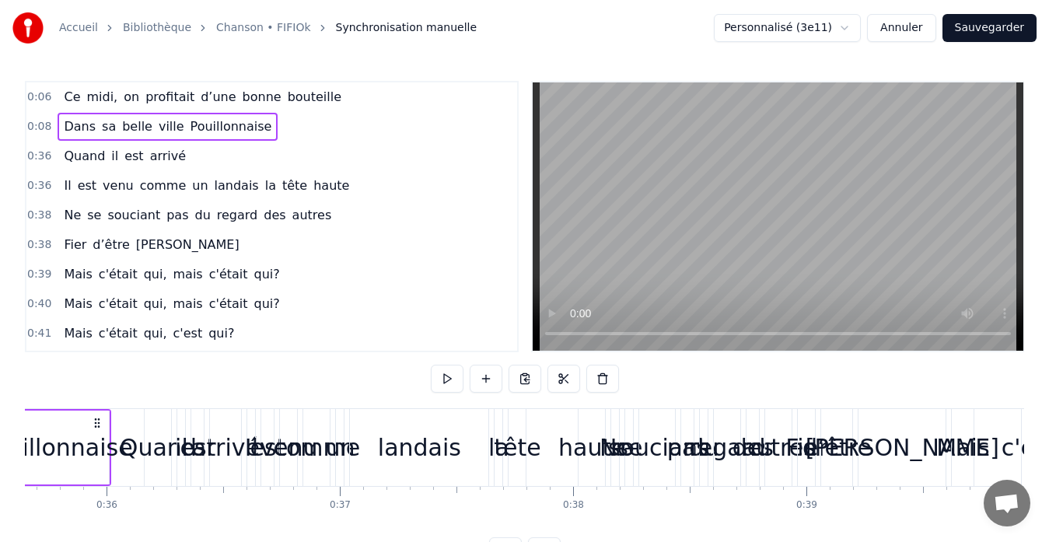
drag, startPoint x: 108, startPoint y: 411, endPoint x: 47, endPoint y: 411, distance: 60.6
click at [47, 411] on div "Pouillonnaise" at bounding box center [56, 447] width 106 height 74
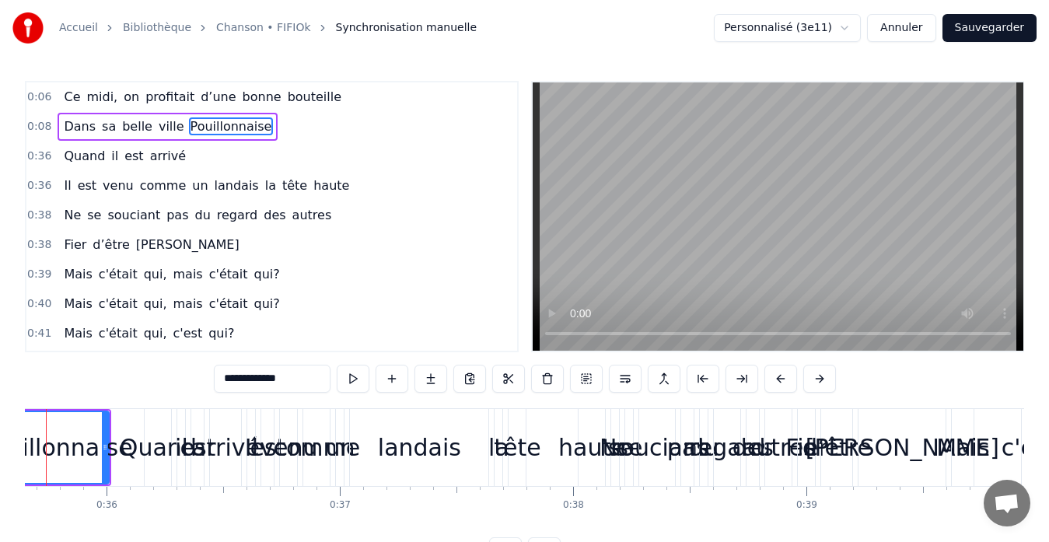
scroll to position [0, 8256]
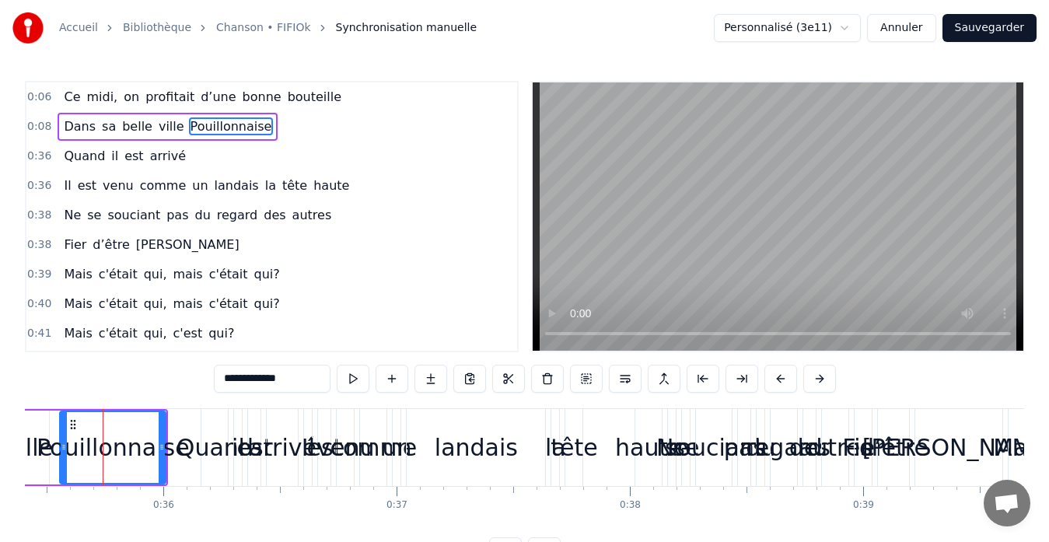
drag, startPoint x: 54, startPoint y: 485, endPoint x: 42, endPoint y: 485, distance: 12.4
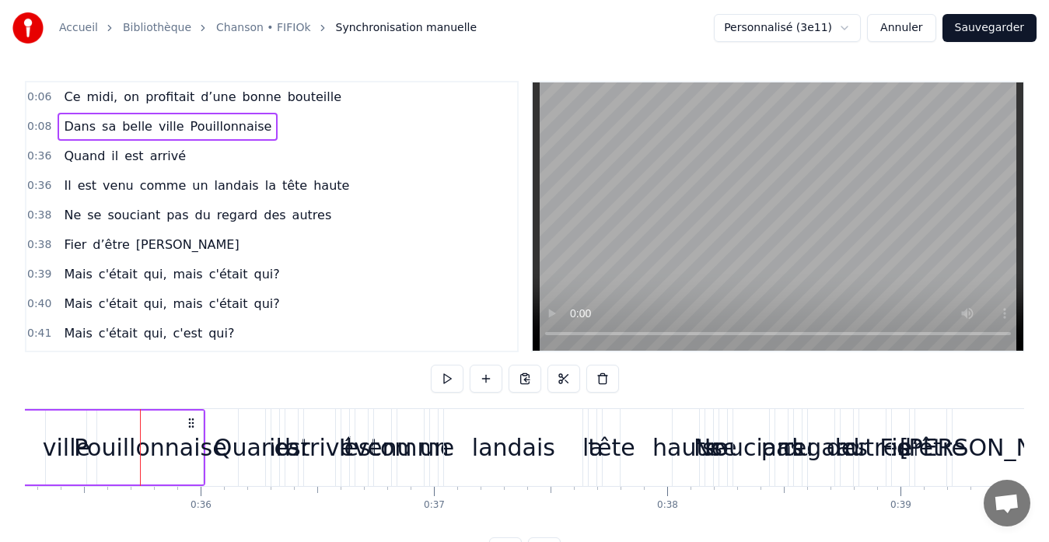
scroll to position [0, 8196]
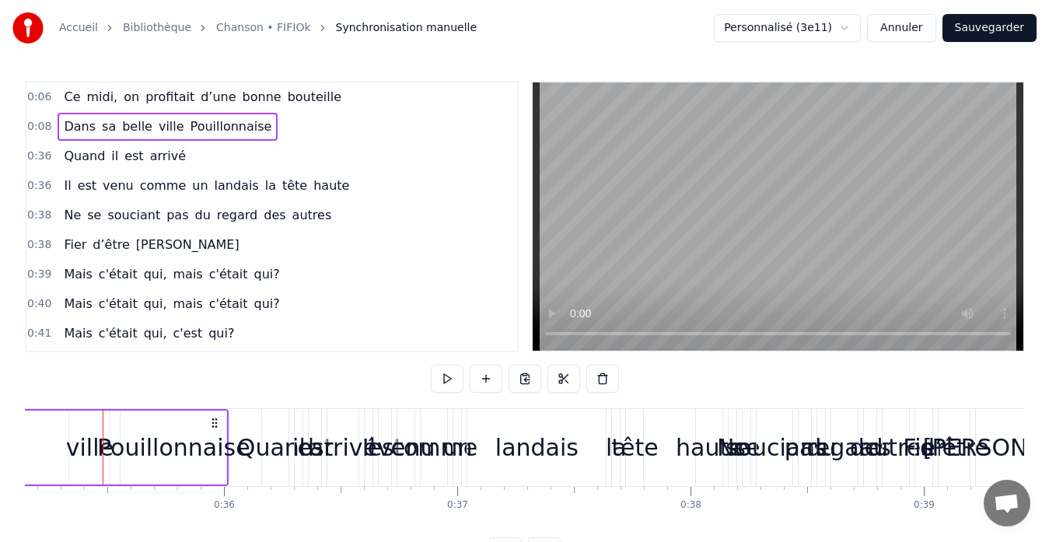
drag, startPoint x: 228, startPoint y: 478, endPoint x: 201, endPoint y: 477, distance: 27.2
click at [72, 132] on span "Dans" at bounding box center [79, 126] width 35 height 18
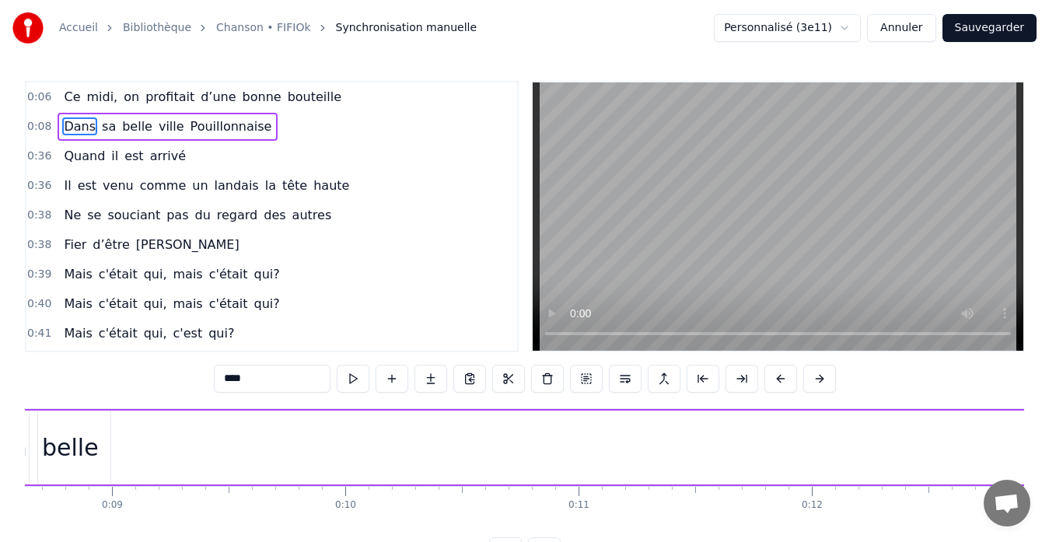
scroll to position [0, 1834]
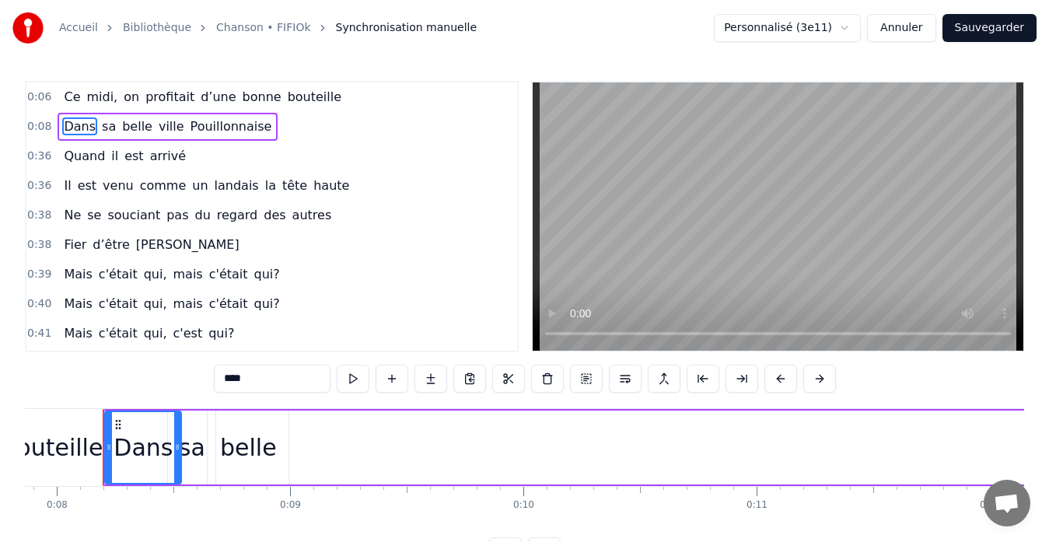
click at [157, 128] on span "ville" at bounding box center [171, 126] width 29 height 18
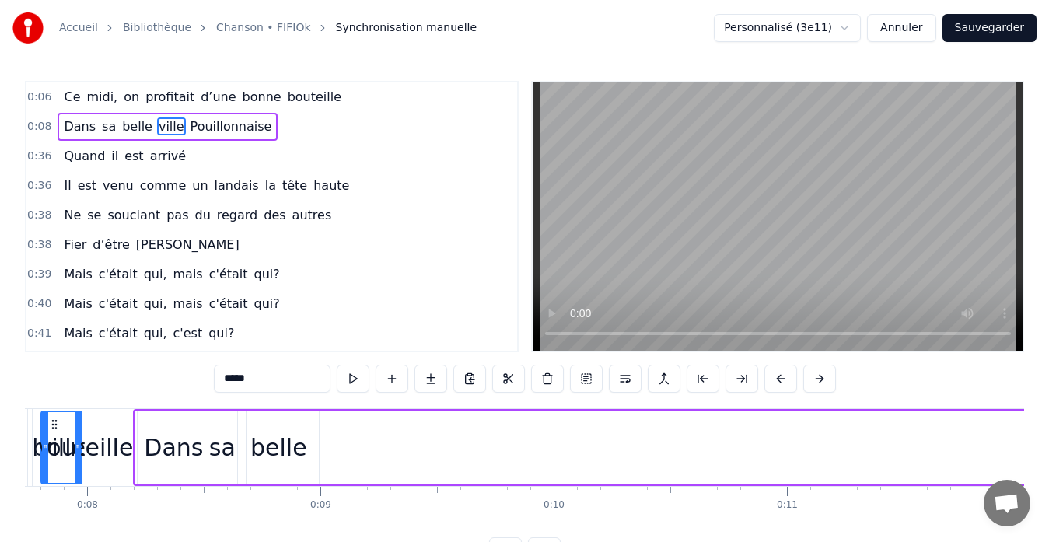
scroll to position [0, 1756]
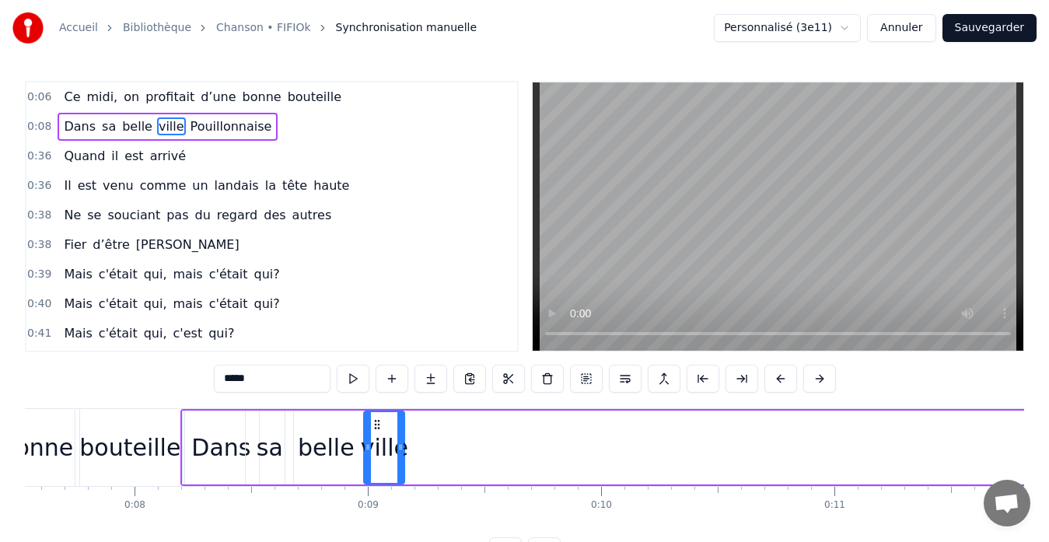
drag, startPoint x: 120, startPoint y: 425, endPoint x: 379, endPoint y: 436, distance: 259.1
click at [379, 436] on div "ville" at bounding box center [384, 447] width 39 height 71
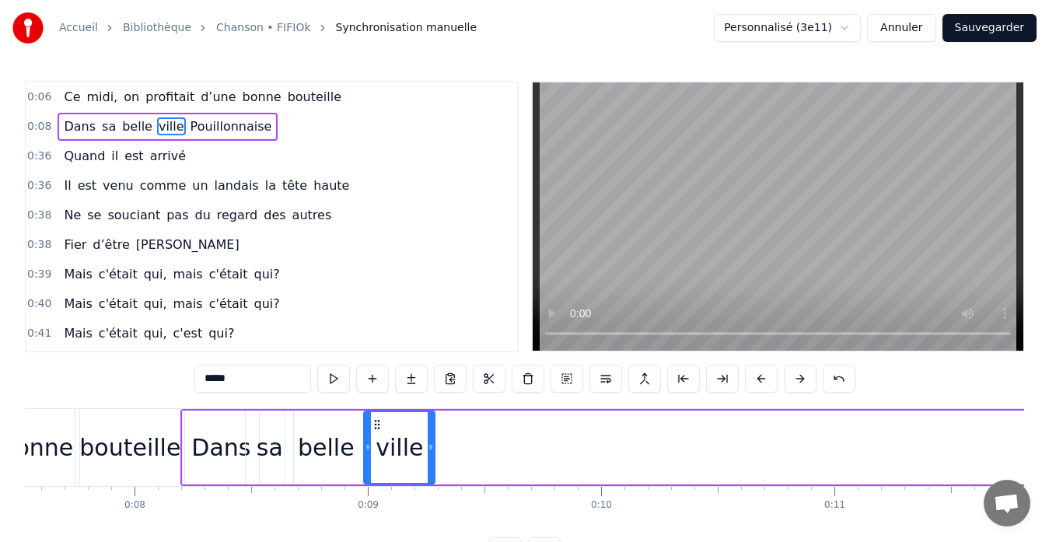
drag, startPoint x: 402, startPoint y: 449, endPoint x: 432, endPoint y: 449, distance: 30.3
click at [432, 449] on icon at bounding box center [431, 447] width 6 height 12
click at [211, 128] on span "Pouillonnaise" at bounding box center [231, 126] width 85 height 18
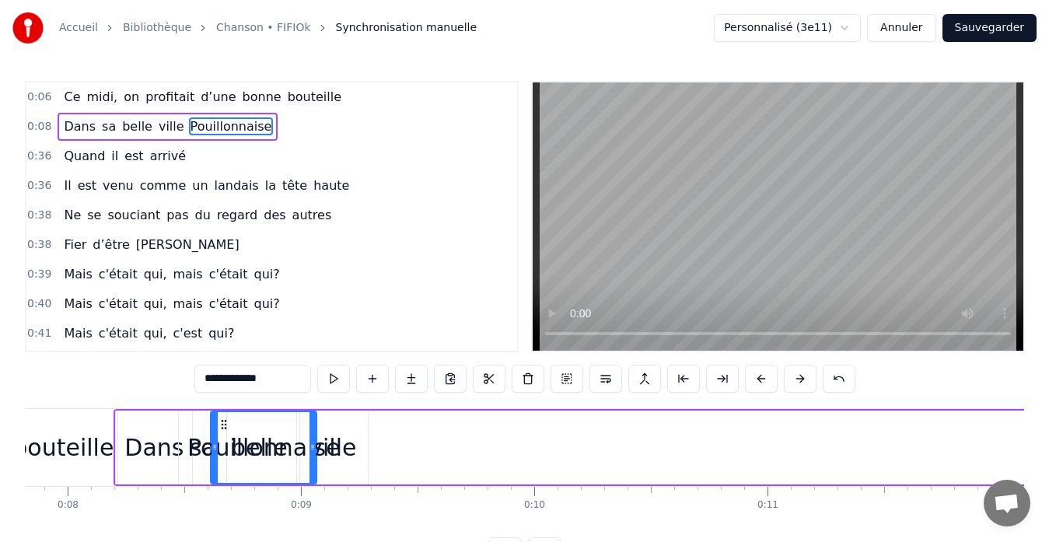
scroll to position [0, 1810]
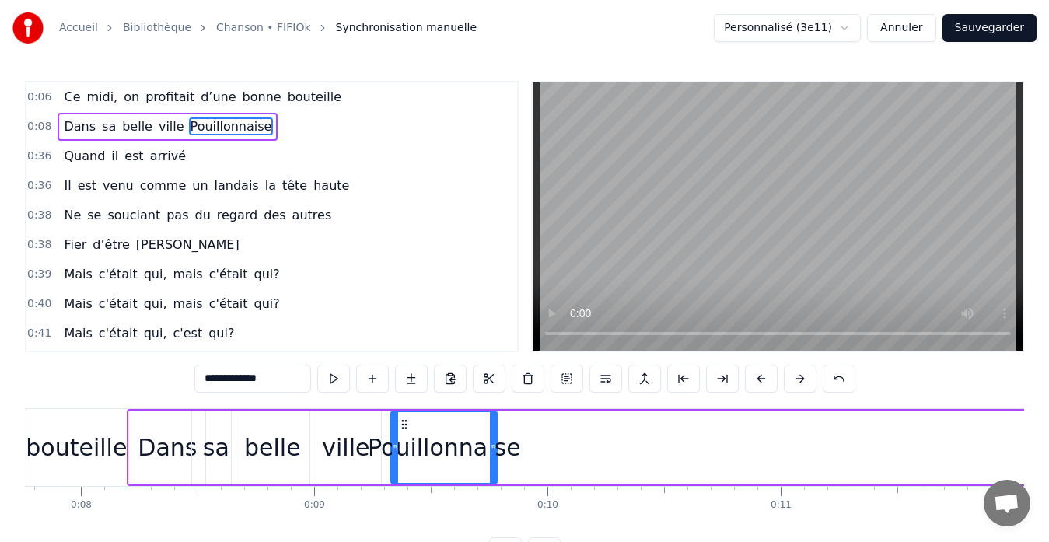
drag, startPoint x: 117, startPoint y: 426, endPoint x: 403, endPoint y: 429, distance: 286.1
click at [403, 429] on icon at bounding box center [404, 424] width 12 height 12
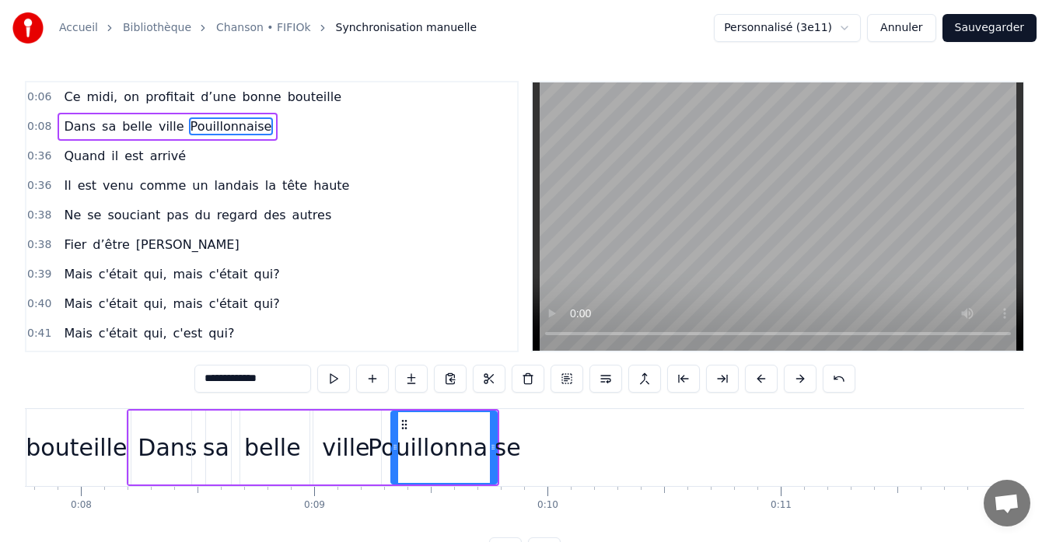
click at [352, 444] on div "ville" at bounding box center [345, 447] width 47 height 35
type input "*****"
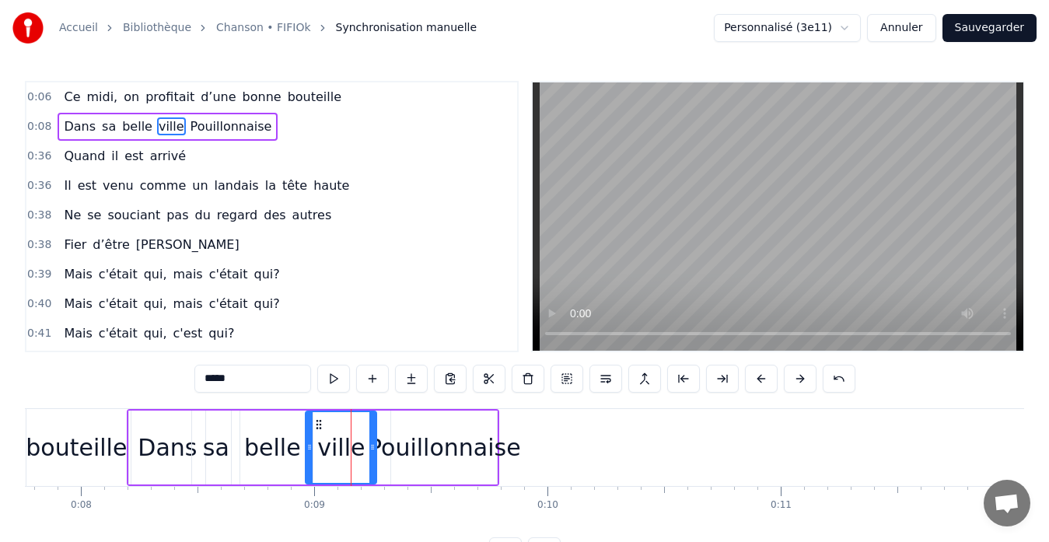
click at [317, 428] on circle at bounding box center [317, 428] width 1 height 1
click at [970, 28] on button "Sauvegarder" at bounding box center [989, 28] width 94 height 28
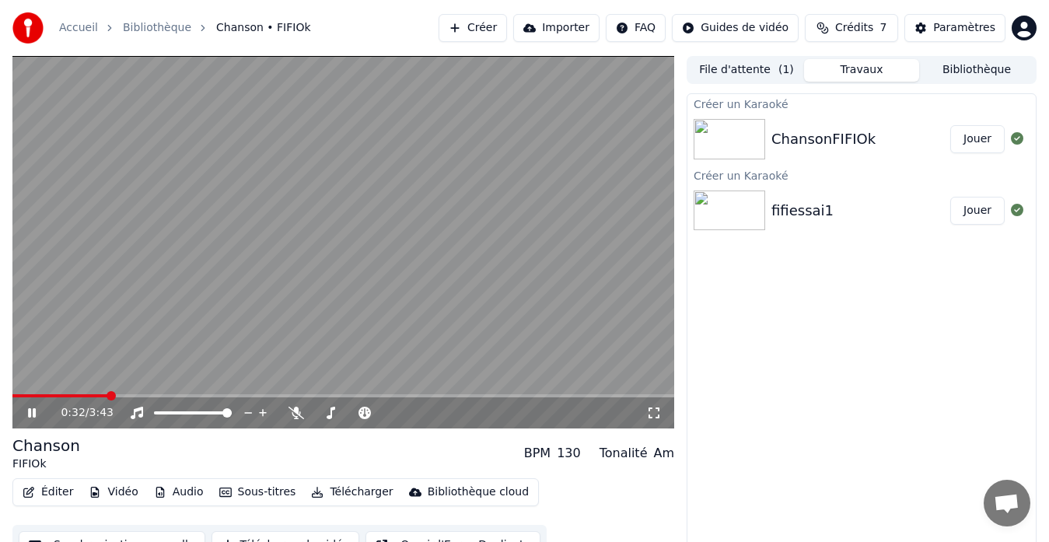
click at [33, 412] on icon at bounding box center [32, 412] width 8 height 9
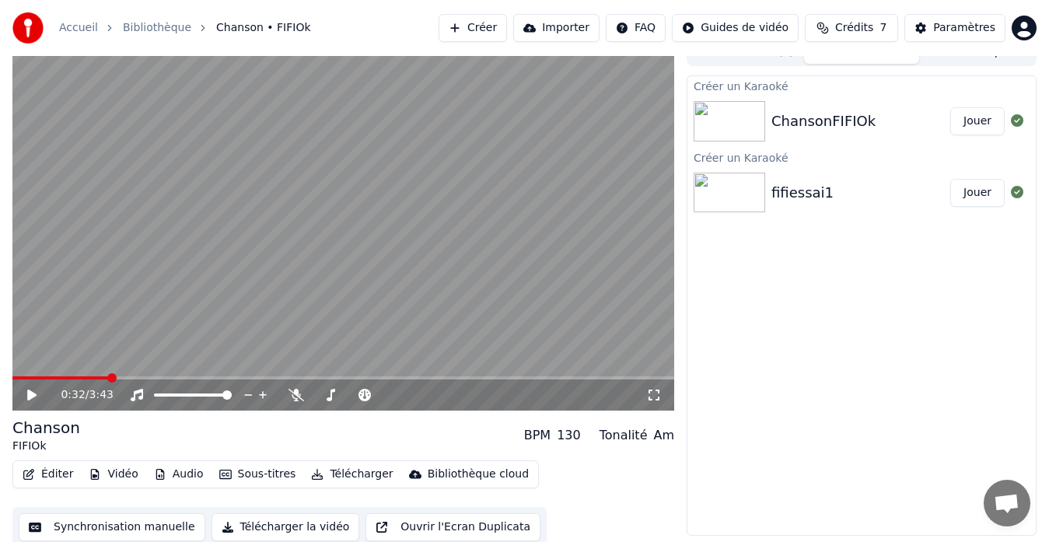
scroll to position [23, 0]
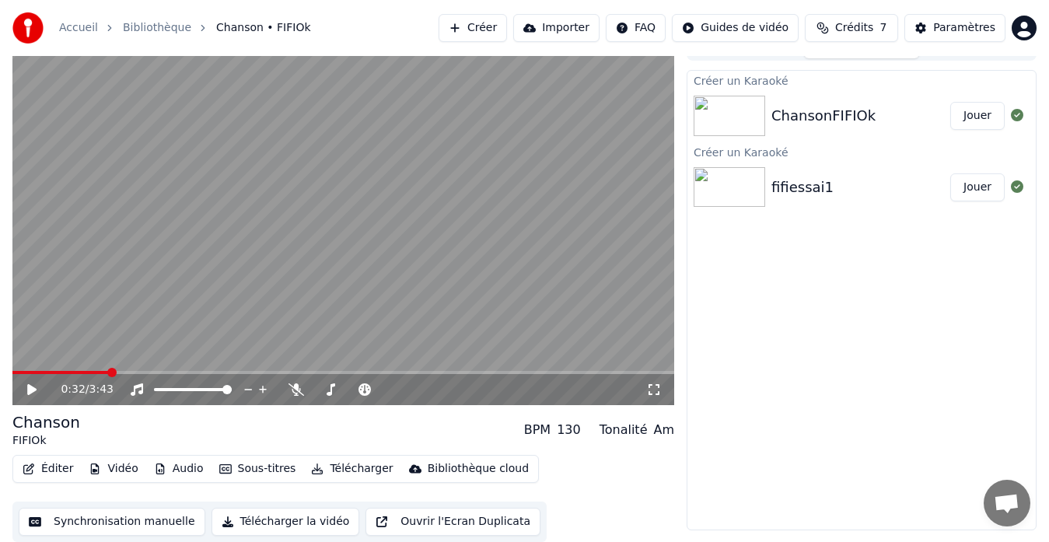
click at [134, 520] on button "Synchronisation manuelle" at bounding box center [112, 522] width 187 height 28
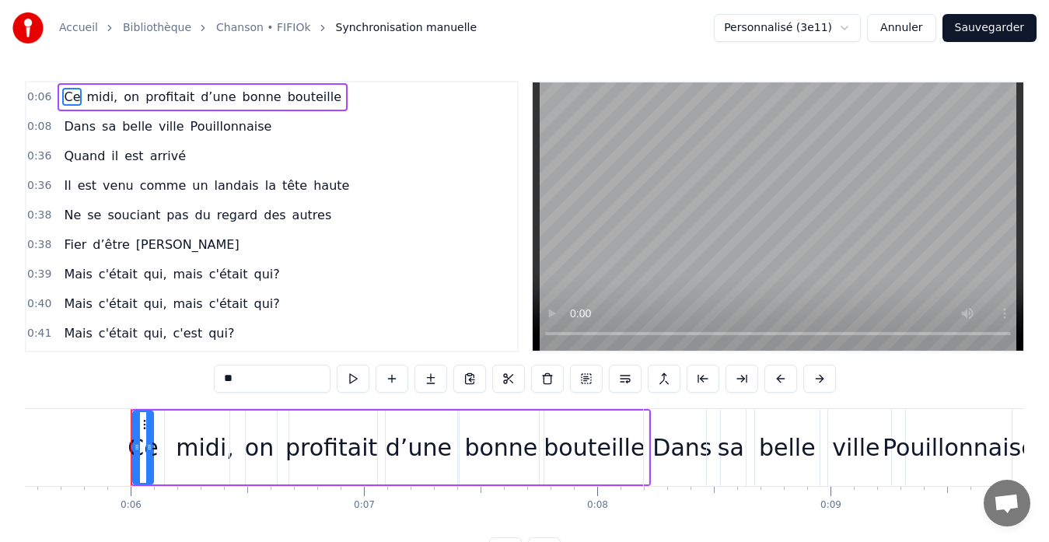
scroll to position [0, 1321]
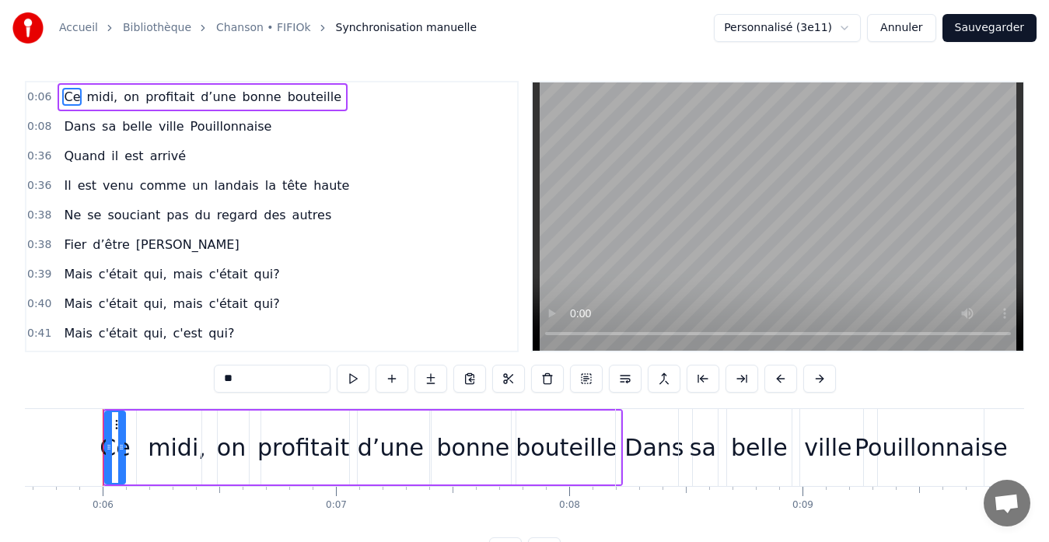
click at [668, 454] on div "Dans" at bounding box center [653, 447] width 59 height 35
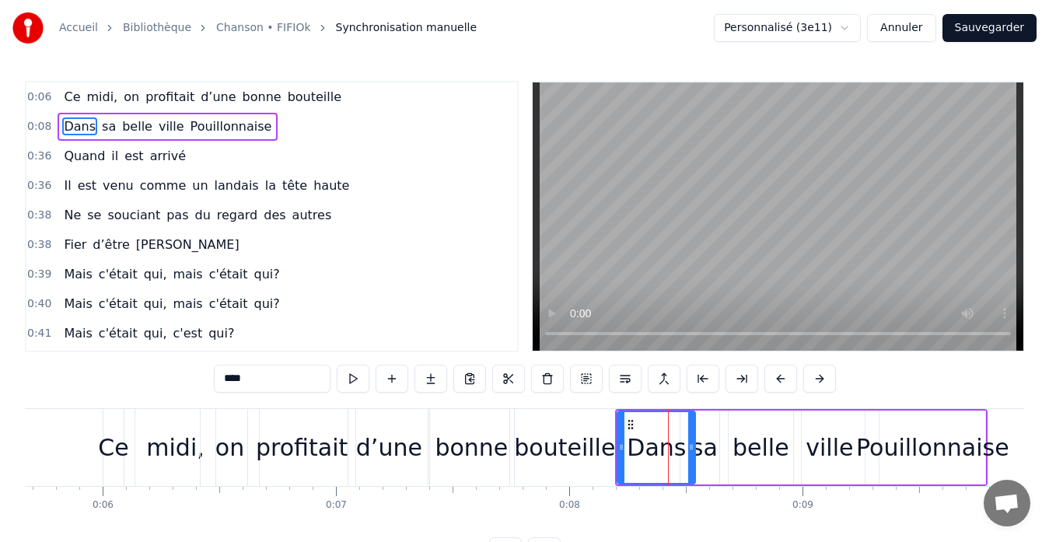
click at [693, 438] on div at bounding box center [691, 447] width 6 height 71
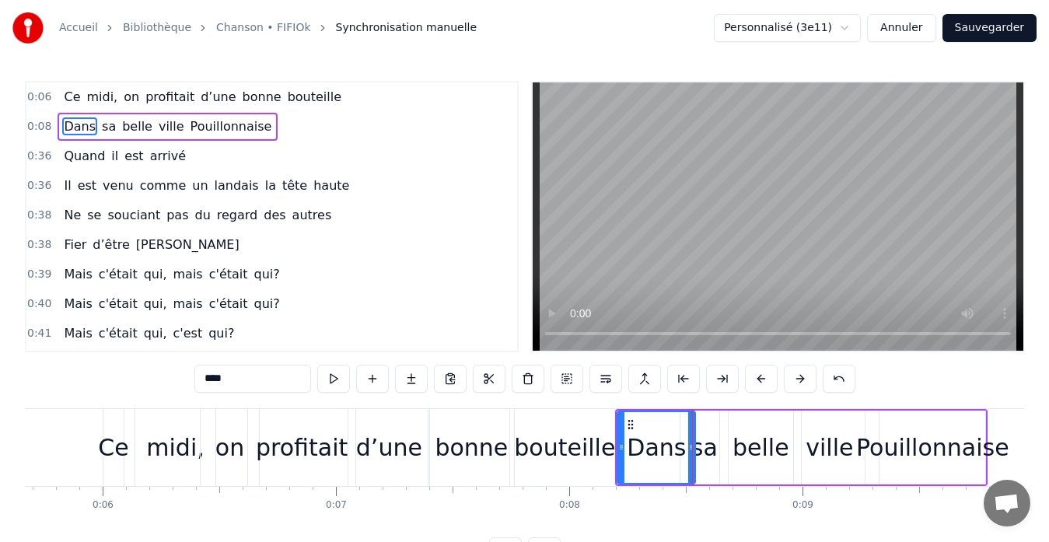
click at [944, 483] on div "Pouillonnaise" at bounding box center [931, 447] width 107 height 74
type input "**********"
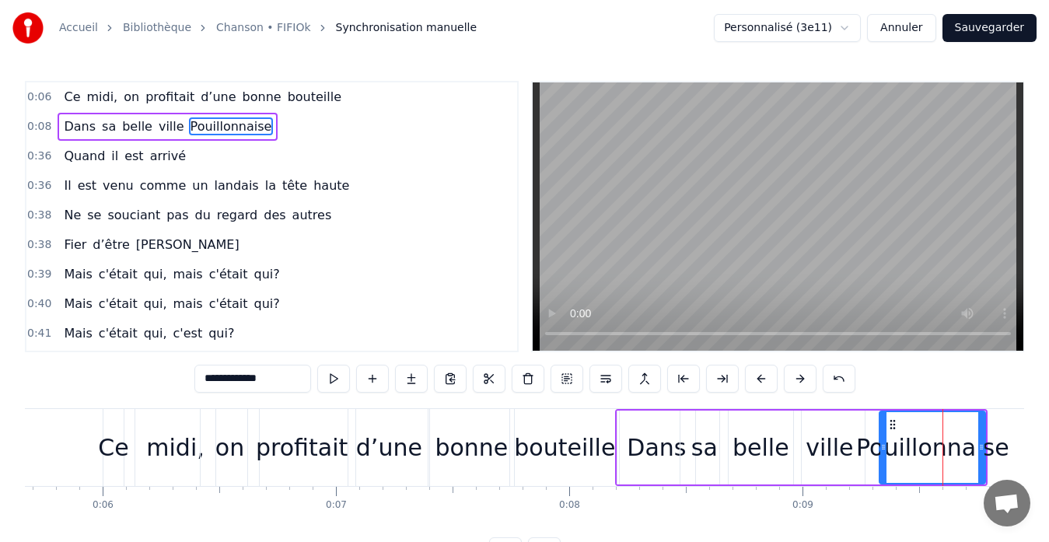
click at [867, 483] on div "Dans sa belle ville Pouillonnaise" at bounding box center [801, 447] width 372 height 77
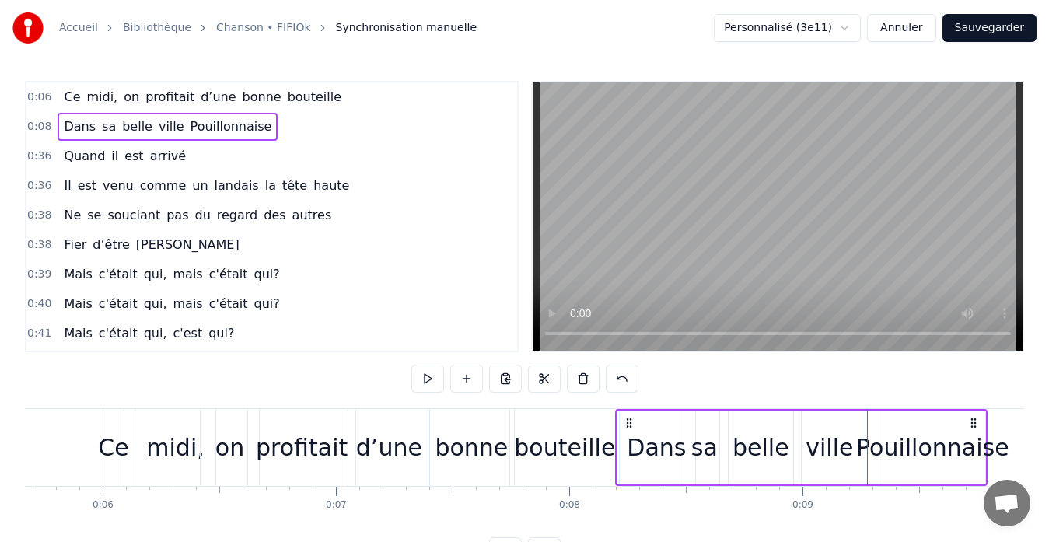
click at [917, 454] on div "Pouillonnaise" at bounding box center [932, 447] width 153 height 35
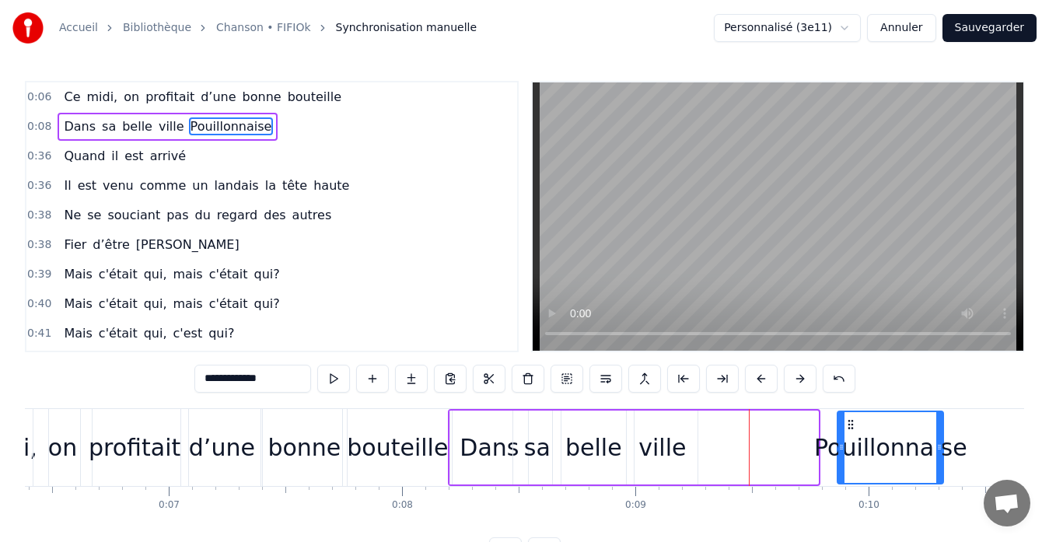
scroll to position [0, 1492]
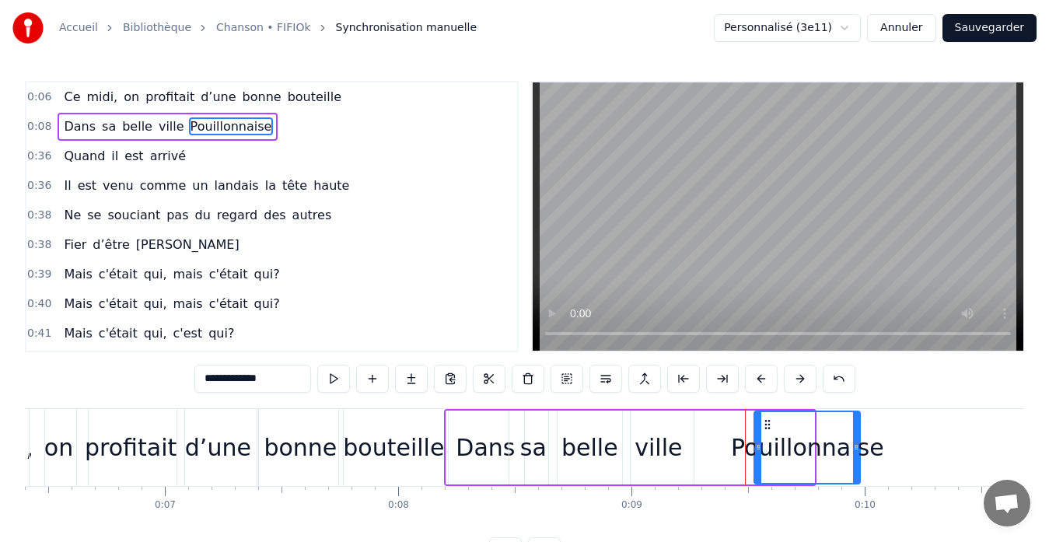
drag, startPoint x: 892, startPoint y: 426, endPoint x: 767, endPoint y: 429, distance: 125.2
click at [767, 429] on icon at bounding box center [767, 424] width 12 height 12
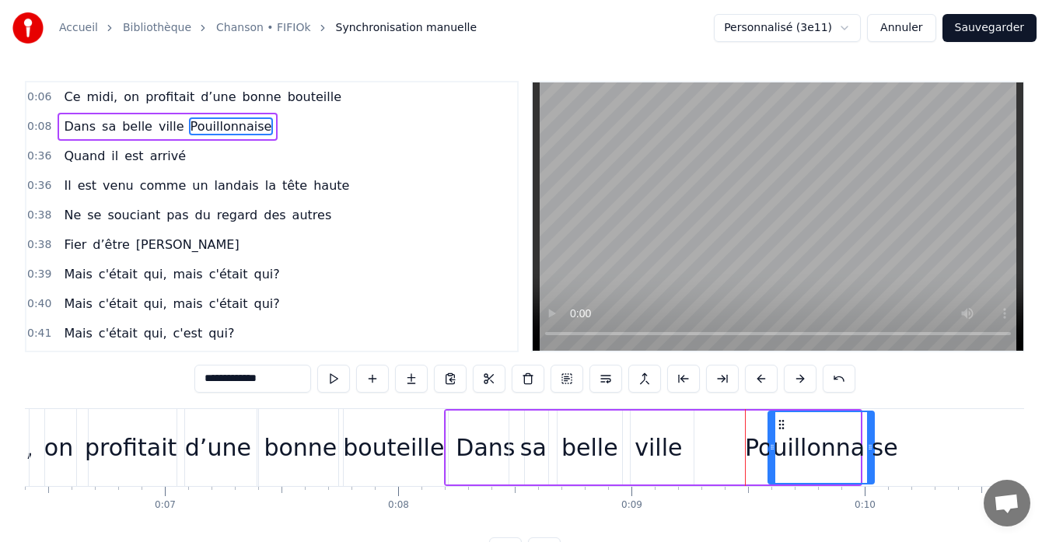
drag, startPoint x: 769, startPoint y: 425, endPoint x: 783, endPoint y: 426, distance: 14.0
click at [783, 426] on icon at bounding box center [781, 424] width 12 height 12
click at [665, 455] on div "ville" at bounding box center [657, 447] width 47 height 35
type input "*****"
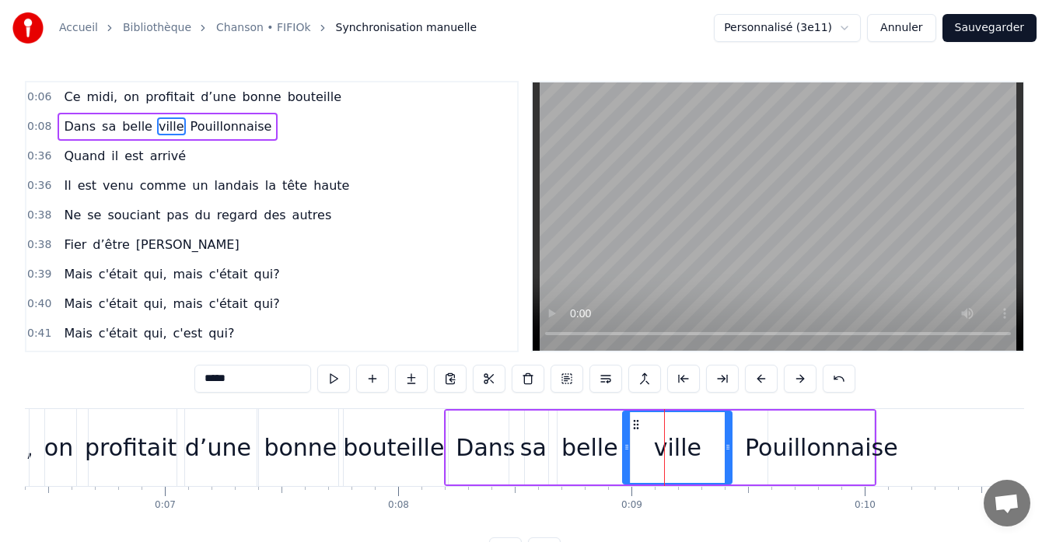
drag, startPoint x: 692, startPoint y: 444, endPoint x: 730, endPoint y: 444, distance: 38.1
click at [730, 444] on icon at bounding box center [727, 447] width 6 height 12
drag, startPoint x: 626, startPoint y: 442, endPoint x: 638, endPoint y: 443, distance: 12.5
click at [638, 443] on icon at bounding box center [639, 447] width 6 height 12
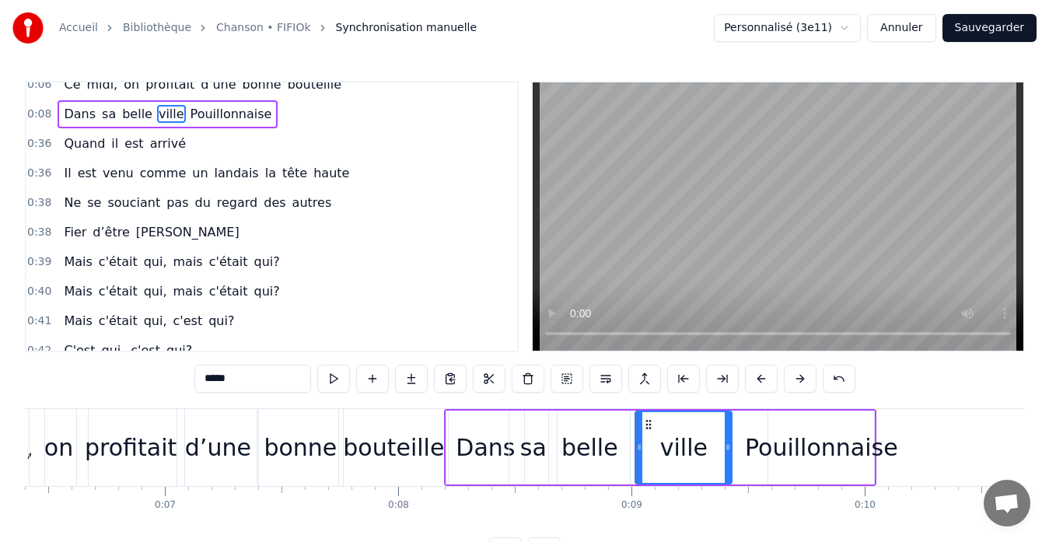
scroll to position [0, 0]
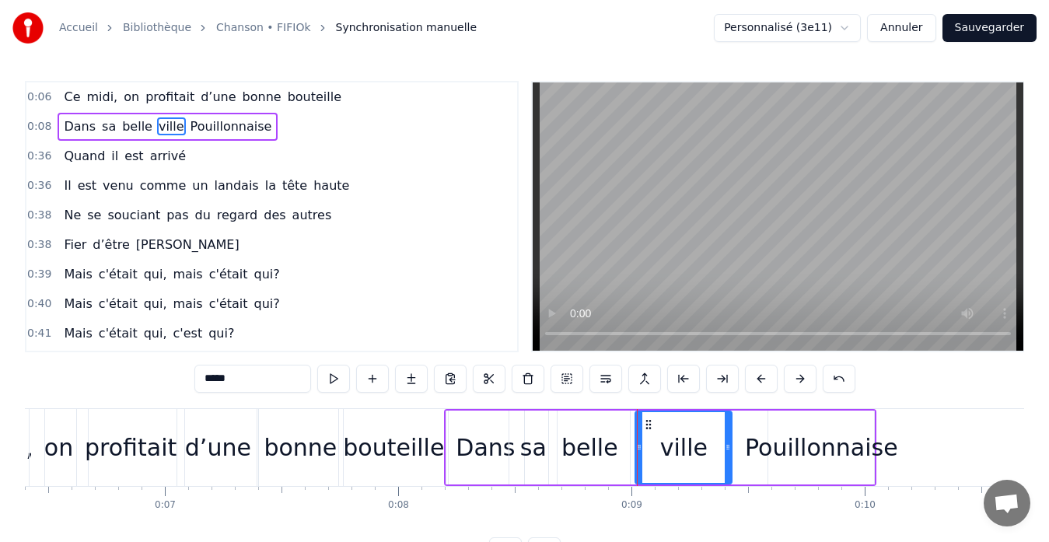
click at [851, 31] on html "Accueil Bibliothèque Chanson • FIFIOk Synchronisation manuelle Personnalisé (3e…" at bounding box center [524, 295] width 1049 height 590
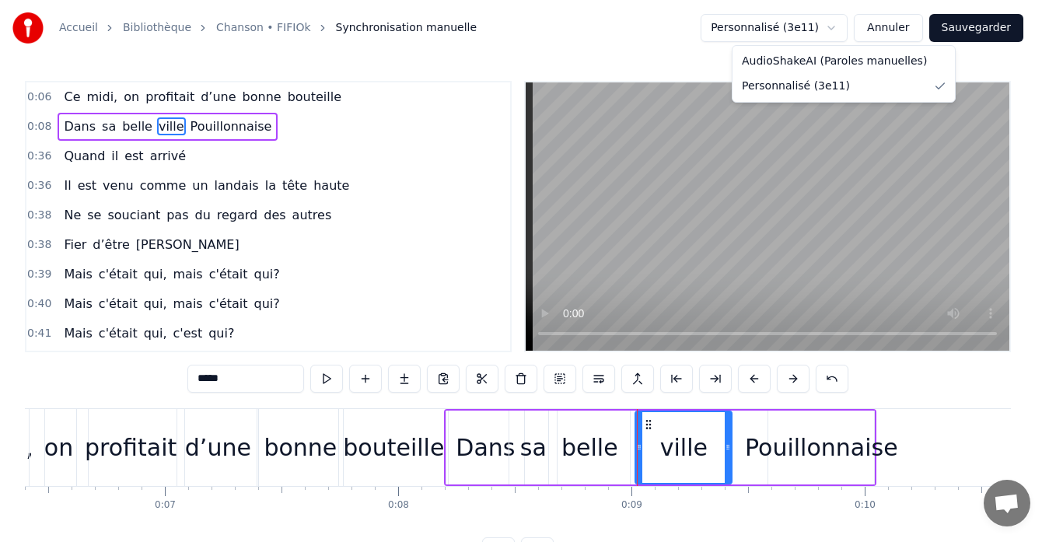
click at [685, 35] on html "Accueil Bibliothèque Chanson • FIFIOk Synchronisation manuelle Personnalisé (3e…" at bounding box center [524, 295] width 1049 height 590
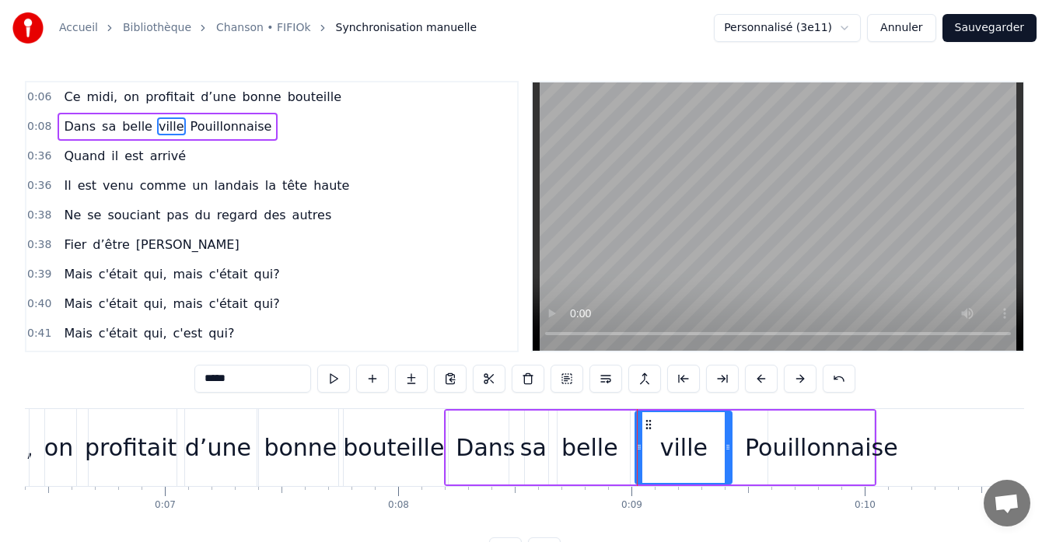
click at [969, 34] on button "Sauvegarder" at bounding box center [989, 28] width 94 height 28
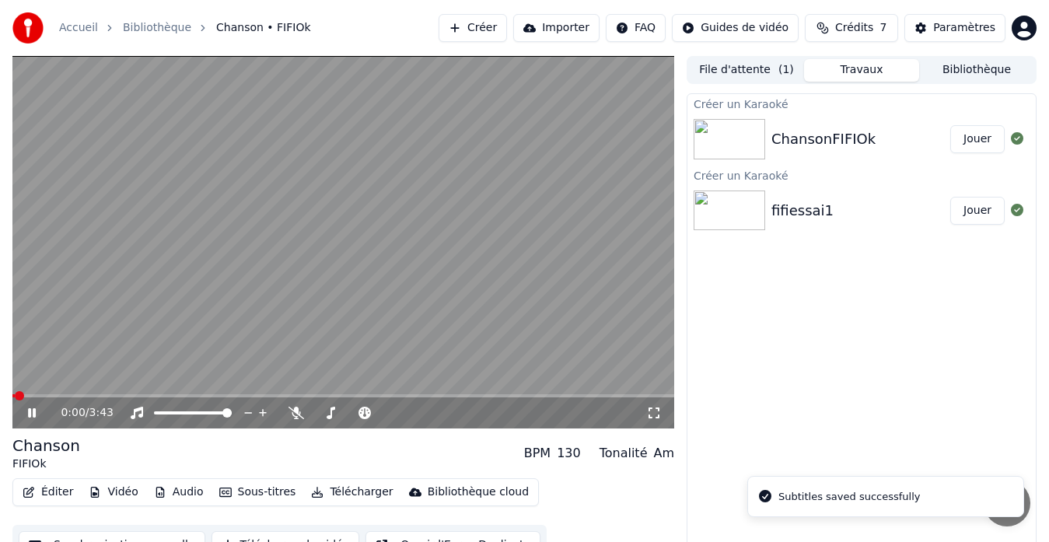
scroll to position [23, 0]
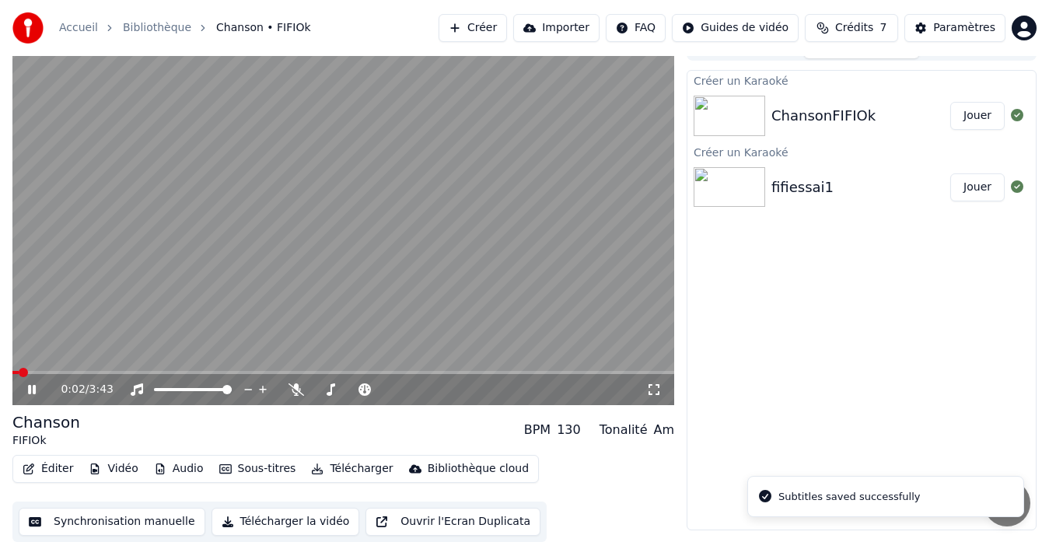
click at [147, 522] on button "Synchronisation manuelle" at bounding box center [112, 522] width 187 height 28
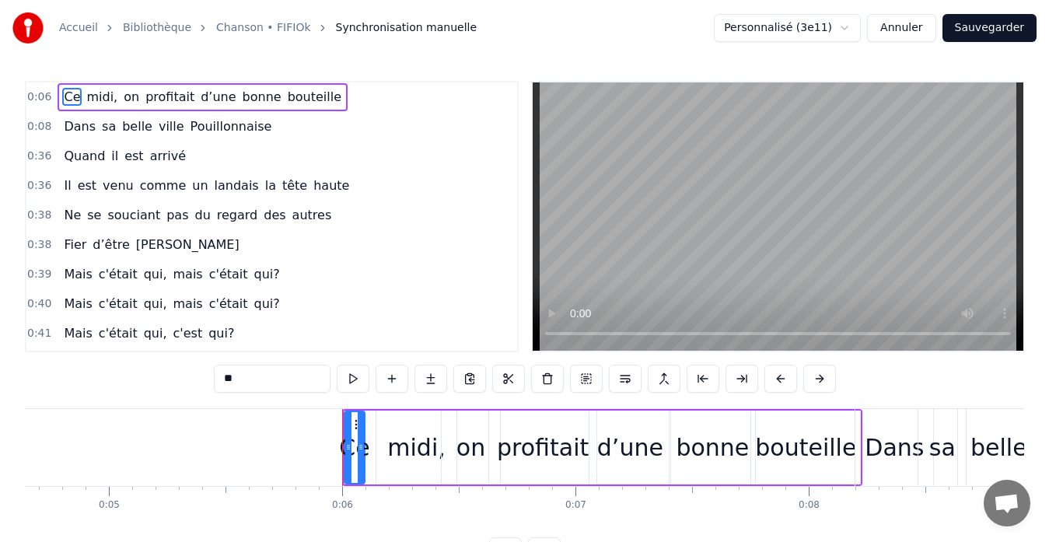
scroll to position [0, 1039]
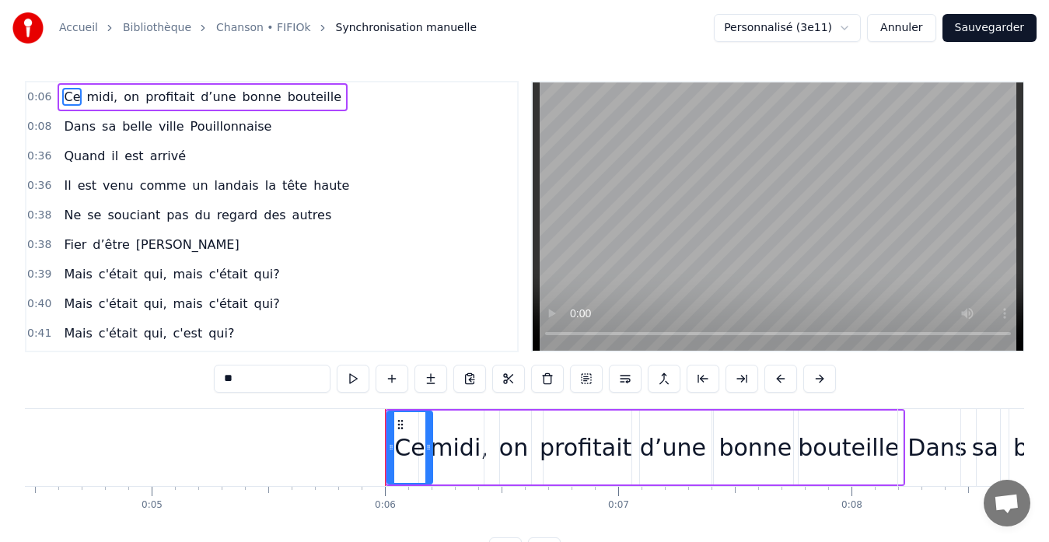
drag, startPoint x: 406, startPoint y: 449, endPoint x: 431, endPoint y: 449, distance: 24.9
click at [431, 449] on icon at bounding box center [428, 447] width 6 height 12
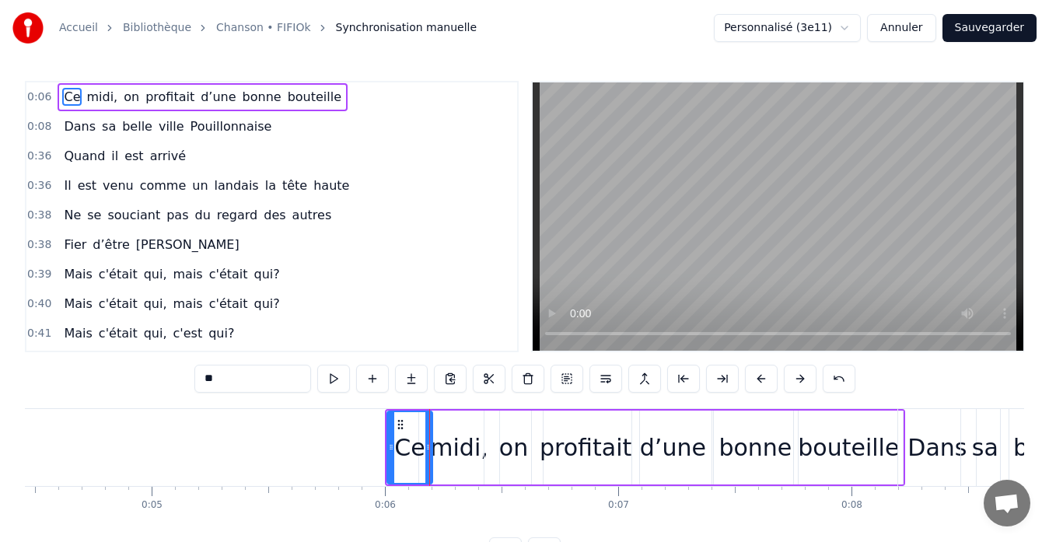
click at [455, 450] on div "midi," at bounding box center [459, 447] width 58 height 35
type input "*****"
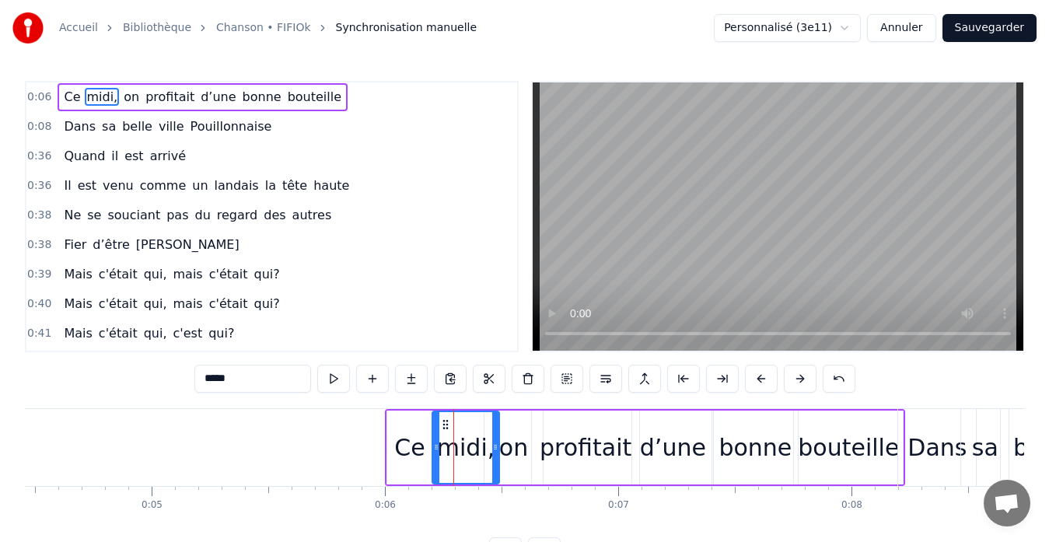
drag, startPoint x: 423, startPoint y: 439, endPoint x: 436, endPoint y: 440, distance: 13.2
click at [436, 440] on div at bounding box center [436, 447] width 6 height 71
click at [30, 127] on span "0:08" at bounding box center [39, 127] width 24 height 16
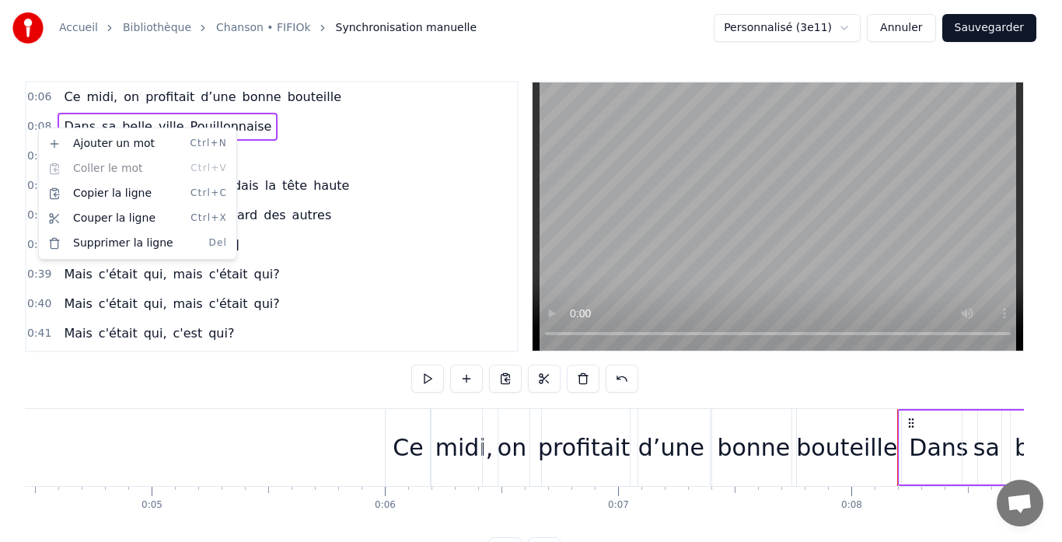
click at [405, 117] on html "Accueil Bibliothèque Chanson • FIFIOk Synchronisation manuelle Personnalisé (3e…" at bounding box center [531, 295] width 1062 height 590
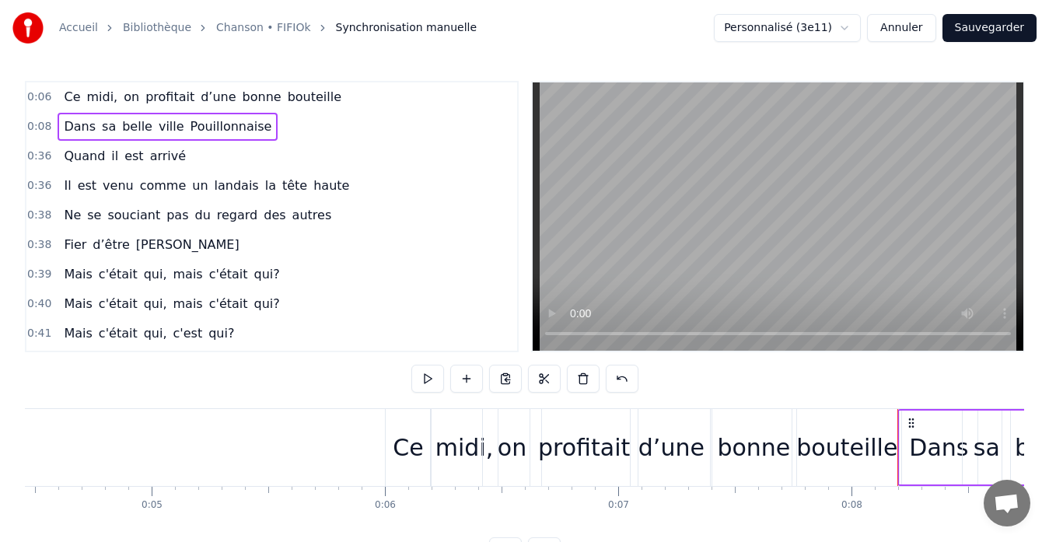
click at [211, 274] on span "c'était" at bounding box center [229, 274] width 42 height 18
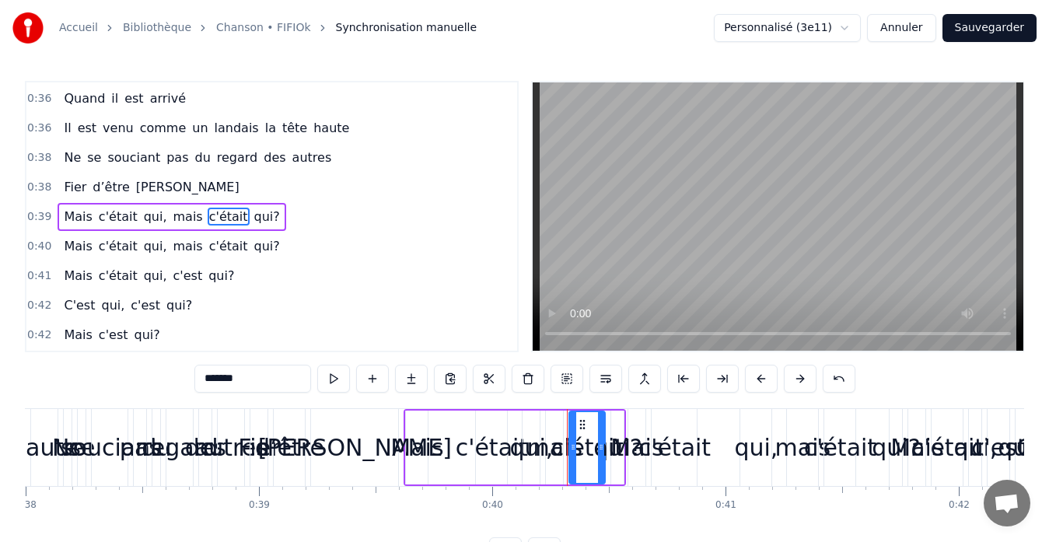
scroll to position [0, 9325]
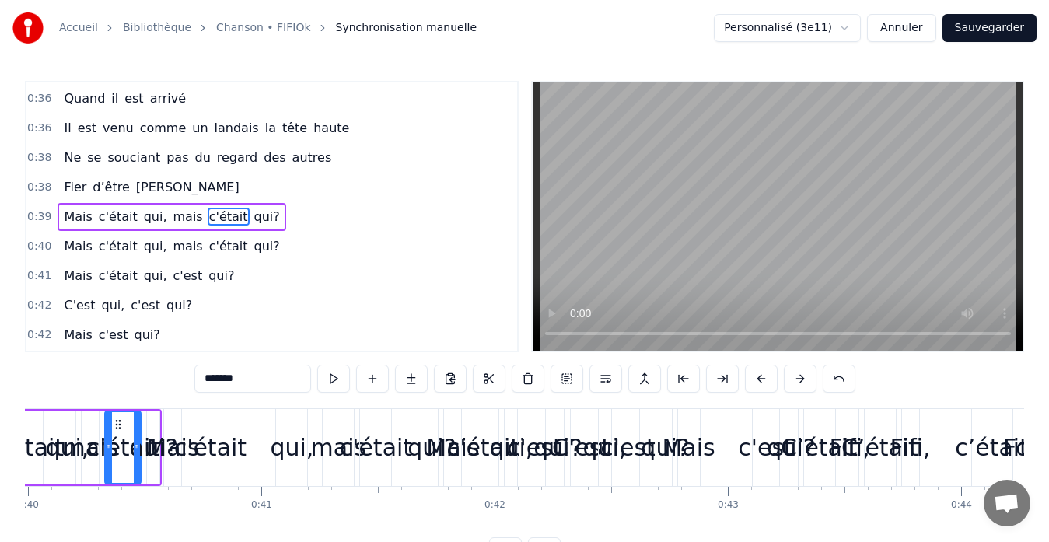
click at [92, 172] on div "0:38 Ne se souciant pas du regard des autres" at bounding box center [271, 158] width 490 height 30
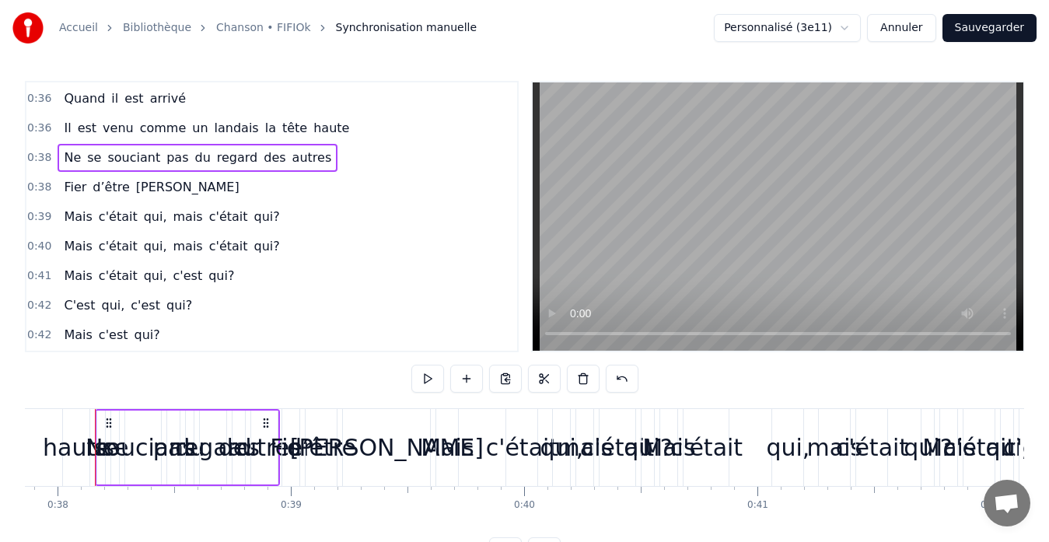
scroll to position [0, 8821]
